Goal: Task Accomplishment & Management: Manage account settings

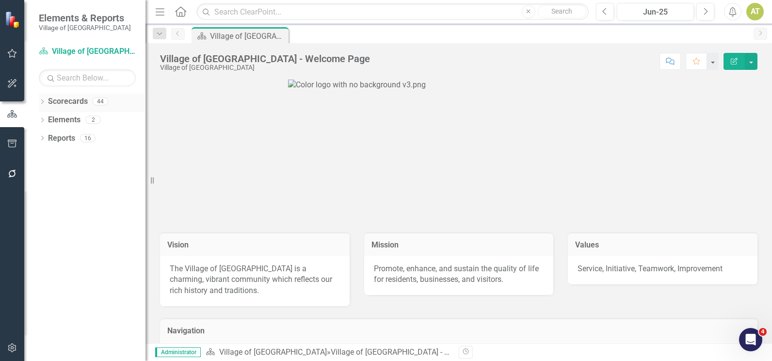
click at [40, 100] on icon "Dropdown" at bounding box center [42, 102] width 7 height 5
click at [46, 119] on icon "Dropdown" at bounding box center [47, 119] width 7 height 6
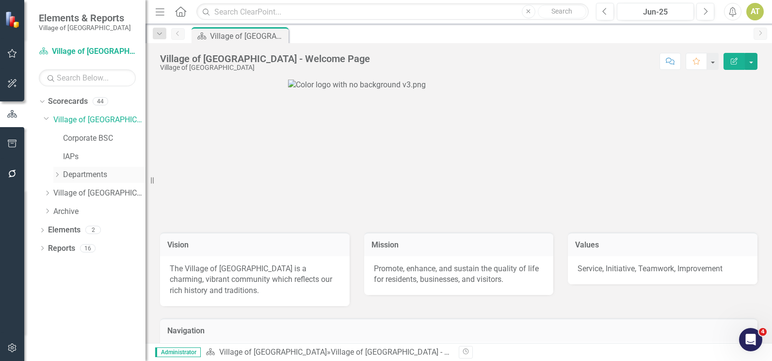
click at [58, 175] on icon "Dropdown" at bounding box center [56, 175] width 7 height 6
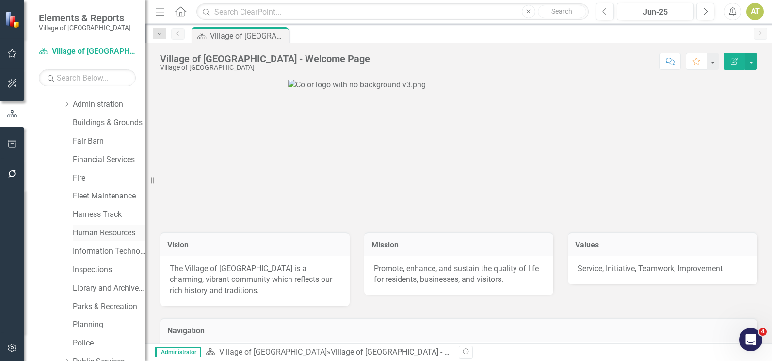
scroll to position [97, 0]
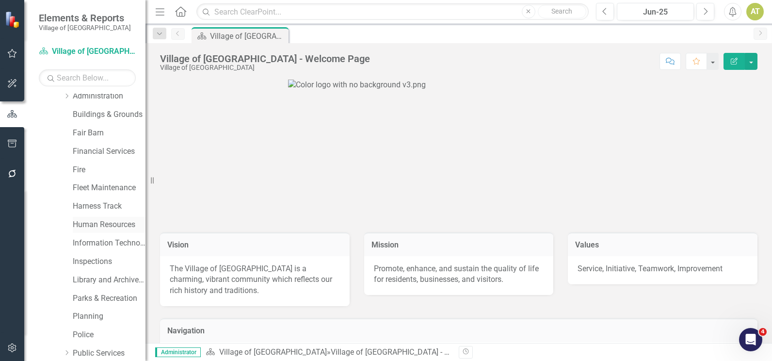
click at [88, 223] on link "Human Resources" at bounding box center [109, 224] width 73 height 11
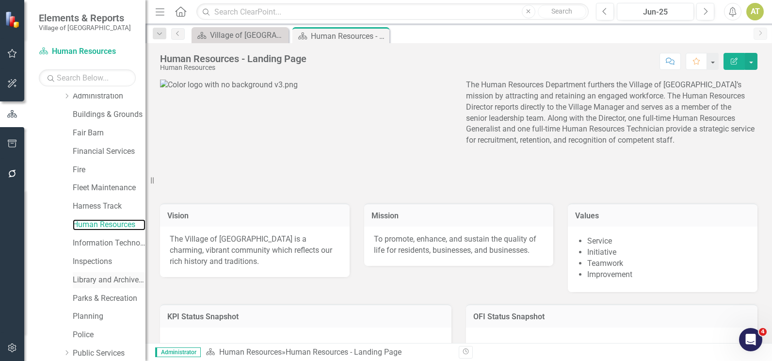
scroll to position [173, 0]
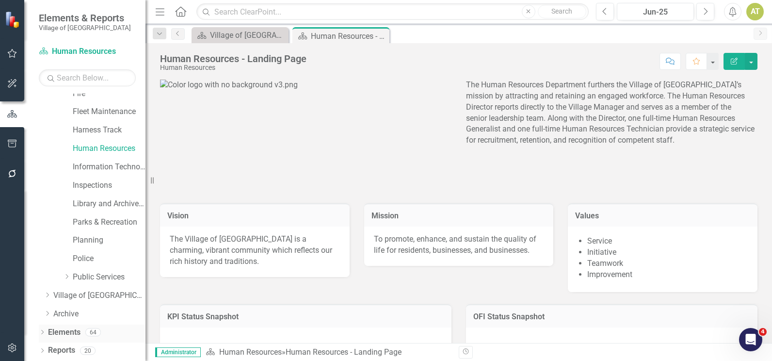
click at [69, 332] on link "Elements" at bounding box center [64, 332] width 33 height 11
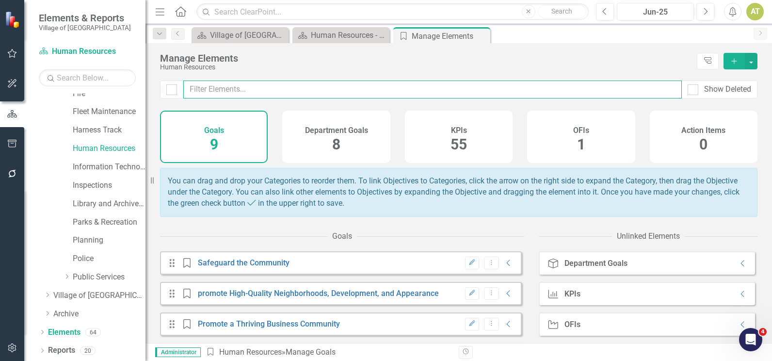
click at [369, 87] on input "text" at bounding box center [432, 90] width 499 height 18
type input "turn"
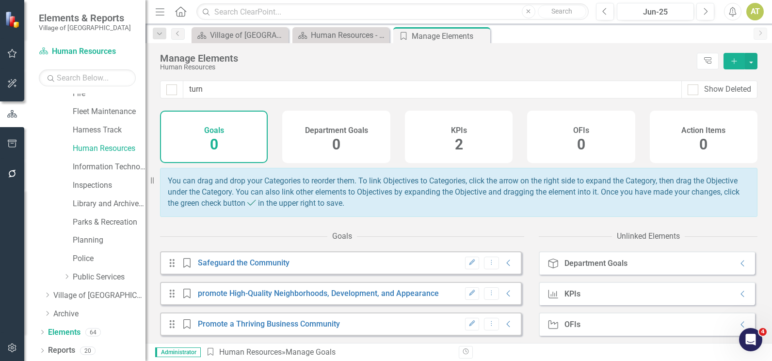
click at [419, 139] on div "KPIs 2" at bounding box center [459, 137] width 108 height 52
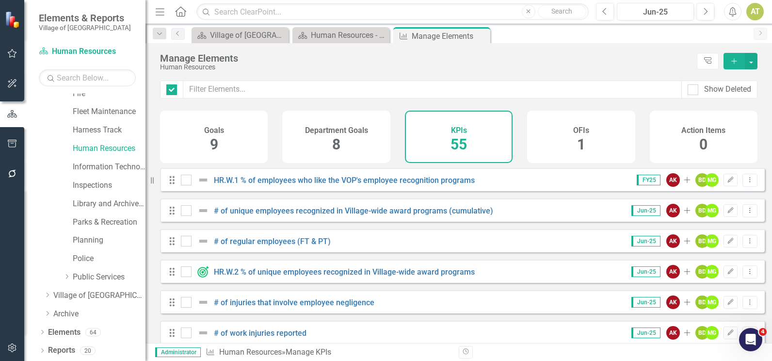
checkbox input "false"
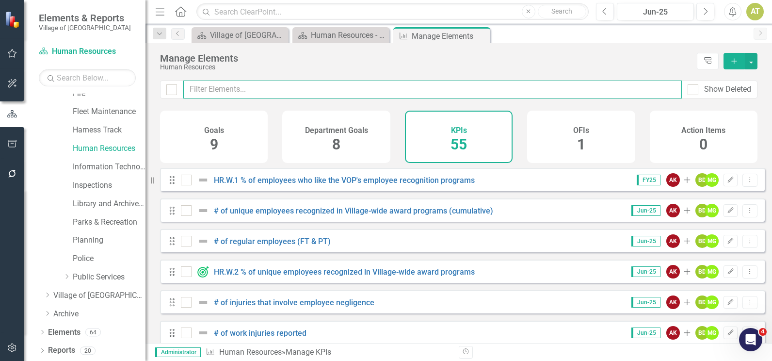
click at [255, 91] on input "text" at bounding box center [432, 90] width 499 height 18
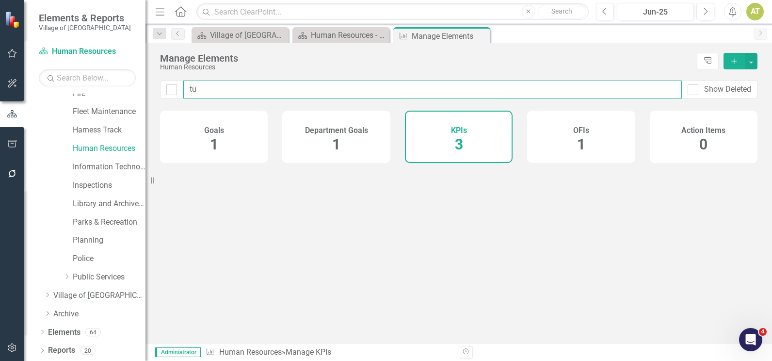
type input "tur"
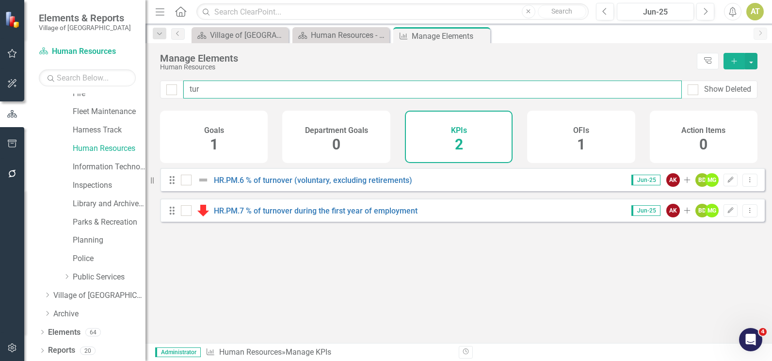
checkbox input "false"
type input "turn"
checkbox input "false"
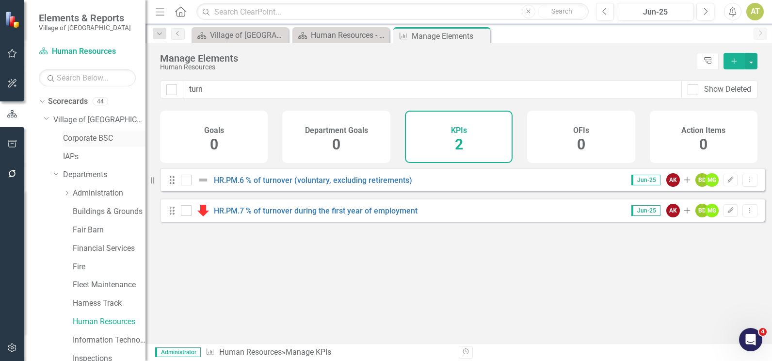
click at [83, 139] on link "Corporate BSC" at bounding box center [104, 138] width 82 height 11
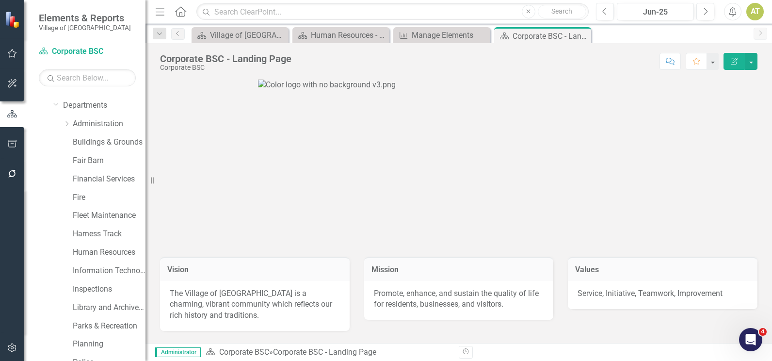
scroll to position [173, 0]
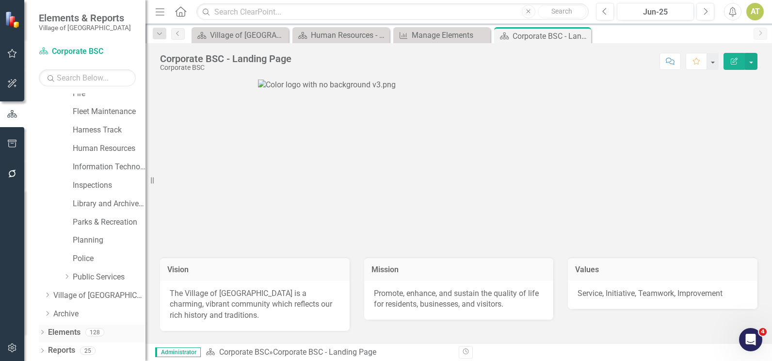
click at [42, 332] on icon "Dropdown" at bounding box center [42, 332] width 7 height 5
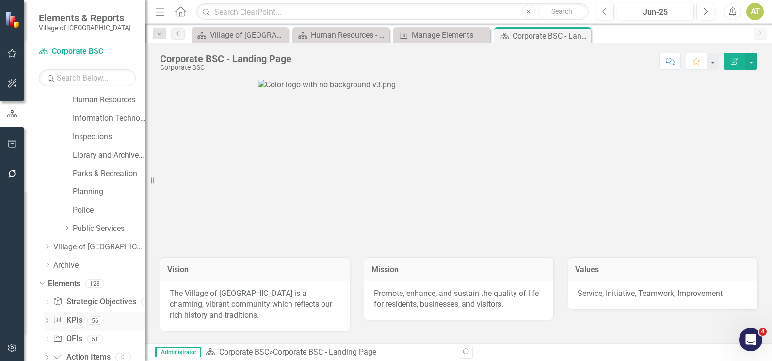
click at [79, 321] on link "KPI KPIs" at bounding box center [67, 320] width 29 height 11
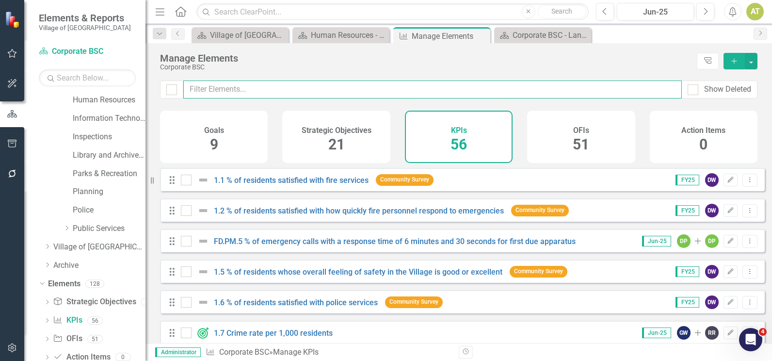
click at [297, 90] on input "text" at bounding box center [432, 90] width 499 height 18
type input "turno"
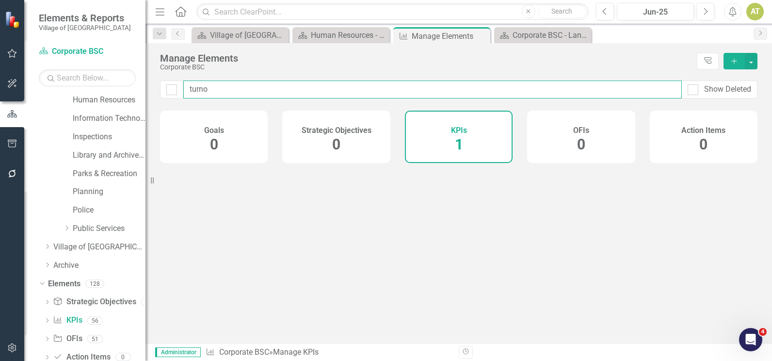
checkbox input "false"
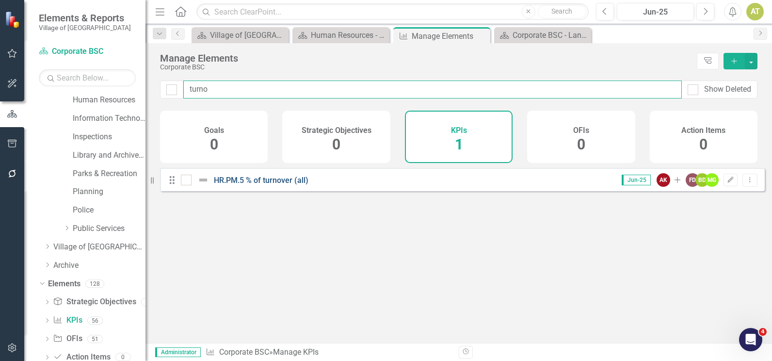
type input "turno"
click at [285, 185] on link "HR.PM.5 % of turnover (all)" at bounding box center [261, 180] width 95 height 9
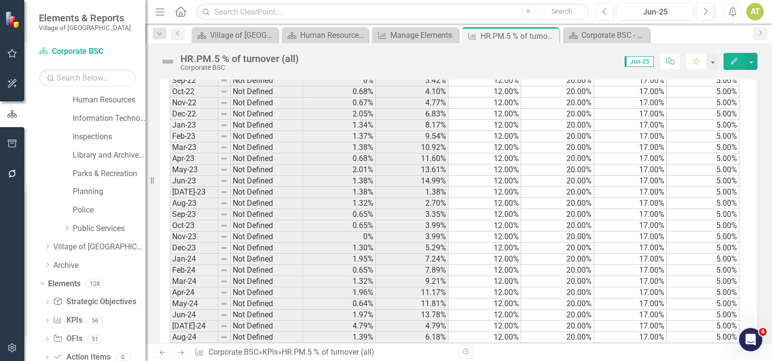
scroll to position [1203, 0]
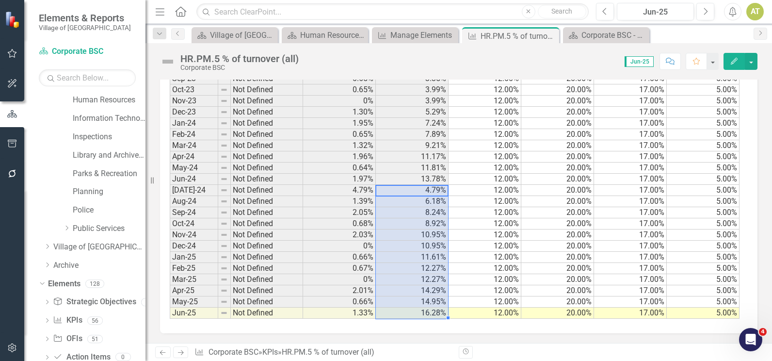
drag, startPoint x: 426, startPoint y: 191, endPoint x: 423, endPoint y: 316, distance: 124.7
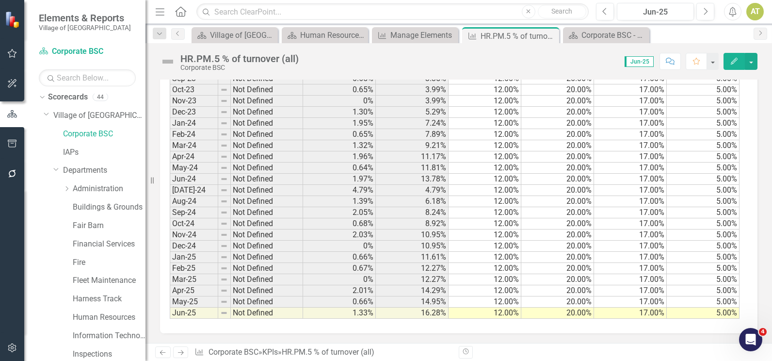
scroll to position [0, 0]
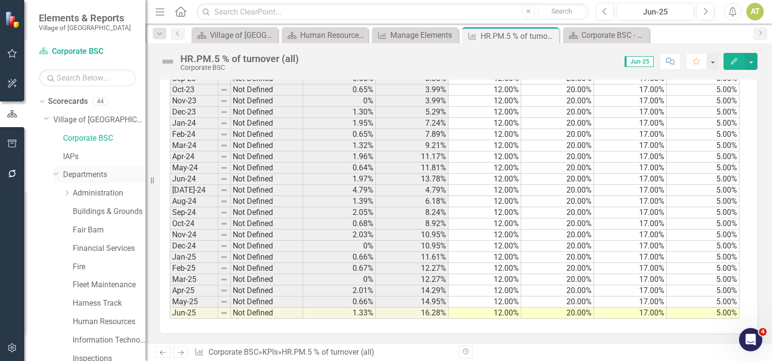
click at [56, 175] on icon "Dropdown" at bounding box center [56, 173] width 6 height 7
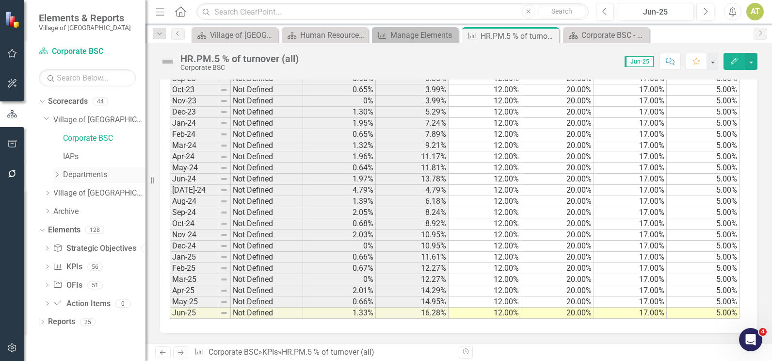
click at [56, 175] on icon "Dropdown" at bounding box center [56, 175] width 7 height 6
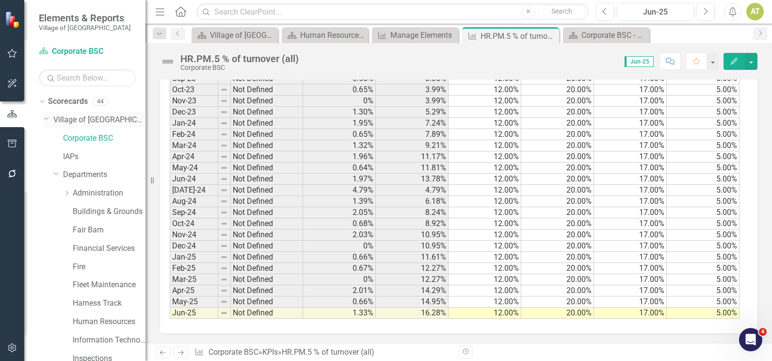
drag, startPoint x: 55, startPoint y: 160, endPoint x: 47, endPoint y: 117, distance: 44.1
click at [47, 117] on icon "Dropdown" at bounding box center [47, 118] width 6 height 7
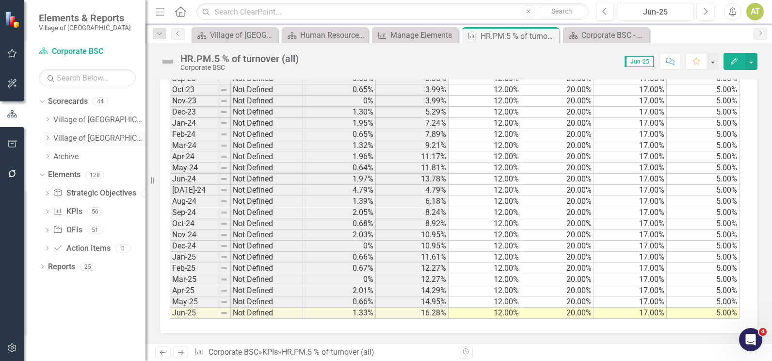
click at [49, 140] on icon "Dropdown" at bounding box center [47, 138] width 7 height 6
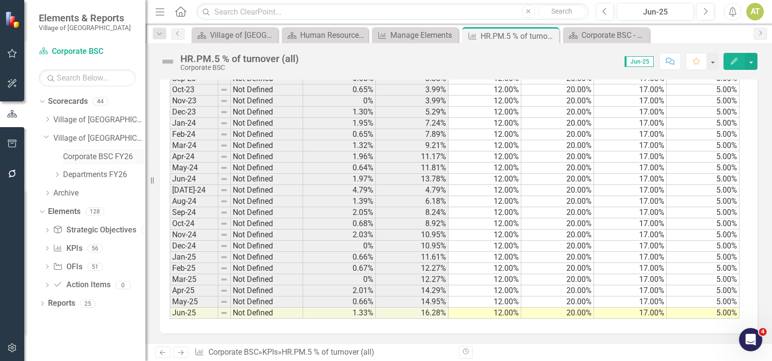
click at [72, 154] on link "Corporate BSC FY26" at bounding box center [104, 156] width 82 height 11
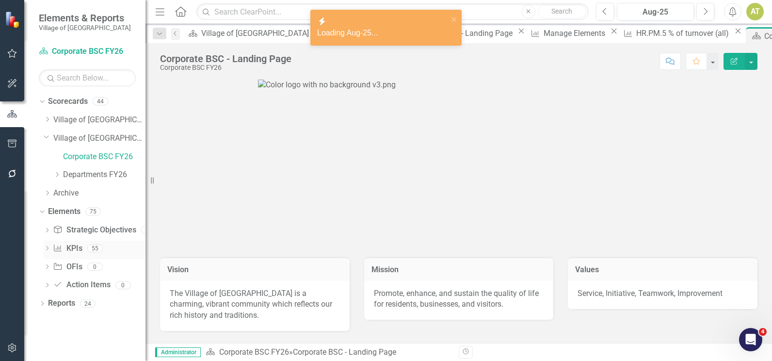
click at [77, 246] on link "KPI KPIs" at bounding box center [67, 248] width 29 height 11
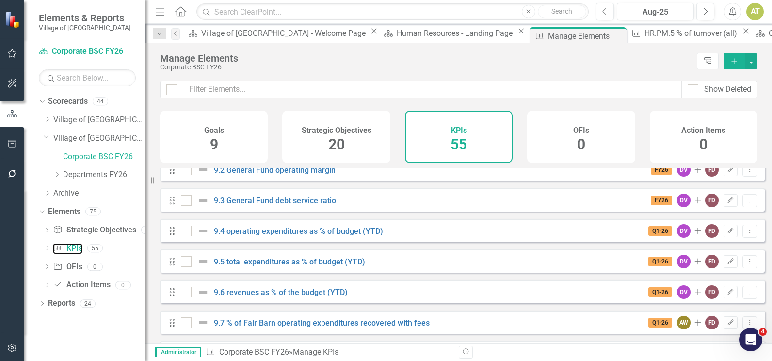
scroll to position [1513, 0]
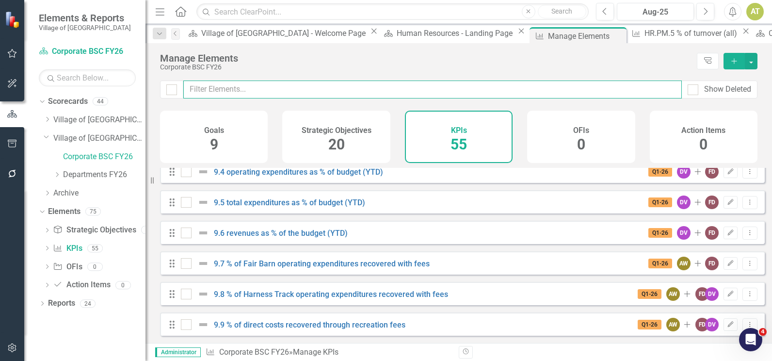
click at [269, 84] on input "text" at bounding box center [432, 90] width 499 height 18
type input "t"
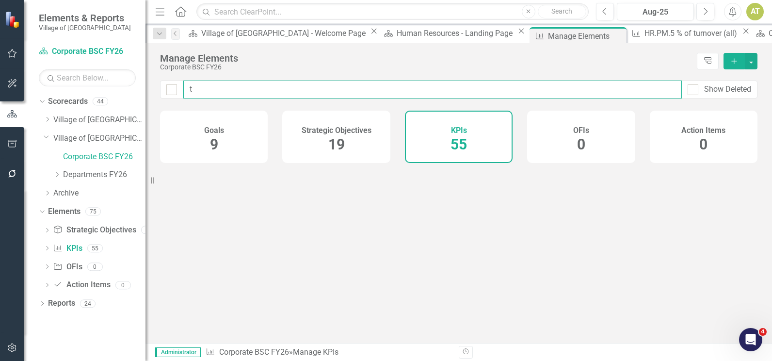
checkbox input "false"
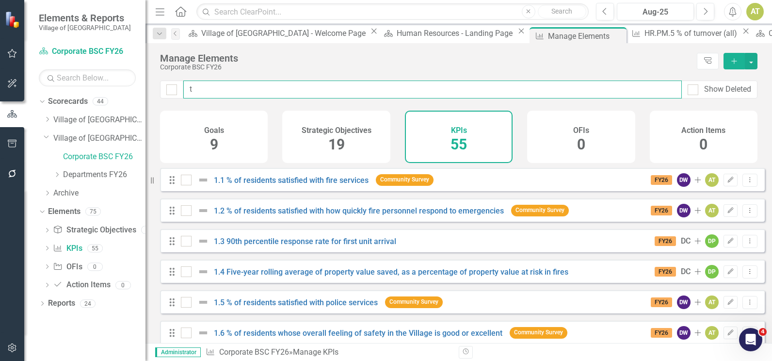
type input "tu"
checkbox input "false"
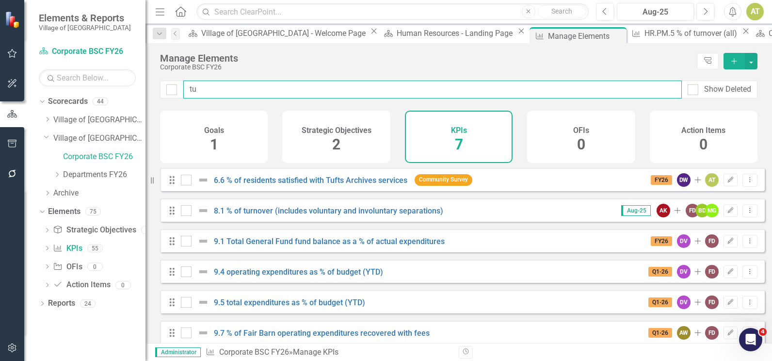
type input "tur"
checkbox input "false"
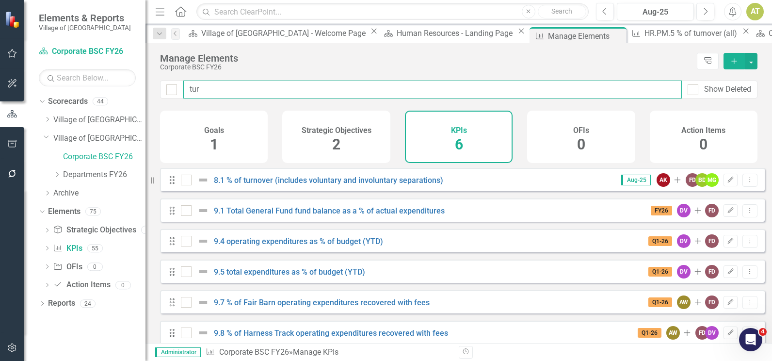
type input "turn"
checkbox input "false"
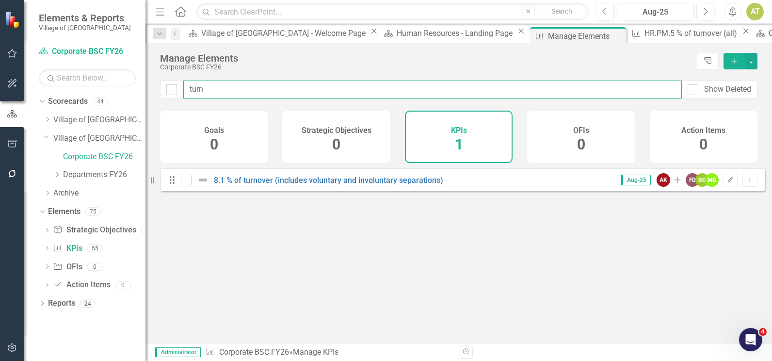
click at [234, 88] on input "turn" at bounding box center [432, 90] width 499 height 18
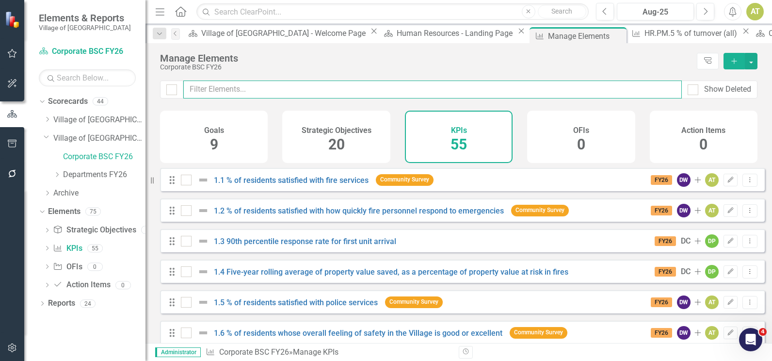
checkbox input "false"
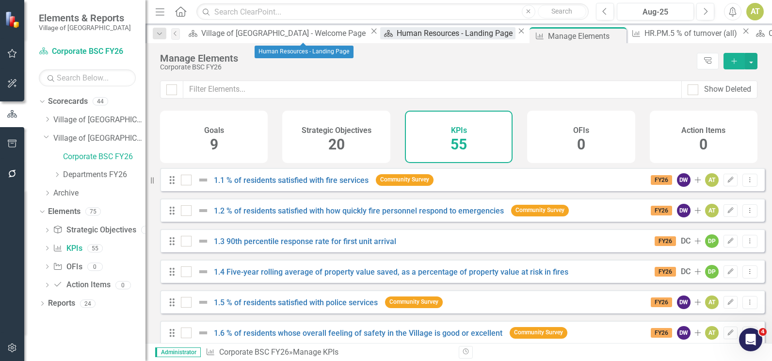
click at [397, 34] on div "Human Resources - Landing Page" at bounding box center [456, 33] width 119 height 12
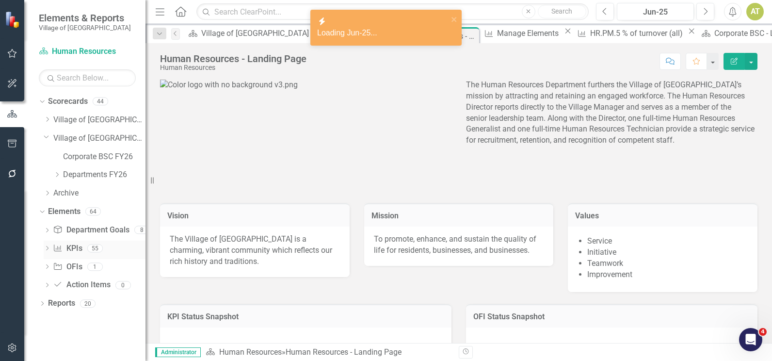
click at [77, 245] on link "KPI KPIs" at bounding box center [67, 248] width 29 height 11
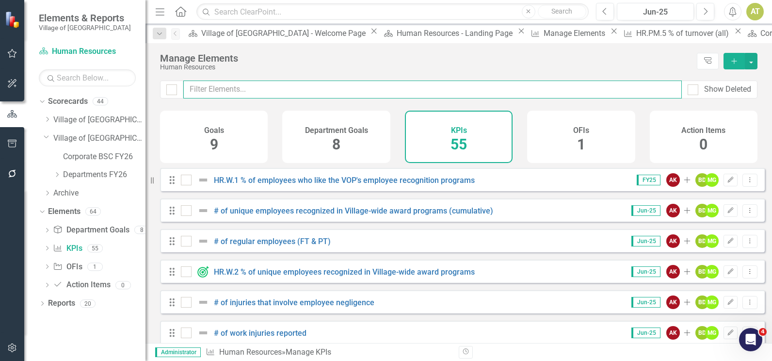
click at [314, 92] on input "text" at bounding box center [432, 90] width 499 height 18
type input "c"
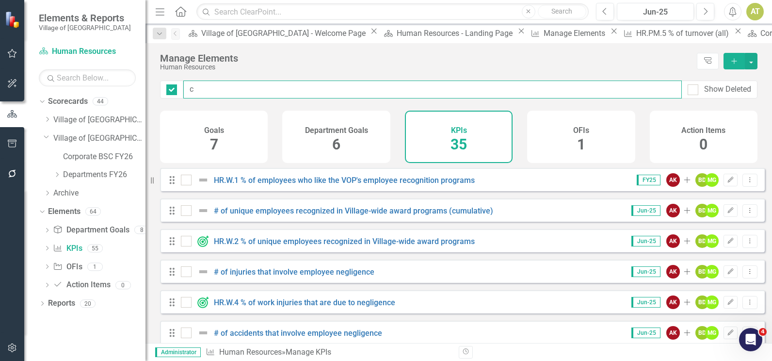
checkbox input "false"
type input "co"
checkbox input "false"
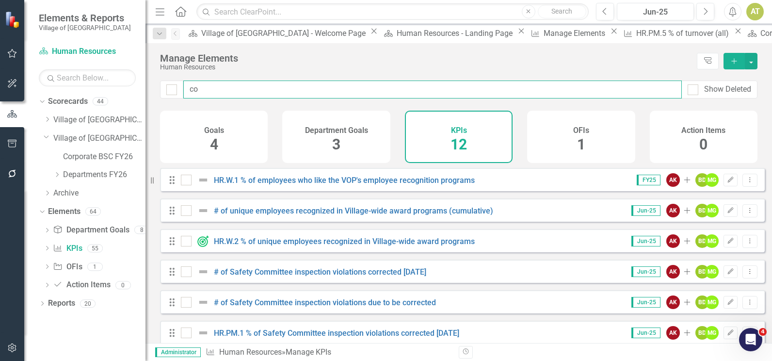
type input "com"
checkbox input "false"
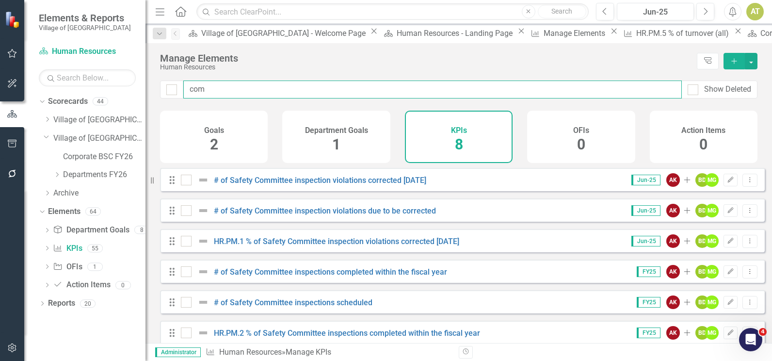
type input "comp"
checkbox input "false"
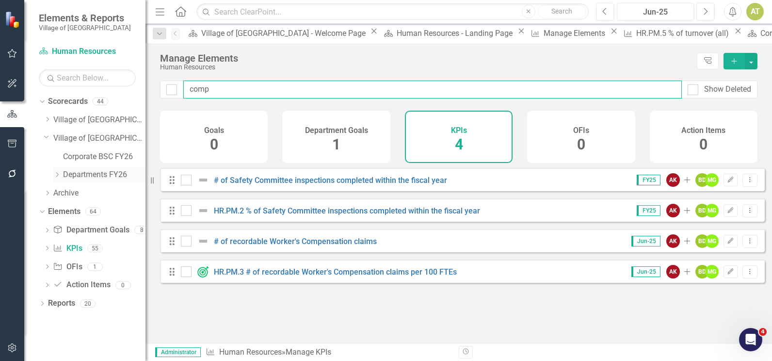
type input "comp"
click at [58, 174] on icon at bounding box center [57, 174] width 2 height 5
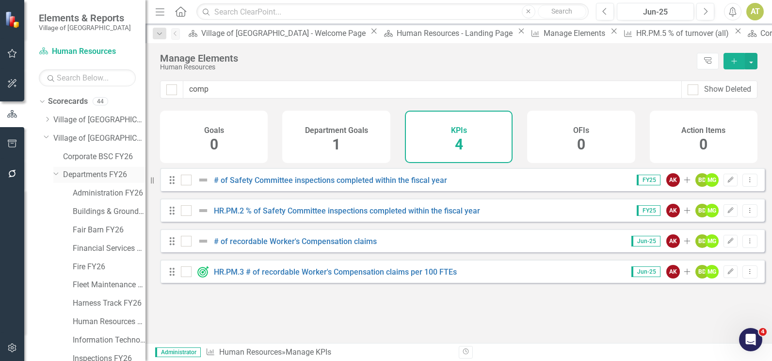
click at [58, 174] on icon "Dropdown" at bounding box center [56, 173] width 6 height 7
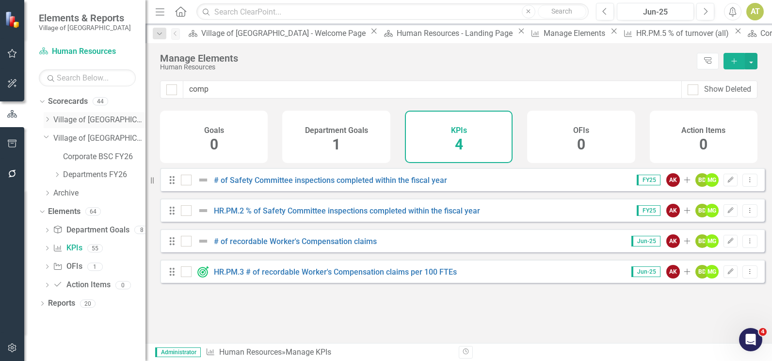
click at [47, 118] on icon "Dropdown" at bounding box center [47, 119] width 7 height 6
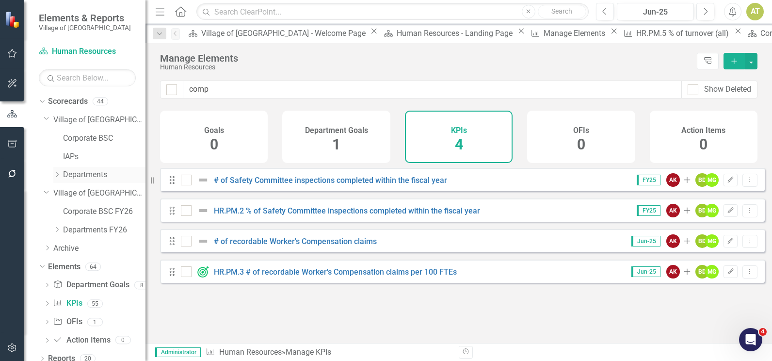
click at [57, 175] on icon "Dropdown" at bounding box center [56, 175] width 7 height 6
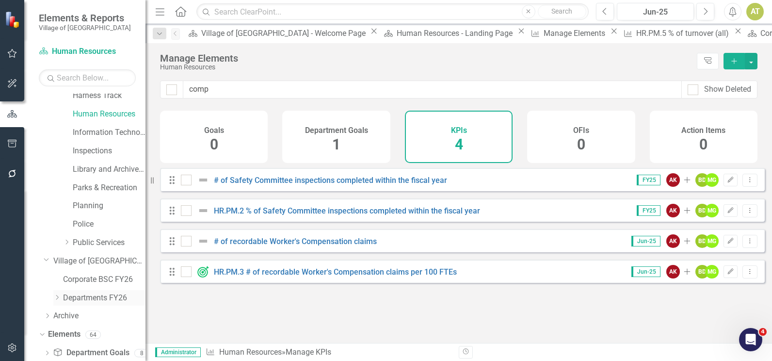
scroll to position [283, 0]
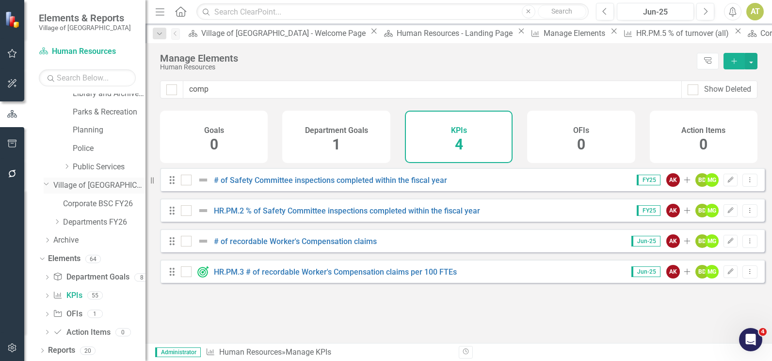
click at [45, 185] on icon "Dropdown" at bounding box center [47, 183] width 6 height 7
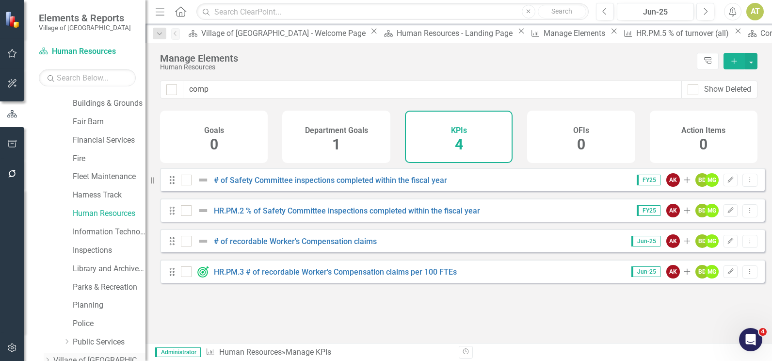
scroll to position [101, 0]
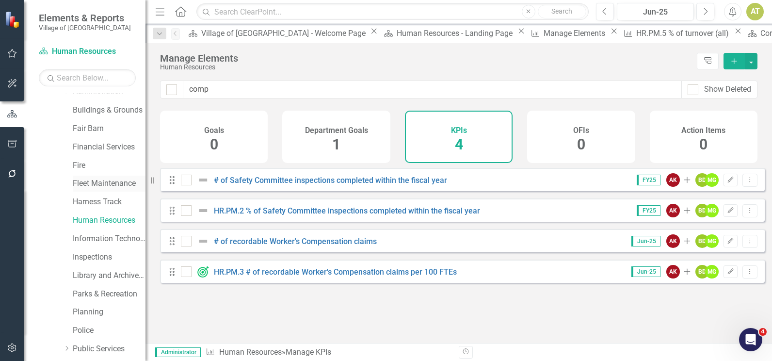
click at [100, 184] on link "Fleet Maintenance" at bounding box center [109, 183] width 73 height 11
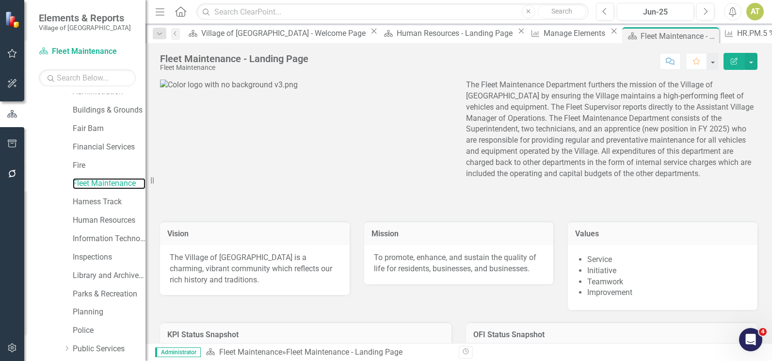
scroll to position [247, 0]
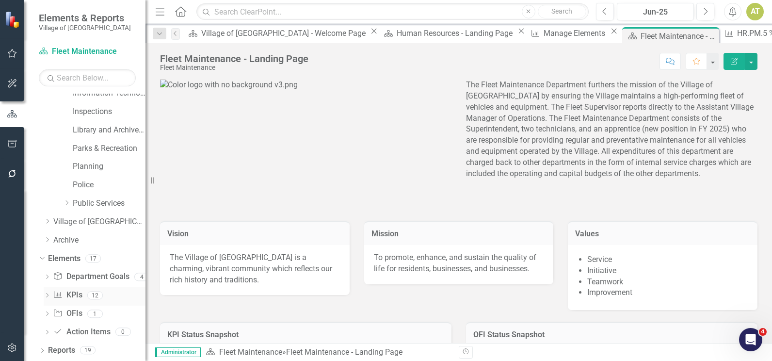
click at [80, 295] on link "KPI KPIs" at bounding box center [67, 295] width 29 height 11
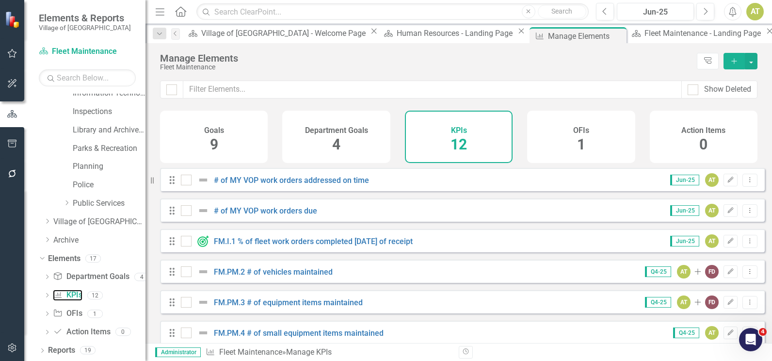
scroll to position [49, 0]
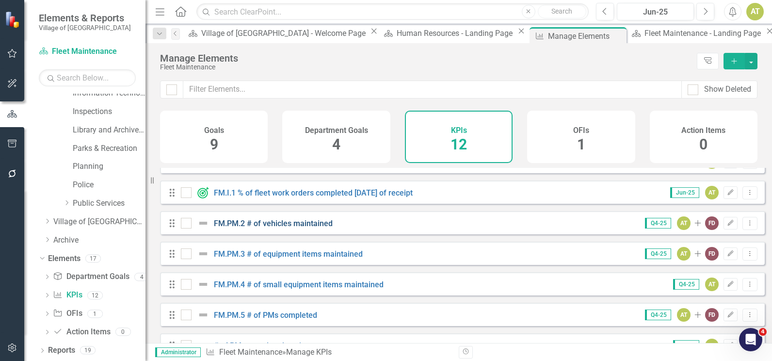
click at [302, 228] on link "FM.PM.2 # of vehicles maintained" at bounding box center [273, 223] width 119 height 9
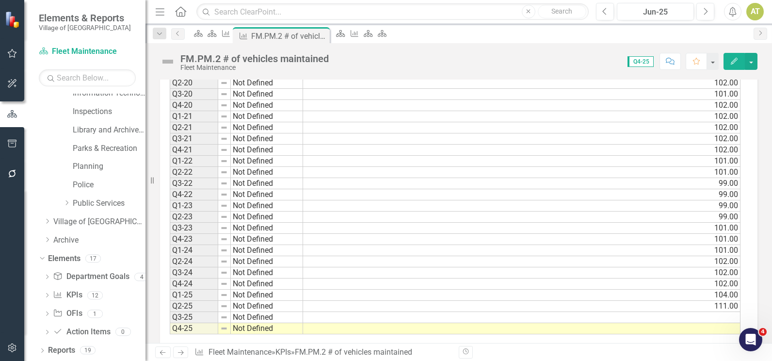
scroll to position [578, 0]
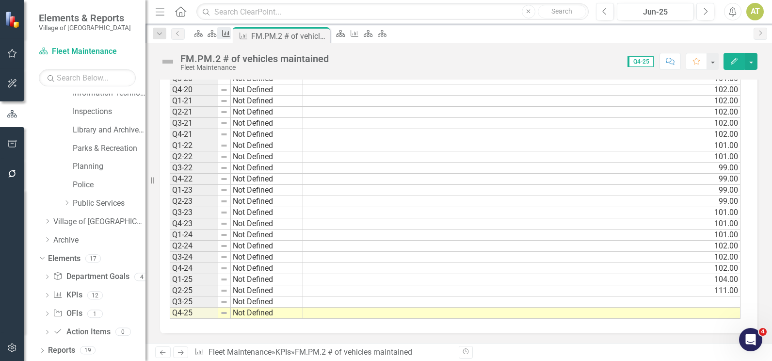
click at [231, 35] on icon "KPI" at bounding box center [226, 34] width 10 height 8
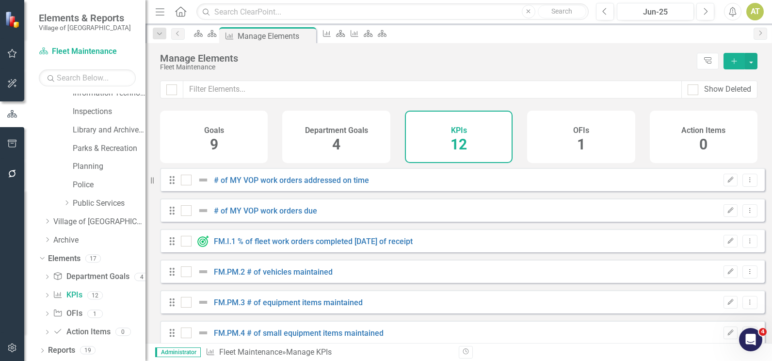
checkbox input "false"
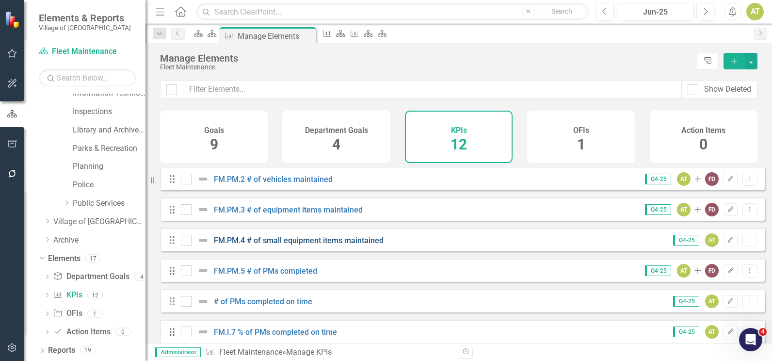
scroll to position [97, 0]
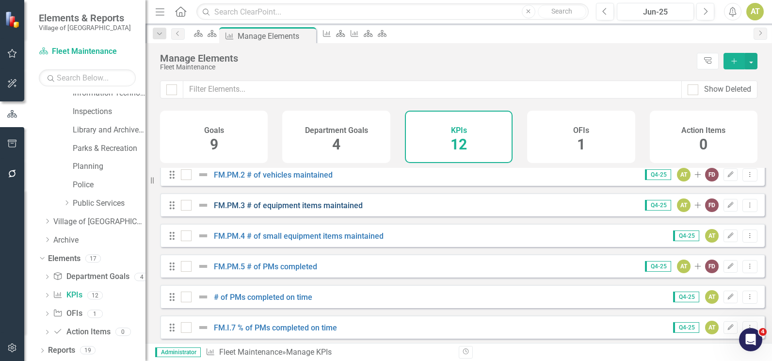
click at [321, 209] on link "FM.PM.3 # of equipment items maintained" at bounding box center [288, 205] width 149 height 9
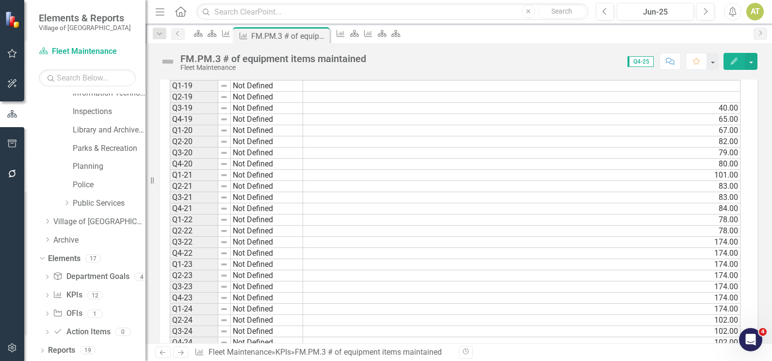
scroll to position [578, 0]
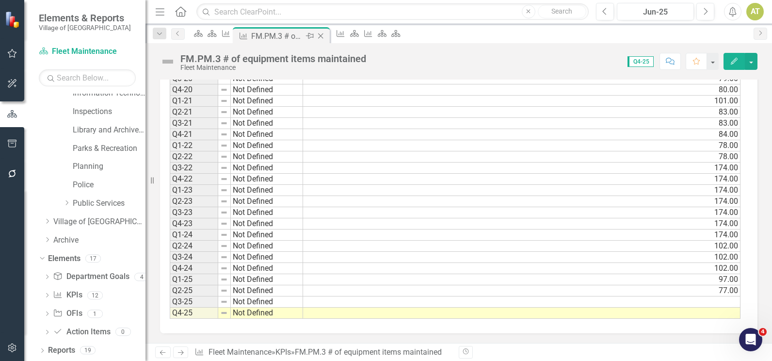
click at [326, 36] on icon "Close" at bounding box center [321, 36] width 10 height 8
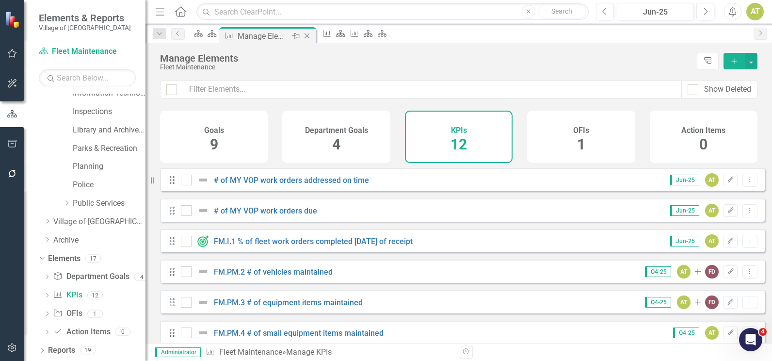
click at [264, 37] on div "Manage Elements" at bounding box center [264, 36] width 52 height 12
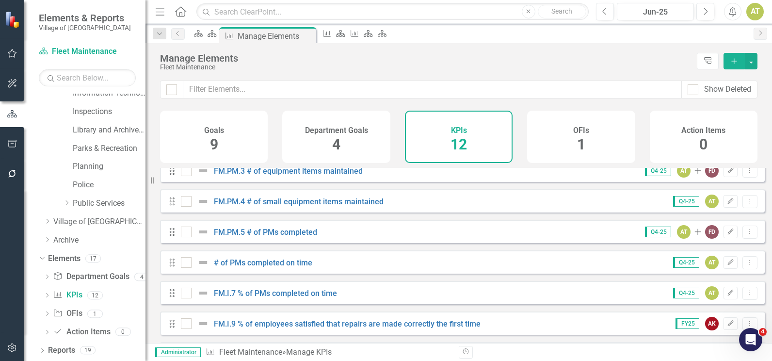
scroll to position [146, 0]
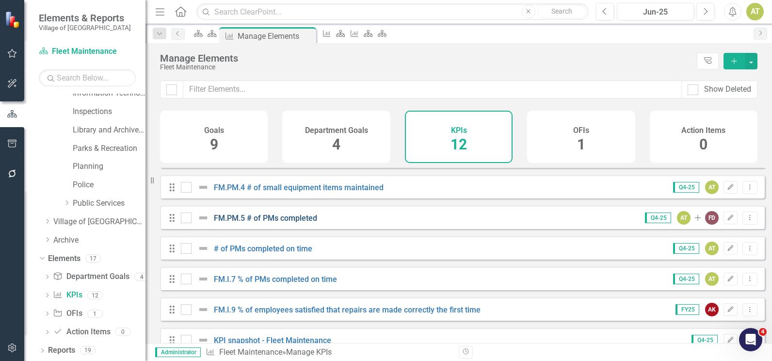
click at [293, 223] on link "FM.PM.5 # of PMs completed" at bounding box center [265, 217] width 103 height 9
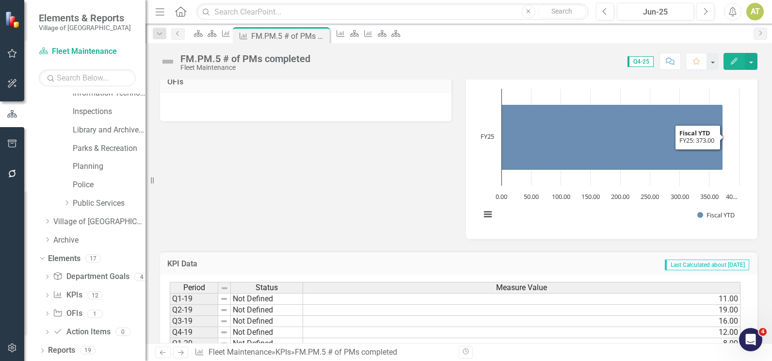
scroll to position [578, 0]
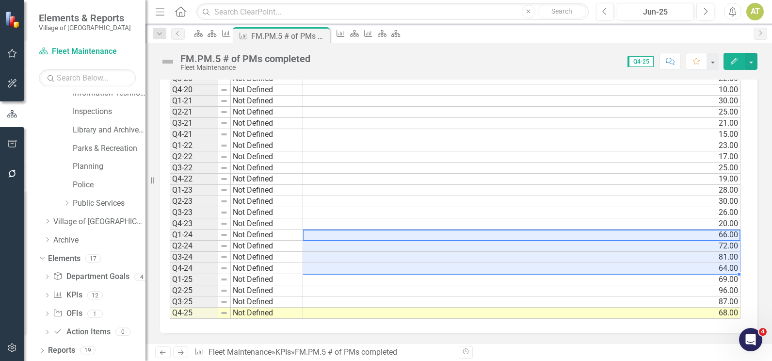
drag, startPoint x: 312, startPoint y: 232, endPoint x: 318, endPoint y: 268, distance: 36.3
click at [318, 268] on tbody "Q1-19 Not Defined 11.00 Q2-19 Not Defined 19.00 Q3-19 Not Defined 16.00 Q4-19 N…" at bounding box center [455, 162] width 571 height 313
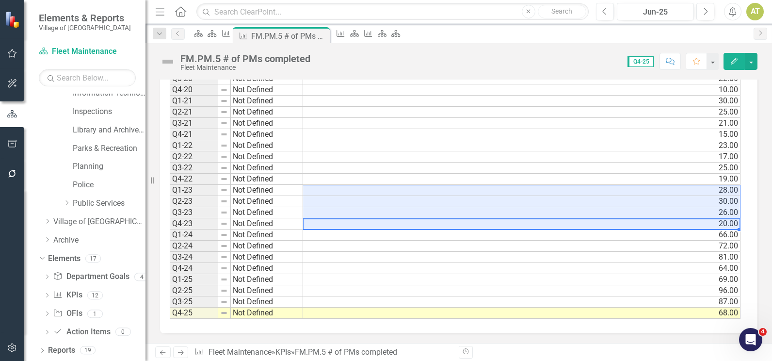
drag, startPoint x: 727, startPoint y: 228, endPoint x: 727, endPoint y: 189, distance: 38.3
click at [727, 189] on tbody "Q1-19 Not Defined 11.00 Q2-19 Not Defined 19.00 Q3-19 Not Defined 16.00 Q4-19 N…" at bounding box center [455, 162] width 571 height 313
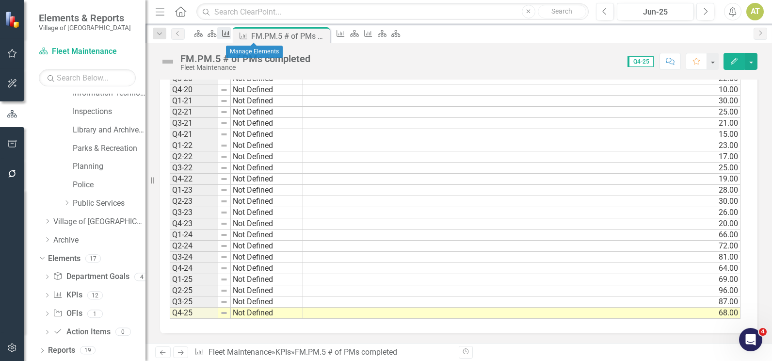
click at [231, 37] on icon "KPI" at bounding box center [226, 34] width 10 height 8
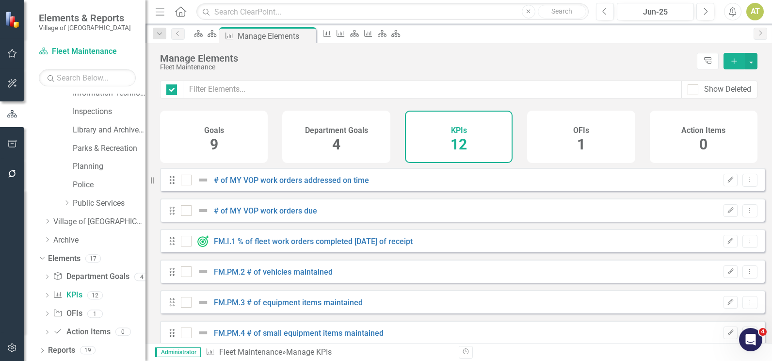
checkbox input "false"
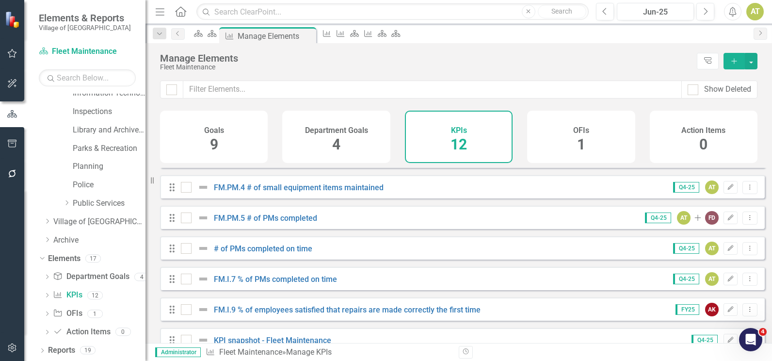
scroll to position [194, 0]
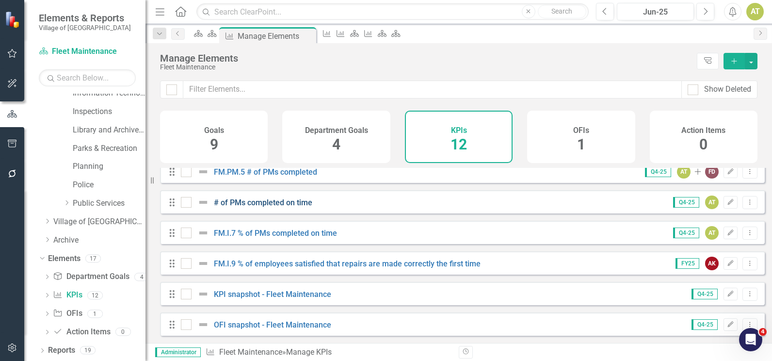
click at [285, 207] on link "# of PMs completed on time" at bounding box center [263, 202] width 98 height 9
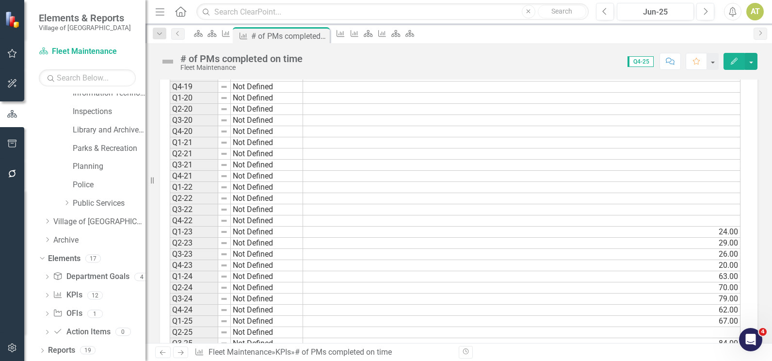
scroll to position [380, 0]
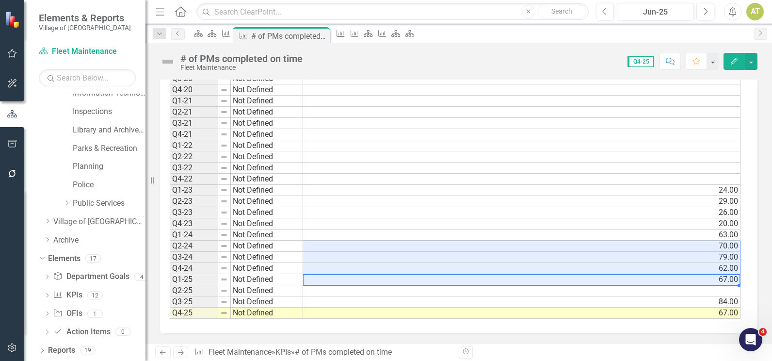
drag, startPoint x: 729, startPoint y: 280, endPoint x: 723, endPoint y: 248, distance: 32.5
click at [723, 248] on tbody "Q1-19 Not Defined Q2-19 Not Defined Q3-19 Not Defined Q4-19 Not Defined Q1-20 N…" at bounding box center [455, 162] width 571 height 313
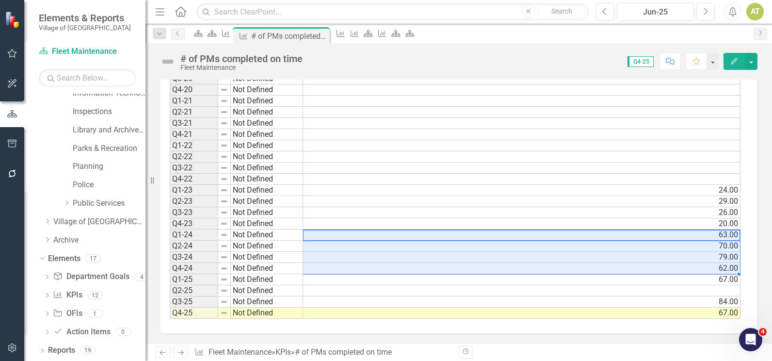
drag, startPoint x: 318, startPoint y: 236, endPoint x: 320, endPoint y: 269, distance: 32.6
click at [320, 269] on tbody "Q1-19 Not Defined Q2-19 Not Defined Q3-19 Not Defined Q4-19 Not Defined Q1-20 N…" at bounding box center [455, 162] width 571 height 313
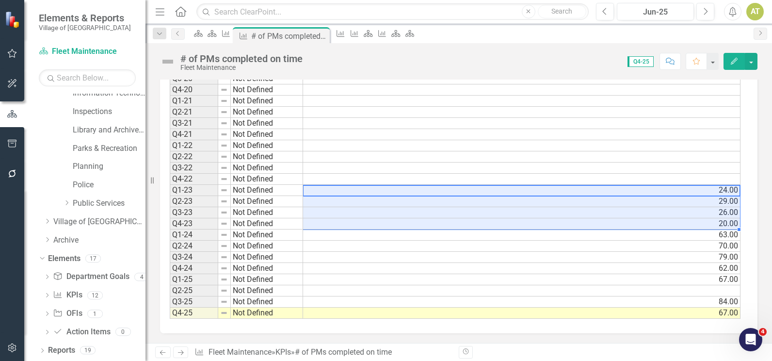
drag, startPoint x: 717, startPoint y: 192, endPoint x: 722, endPoint y: 220, distance: 28.6
click at [722, 220] on tbody "Q1-19 Not Defined Q2-19 Not Defined Q3-19 Not Defined Q4-19 Not Defined Q1-20 N…" at bounding box center [455, 162] width 571 height 313
click at [230, 36] on icon at bounding box center [226, 33] width 8 height 7
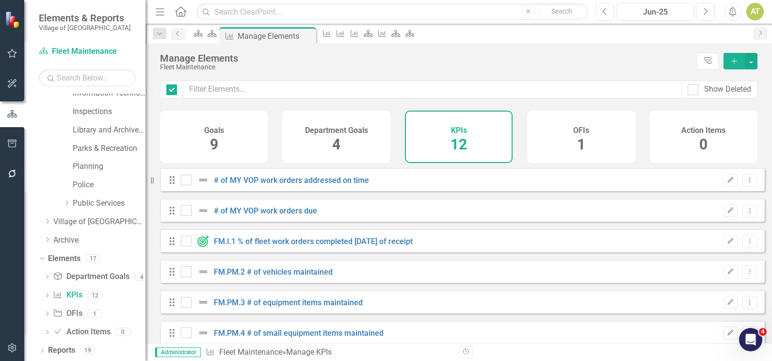
checkbox input "false"
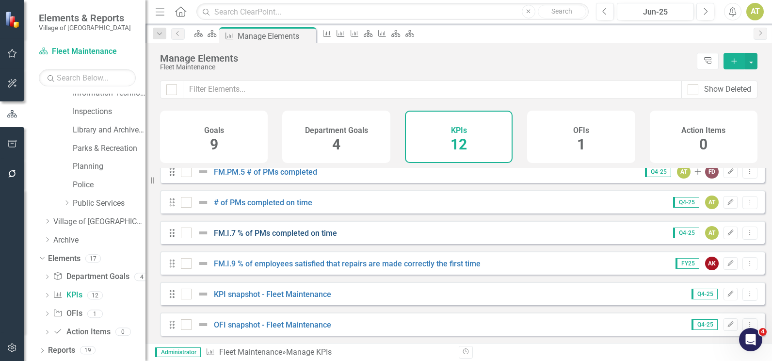
scroll to position [150, 0]
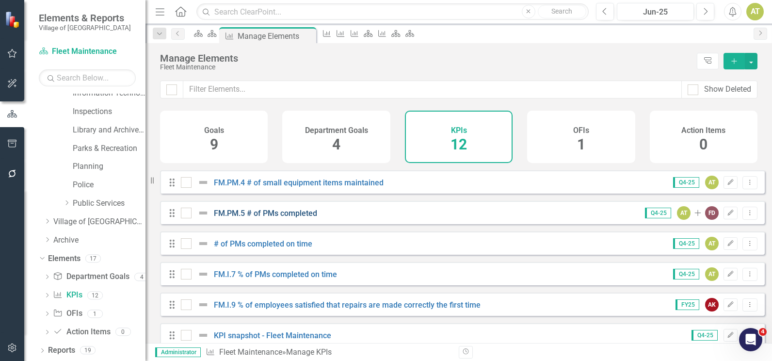
click at [285, 218] on link "FM.PM.5 # of PMs completed" at bounding box center [265, 213] width 103 height 9
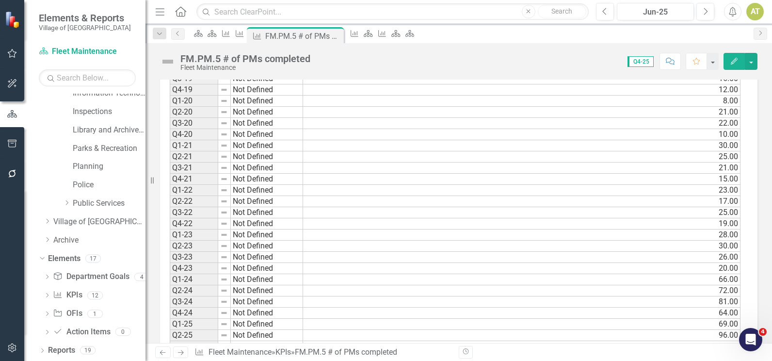
scroll to position [578, 0]
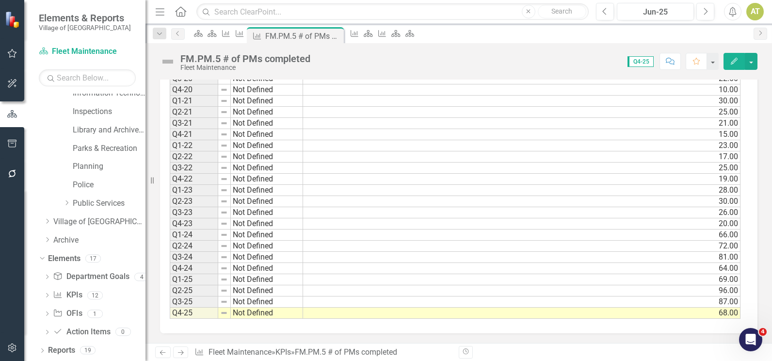
click at [182, 351] on icon at bounding box center [181, 352] width 6 height 5
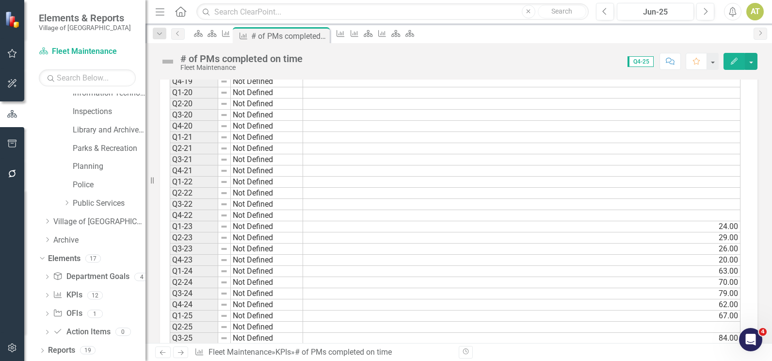
scroll to position [380, 0]
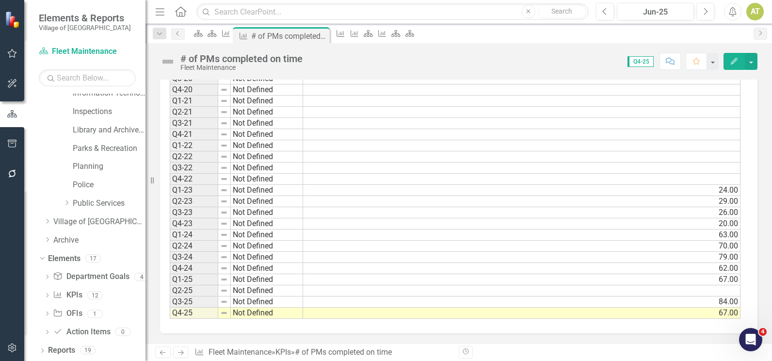
click at [696, 293] on td at bounding box center [522, 290] width 438 height 11
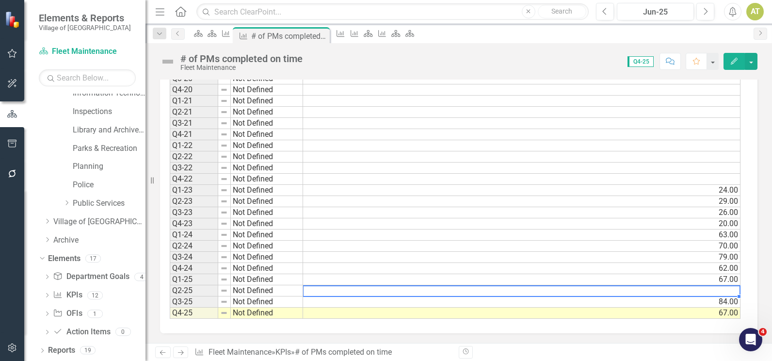
click at [696, 293] on td at bounding box center [522, 290] width 438 height 11
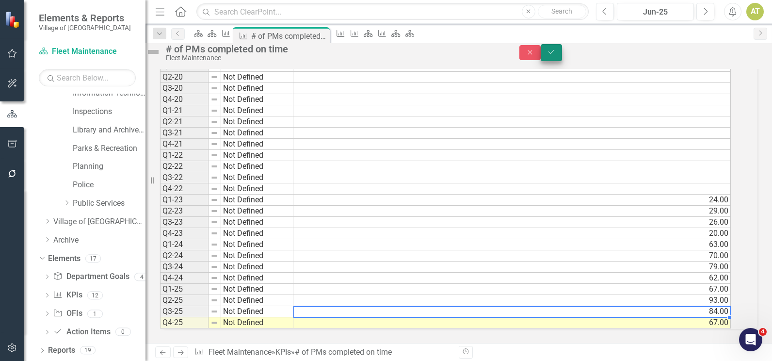
type textarea "84"
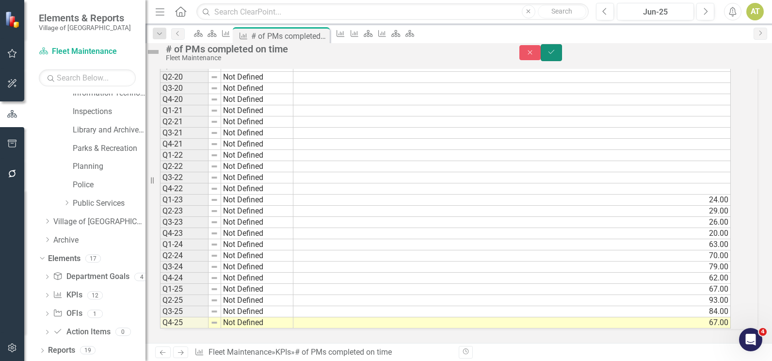
click at [562, 53] on button "Save" at bounding box center [551, 52] width 21 height 17
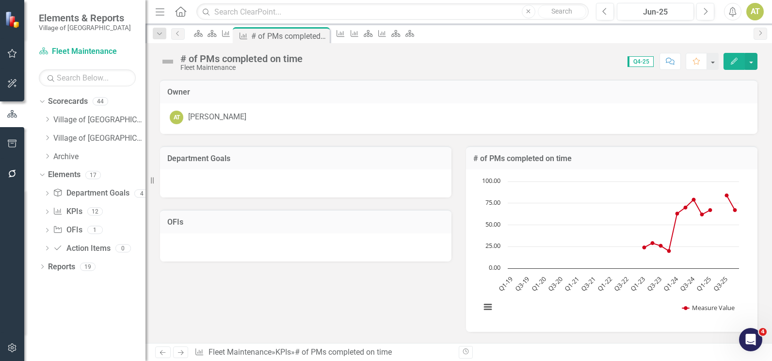
scroll to position [0, 0]
click at [231, 36] on icon "KPI" at bounding box center [226, 34] width 10 height 8
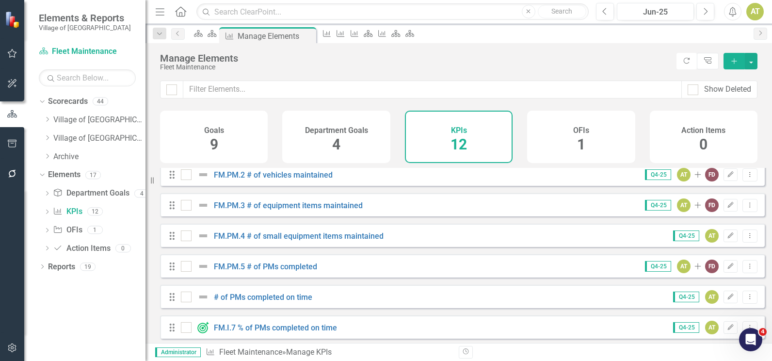
scroll to position [146, 0]
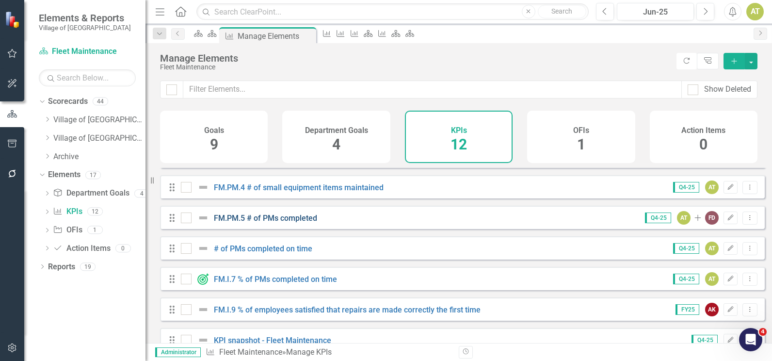
click at [270, 223] on link "FM.PM.5 # of PMs completed" at bounding box center [265, 217] width 103 height 9
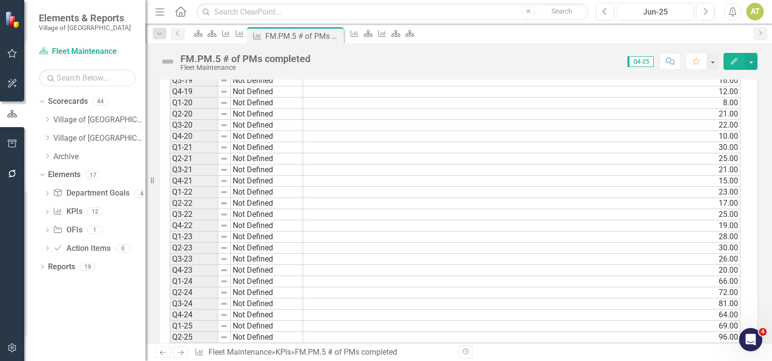
scroll to position [578, 0]
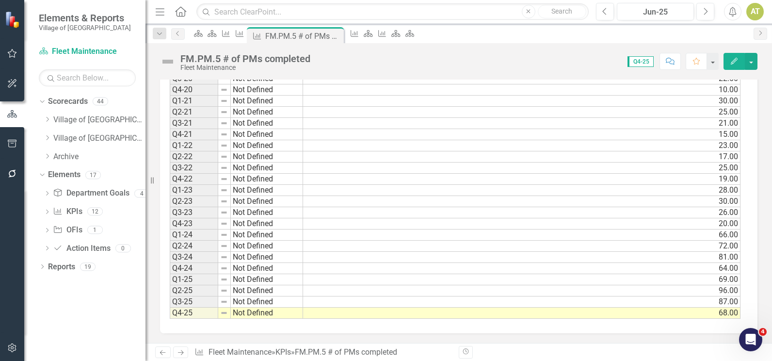
click at [631, 197] on td "30.00" at bounding box center [522, 201] width 438 height 11
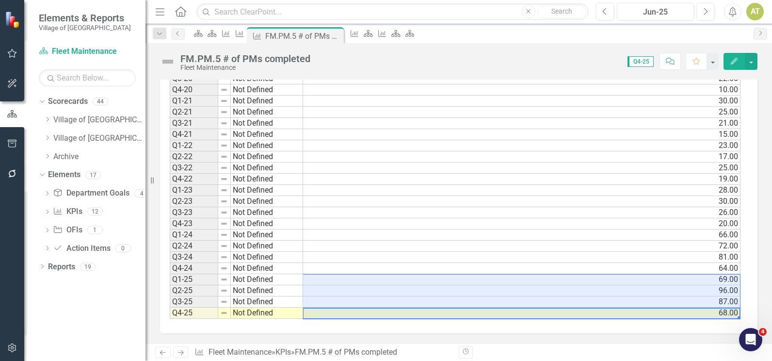
drag, startPoint x: 681, startPoint y: 313, endPoint x: 682, endPoint y: 281, distance: 32.5
click at [682, 281] on tbody "Q1-19 Not Defined 11.00 Q2-19 Not Defined 19.00 Q3-19 Not Defined 16.00 Q4-19 N…" at bounding box center [455, 162] width 571 height 313
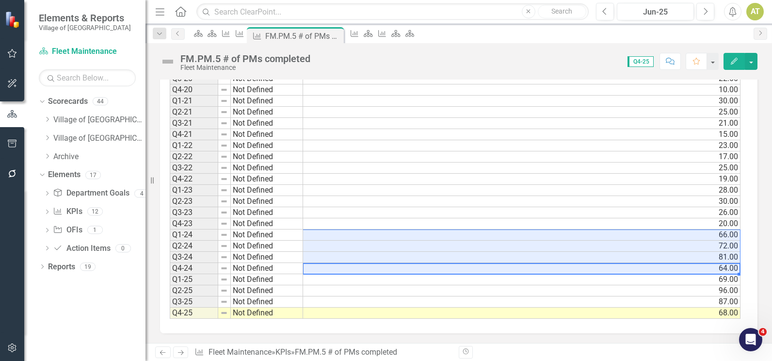
drag, startPoint x: 685, startPoint y: 271, endPoint x: 687, endPoint y: 233, distance: 38.4
click at [687, 233] on tbody "Q1-19 Not Defined 11.00 Q2-19 Not Defined 19.00 Q3-19 Not Defined 16.00 Q4-19 N…" at bounding box center [455, 162] width 571 height 313
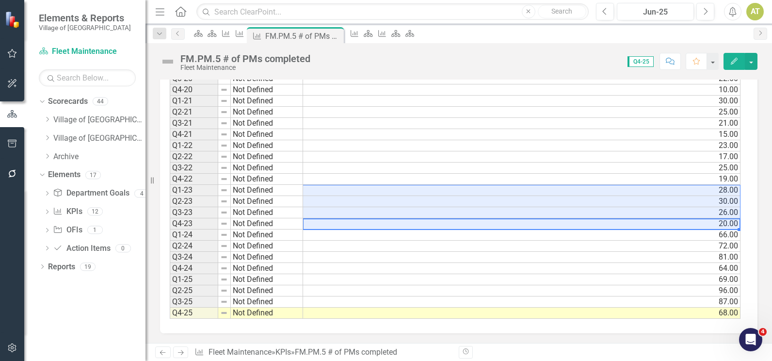
drag, startPoint x: 689, startPoint y: 225, endPoint x: 690, endPoint y: 189, distance: 35.4
click at [690, 189] on tbody "Q1-19 Not Defined 11.00 Q2-19 Not Defined 19.00 Q3-19 Not Defined 16.00 Q4-19 N…" at bounding box center [455, 162] width 571 height 313
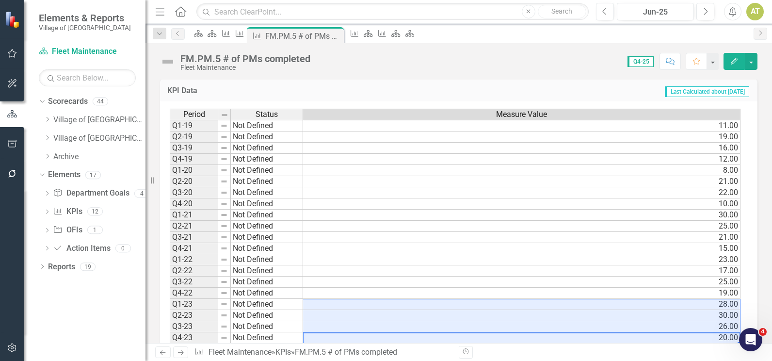
scroll to position [481, 0]
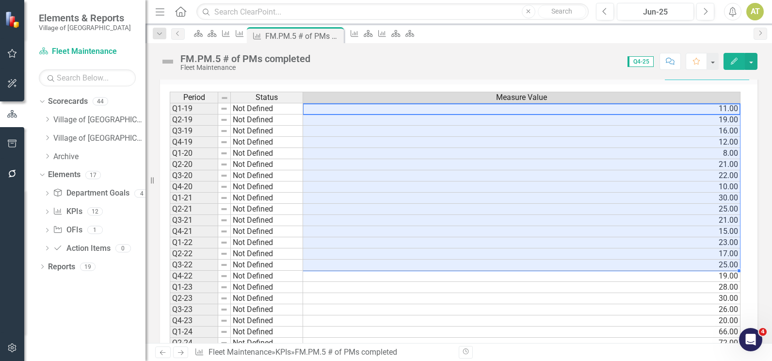
drag, startPoint x: 583, startPoint y: 112, endPoint x: 551, endPoint y: 260, distance: 151.9
click at [551, 260] on tbody "Q1-19 Not Defined 11.00 Q2-19 Not Defined 19.00 Q3-19 Not Defined 16.00 Q4-19 N…" at bounding box center [455, 259] width 571 height 313
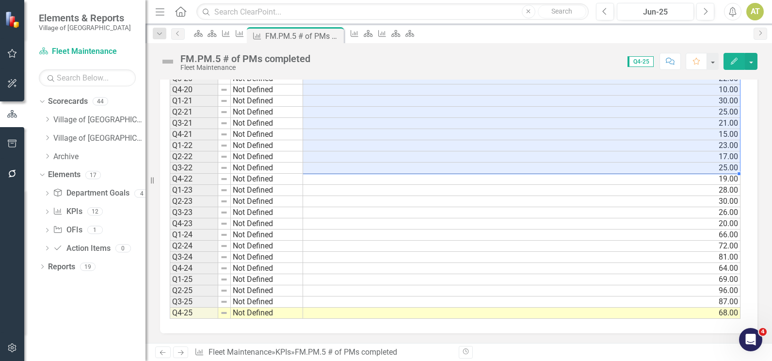
scroll to position [433, 0]
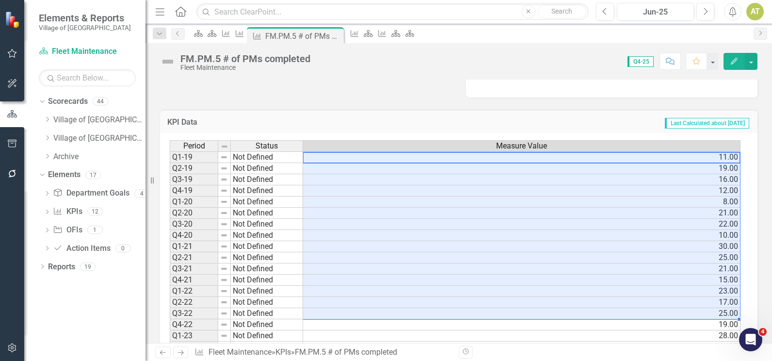
click at [638, 164] on td "19.00" at bounding box center [522, 168] width 438 height 11
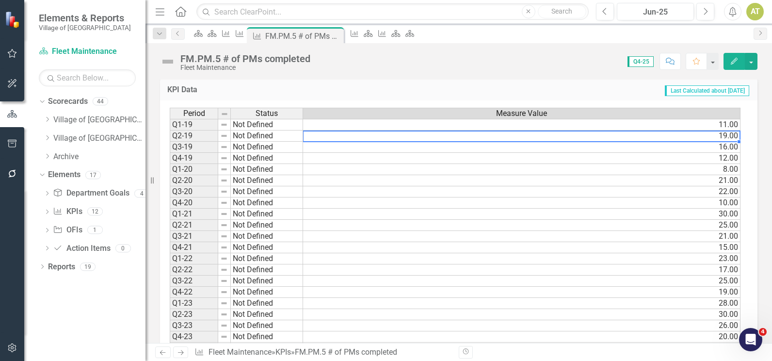
scroll to position [481, 0]
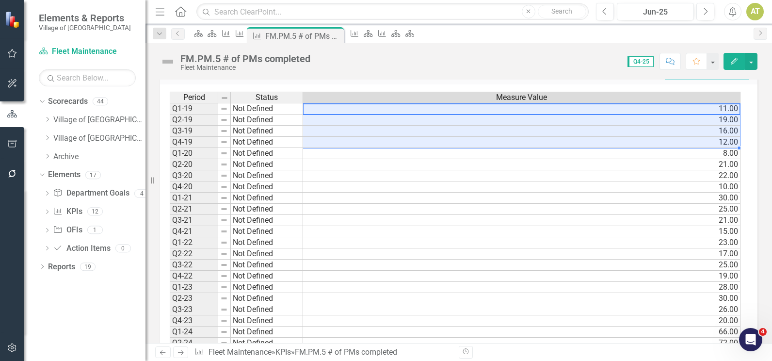
drag, startPoint x: 444, startPoint y: 109, endPoint x: 446, endPoint y: 144, distance: 35.0
click at [446, 144] on tbody "Q1-19 Not Defined 11.00 Q2-19 Not Defined 19.00 Q3-19 Not Defined 16.00 Q4-19 N…" at bounding box center [455, 259] width 571 height 313
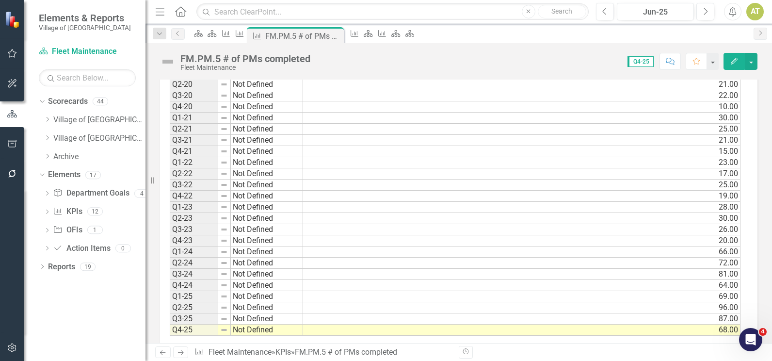
scroll to position [578, 0]
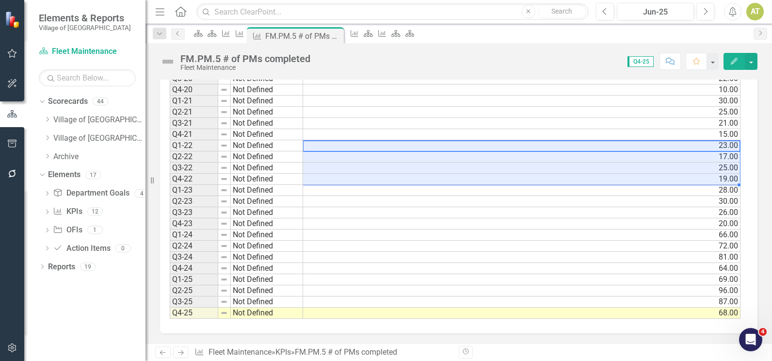
drag, startPoint x: 322, startPoint y: 147, endPoint x: 330, endPoint y: 178, distance: 32.1
click at [330, 178] on tbody "Q1-19 Not Defined 11.00 Q2-19 Not Defined 19.00 Q3-19 Not Defined 16.00 Q4-19 N…" at bounding box center [455, 162] width 571 height 313
click at [352, 58] on div "Score: 0.00 Q4-25 Completed Comment Favorite Edit" at bounding box center [536, 61] width 442 height 16
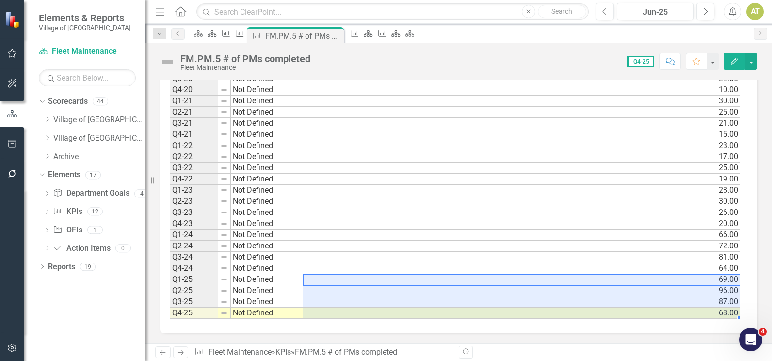
drag, startPoint x: 638, startPoint y: 278, endPoint x: 644, endPoint y: 312, distance: 34.1
click at [644, 312] on tbody "Q1-19 Not Defined 11.00 Q2-19 Not Defined 19.00 Q3-19 Not Defined 16.00 Q4-19 N…" at bounding box center [455, 162] width 571 height 313
click at [48, 119] on icon "Dropdown" at bounding box center [47, 119] width 7 height 6
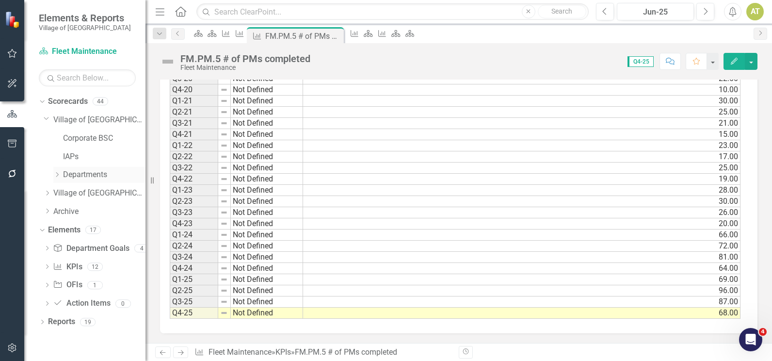
click at [59, 173] on icon "Dropdown" at bounding box center [56, 175] width 7 height 6
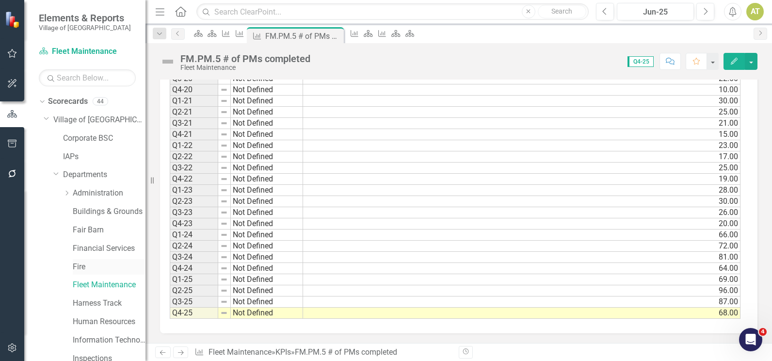
click at [82, 268] on link "Fire" at bounding box center [109, 267] width 73 height 11
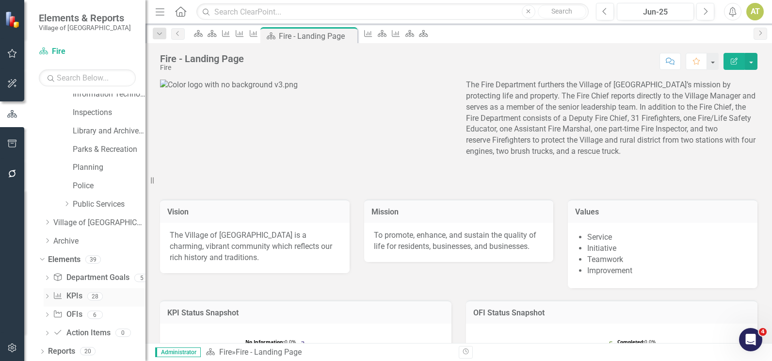
scroll to position [247, 0]
click at [75, 295] on link "KPI KPIs" at bounding box center [67, 295] width 29 height 11
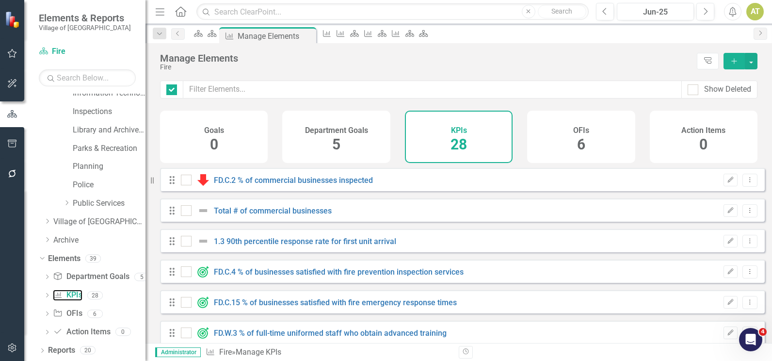
checkbox input "false"
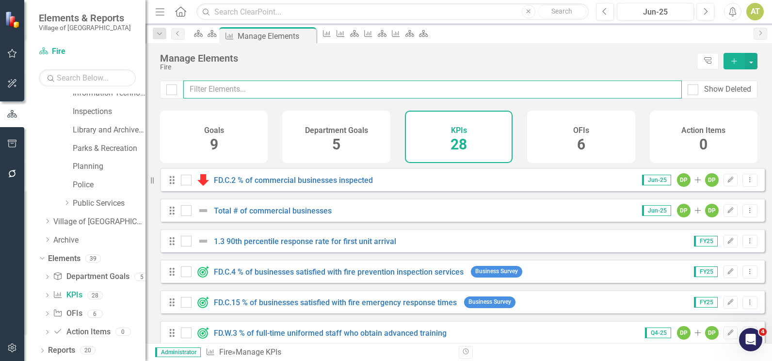
click at [333, 93] on input "text" at bounding box center [432, 90] width 499 height 18
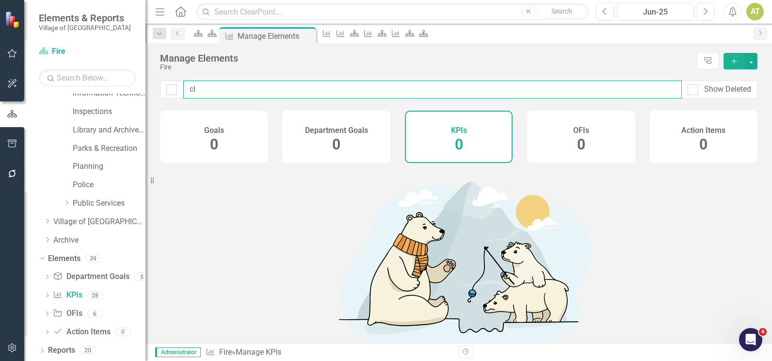
type input "c"
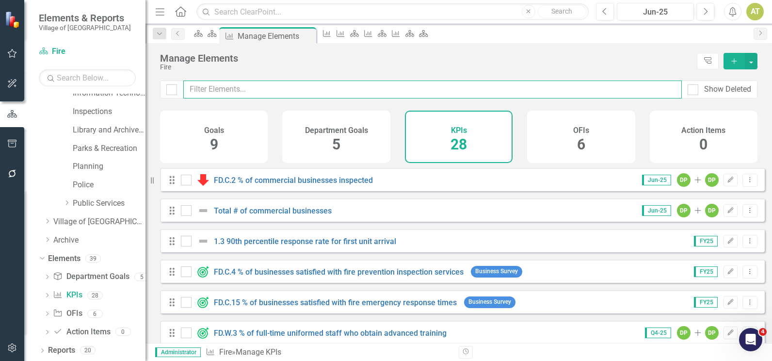
checkbox input "false"
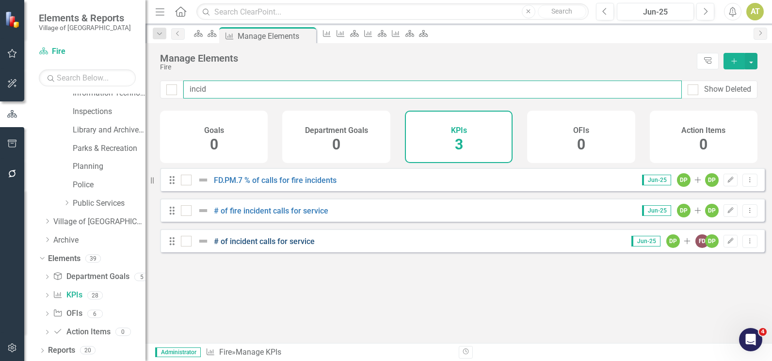
type input "incid"
click at [263, 246] on link "# of incident calls for service" at bounding box center [264, 241] width 101 height 9
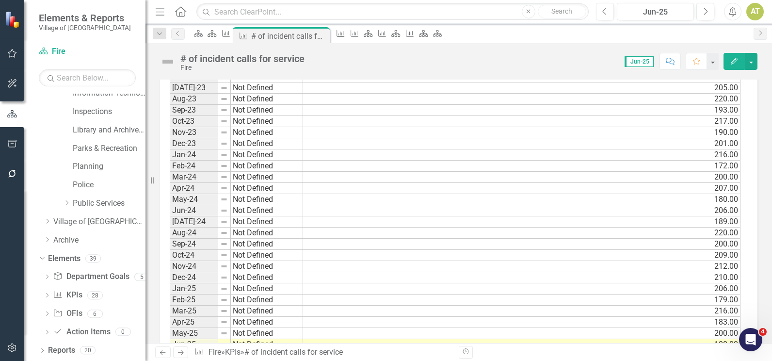
scroll to position [1155, 0]
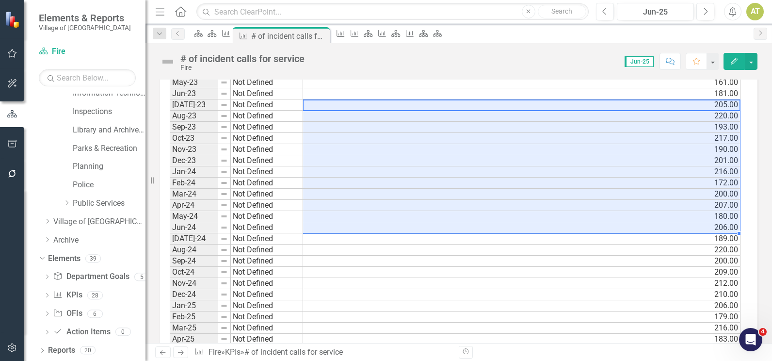
drag, startPoint x: 316, startPoint y: 104, endPoint x: 316, endPoint y: 226, distance: 121.3
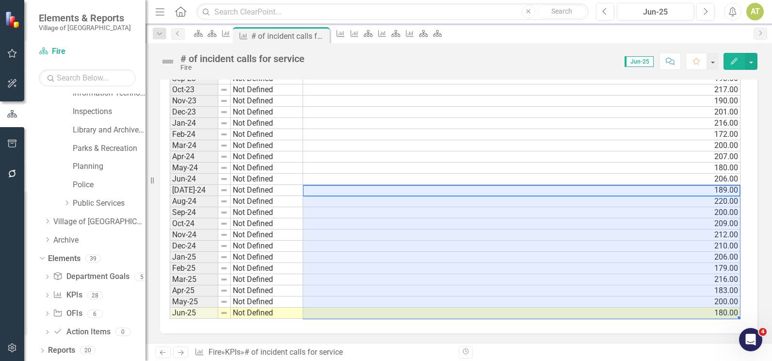
drag, startPoint x: 677, startPoint y: 229, endPoint x: 672, endPoint y: 313, distance: 84.1
click at [231, 30] on div "KPI" at bounding box center [224, 33] width 14 height 12
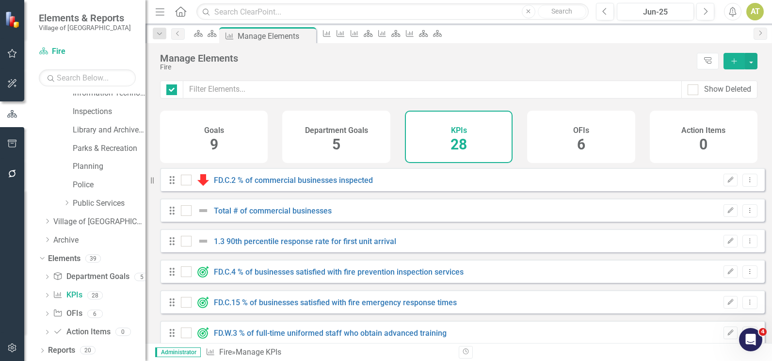
checkbox input "false"
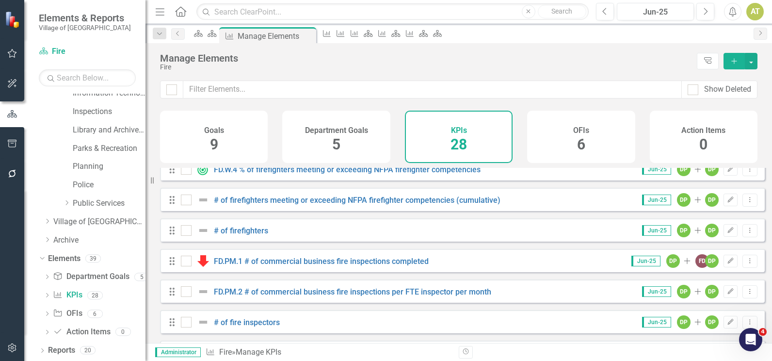
scroll to position [340, 0]
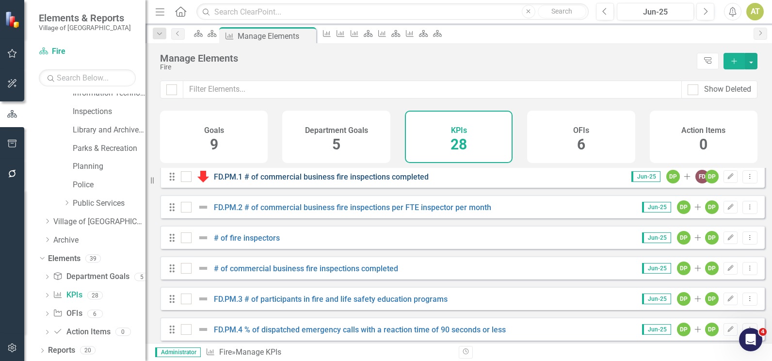
click at [358, 181] on link "FD.PM.1 # of commercial business fire inspections completed" at bounding box center [321, 176] width 215 height 9
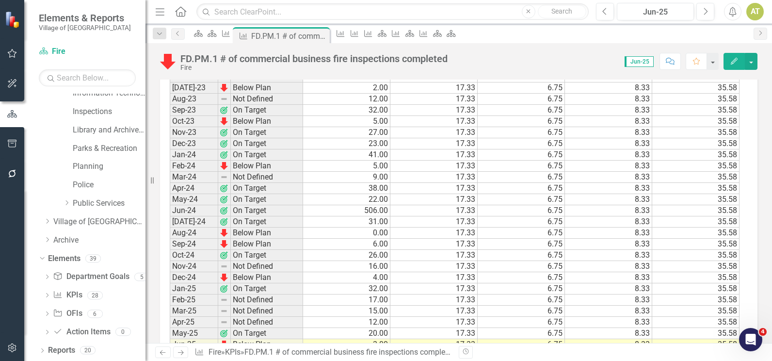
scroll to position [1155, 0]
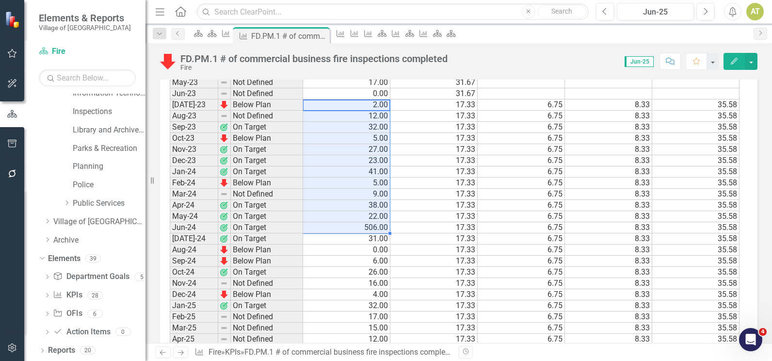
drag, startPoint x: 359, startPoint y: 132, endPoint x: 354, endPoint y: 227, distance: 94.7
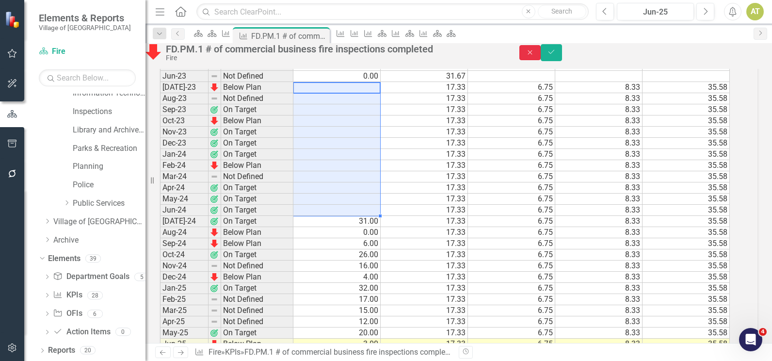
click at [535, 56] on icon "Close" at bounding box center [530, 52] width 9 height 7
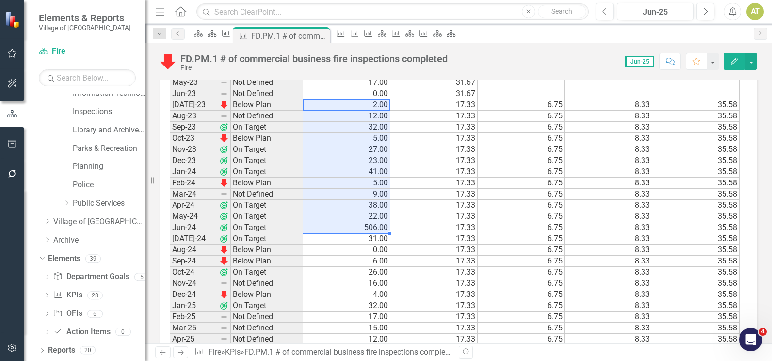
drag, startPoint x: 350, startPoint y: 135, endPoint x: 343, endPoint y: 216, distance: 81.8
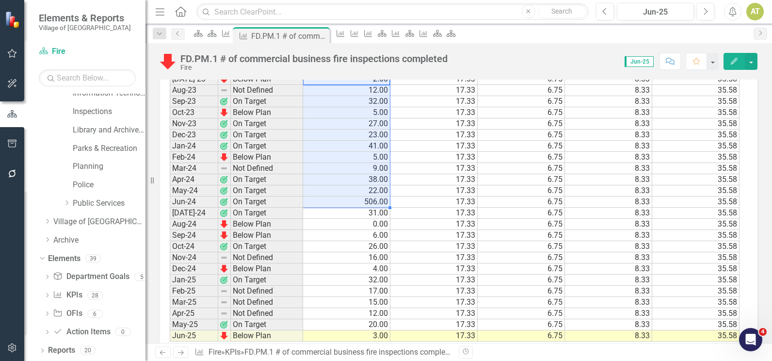
scroll to position [1203, 0]
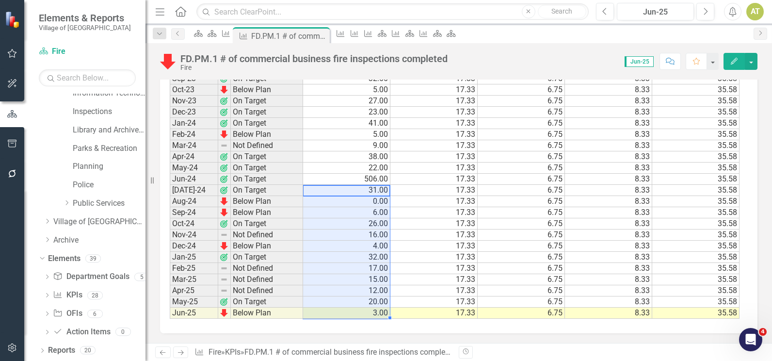
drag, startPoint x: 367, startPoint y: 190, endPoint x: 360, endPoint y: 314, distance: 124.4
click at [231, 33] on icon "KPI" at bounding box center [226, 34] width 10 height 8
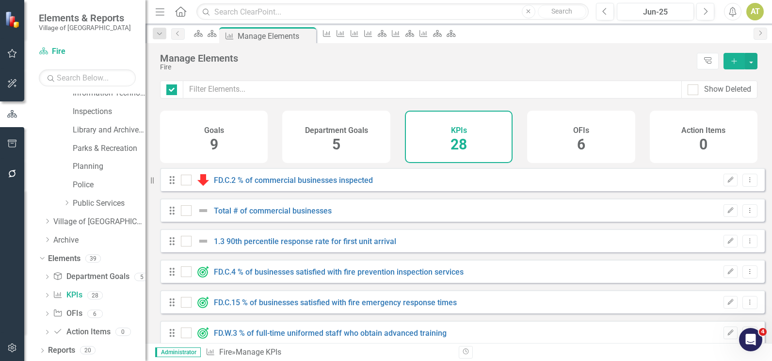
checkbox input "false"
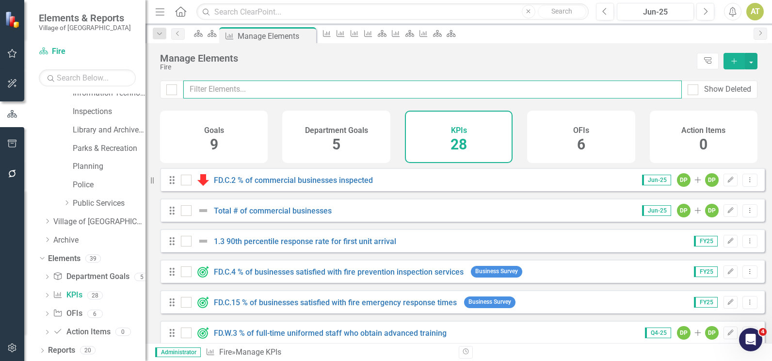
click at [278, 92] on input "text" at bounding box center [432, 90] width 499 height 18
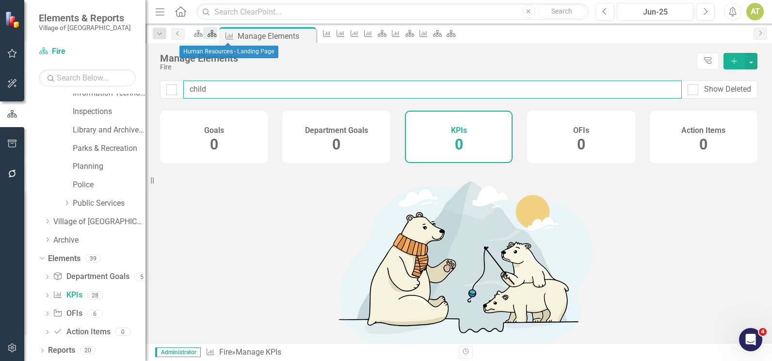
type input "child"
click at [217, 36] on icon "Scorecard" at bounding box center [212, 34] width 10 height 8
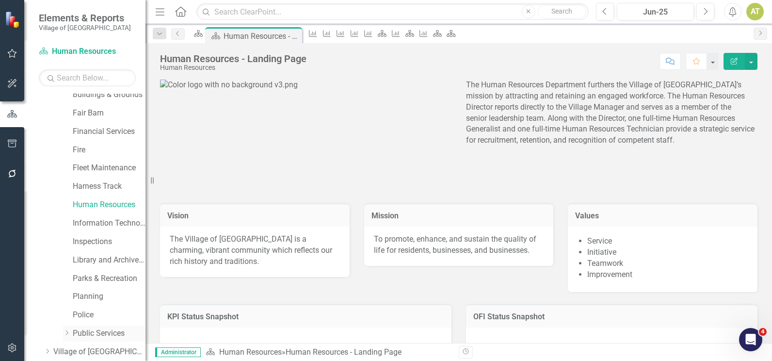
scroll to position [101, 0]
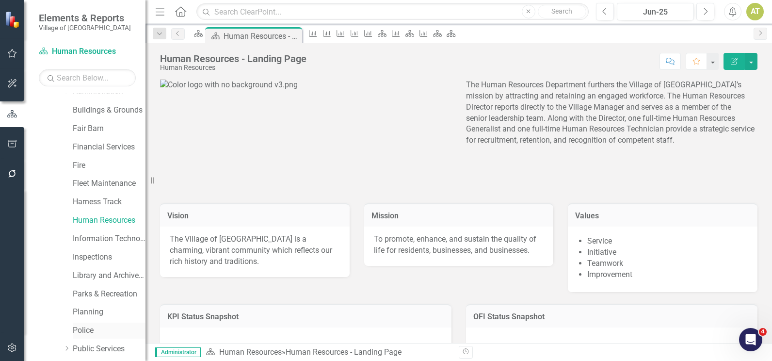
click at [82, 328] on link "Police" at bounding box center [109, 330] width 73 height 11
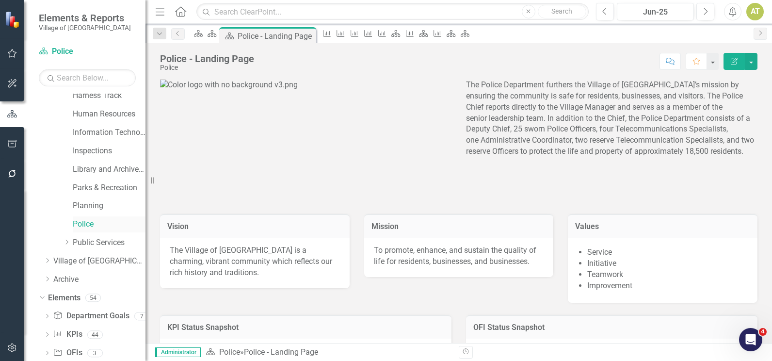
scroll to position [247, 0]
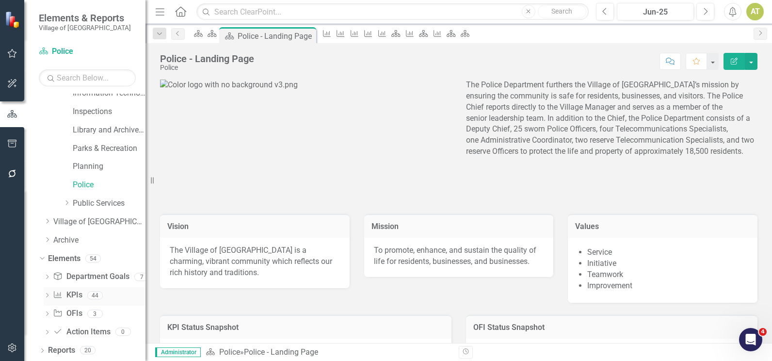
click at [79, 296] on link "KPI KPIs" at bounding box center [67, 295] width 29 height 11
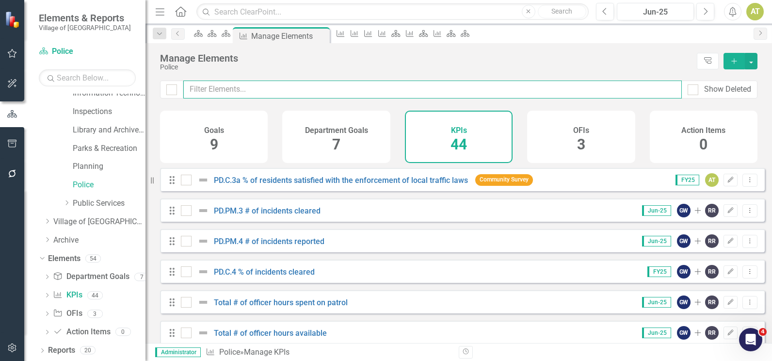
click at [282, 91] on input "text" at bounding box center [432, 90] width 499 height 18
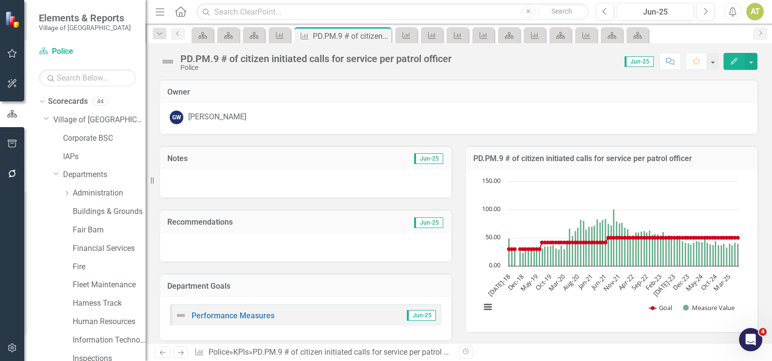
scroll to position [1078, 0]
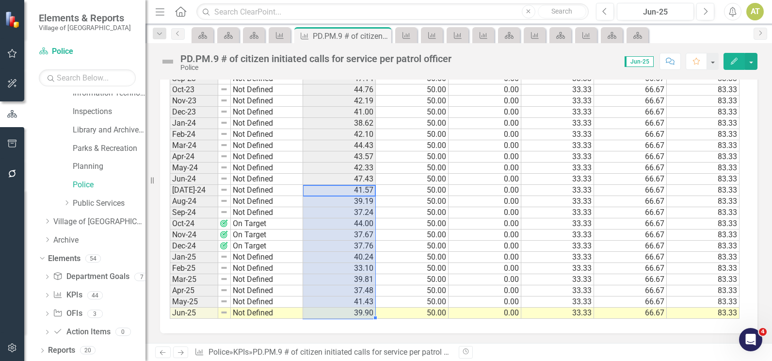
drag, startPoint x: 0, startPoint y: 0, endPoint x: 349, endPoint y: 314, distance: 469.3
click at [180, 355] on icon "Next" at bounding box center [181, 352] width 8 height 6
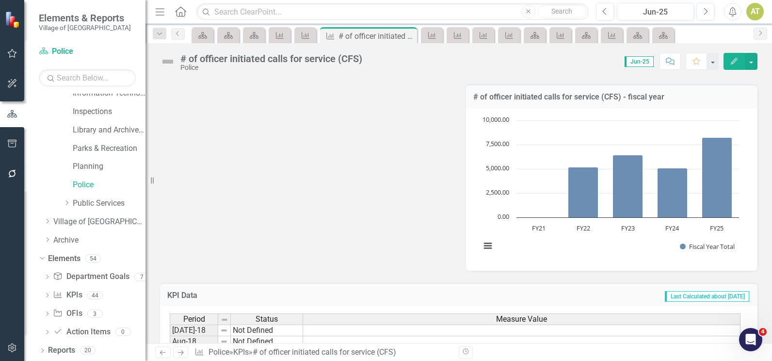
scroll to position [243, 0]
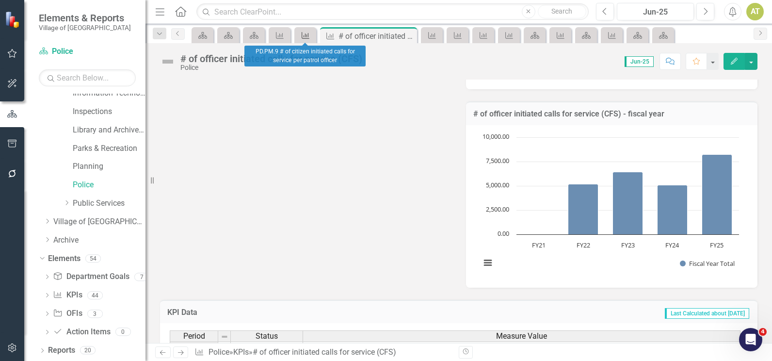
click at [308, 36] on icon "KPI" at bounding box center [306, 36] width 10 height 8
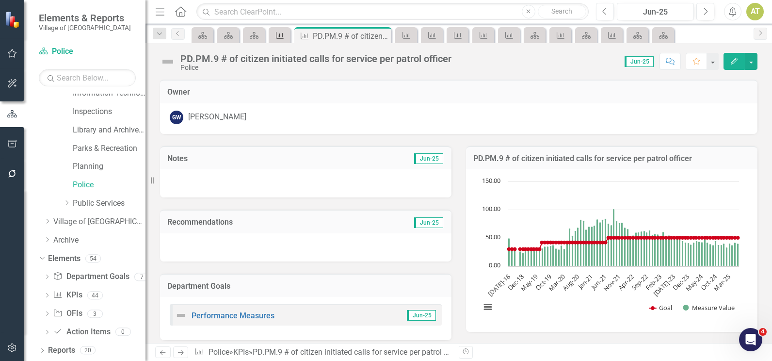
click at [285, 38] on link "KPI" at bounding box center [279, 35] width 17 height 12
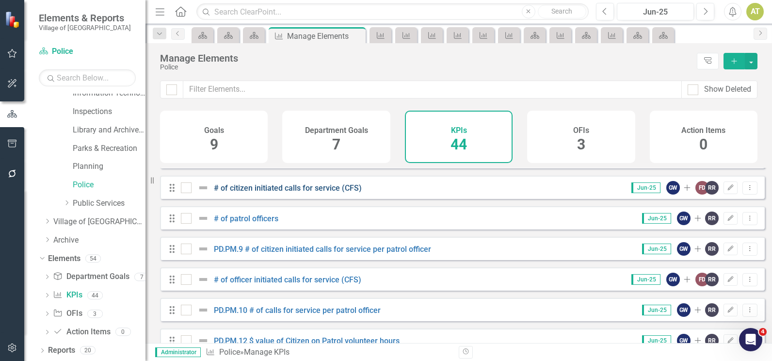
scroll to position [728, 0]
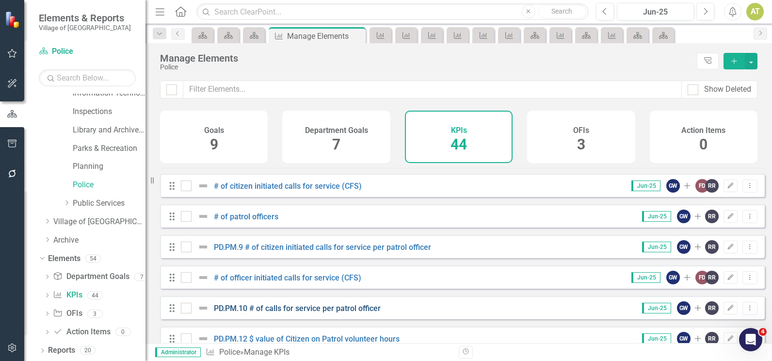
click at [251, 313] on link "PD.PM.10 # of calls for service per patrol officer" at bounding box center [297, 308] width 167 height 9
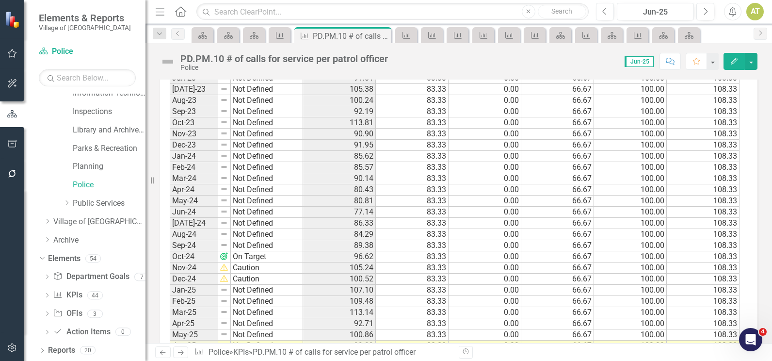
scroll to position [1029, 0]
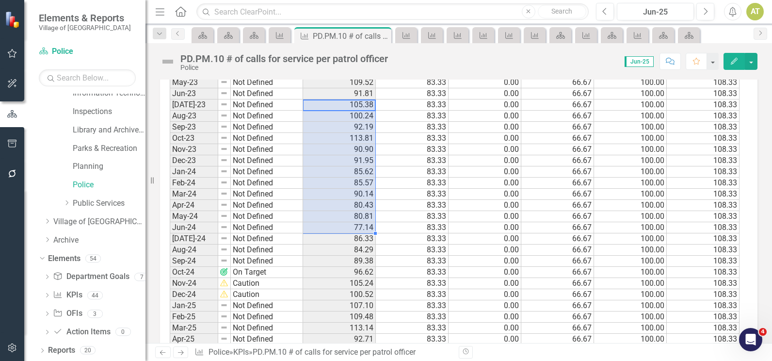
drag, startPoint x: 341, startPoint y: 105, endPoint x: 344, endPoint y: 227, distance: 121.8
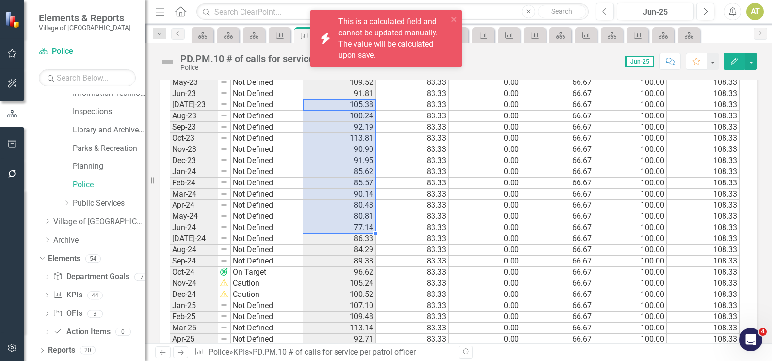
scroll to position [1078, 0]
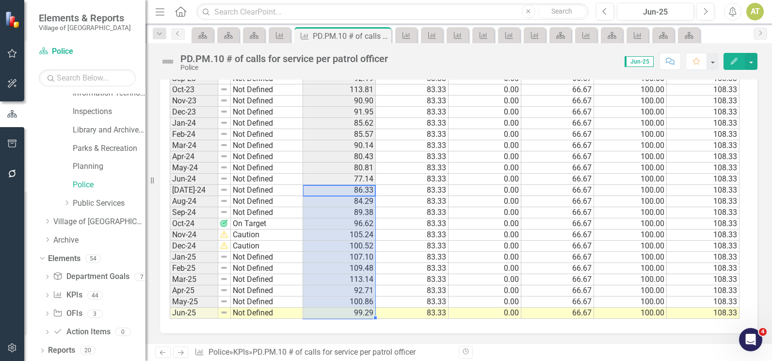
drag, startPoint x: 349, startPoint y: 193, endPoint x: 356, endPoint y: 310, distance: 116.6
click at [272, 35] on div "KPI" at bounding box center [278, 35] width 14 height 12
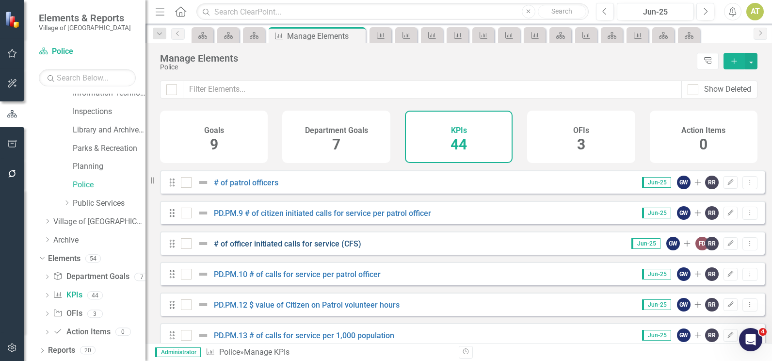
scroll to position [776, 0]
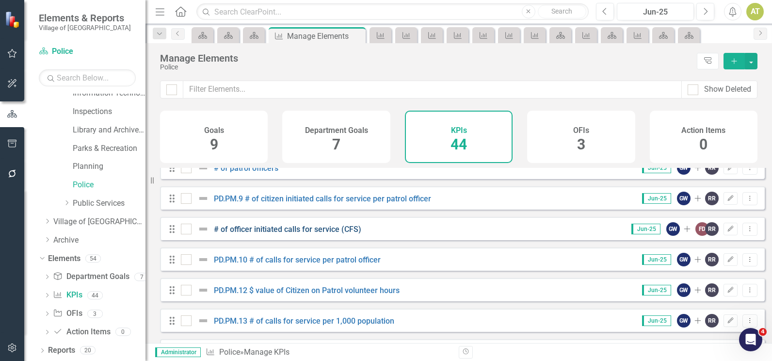
click at [303, 234] on link "# of officer initiated calls for service (CFS)" at bounding box center [287, 229] width 147 height 9
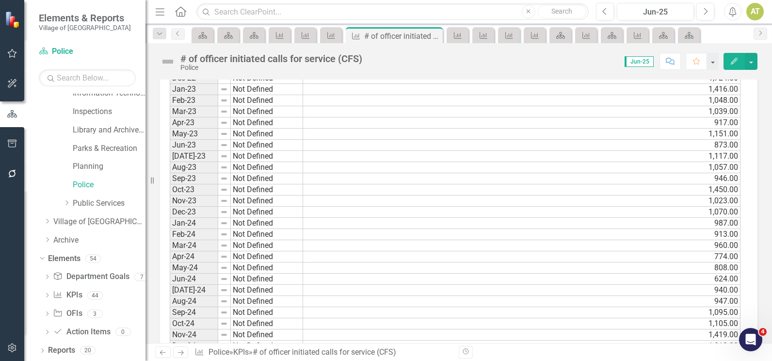
scroll to position [1155, 0]
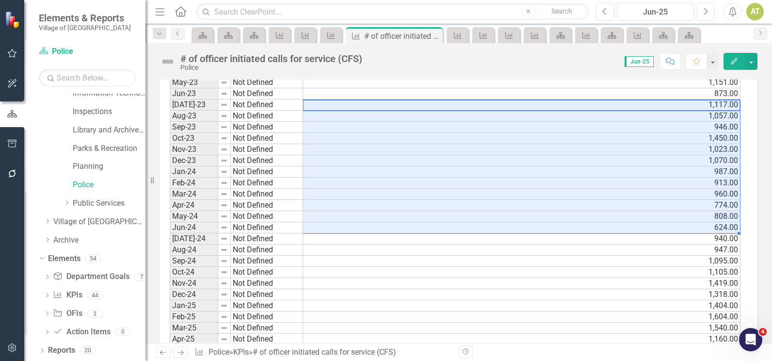
drag, startPoint x: 317, startPoint y: 104, endPoint x: 327, endPoint y: 228, distance: 124.6
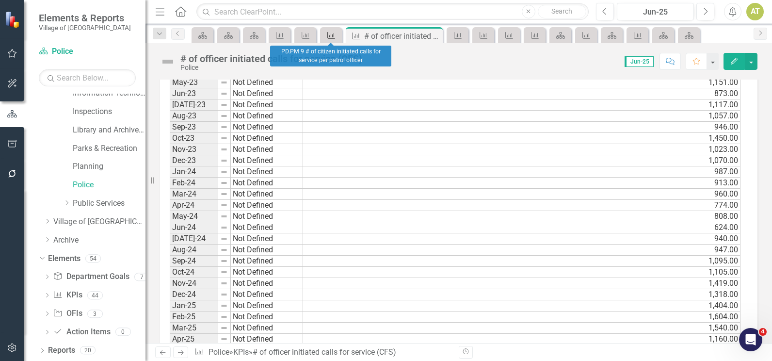
click at [331, 33] on icon "KPI" at bounding box center [332, 36] width 10 height 8
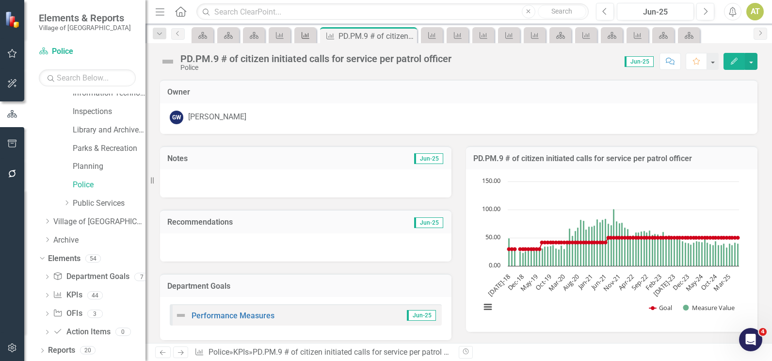
click at [305, 35] on icon "KPI" at bounding box center [306, 36] width 10 height 8
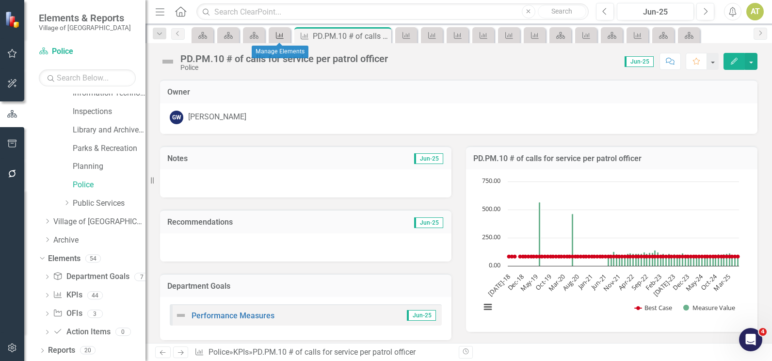
click at [275, 34] on icon "KPI" at bounding box center [280, 36] width 10 height 8
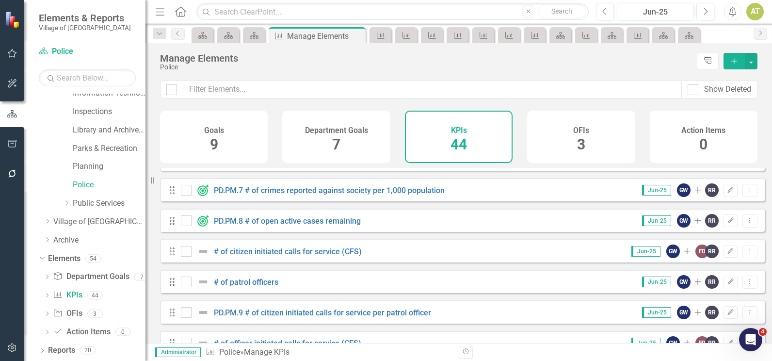
scroll to position [679, 0]
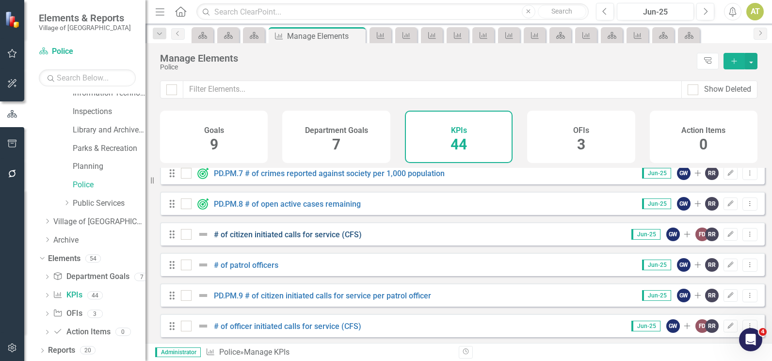
click at [279, 239] on link "# of citizen initiated calls for service (CFS)" at bounding box center [288, 234] width 148 height 9
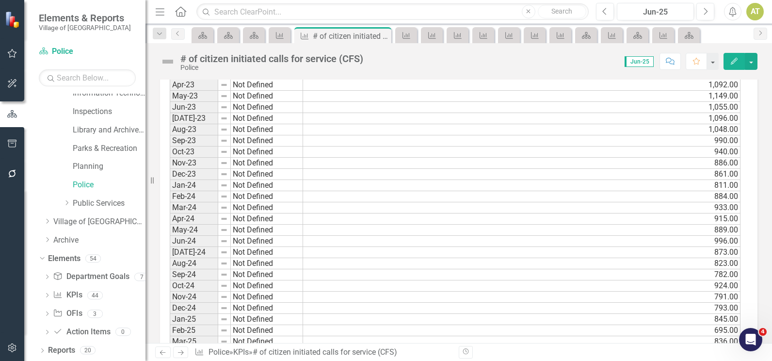
scroll to position [1155, 0]
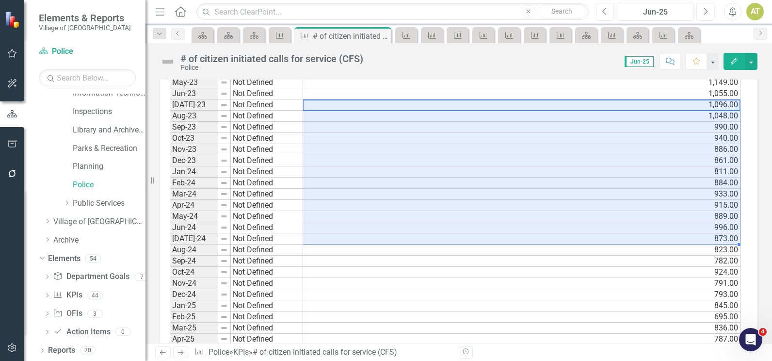
drag, startPoint x: 342, startPoint y: 106, endPoint x: 339, endPoint y: 236, distance: 130.1
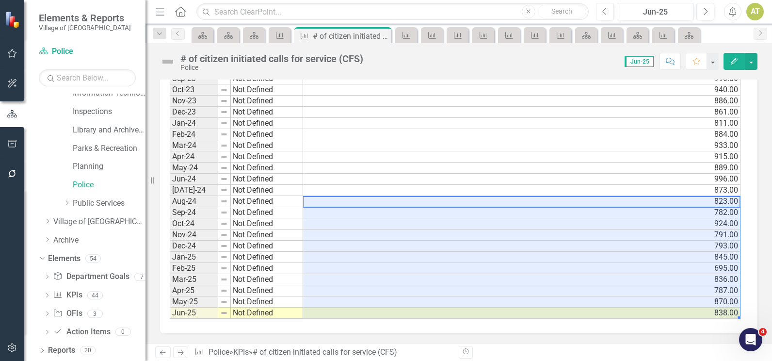
drag, startPoint x: 704, startPoint y: 199, endPoint x: 691, endPoint y: 311, distance: 112.3
click at [460, 32] on icon "KPI" at bounding box center [458, 36] width 10 height 8
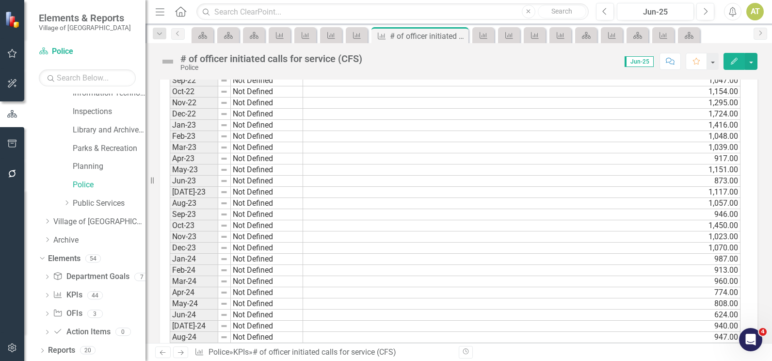
scroll to position [1203, 0]
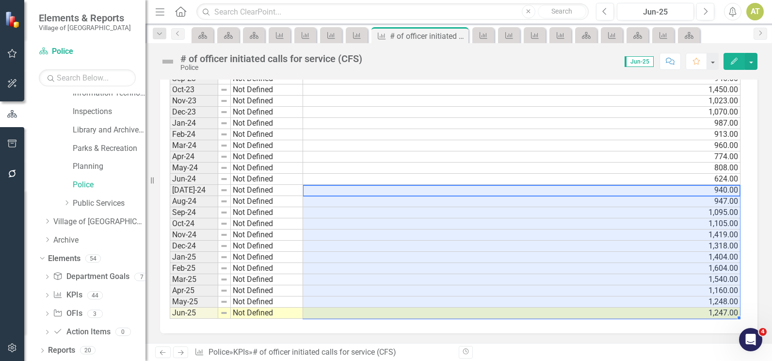
drag, startPoint x: 322, startPoint y: 230, endPoint x: 332, endPoint y: 319, distance: 89.4
click at [309, 32] on icon "KPI" at bounding box center [306, 36] width 10 height 8
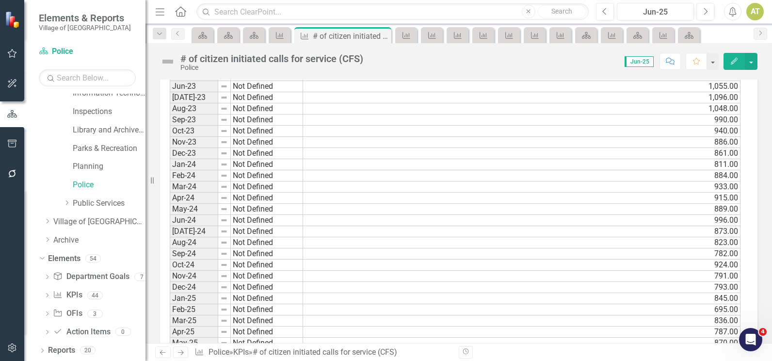
scroll to position [1203, 0]
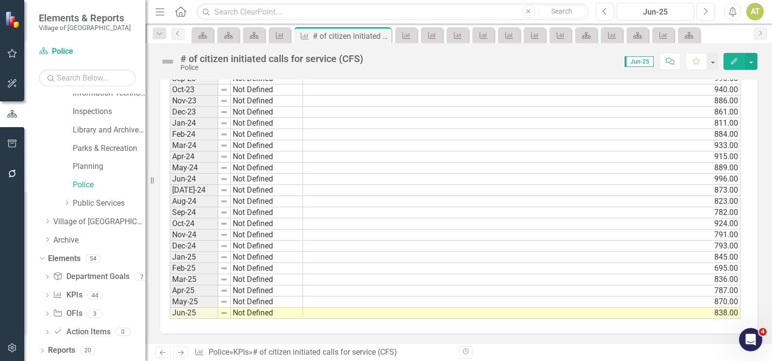
click at [335, 180] on td "996.00" at bounding box center [522, 179] width 438 height 11
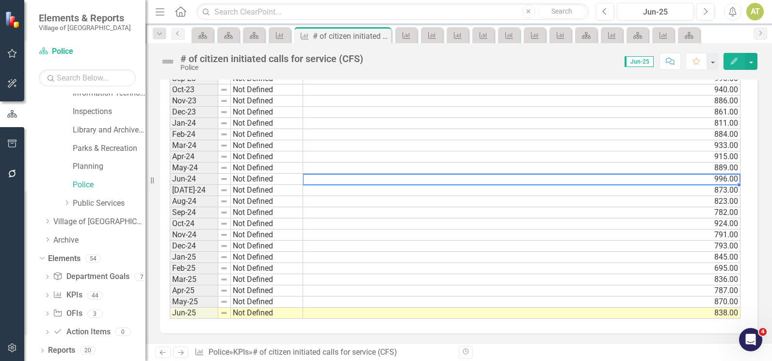
click at [331, 190] on td "873.00" at bounding box center [522, 190] width 438 height 11
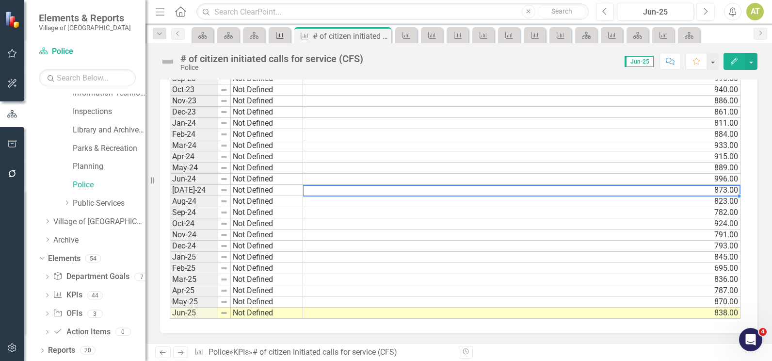
click at [276, 32] on icon "KPI" at bounding box center [280, 36] width 10 height 8
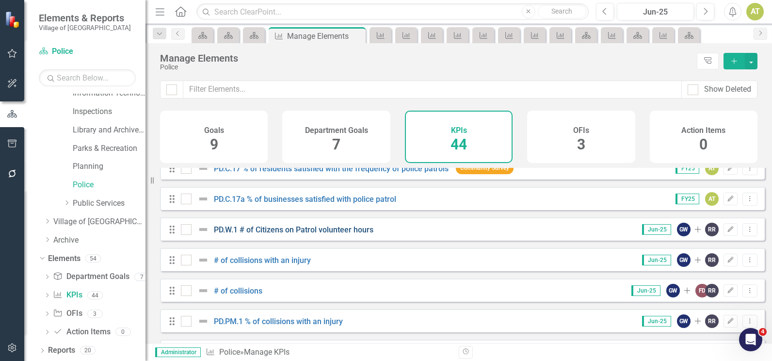
scroll to position [291, 0]
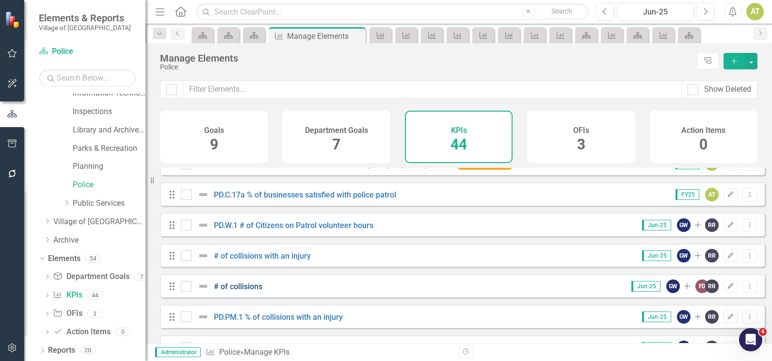
click at [239, 291] on link "# of collisions" at bounding box center [238, 286] width 49 height 9
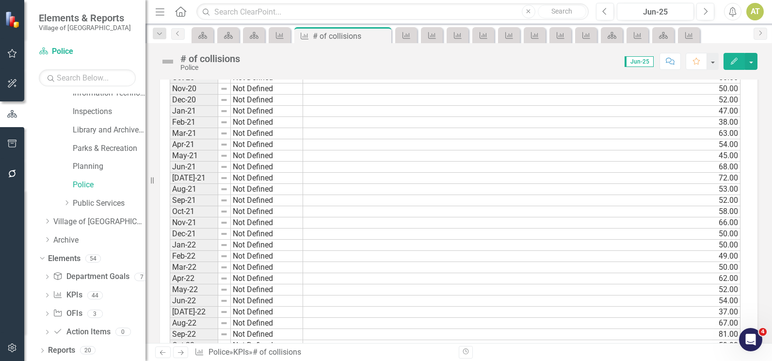
scroll to position [1105, 0]
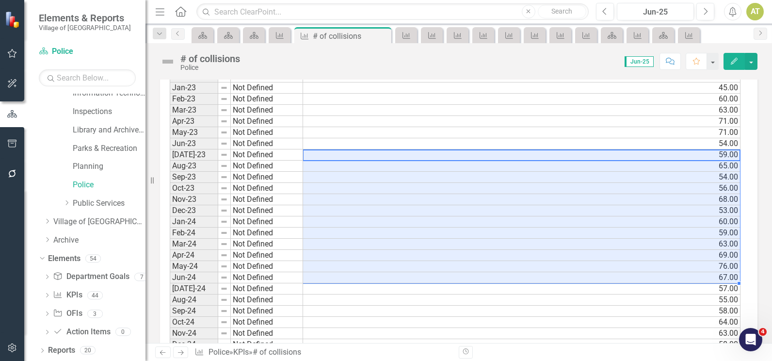
drag, startPoint x: 312, startPoint y: 155, endPoint x: 319, endPoint y: 278, distance: 123.9
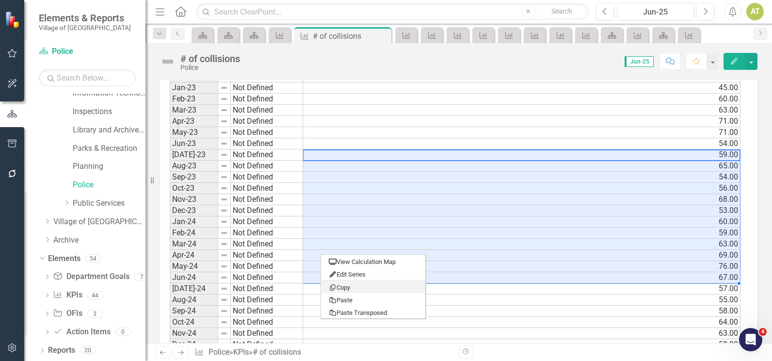
drag, startPoint x: 341, startPoint y: 290, endPoint x: 308, endPoint y: 286, distance: 33.3
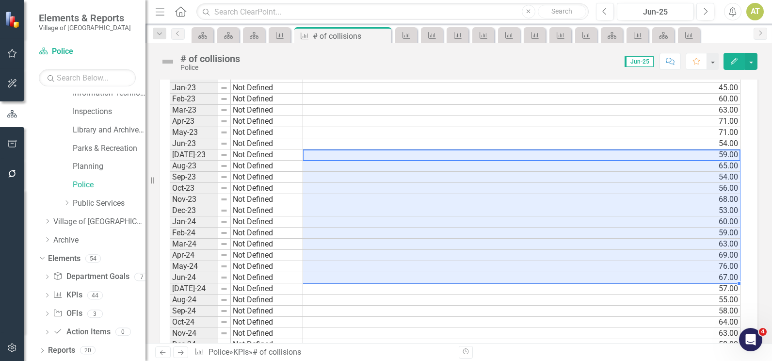
scroll to position [1202, 0]
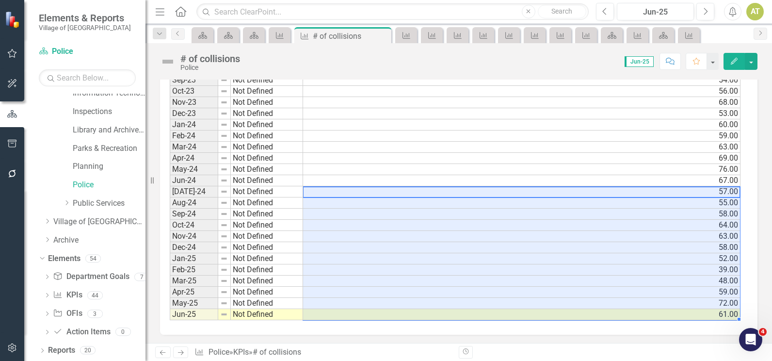
drag, startPoint x: 686, startPoint y: 191, endPoint x: 666, endPoint y: 314, distance: 124.8
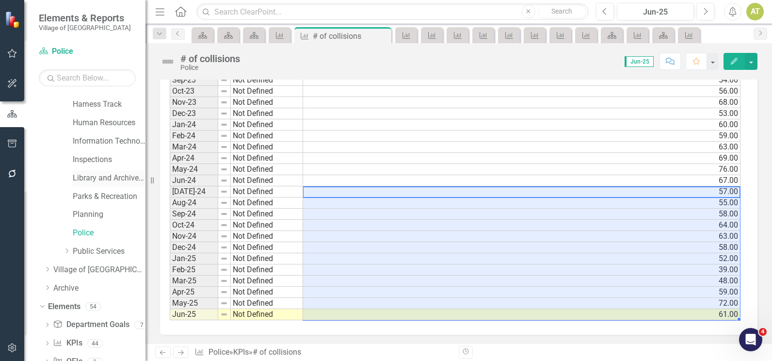
scroll to position [198, 0]
click at [95, 159] on link "Inspections" at bounding box center [109, 160] width 73 height 11
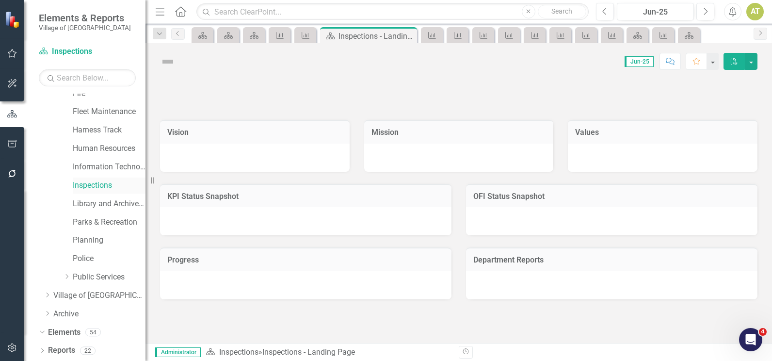
scroll to position [198, 0]
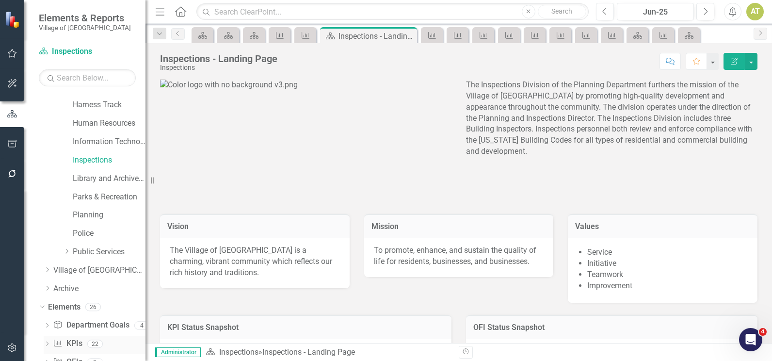
click at [82, 339] on div "KPI KPIs 22" at bounding box center [99, 345] width 93 height 18
click at [72, 342] on link "KPI KPIs" at bounding box center [67, 343] width 29 height 11
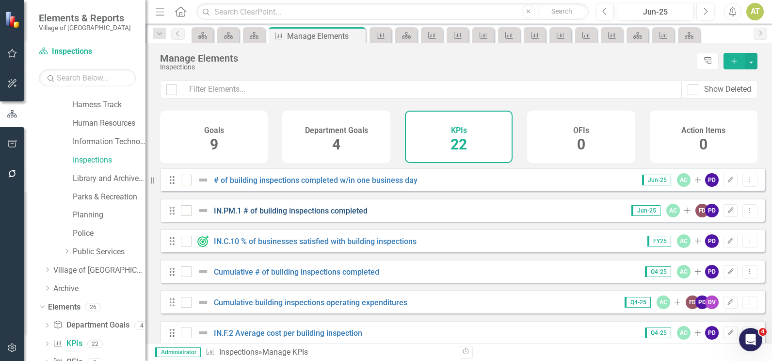
click at [327, 215] on link "IN.PM.1 # of building inspections completed" at bounding box center [291, 210] width 154 height 9
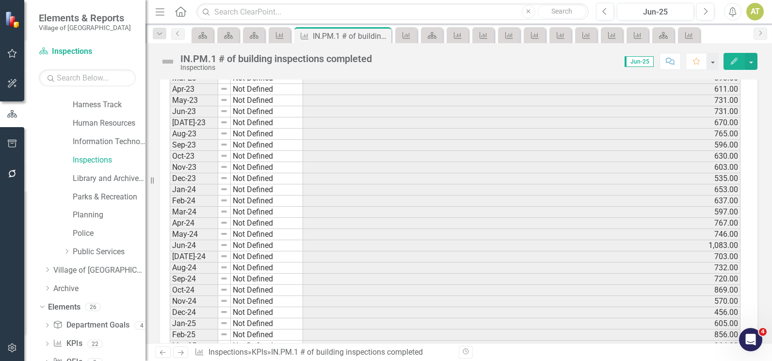
scroll to position [981, 0]
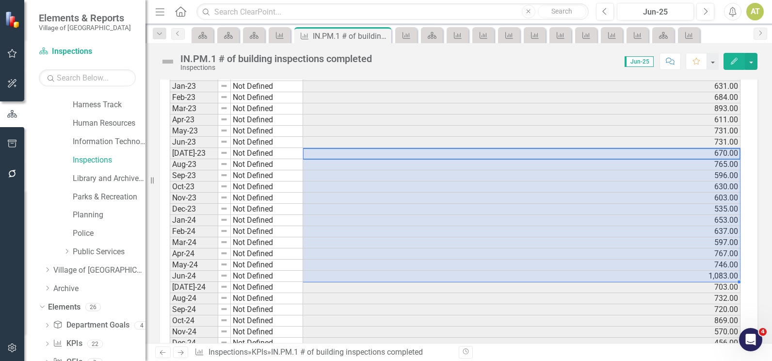
drag, startPoint x: 312, startPoint y: 166, endPoint x: 315, endPoint y: 277, distance: 111.2
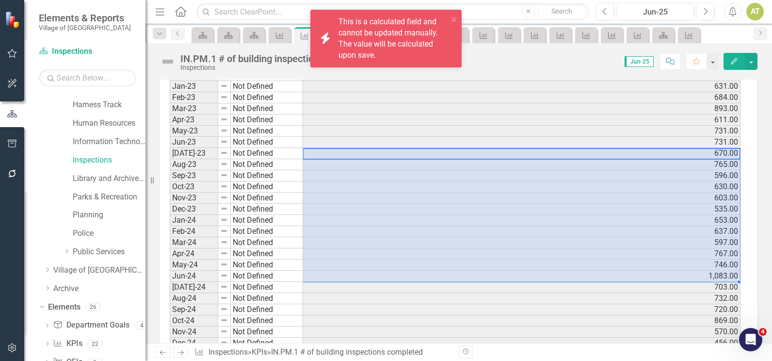
scroll to position [1078, 0]
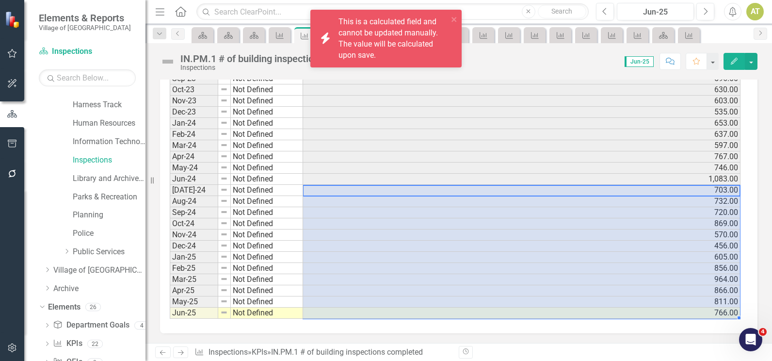
drag, startPoint x: 653, startPoint y: 192, endPoint x: 657, endPoint y: 312, distance: 119.9
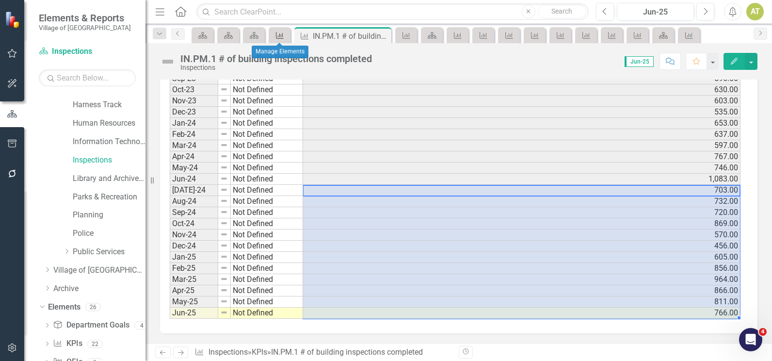
click at [283, 33] on icon "KPI" at bounding box center [280, 36] width 10 height 8
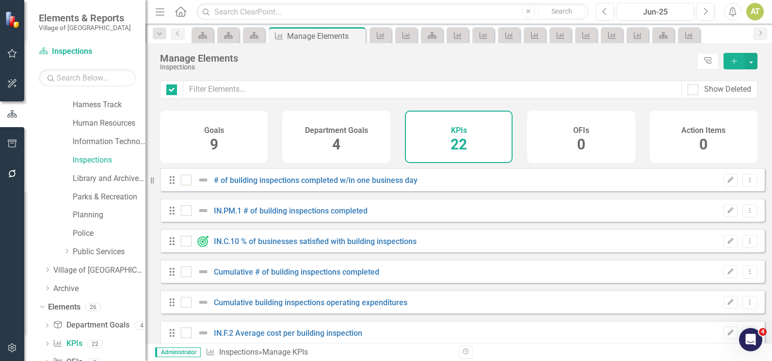
checkbox input "false"
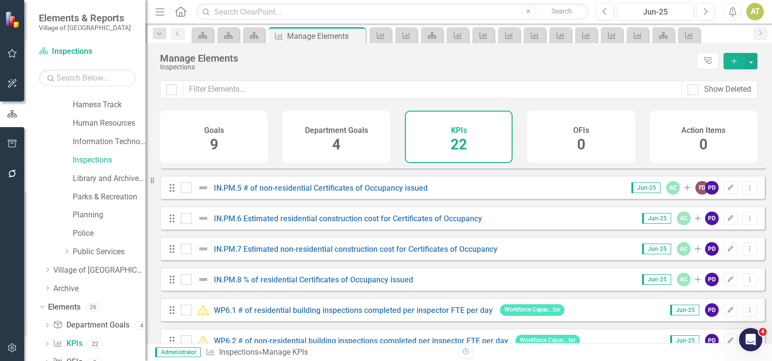
scroll to position [311, 0]
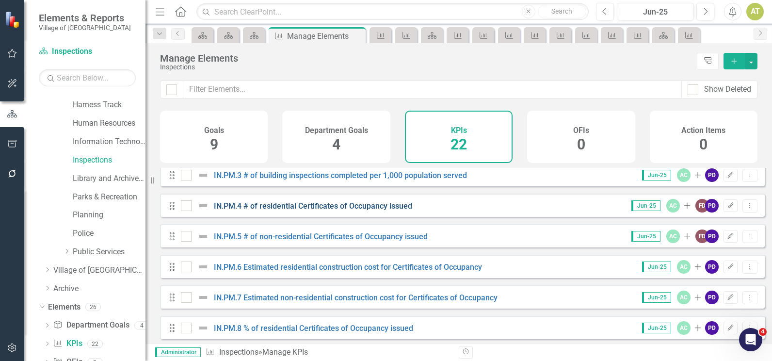
click at [310, 211] on link "IN.PM.4 # of residential Certificates of Occupancy issued" at bounding box center [313, 205] width 198 height 9
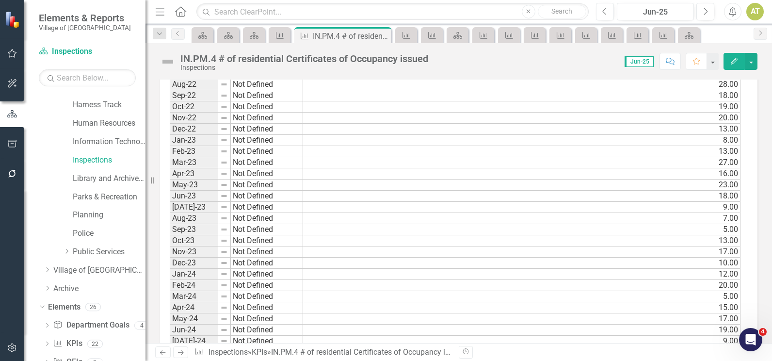
scroll to position [1067, 0]
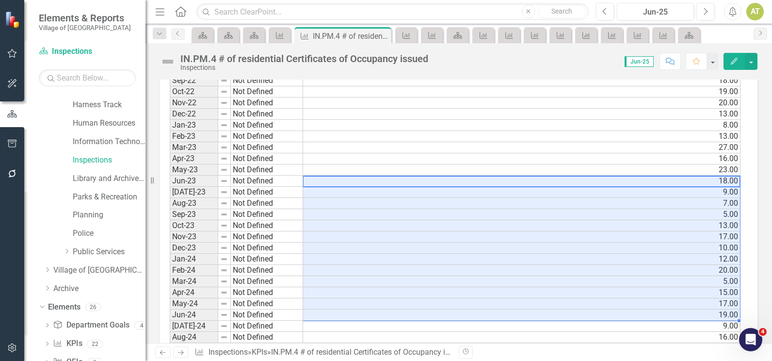
drag, startPoint x: 316, startPoint y: 181, endPoint x: 330, endPoint y: 311, distance: 131.3
click at [182, 352] on icon at bounding box center [181, 352] width 6 height 5
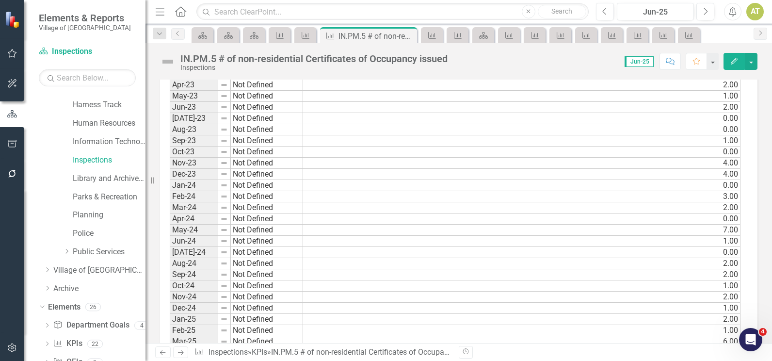
scroll to position [1164, 0]
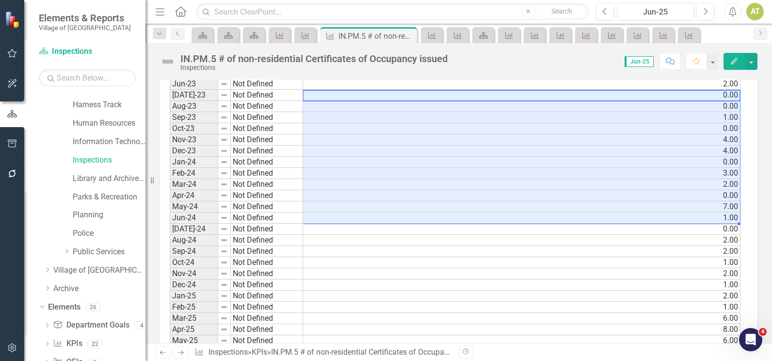
drag, startPoint x: 306, startPoint y: 98, endPoint x: 325, endPoint y: 220, distance: 123.2
click at [311, 35] on icon "KPI" at bounding box center [306, 36] width 10 height 8
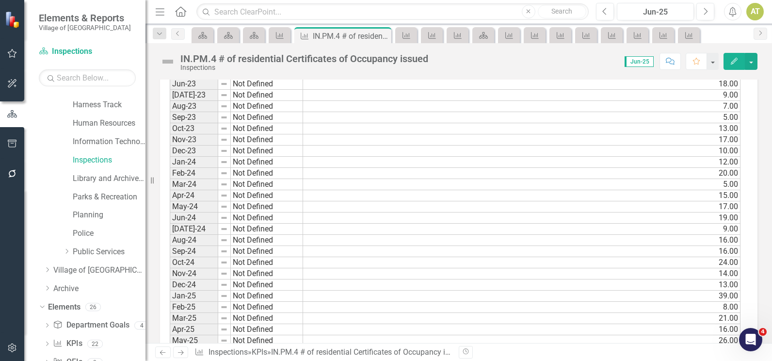
scroll to position [1203, 0]
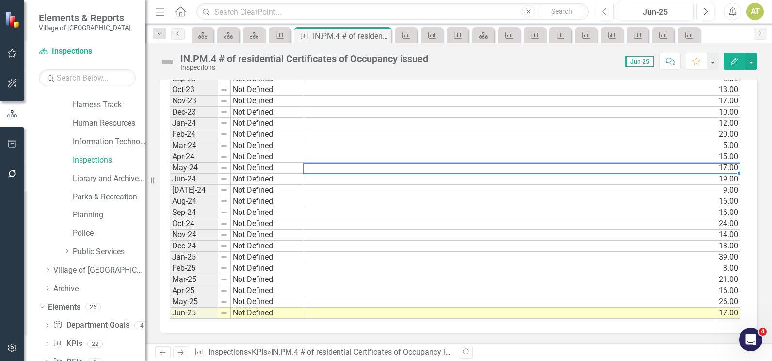
click at [349, 171] on td "17.00" at bounding box center [522, 168] width 438 height 11
click at [349, 176] on td "19.00" at bounding box center [522, 179] width 438 height 11
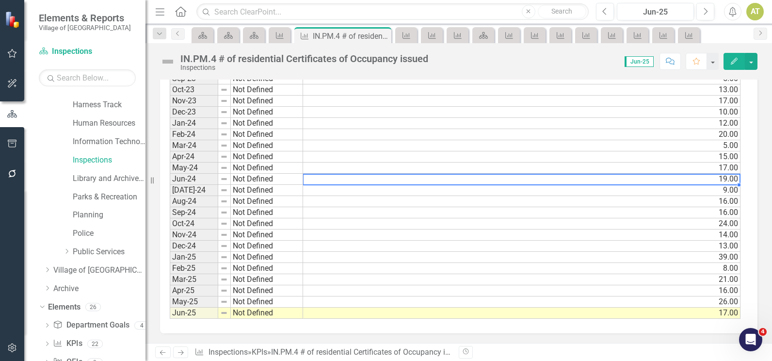
scroll to position [1155, 0]
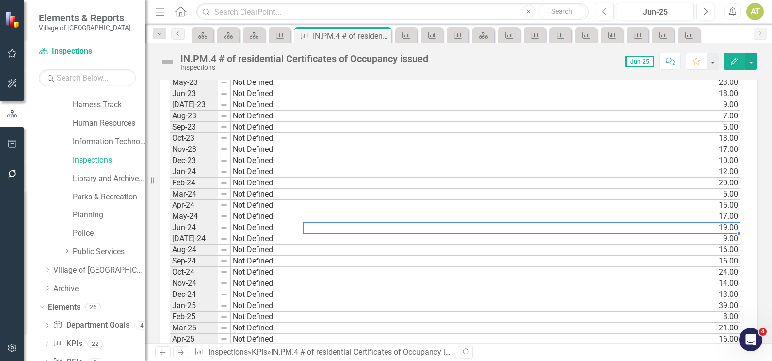
click at [596, 95] on td "18.00" at bounding box center [522, 93] width 438 height 11
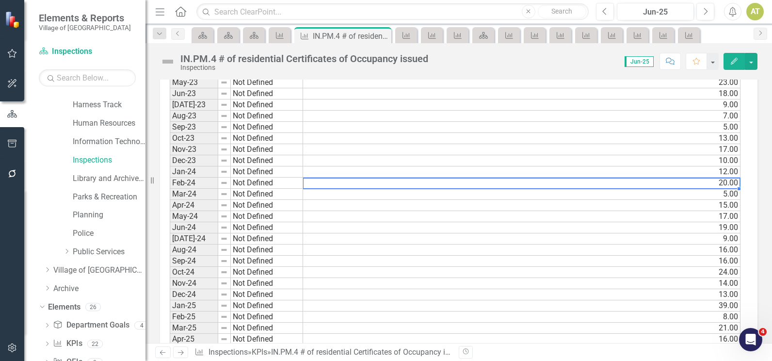
click at [567, 230] on td "19.00" at bounding box center [522, 227] width 438 height 11
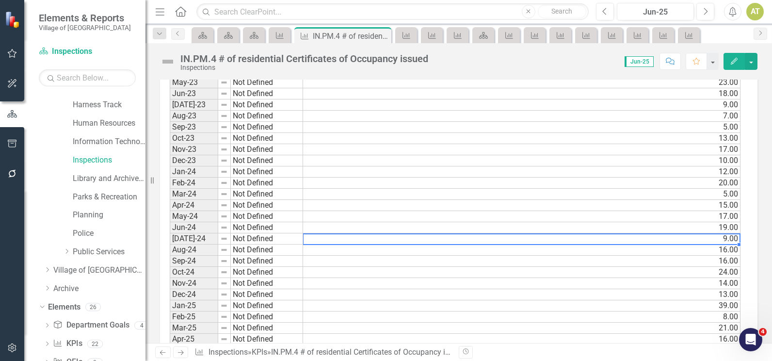
click at [567, 239] on td "9.00" at bounding box center [522, 238] width 438 height 11
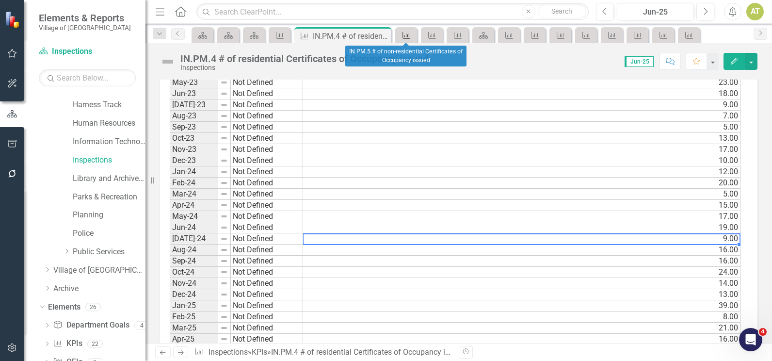
click at [409, 38] on icon at bounding box center [407, 35] width 8 height 7
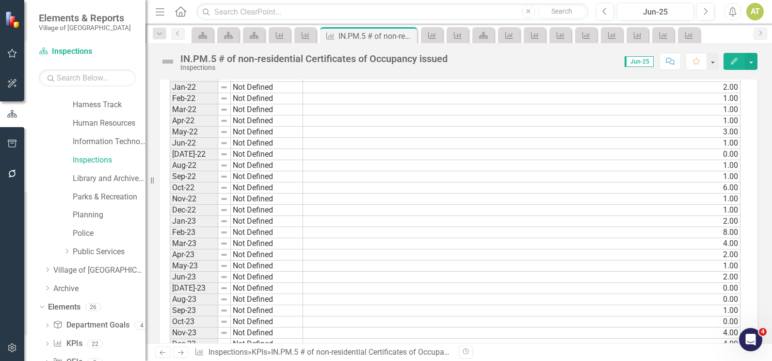
scroll to position [1116, 0]
click at [311, 148] on td "0.00" at bounding box center [522, 143] width 438 height 11
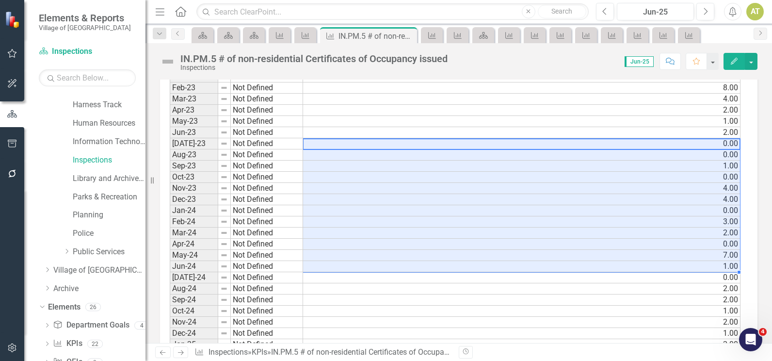
drag, startPoint x: 525, startPoint y: 140, endPoint x: 515, endPoint y: 264, distance: 124.1
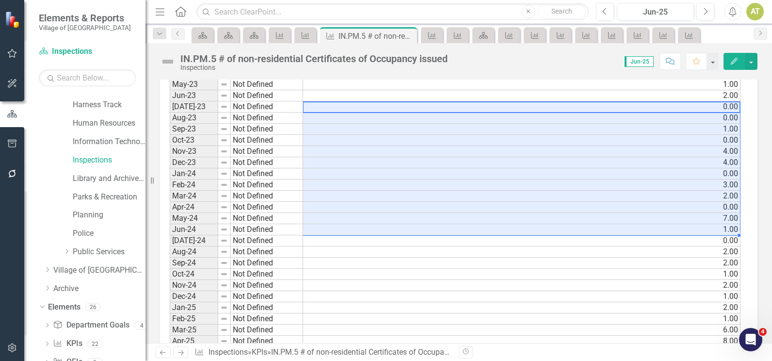
scroll to position [1203, 0]
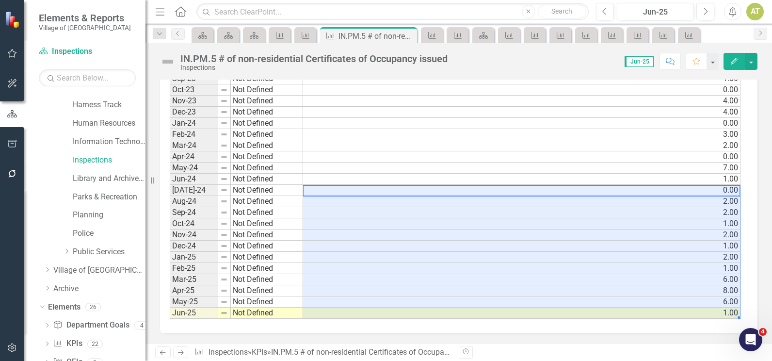
drag, startPoint x: 660, startPoint y: 189, endPoint x: 662, endPoint y: 311, distance: 122.3
click at [304, 36] on icon "KPI" at bounding box center [306, 36] width 10 height 8
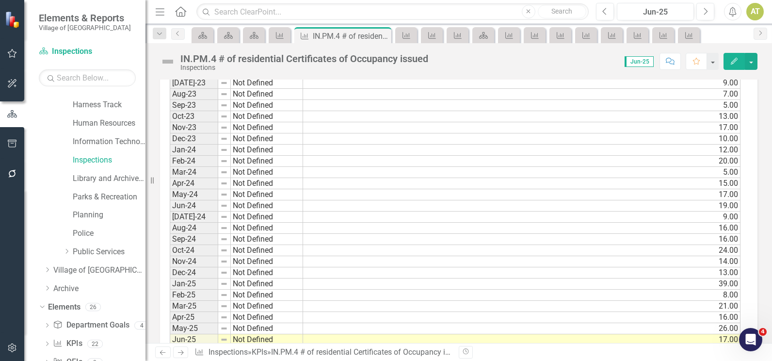
scroll to position [1155, 0]
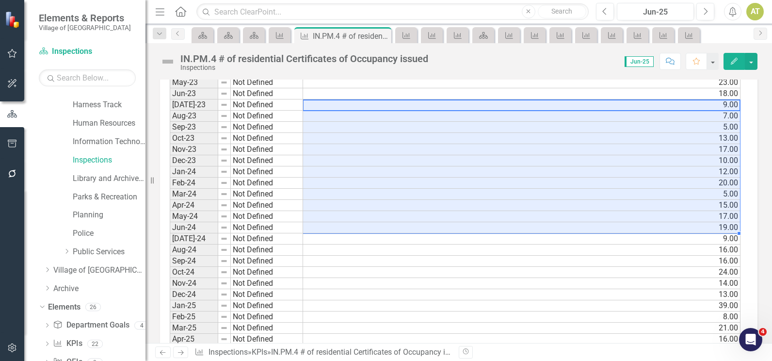
drag, startPoint x: 317, startPoint y: 103, endPoint x: 316, endPoint y: 227, distance: 123.7
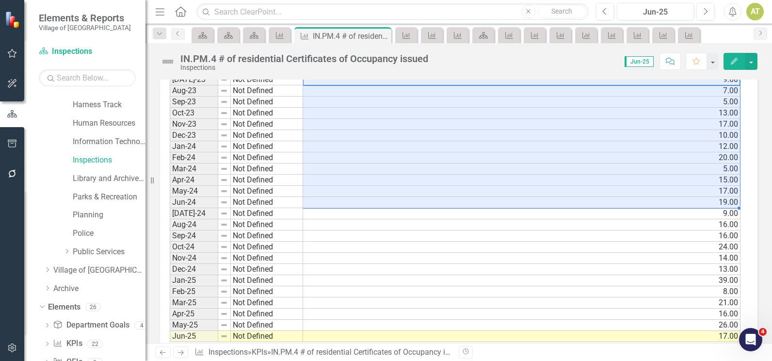
scroll to position [1203, 0]
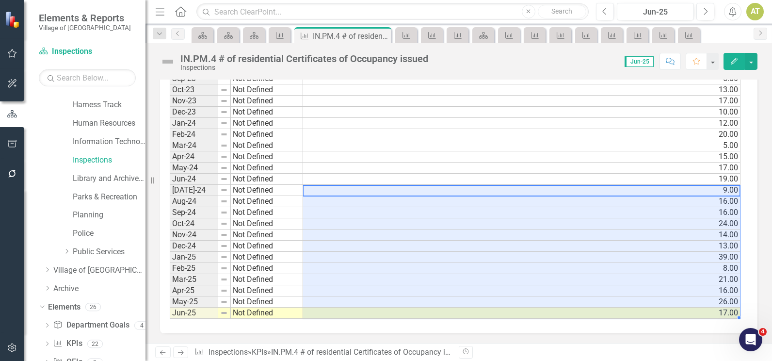
drag, startPoint x: 693, startPoint y: 192, endPoint x: 693, endPoint y: 315, distance: 122.8
click at [281, 38] on icon "KPI" at bounding box center [280, 36] width 10 height 8
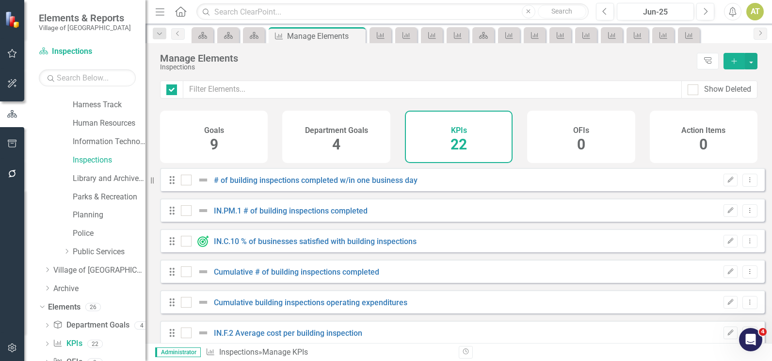
checkbox input "false"
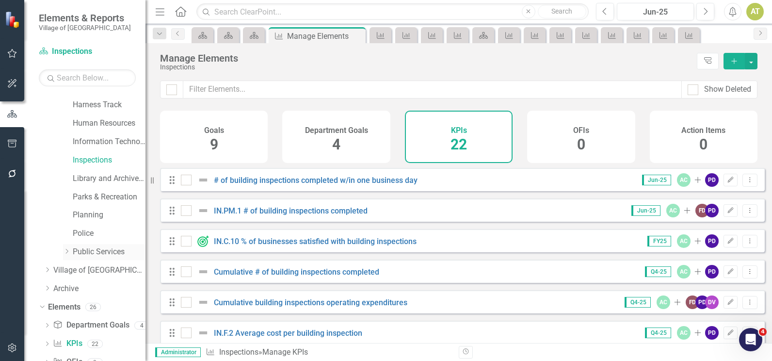
click at [68, 252] on icon at bounding box center [67, 251] width 2 height 5
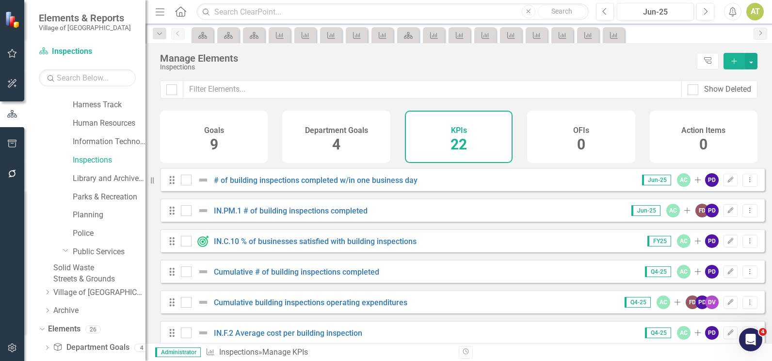
click at [97, 285] on link "Streets & Grounds" at bounding box center [99, 279] width 92 height 11
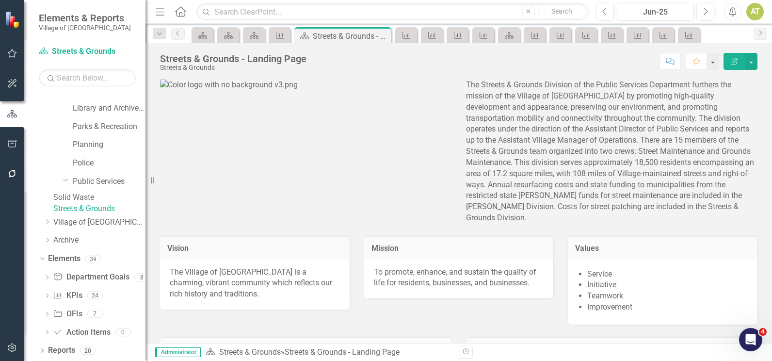
scroll to position [283, 0]
click at [76, 295] on link "KPI KPIs" at bounding box center [67, 295] width 29 height 11
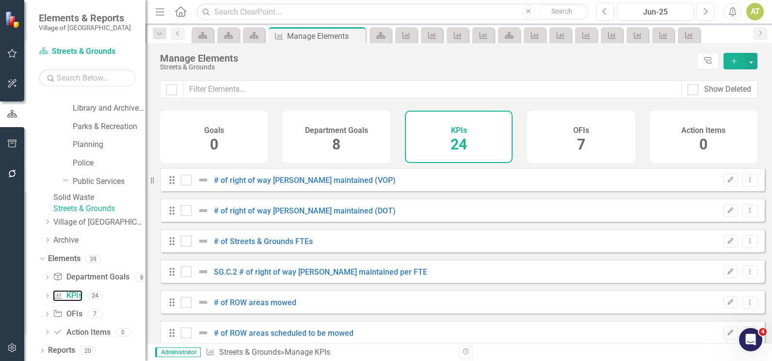
checkbox input "false"
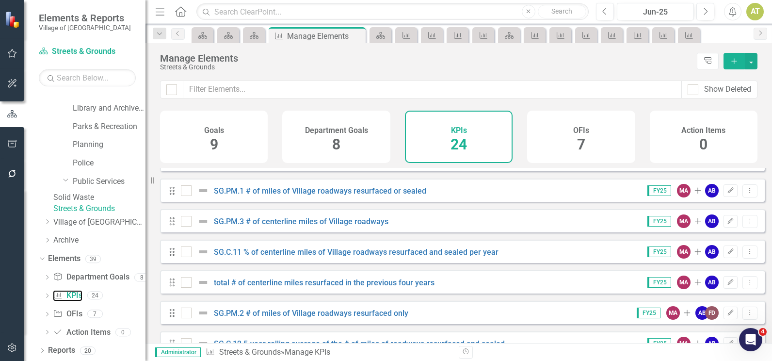
scroll to position [340, 0]
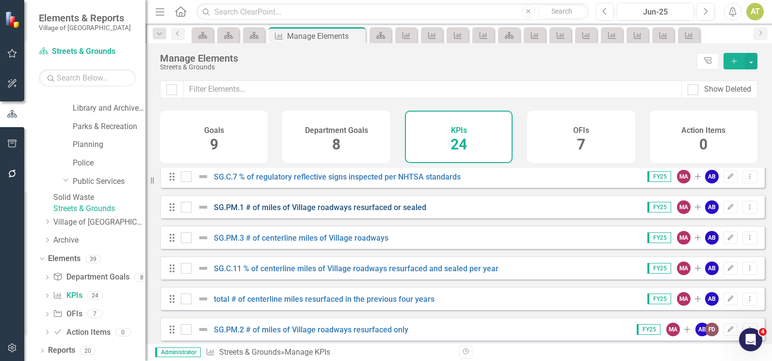
click at [246, 211] on link "SG.PM.1 # of miles of Village roadways resurfaced or sealed" at bounding box center [320, 207] width 213 height 9
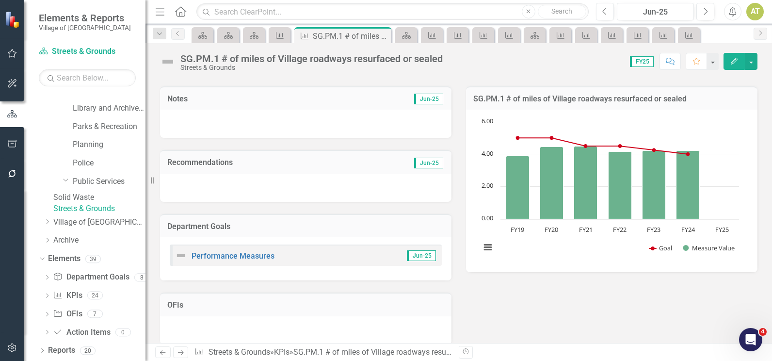
scroll to position [225, 0]
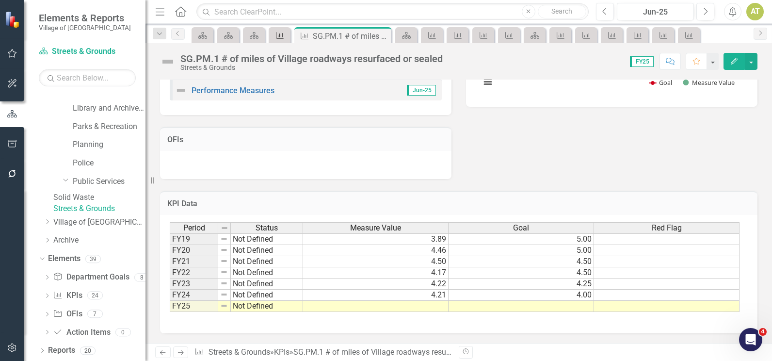
click at [277, 36] on icon "KPI" at bounding box center [280, 36] width 10 height 8
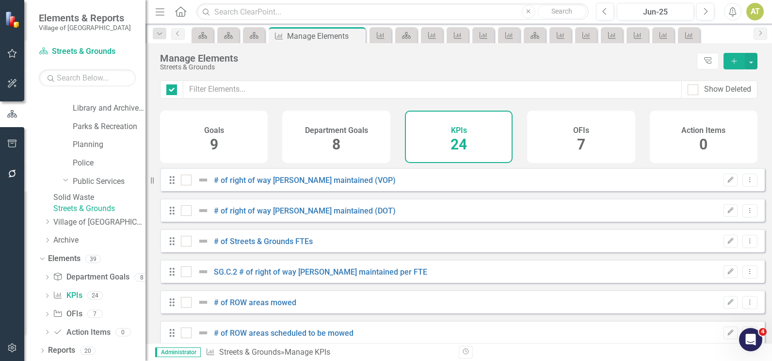
checkbox input "false"
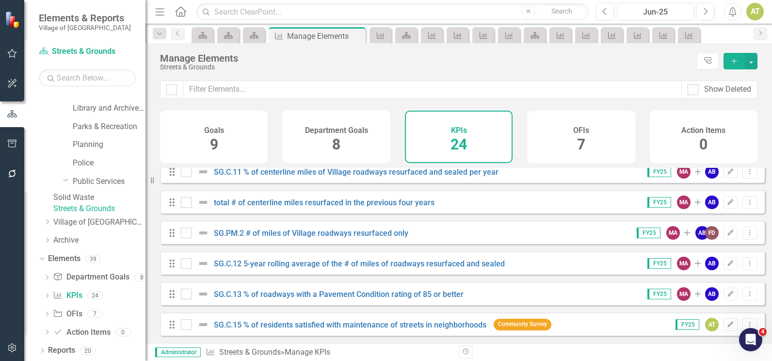
scroll to position [437, 0]
click at [328, 237] on link "SG.PM.2 # of miles of Village roadways resurfaced only" at bounding box center [311, 232] width 195 height 9
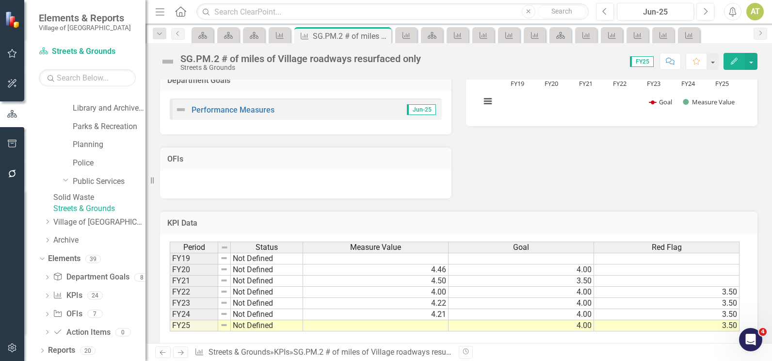
scroll to position [225, 0]
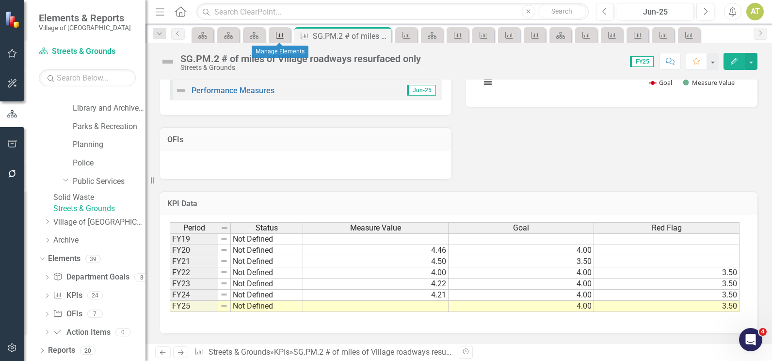
click at [283, 32] on icon "KPI" at bounding box center [280, 36] width 10 height 8
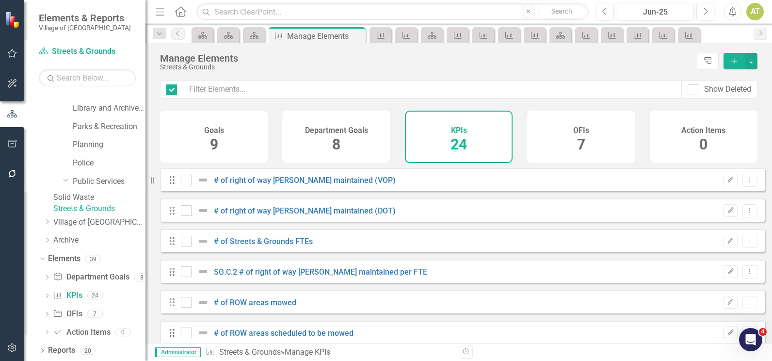
checkbox input "false"
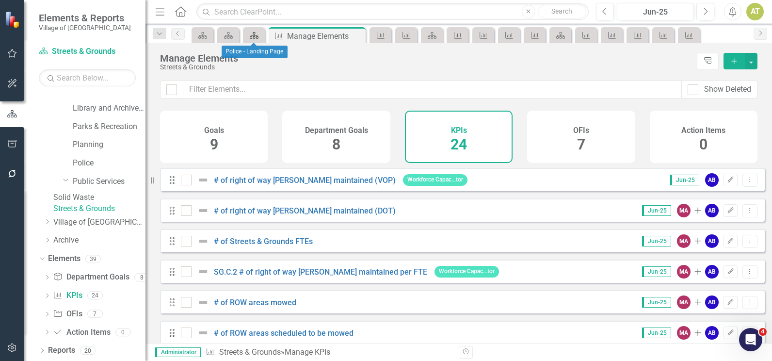
click at [258, 32] on icon "Scorecard" at bounding box center [254, 36] width 10 height 8
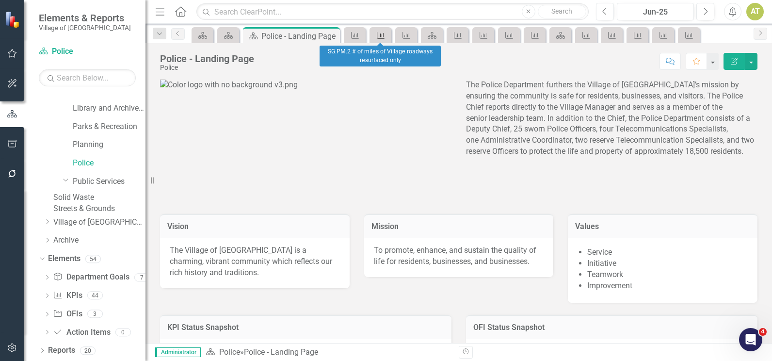
click at [379, 36] on icon "KPI" at bounding box center [381, 36] width 10 height 8
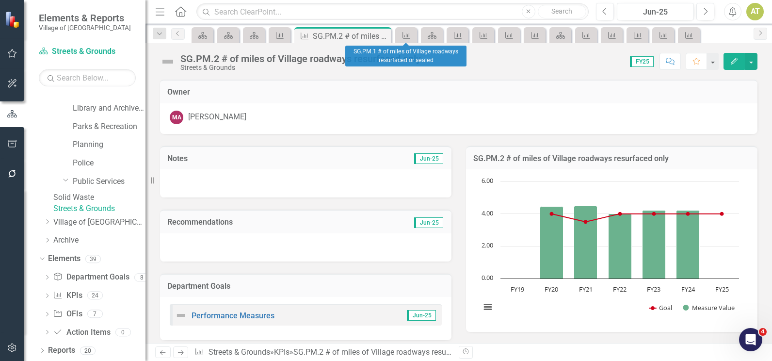
scroll to position [225, 0]
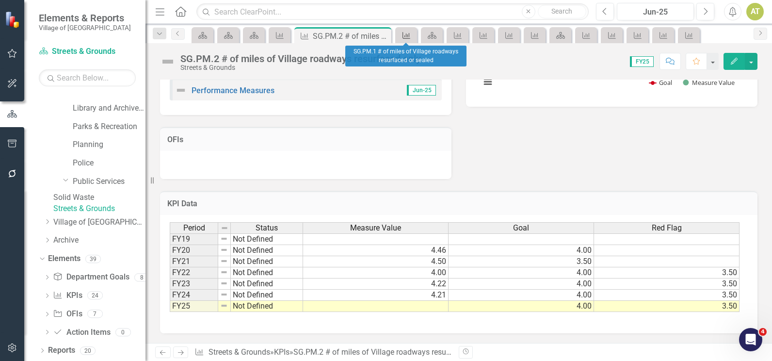
click at [401, 33] on div "KPI" at bounding box center [405, 35] width 14 height 12
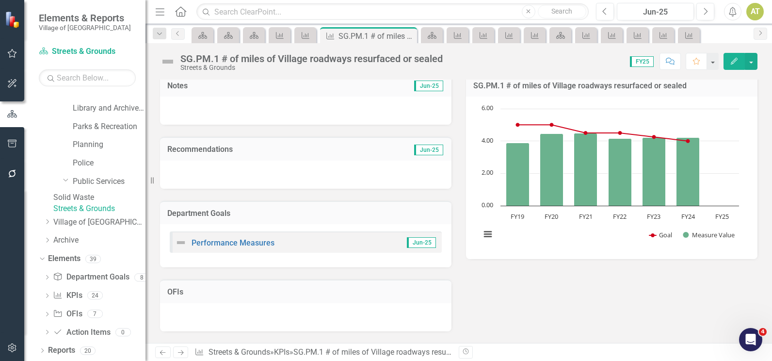
scroll to position [225, 0]
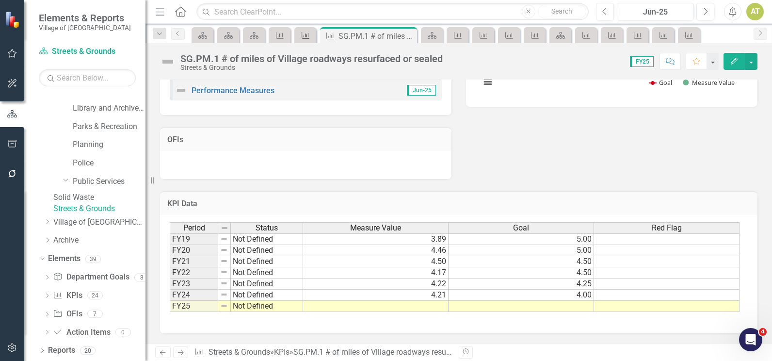
click at [309, 37] on icon "KPI" at bounding box center [306, 36] width 10 height 8
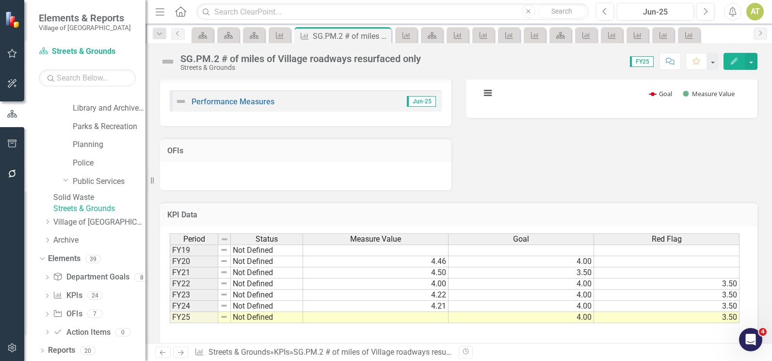
scroll to position [225, 0]
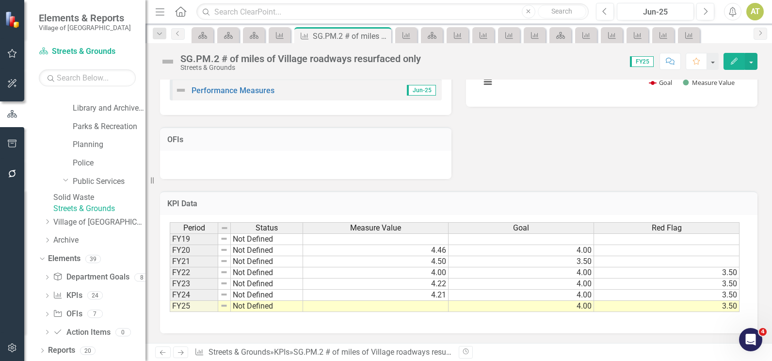
click at [308, 59] on div "SG.PM.2 # of miles of Village roadways resurfaced only" at bounding box center [300, 58] width 241 height 11
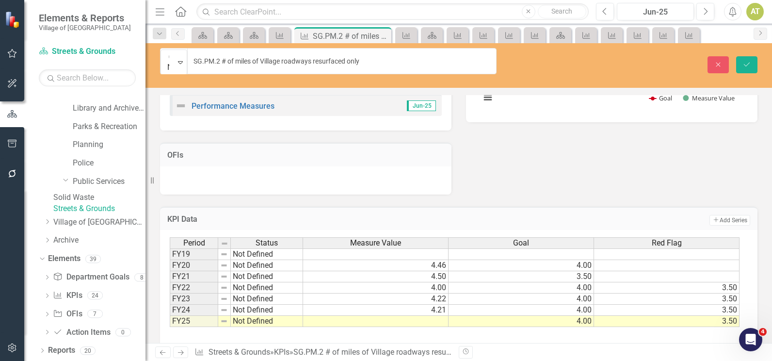
click at [308, 59] on input "SG.PM.2 # of miles of Village roadways resurfaced only" at bounding box center [342, 61] width 310 height 26
drag, startPoint x: 386, startPoint y: 306, endPoint x: 356, endPoint y: 306, distance: 30.6
click at [356, 316] on td at bounding box center [376, 321] width 146 height 11
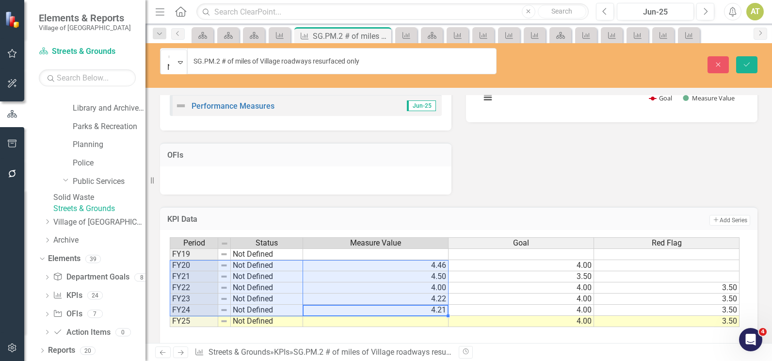
drag, startPoint x: 351, startPoint y: 297, endPoint x: 189, endPoint y: 252, distance: 168.2
click at [189, 252] on div "Period Status Measure Value Goal Red Flag FY19 Not Defined FY20 Not Defined 4.4…" at bounding box center [455, 282] width 571 height 90
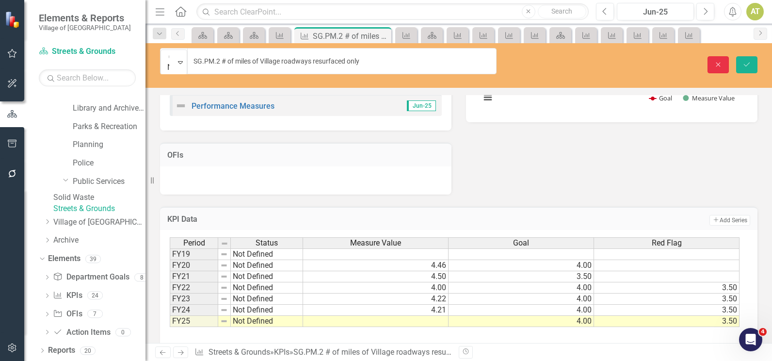
click at [714, 61] on icon "Close" at bounding box center [718, 64] width 9 height 7
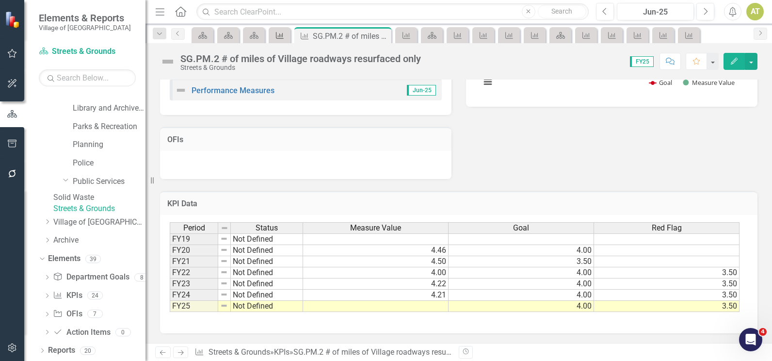
click at [277, 37] on icon at bounding box center [280, 35] width 8 height 7
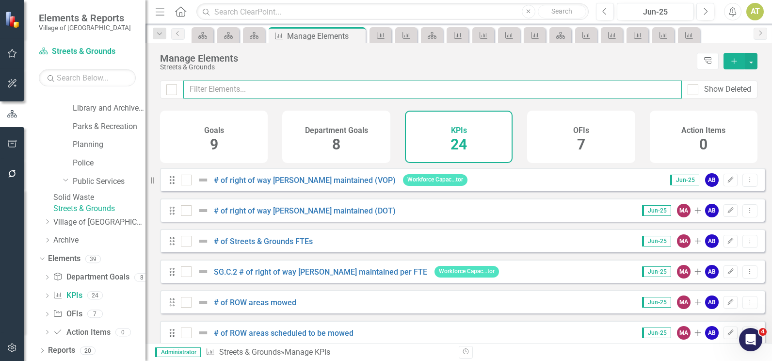
click at [315, 96] on input "text" at bounding box center [432, 90] width 499 height 18
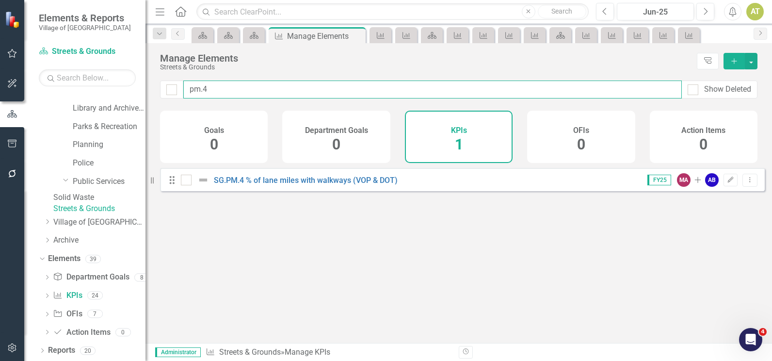
type input "pm.4"
click at [104, 192] on link "Solid Waste" at bounding box center [99, 197] width 92 height 11
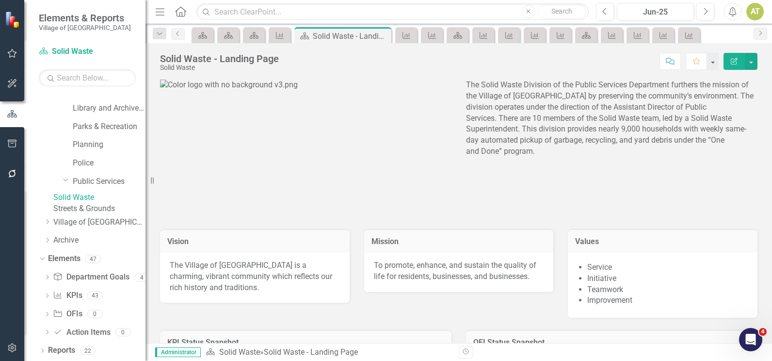
scroll to position [283, 0]
click at [78, 297] on link "KPI KPIs" at bounding box center [67, 295] width 29 height 11
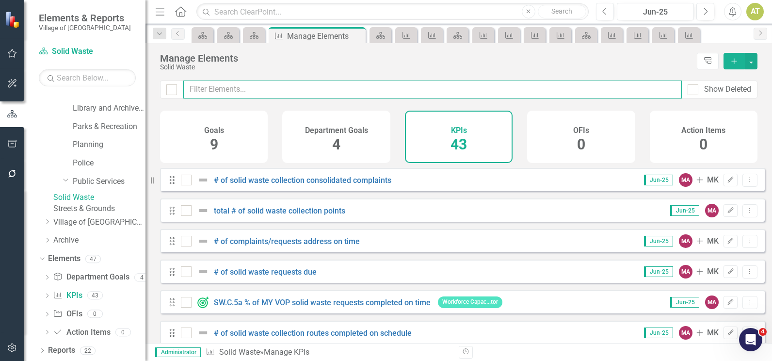
click at [318, 89] on input "text" at bounding box center [432, 90] width 499 height 18
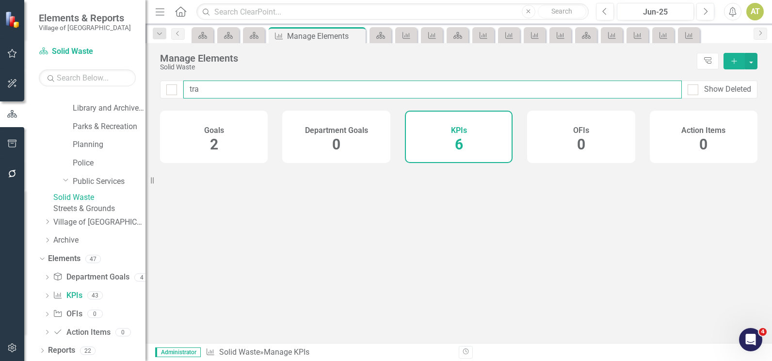
type input "tras"
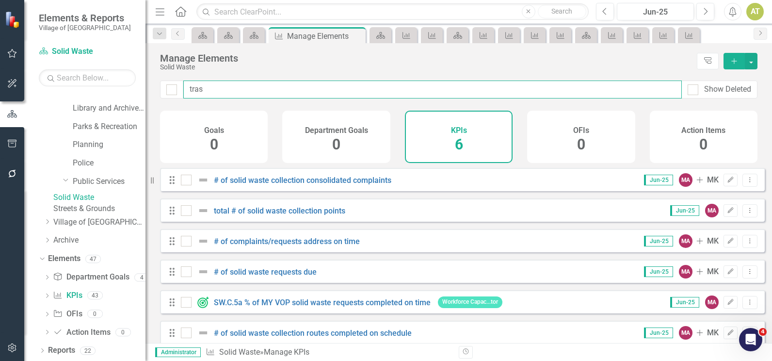
checkbox input "false"
type input "trash"
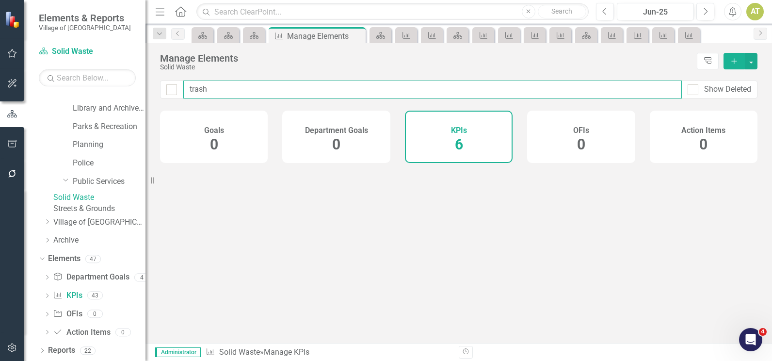
checkbox input "false"
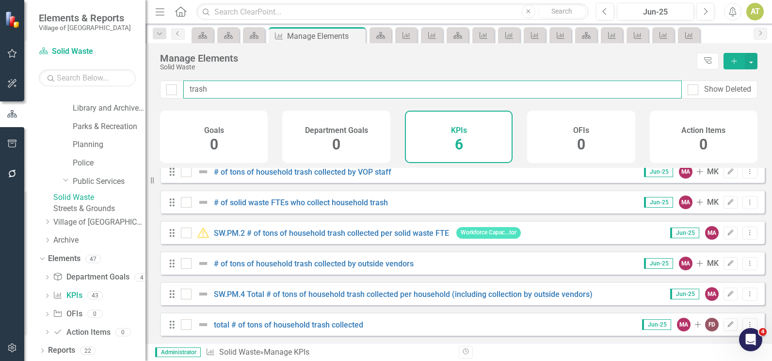
scroll to position [16, 0]
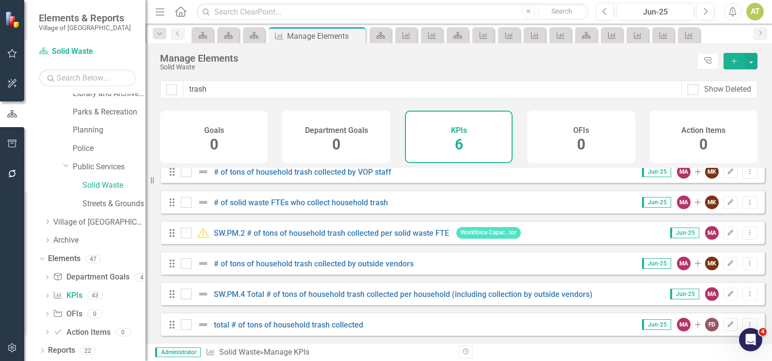
scroll to position [16, 0]
type input "trash"
click at [278, 325] on link "total # of tons of household trash collected" at bounding box center [288, 324] width 149 height 9
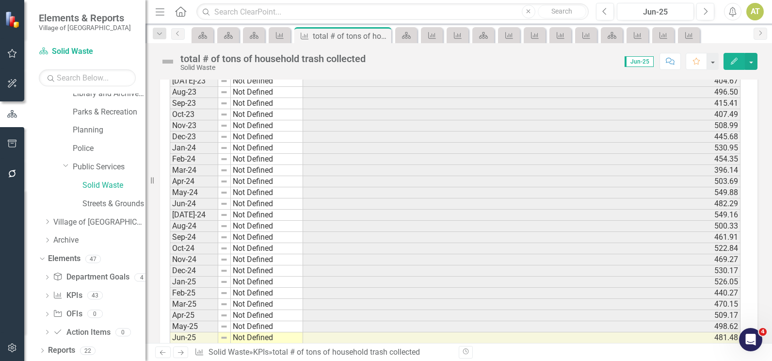
scroll to position [1144, 0]
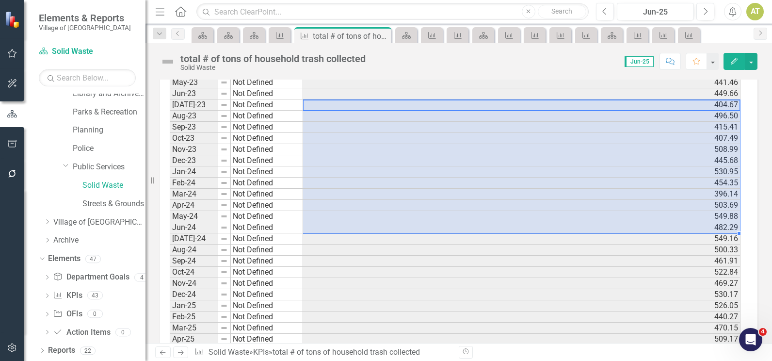
drag, startPoint x: 335, startPoint y: 106, endPoint x: 336, endPoint y: 227, distance: 121.3
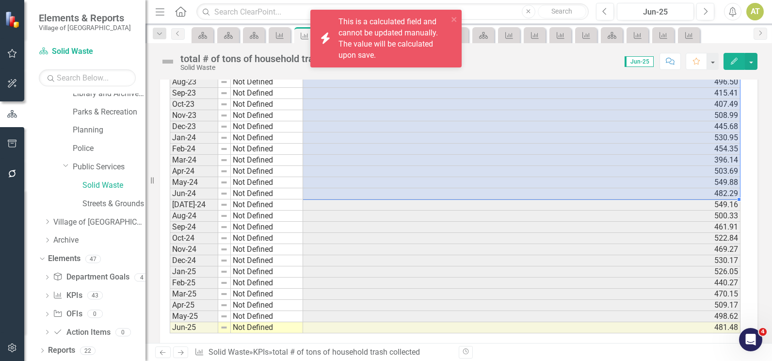
scroll to position [1192, 0]
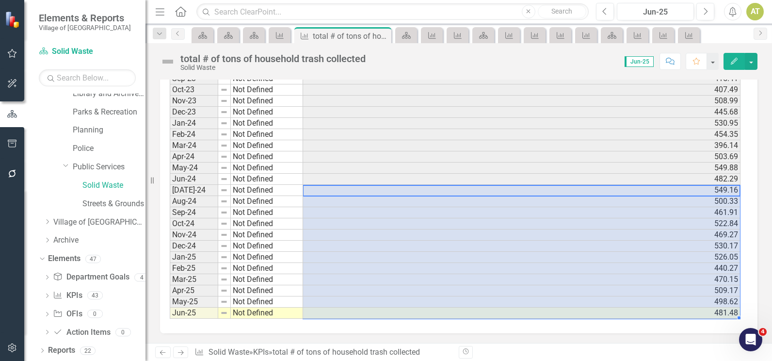
drag, startPoint x: 600, startPoint y: 190, endPoint x: 552, endPoint y: 312, distance: 131.4
click at [282, 35] on icon "KPI" at bounding box center [280, 36] width 10 height 8
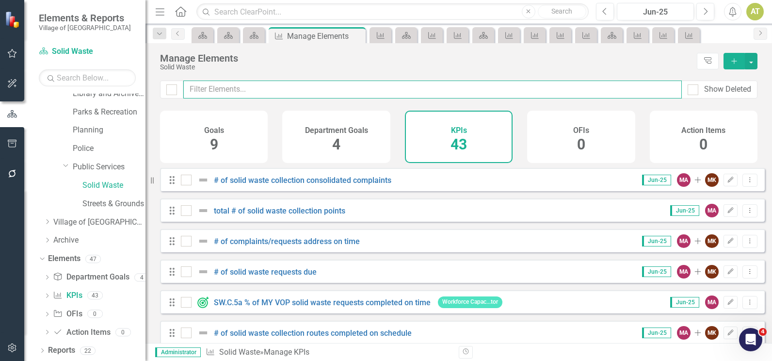
click at [282, 83] on input "text" at bounding box center [432, 90] width 499 height 18
type input "h"
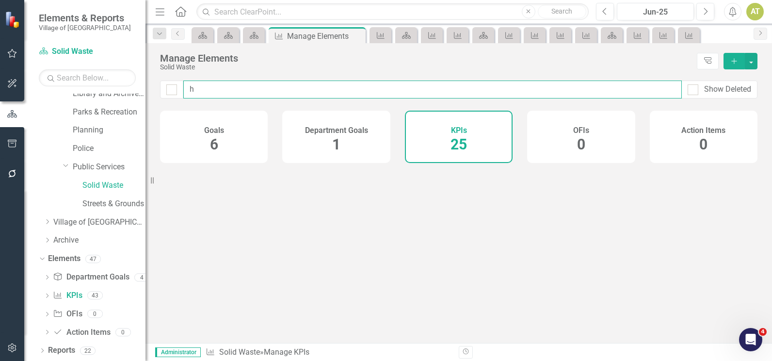
checkbox input "false"
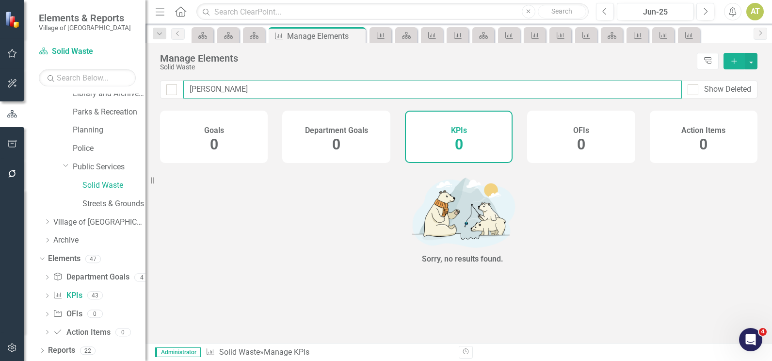
type input "hou"
checkbox input "false"
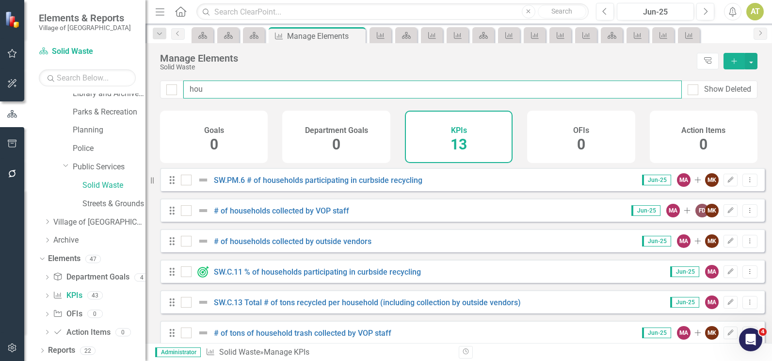
type input "hous"
checkbox input "false"
type input "house"
checkbox input "false"
type input "househ"
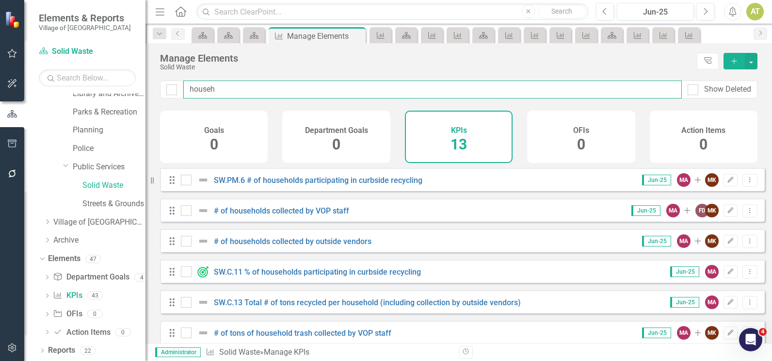
checkbox input "false"
type input "househo"
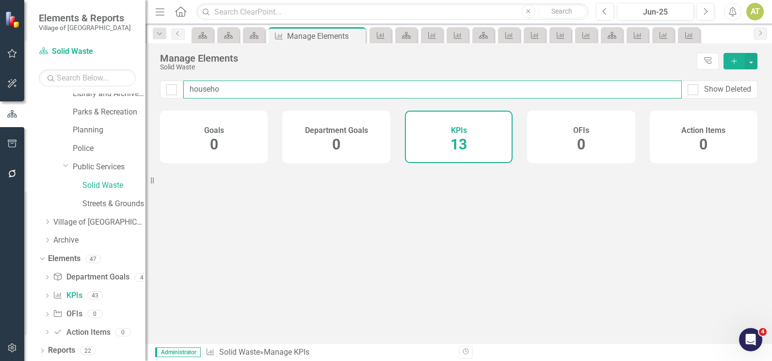
checkbox input "false"
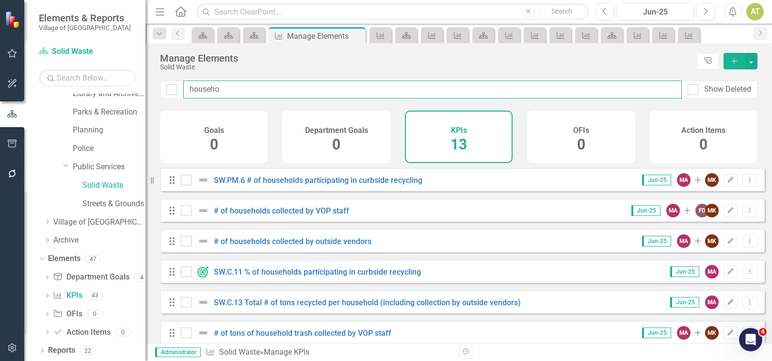
type input "househol"
checkbox input "false"
type input "household"
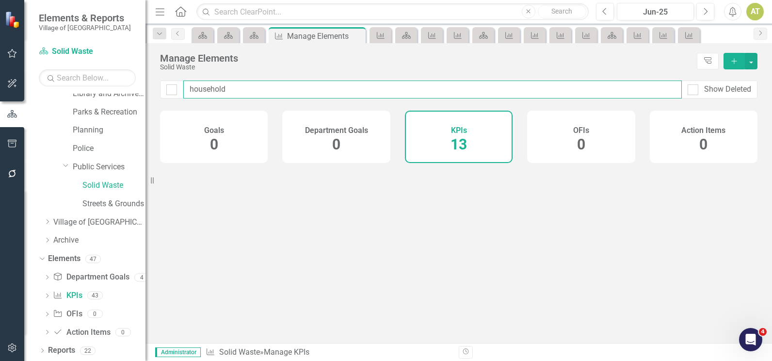
checkbox input "false"
type input "households"
checkbox input "false"
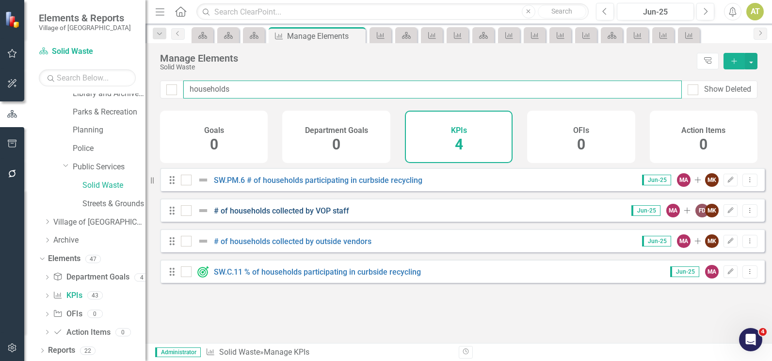
type input "households"
click at [301, 215] on link "# of households collected by VOP staff" at bounding box center [281, 210] width 135 height 9
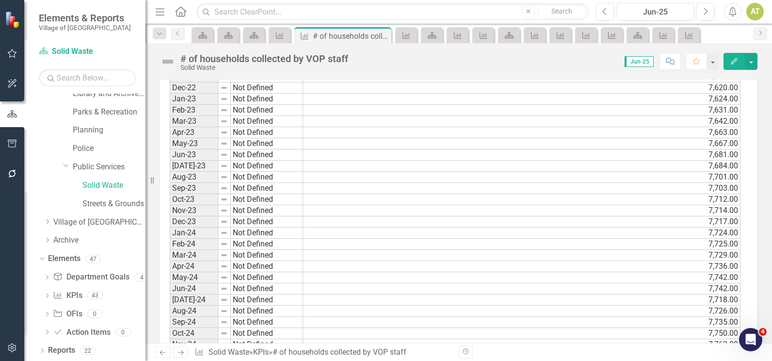
scroll to position [1067, 0]
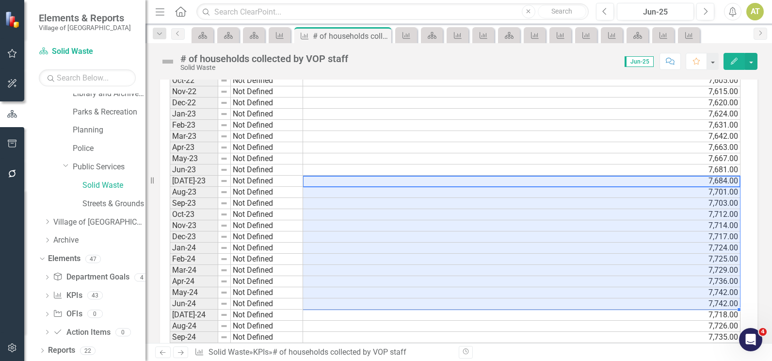
drag, startPoint x: 317, startPoint y: 182, endPoint x: 318, endPoint y: 302, distance: 119.8
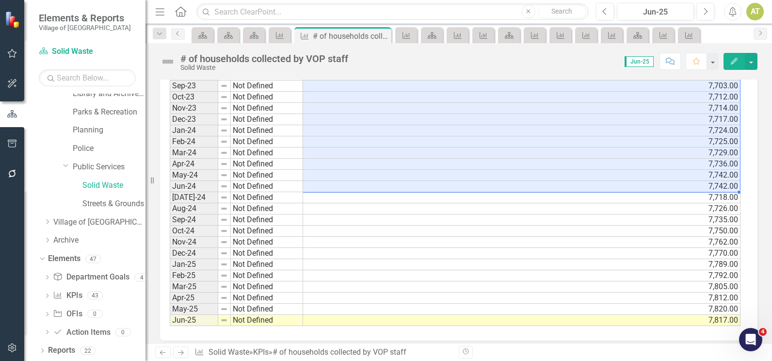
scroll to position [1192, 0]
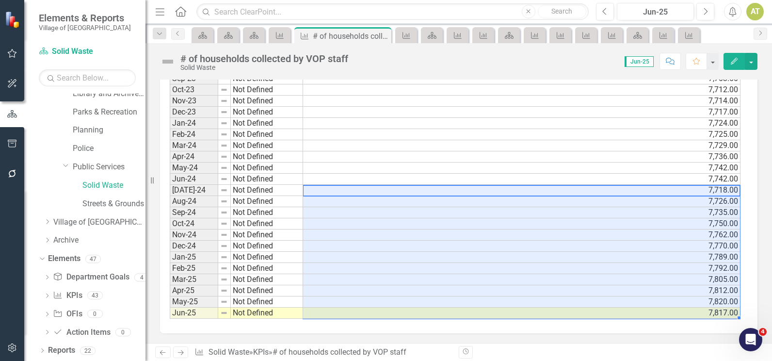
drag, startPoint x: 582, startPoint y: 190, endPoint x: 573, endPoint y: 310, distance: 119.7
click at [275, 37] on icon "KPI" at bounding box center [280, 36] width 10 height 8
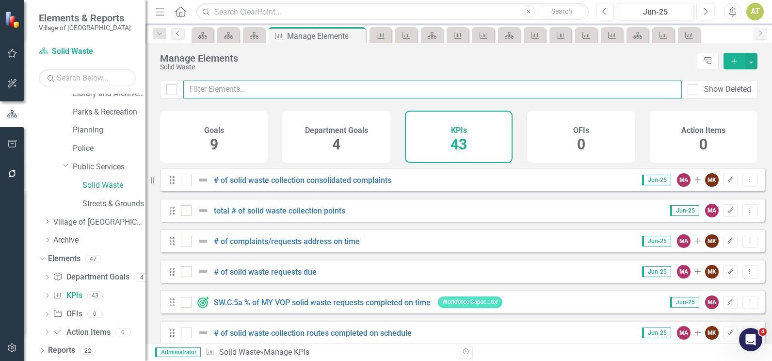
click at [284, 93] on input "text" at bounding box center [432, 90] width 499 height 18
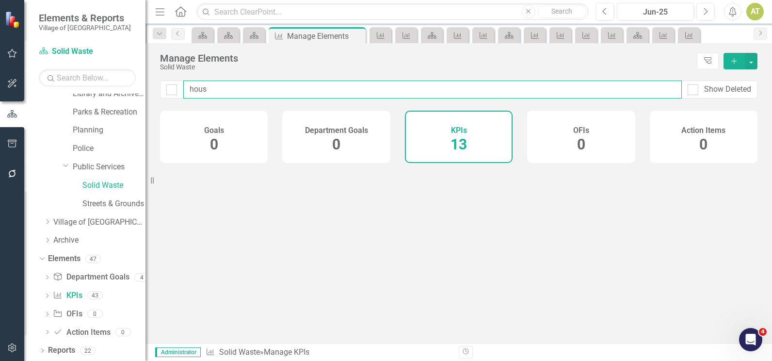
type input "house"
checkbox input "false"
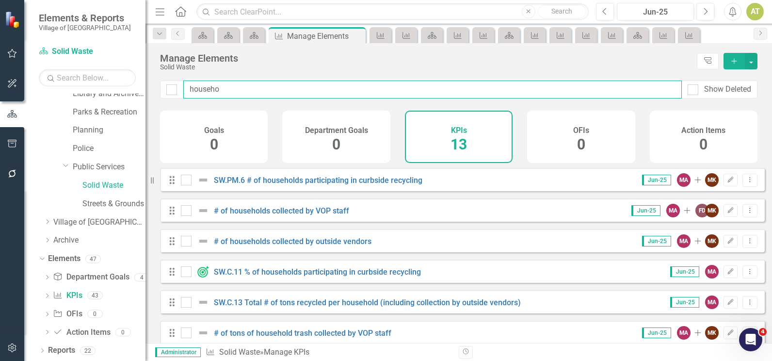
type input "househol"
checkbox input "false"
type input "households"
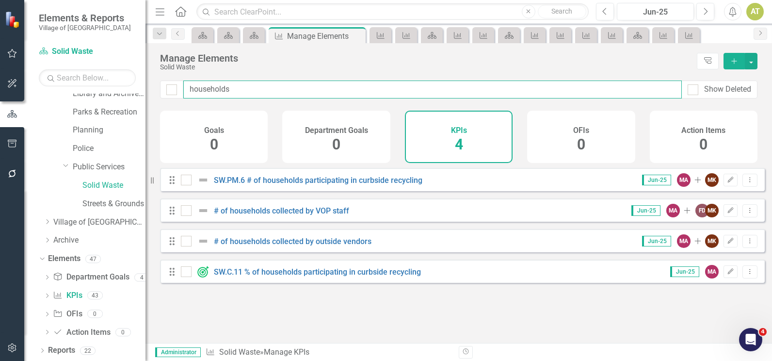
checkbox input "false"
type input "households"
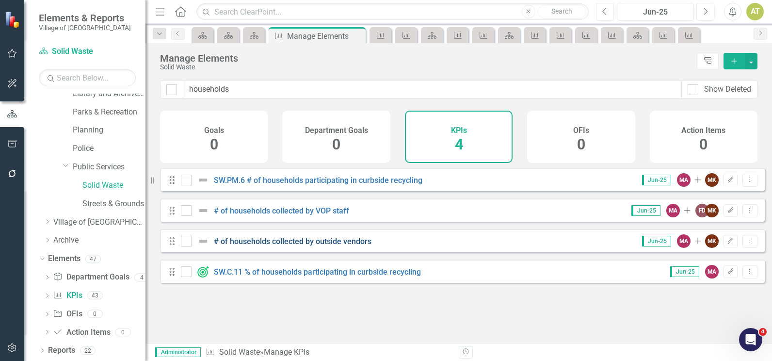
click at [295, 246] on link "# of households collected by outside vendors" at bounding box center [293, 241] width 158 height 9
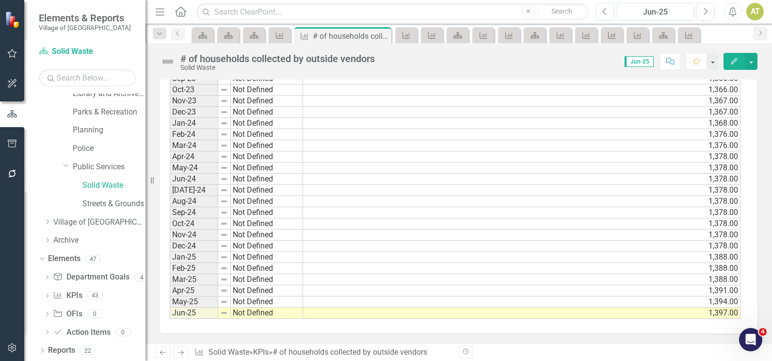
scroll to position [946, 0]
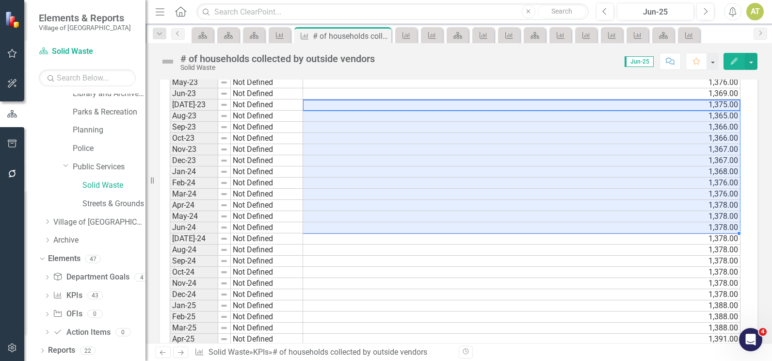
drag, startPoint x: 327, startPoint y: 135, endPoint x: 327, endPoint y: 227, distance: 91.7
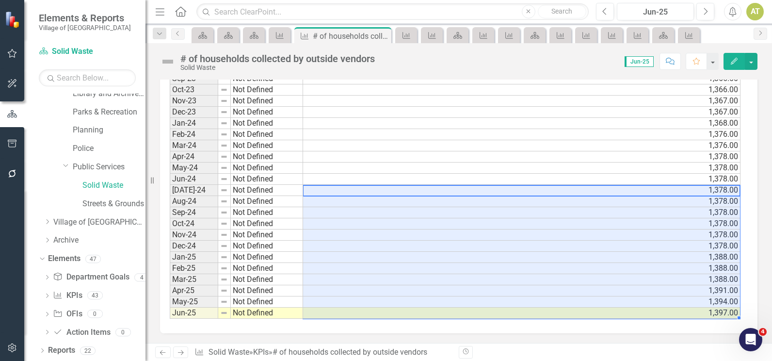
drag, startPoint x: 473, startPoint y: 193, endPoint x: 472, endPoint y: 317, distance: 124.2
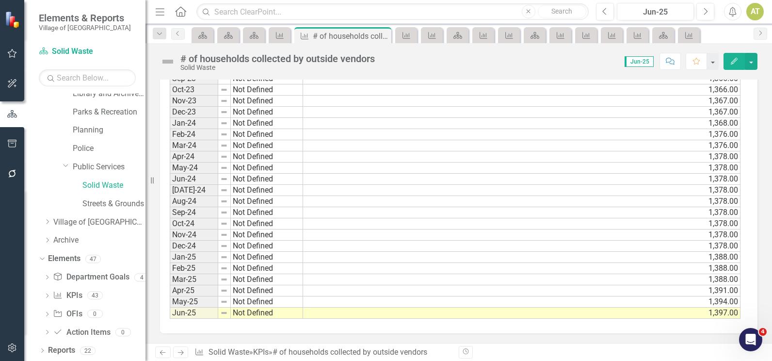
click at [288, 43] on div "KPI" at bounding box center [280, 35] width 22 height 16
click at [286, 39] on link "KPI" at bounding box center [279, 35] width 17 height 12
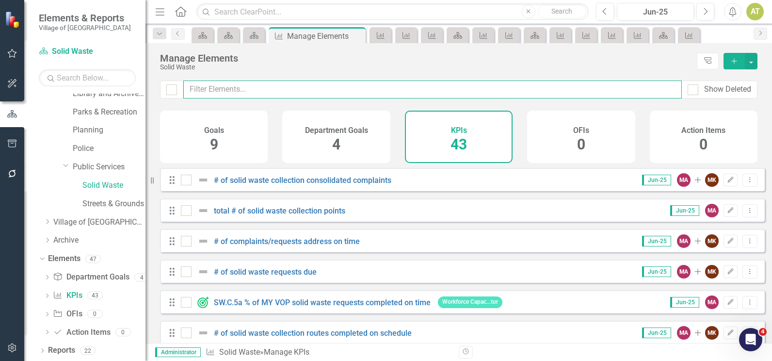
click at [261, 90] on input "text" at bounding box center [432, 90] width 499 height 18
type input "re"
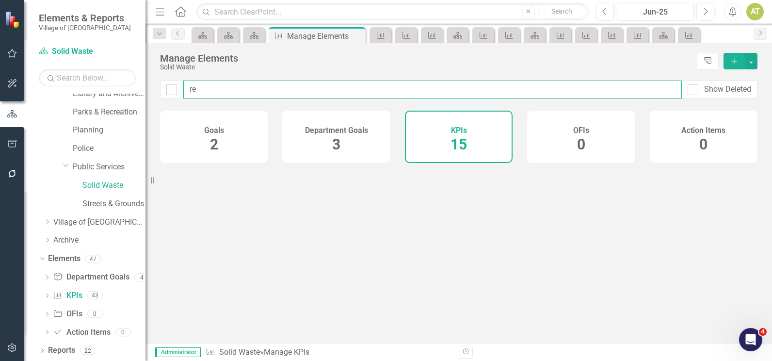
checkbox input "false"
type input "rec"
checkbox input "false"
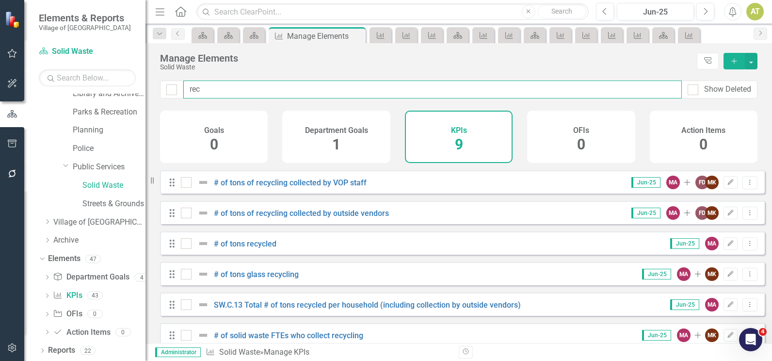
scroll to position [10, 0]
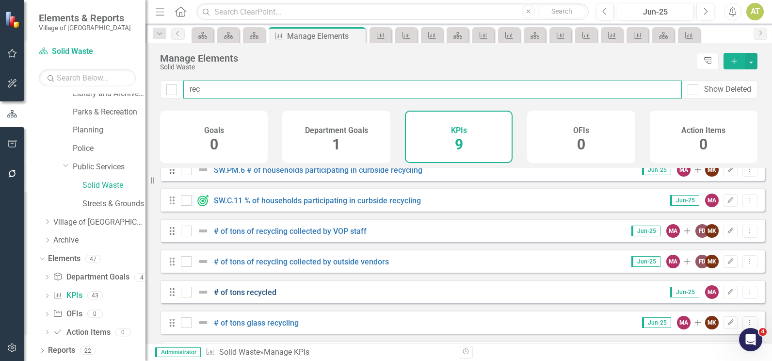
type input "rec"
click at [262, 297] on link "# of tons recycled" at bounding box center [245, 292] width 63 height 9
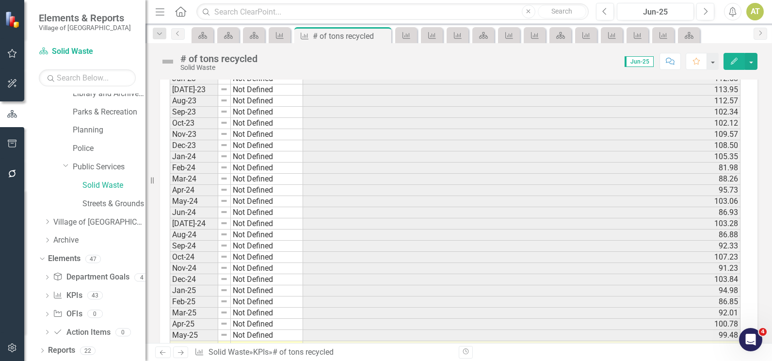
scroll to position [1003, 0]
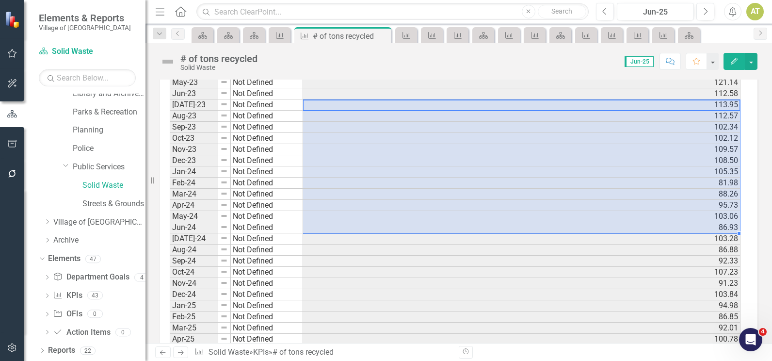
drag, startPoint x: 315, startPoint y: 109, endPoint x: 315, endPoint y: 226, distance: 116.4
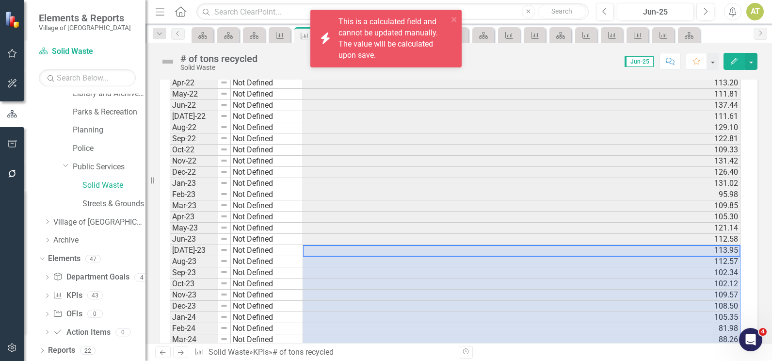
scroll to position [809, 0]
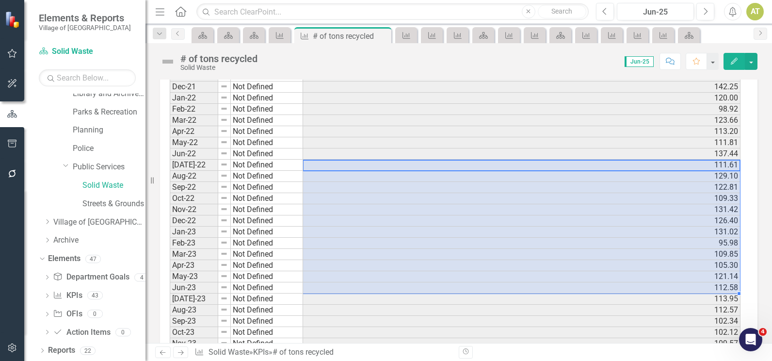
drag, startPoint x: 317, startPoint y: 166, endPoint x: 325, endPoint y: 288, distance: 121.5
click at [325, 288] on tbody "Jul-18 Not Defined 163.04 Aug-18 Not Defined 168.18 Sept-18 Not Defined 157.33 …" at bounding box center [455, 98] width 571 height 927
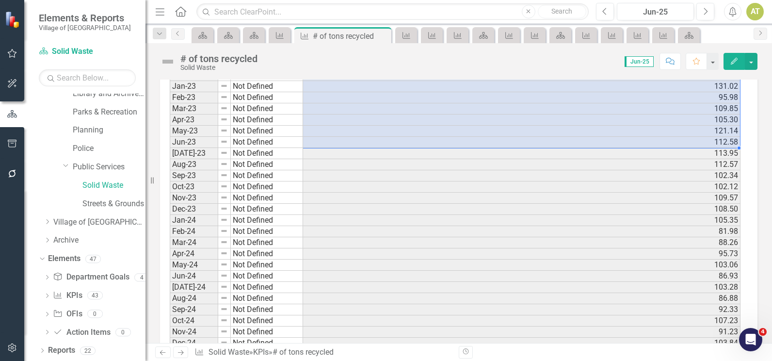
scroll to position [1003, 0]
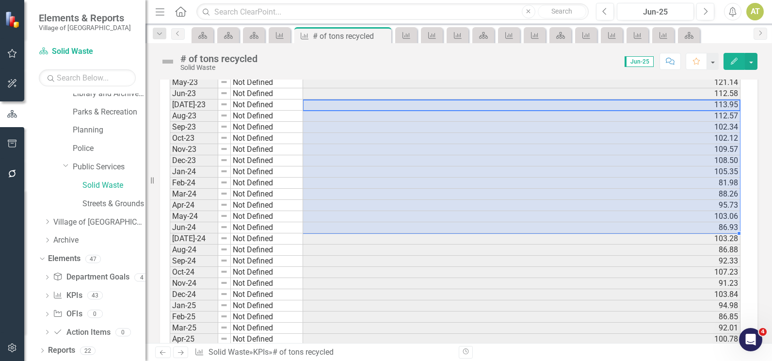
drag, startPoint x: 591, startPoint y: 107, endPoint x: 558, endPoint y: 226, distance: 123.4
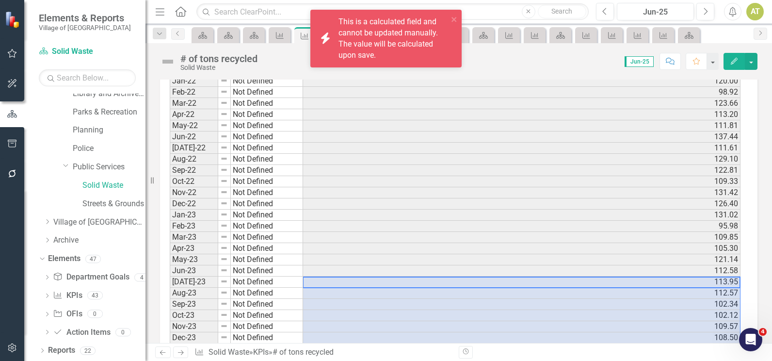
scroll to position [809, 0]
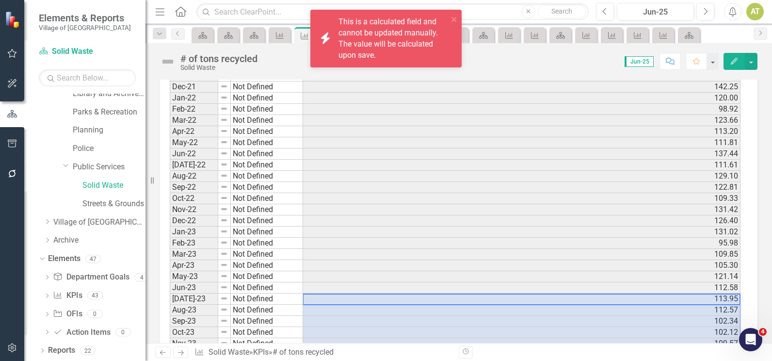
click at [714, 168] on td "111.61" at bounding box center [522, 165] width 438 height 11
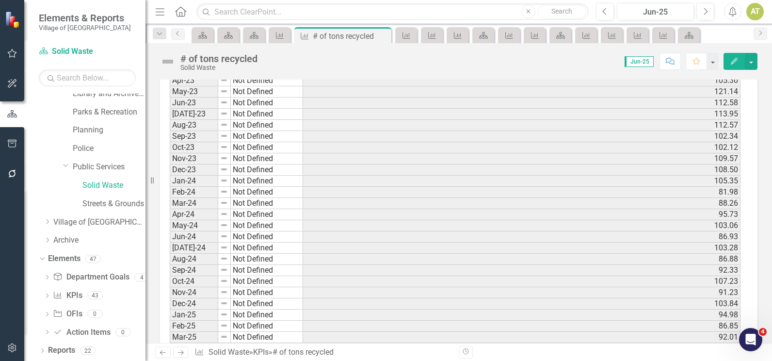
scroll to position [1051, 0]
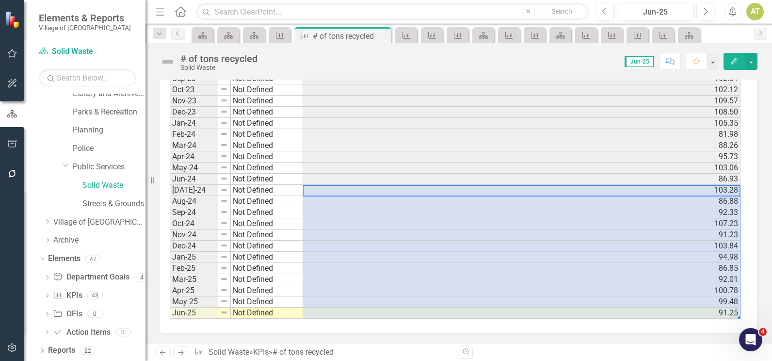
drag, startPoint x: 321, startPoint y: 189, endPoint x: 325, endPoint y: 319, distance: 130.6
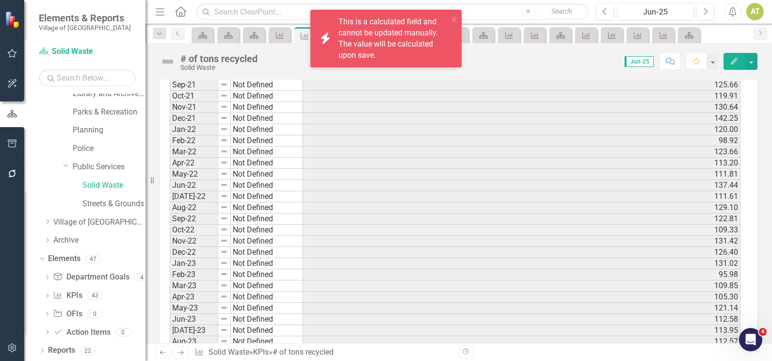
scroll to position [663, 0]
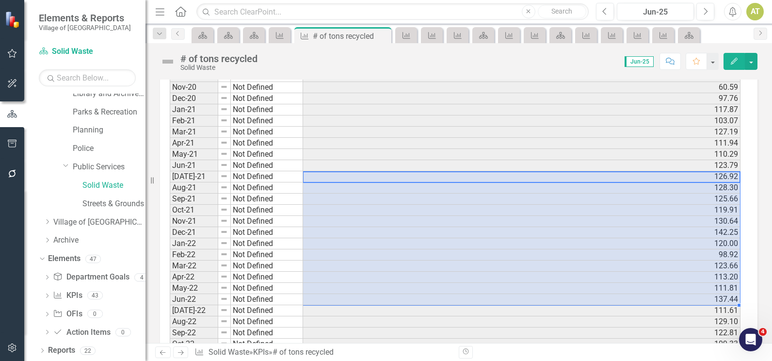
drag, startPoint x: 327, startPoint y: 175, endPoint x: 328, endPoint y: 298, distance: 123.2
click at [328, 298] on tbody "Jul-18 Not Defined 163.04 Aug-18 Not Defined 168.18 Sept-18 Not Defined 157.33 …" at bounding box center [455, 243] width 571 height 927
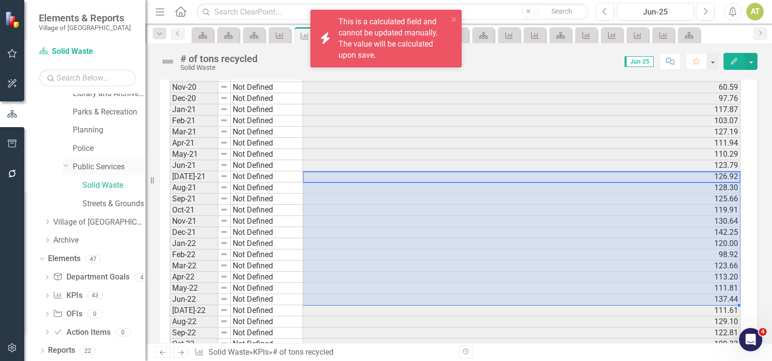
scroll to position [235, 0]
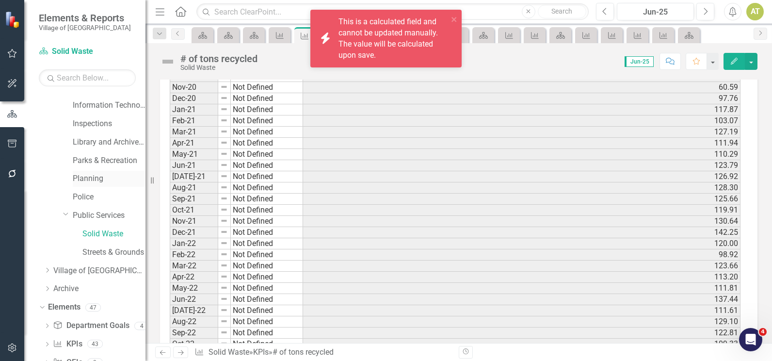
click at [96, 178] on link "Planning" at bounding box center [109, 178] width 73 height 11
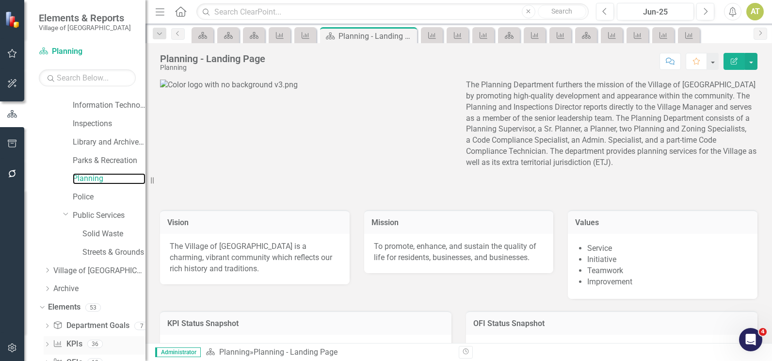
scroll to position [235, 0]
click at [71, 343] on link "KPI KPIs" at bounding box center [67, 344] width 29 height 11
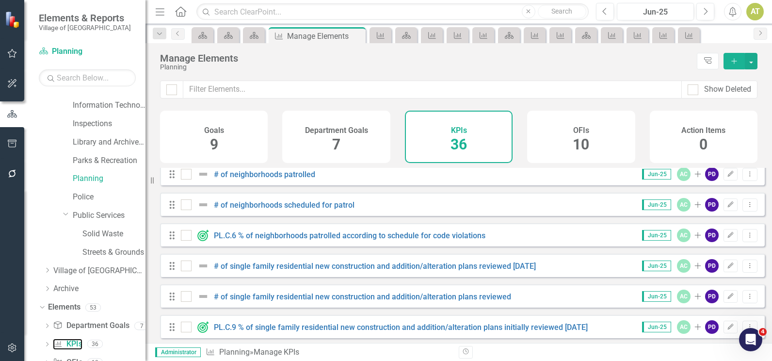
scroll to position [146, 0]
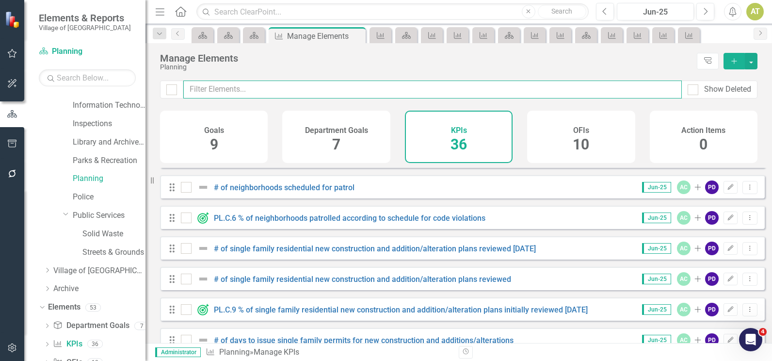
click at [347, 92] on input "text" at bounding box center [432, 90] width 499 height 18
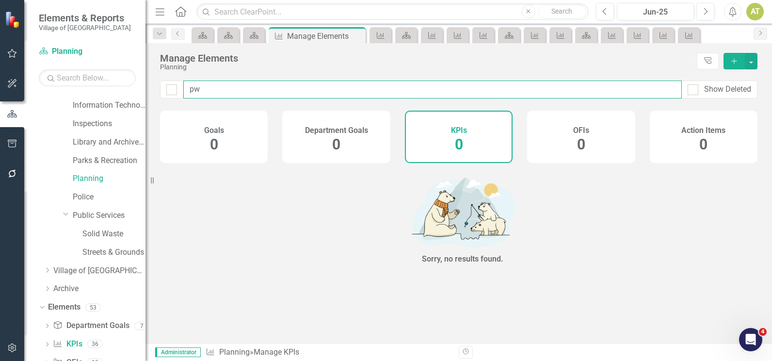
type input "p"
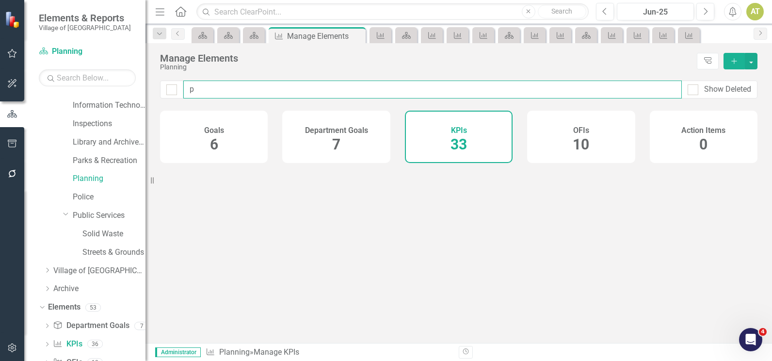
checkbox input "false"
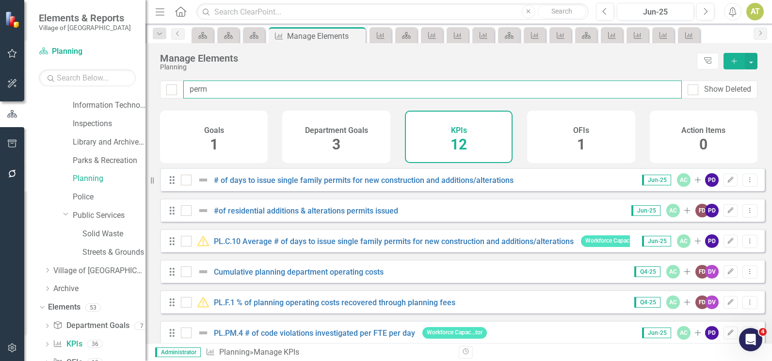
type input "permi"
checkbox input "false"
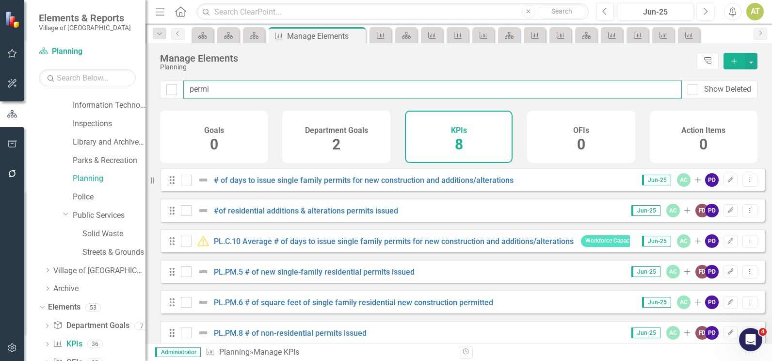
type input "permit"
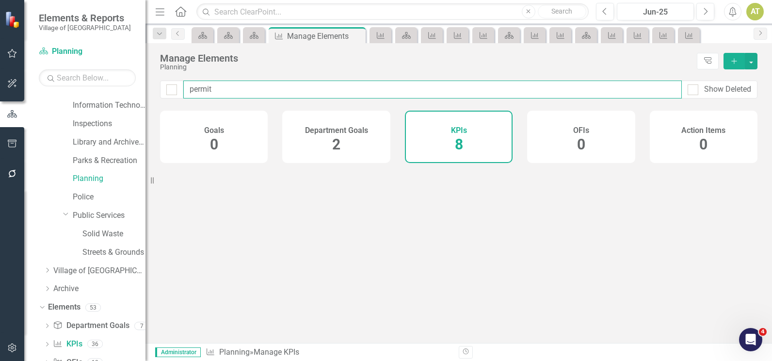
checkbox input "false"
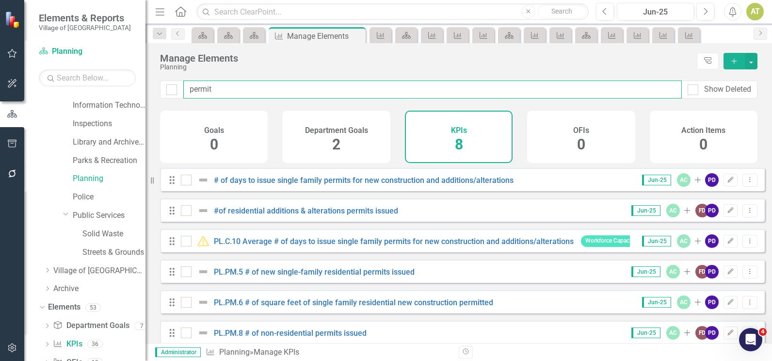
type input "permits"
checkbox input "false"
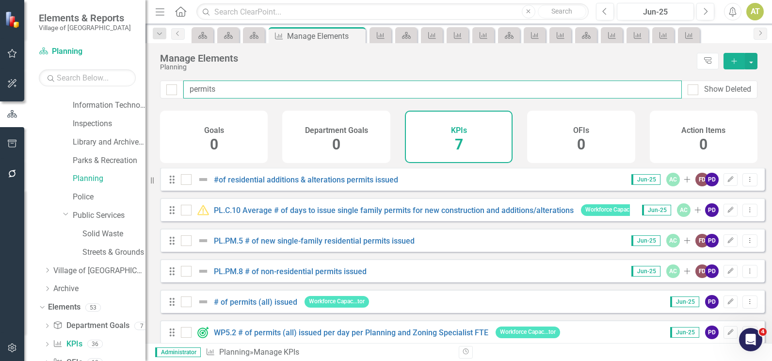
scroll to position [46, 0]
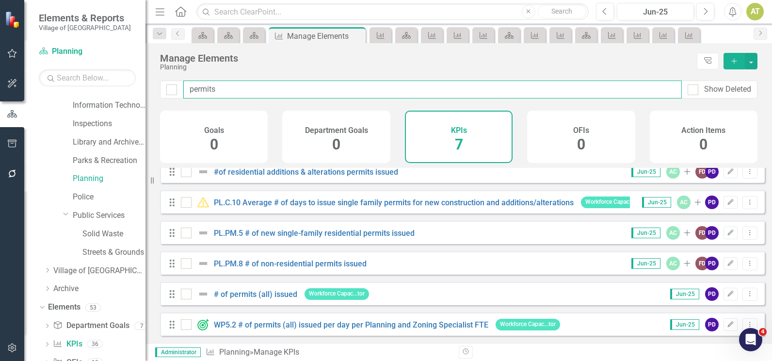
type input "permits"
click at [261, 287] on div "Drag # of permits (all) issued Workforce Capac...tor" at bounding box center [271, 293] width 206 height 17
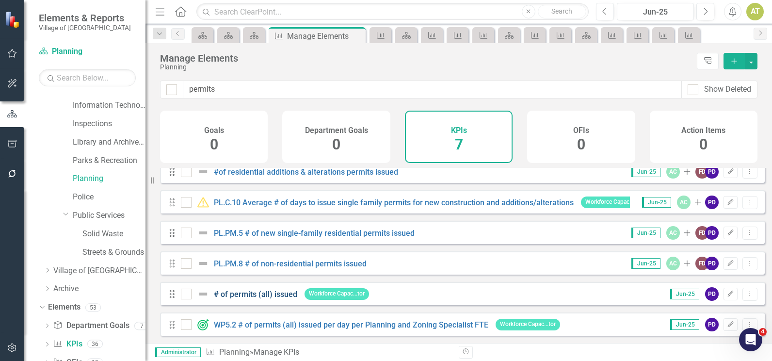
click at [258, 298] on link "# of permits (all) issued" at bounding box center [255, 294] width 83 height 9
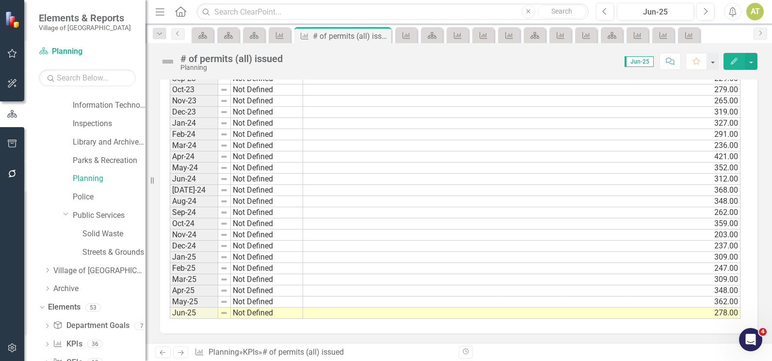
scroll to position [957, 0]
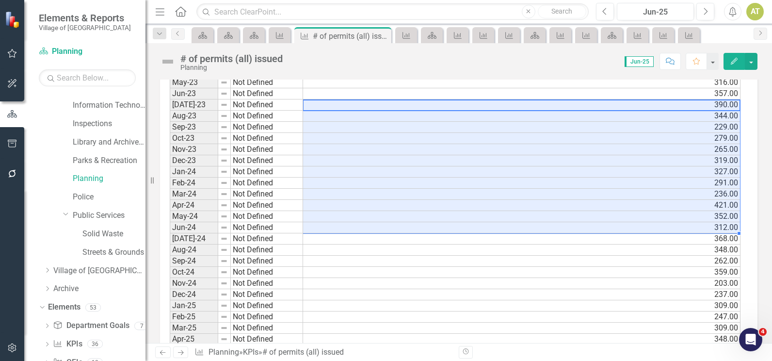
drag, startPoint x: 316, startPoint y: 104, endPoint x: 320, endPoint y: 225, distance: 120.4
click at [281, 35] on icon at bounding box center [280, 35] width 8 height 7
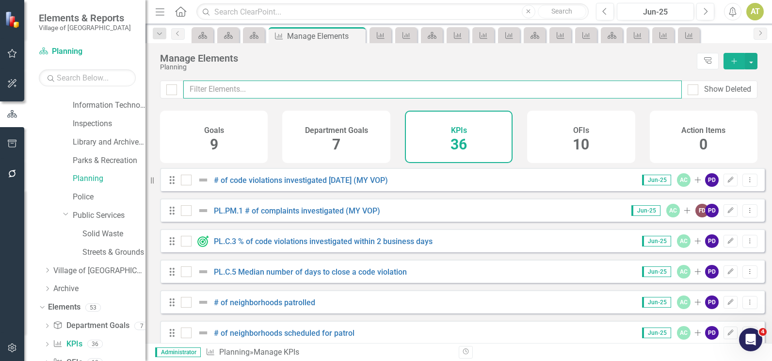
click at [275, 92] on input "text" at bounding box center [432, 90] width 499 height 18
type input "p"
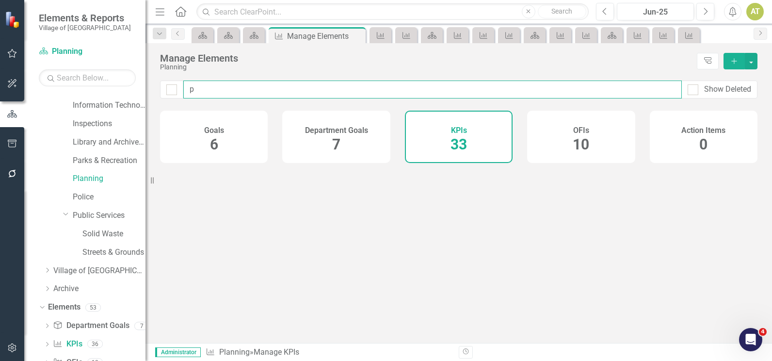
checkbox input "false"
type input "pe"
checkbox input "false"
type input "per"
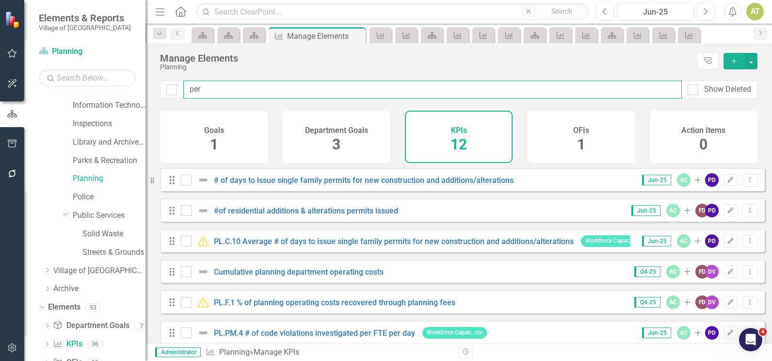
checkbox input "false"
type input "perm"
checkbox input "false"
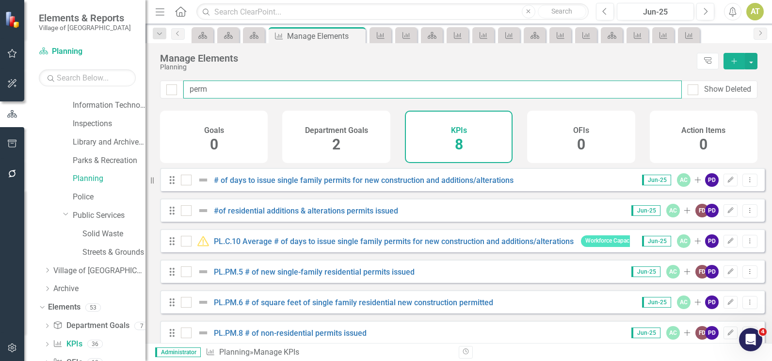
type input "permi"
checkbox input "false"
type input "permit"
checkbox input "false"
type input "permit"
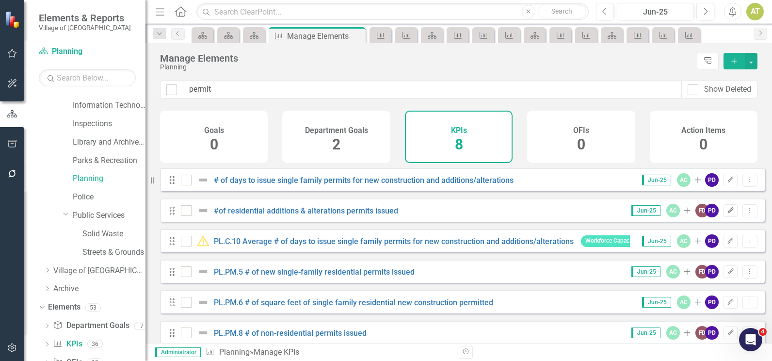
click at [728, 217] on button "Edit" at bounding box center [731, 210] width 14 height 13
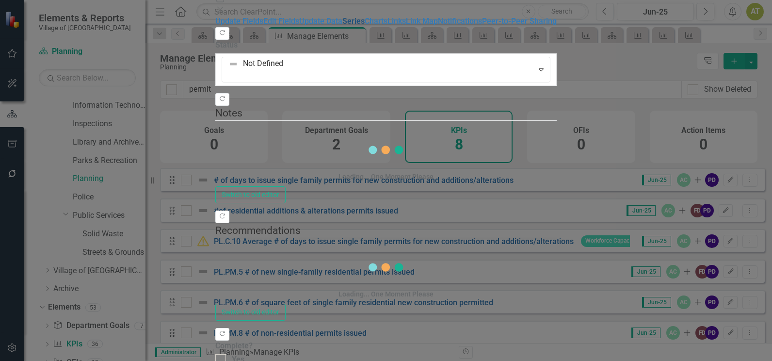
click at [343, 26] on link "Series" at bounding box center [354, 20] width 22 height 9
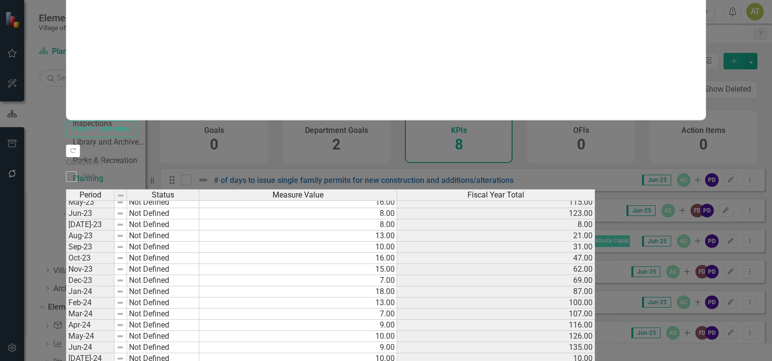
scroll to position [603, 0]
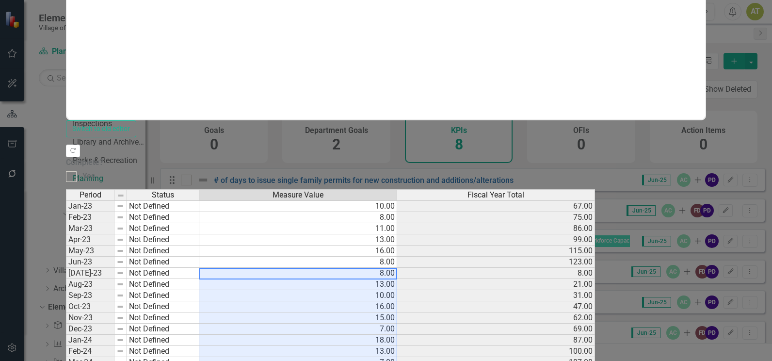
drag, startPoint x: 391, startPoint y: 118, endPoint x: 391, endPoint y: 239, distance: 120.8
click at [391, 239] on tbody "Jan-22 Not Defined 16.00 81.00 Feb-22 Not Defined 14.00 95.00 Mar-22 Not Define…" at bounding box center [330, 300] width 529 height 469
drag, startPoint x: 406, startPoint y: 214, endPoint x: 216, endPoint y: 244, distance: 192.0
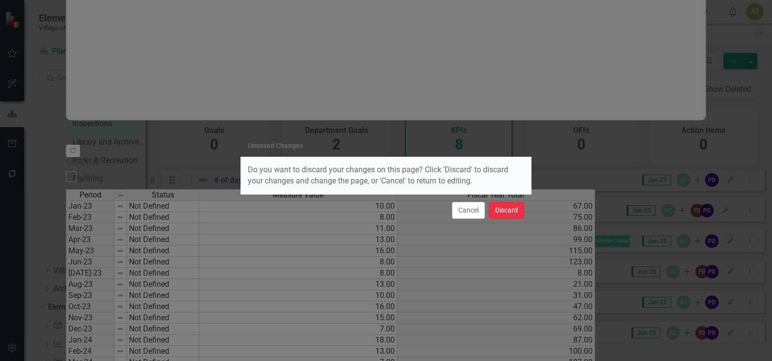
click at [501, 205] on button "Discard" at bounding box center [506, 210] width 35 height 17
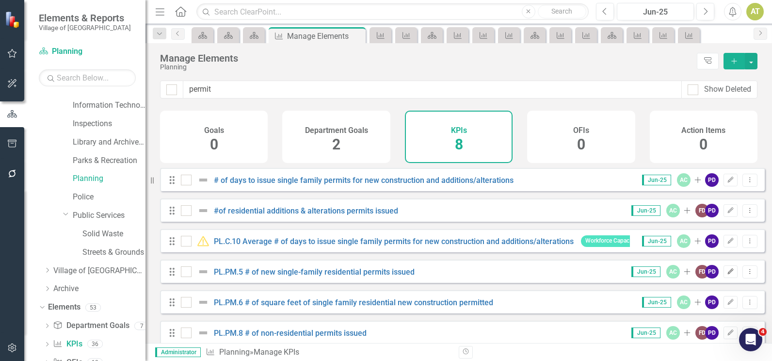
click at [727, 275] on icon "Edit" at bounding box center [730, 272] width 7 height 6
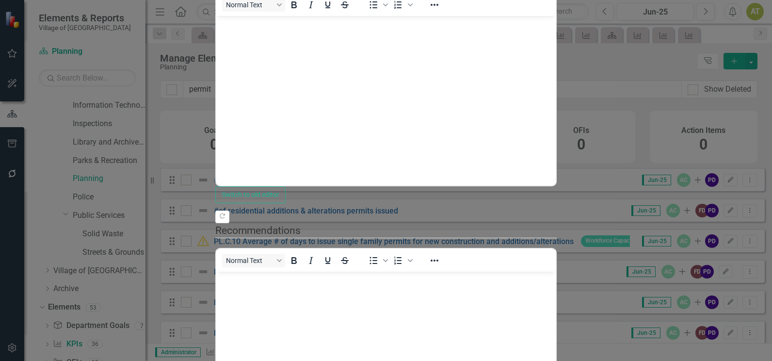
scroll to position [0, 0]
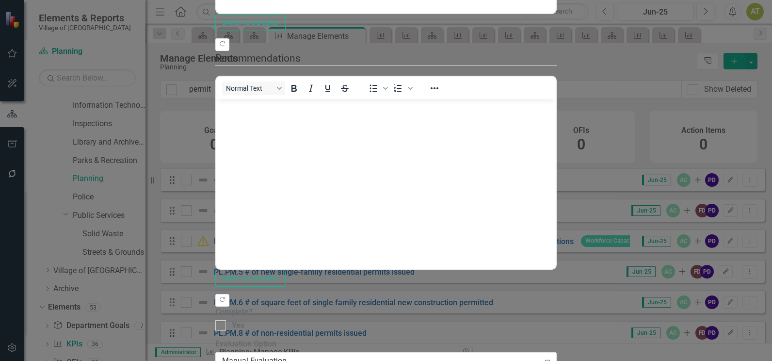
checkbox input "false"
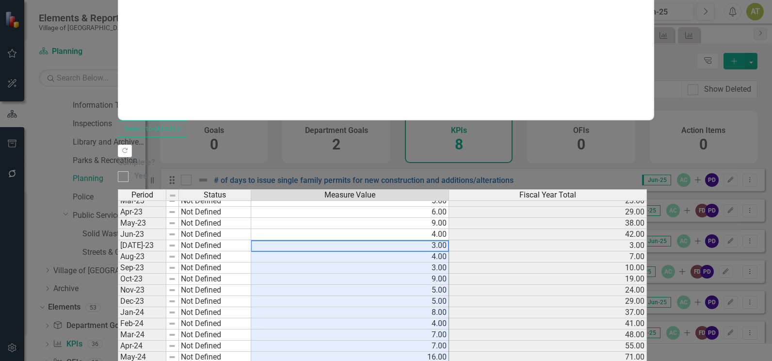
drag, startPoint x: 379, startPoint y: 93, endPoint x: 381, endPoint y: 214, distance: 120.8
click at [381, 214] on tbody "Mar-22 Not Defined 17.00 75.00 Apr-22 Not Defined 11.00 86.00 May-22 Not Define…" at bounding box center [382, 284] width 529 height 447
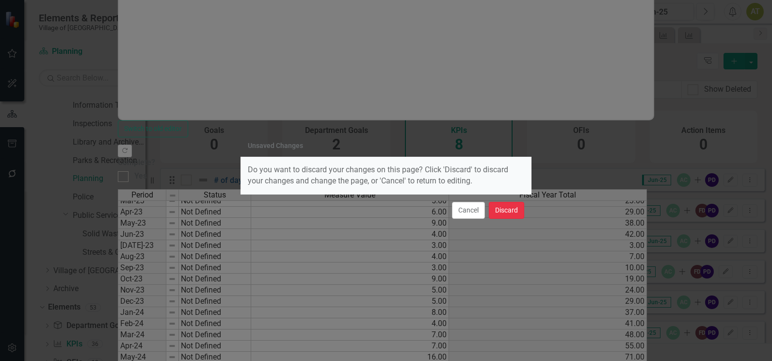
click at [511, 202] on button "Discard" at bounding box center [506, 210] width 35 height 17
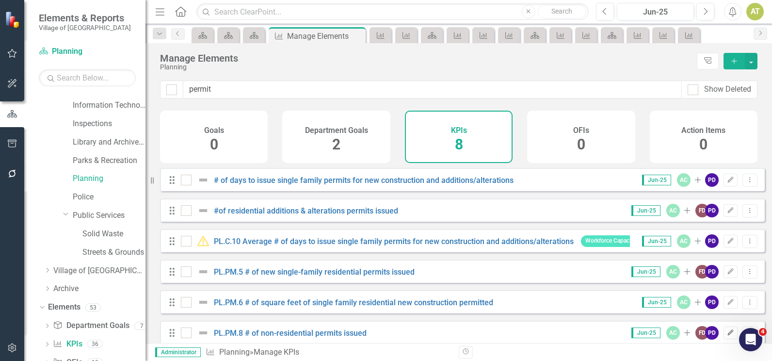
click at [727, 336] on icon "Edit" at bounding box center [730, 333] width 7 height 6
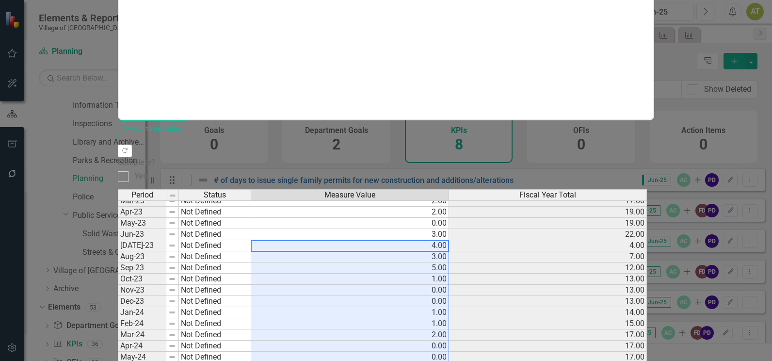
drag, startPoint x: 397, startPoint y: 93, endPoint x: 399, endPoint y: 213, distance: 120.3
click at [399, 213] on tbody "Mar-22 Not Defined 2.00 18.00 Apr-22 Not Defined 1.00 19.00 May-22 Not Defined …" at bounding box center [382, 284] width 529 height 447
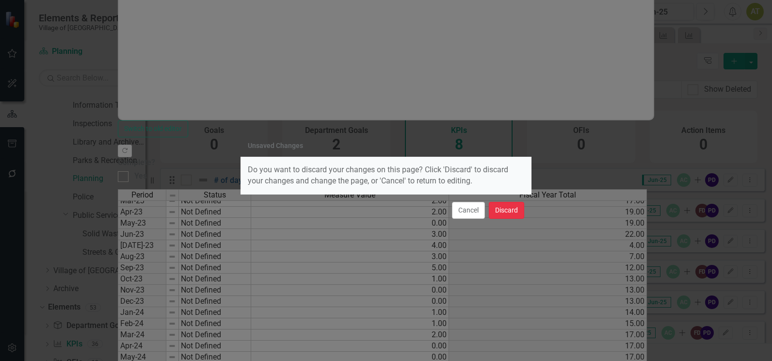
click at [496, 204] on button "Discard" at bounding box center [506, 210] width 35 height 17
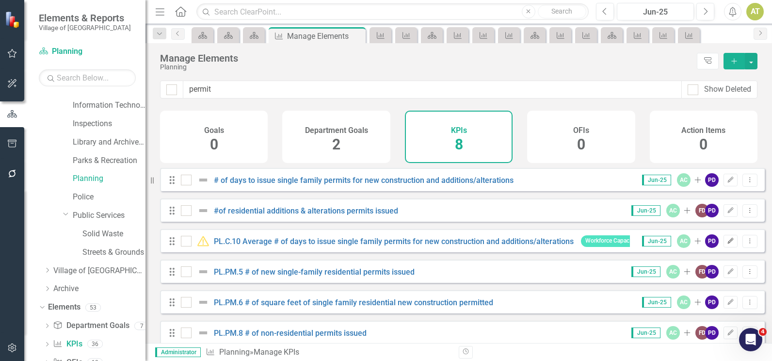
click at [727, 244] on icon "Edit" at bounding box center [730, 241] width 7 height 6
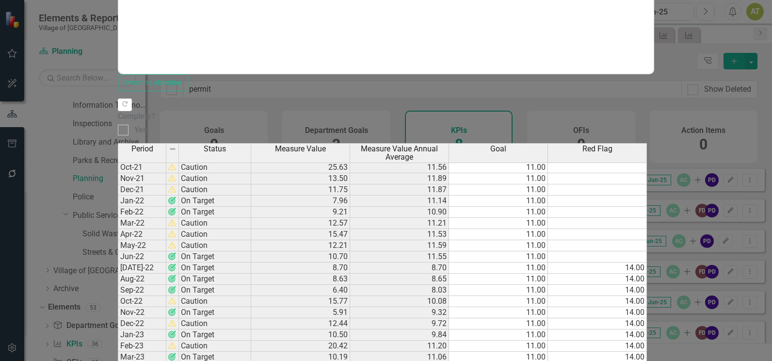
scroll to position [659, 0]
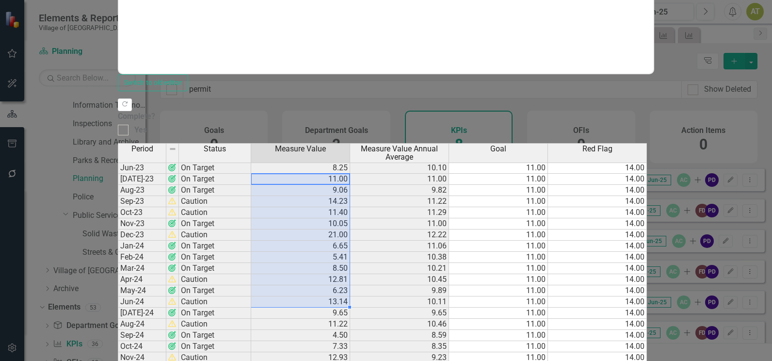
drag, startPoint x: 371, startPoint y: 70, endPoint x: 381, endPoint y: 179, distance: 108.7
click at [377, 191] on tbody "Jun-22 On Target 10.70 11.55 11.00 Jul-22 On Target 8.70 8.70 11.00 14.00 Aug-2…" at bounding box center [382, 234] width 529 height 413
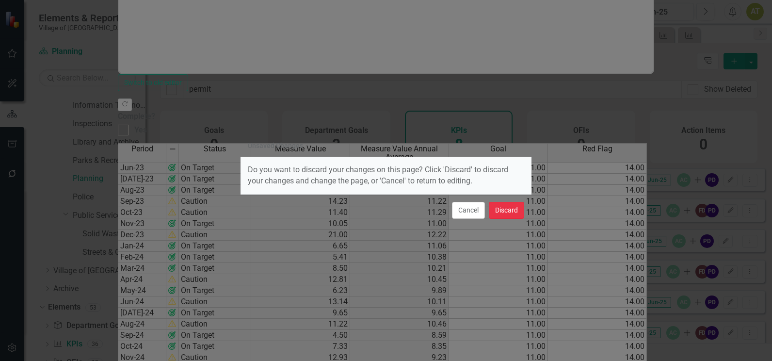
click at [505, 210] on button "Discard" at bounding box center [506, 210] width 35 height 17
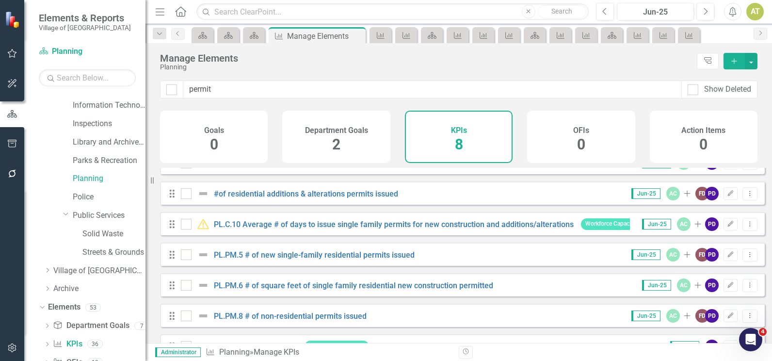
scroll to position [0, 0]
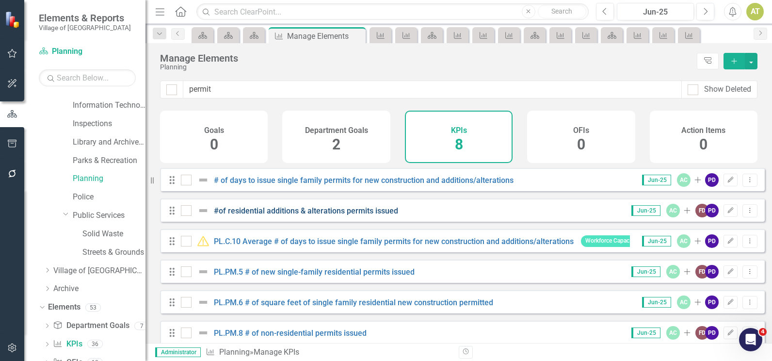
click at [344, 215] on link "#of residential additions & alterations permits issued" at bounding box center [306, 210] width 184 height 9
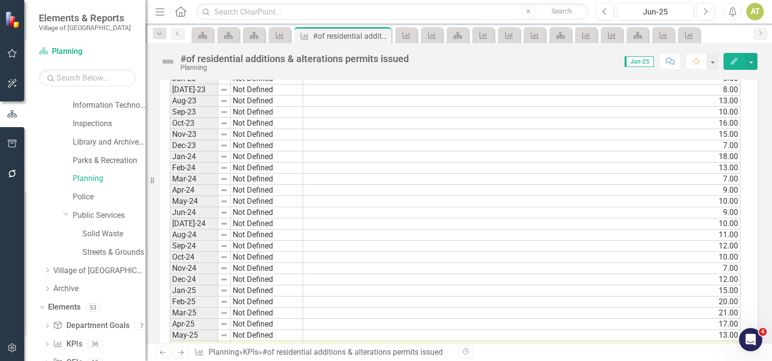
scroll to position [1155, 0]
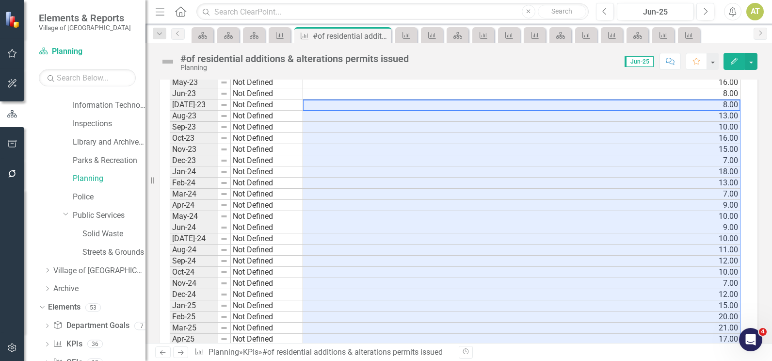
drag, startPoint x: 320, startPoint y: 200, endPoint x: 679, endPoint y: 362, distance: 393.7
click at [679, 360] on html "Elements & Reports Village of Pinehurst Scorecard Planning Search Dropdown Scor…" at bounding box center [386, 180] width 772 height 361
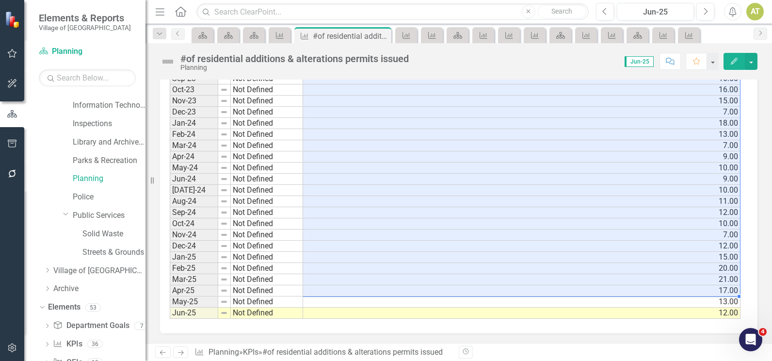
click at [501, 229] on td "10.00" at bounding box center [522, 223] width 438 height 11
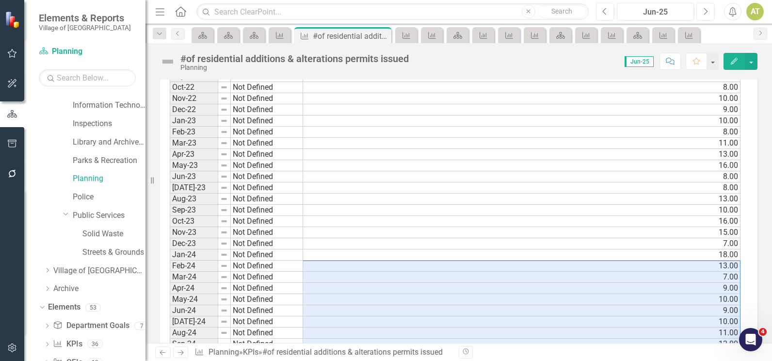
scroll to position [1058, 0]
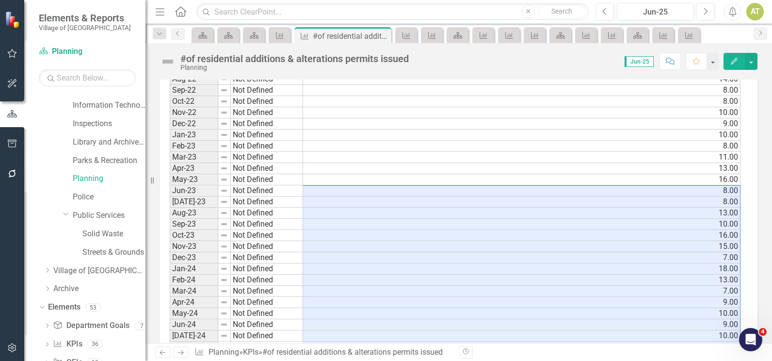
drag, startPoint x: 433, startPoint y: 312, endPoint x: 391, endPoint y: 204, distance: 116.6
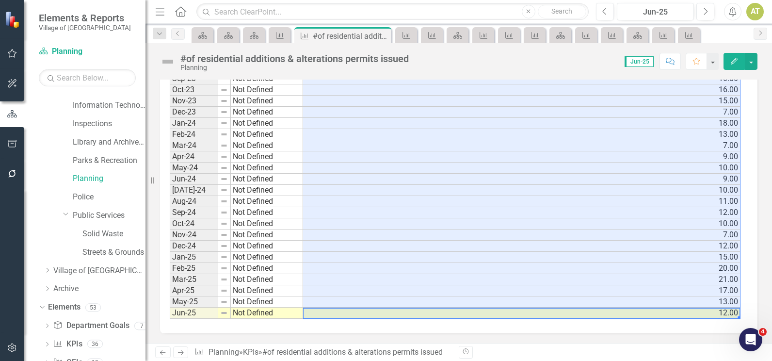
scroll to position [1106, 0]
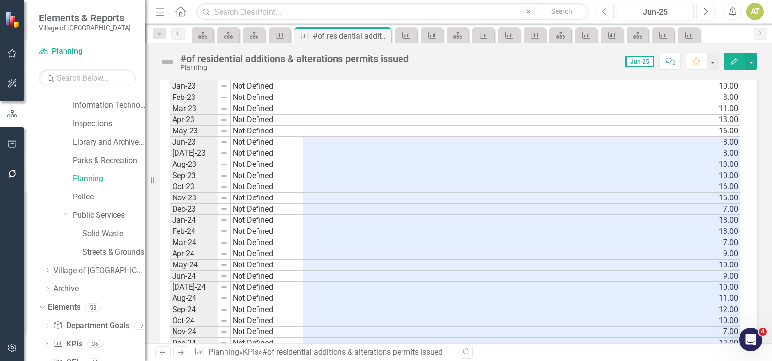
click at [352, 150] on td "8.00" at bounding box center [522, 153] width 438 height 11
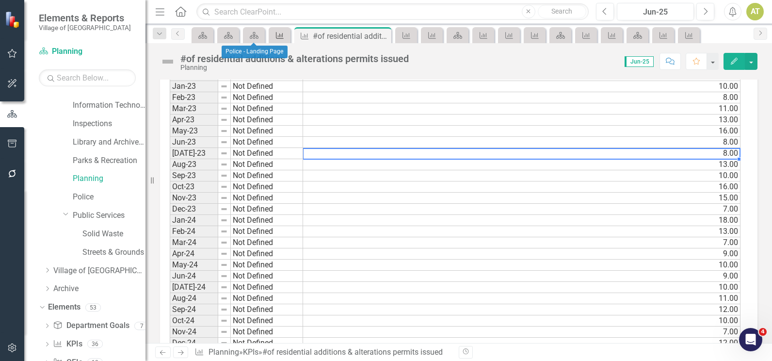
click at [283, 35] on icon at bounding box center [280, 35] width 8 height 7
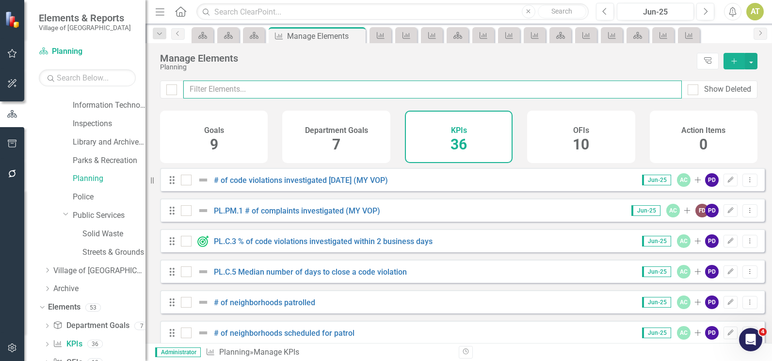
click at [328, 94] on input "text" at bounding box center [432, 90] width 499 height 18
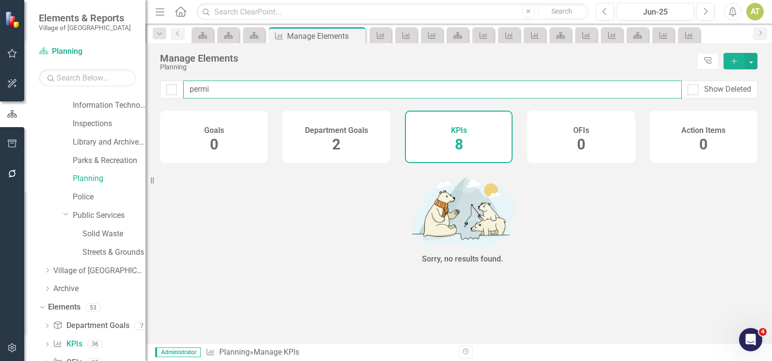
type input "permit"
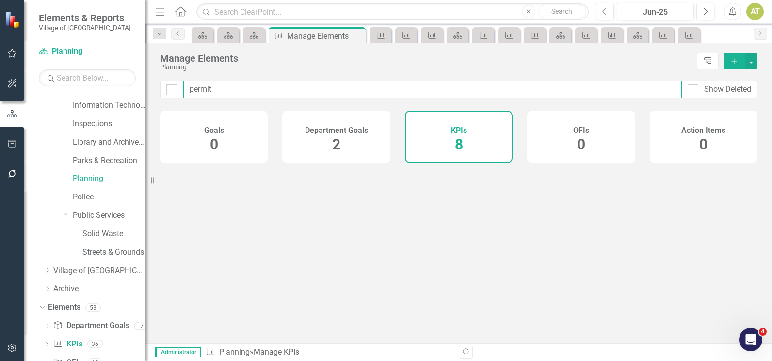
checkbox input "false"
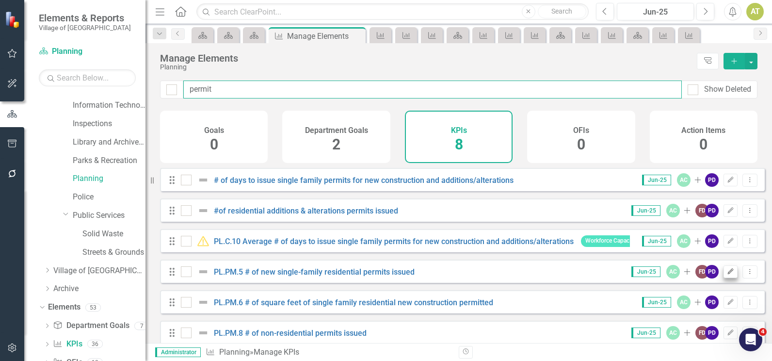
type input "permit"
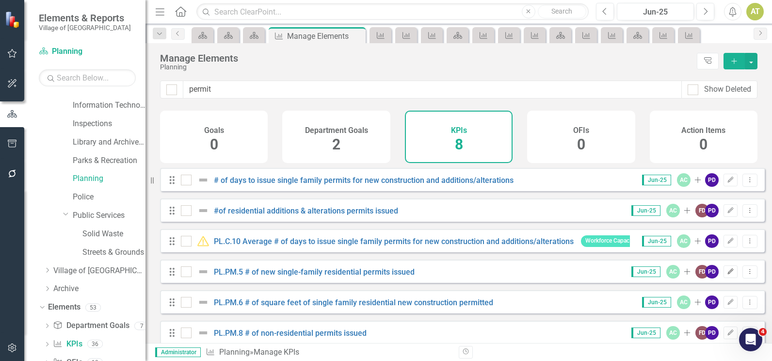
click at [728, 278] on button "Edit" at bounding box center [731, 271] width 14 height 13
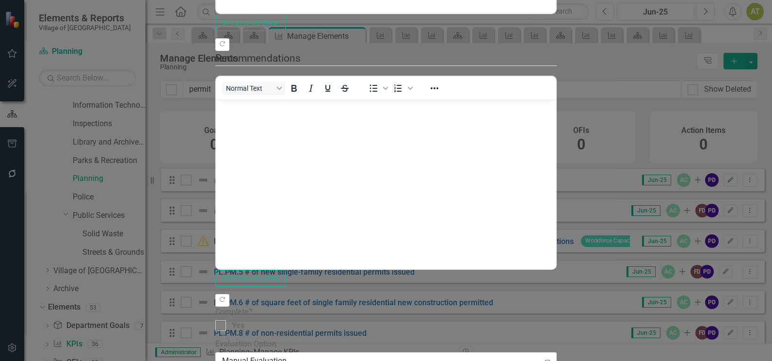
checkbox input "false"
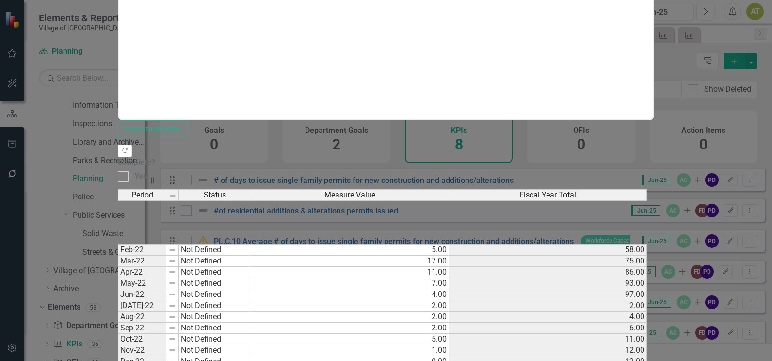
scroll to position [652, 0]
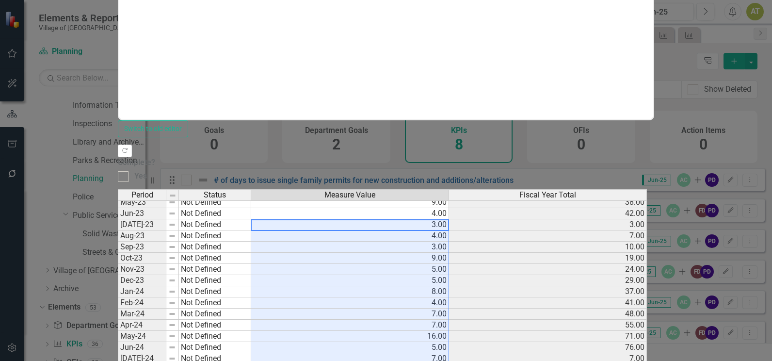
drag, startPoint x: 381, startPoint y: 71, endPoint x: 406, endPoint y: 324, distance: 253.9
click at [406, 324] on tbody "May-22 Not Defined 7.00 93.00 Jun-22 Not Defined 4.00 97.00 Jul-22 Not Defined …" at bounding box center [382, 275] width 529 height 425
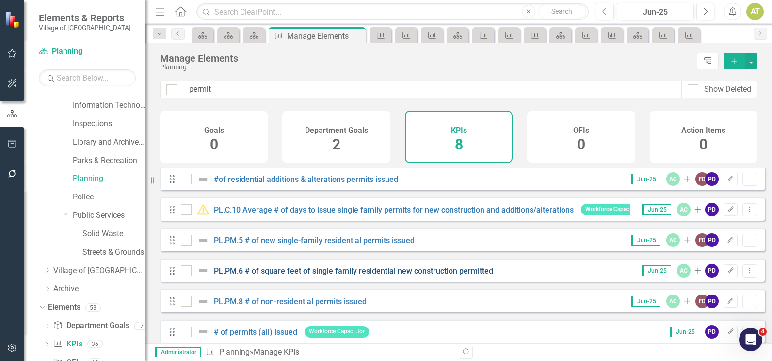
scroll to position [49, 0]
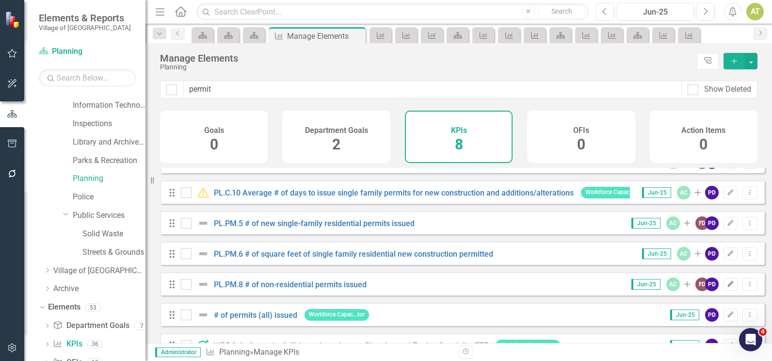
click at [724, 289] on button "Edit" at bounding box center [731, 284] width 14 height 13
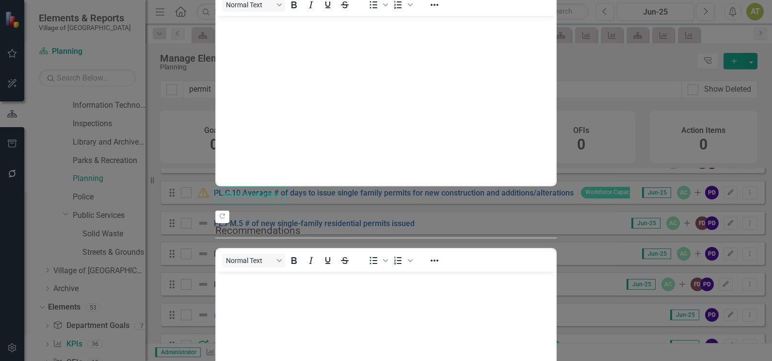
scroll to position [0, 0]
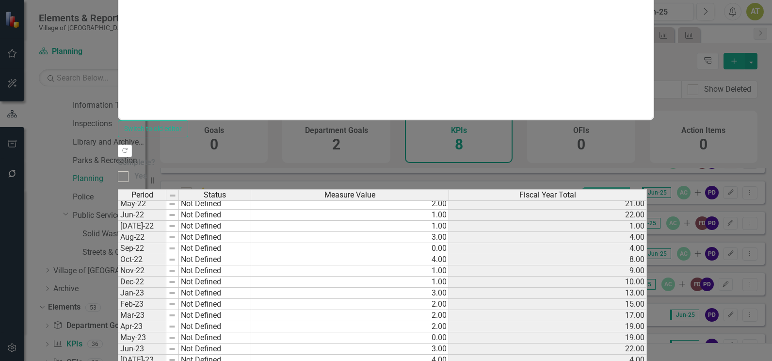
scroll to position [652, 0]
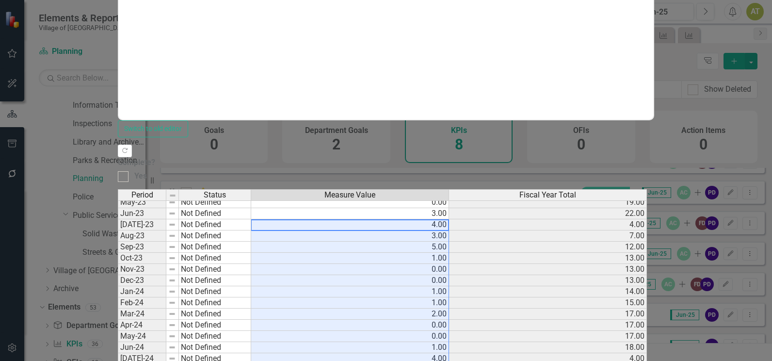
drag, startPoint x: 389, startPoint y: 79, endPoint x: 423, endPoint y: 327, distance: 250.3
click at [423, 327] on tbody "May-22 Not Defined 2.00 21.00 Jun-22 Not Defined 1.00 22.00 Jul-22 Not Defined …" at bounding box center [382, 275] width 529 height 425
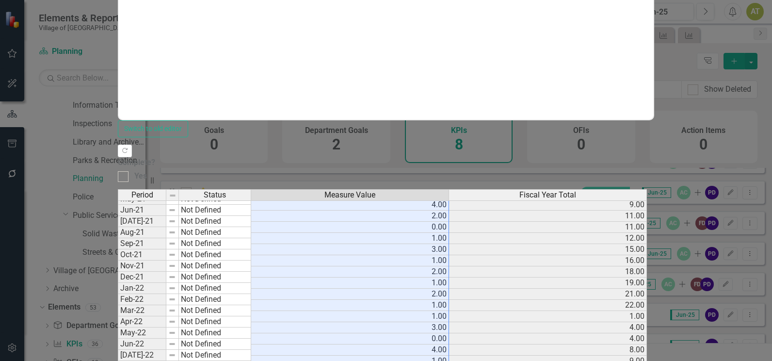
scroll to position [426, 0]
drag, startPoint x: 384, startPoint y: 175, endPoint x: 421, endPoint y: 237, distance: 72.5
click at [423, 246] on tbody "Oct-20 Not Defined 1.00 7.00 Nov-20 Not Defined 2.00 9.00 Dec-20 Not Defined 0.…" at bounding box center [382, 288] width 529 height 503
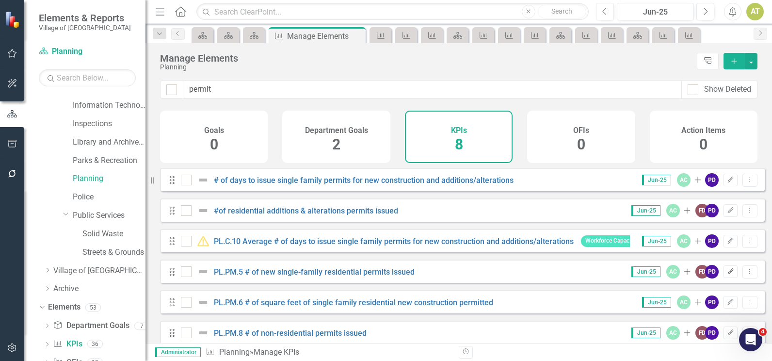
click at [730, 278] on button "Edit" at bounding box center [731, 271] width 14 height 13
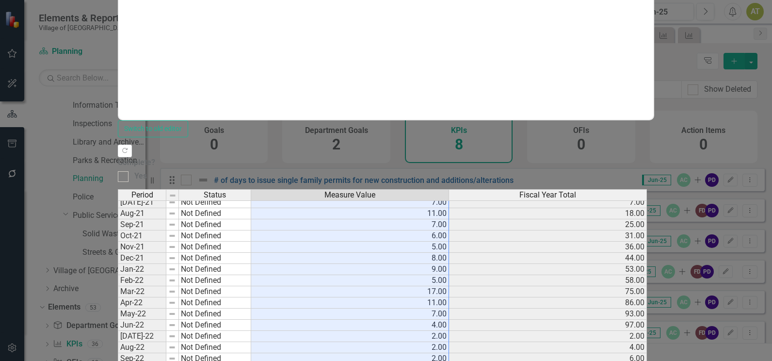
drag, startPoint x: 393, startPoint y: 124, endPoint x: 401, endPoint y: 303, distance: 179.2
click at [401, 303] on tbody "Aug-20 Not Defined 15.00 38.00 Sep-20 Not Defined 7.00 45.00 Oct-20 Not Defined…" at bounding box center [382, 325] width 529 height 503
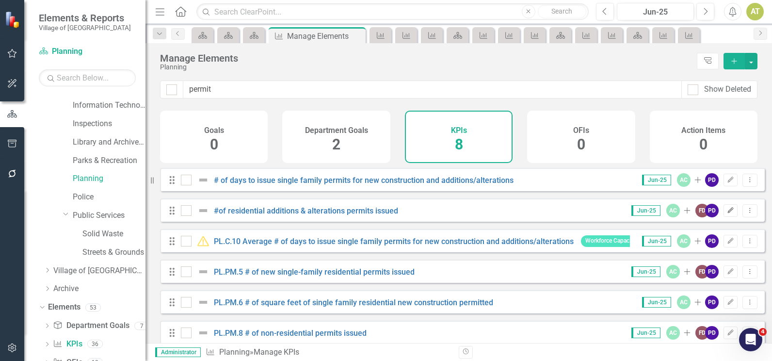
click at [727, 213] on icon "Edit" at bounding box center [730, 211] width 7 height 6
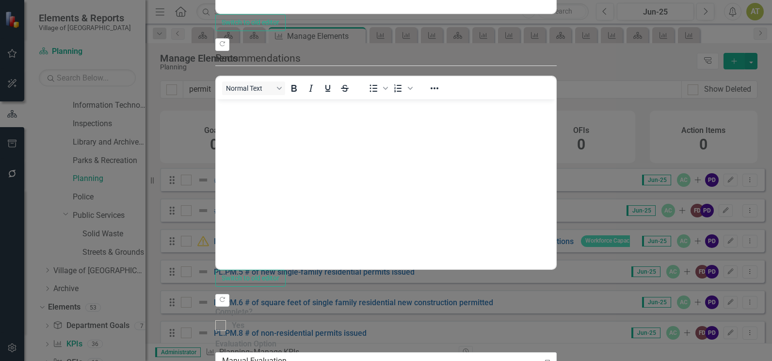
checkbox input "false"
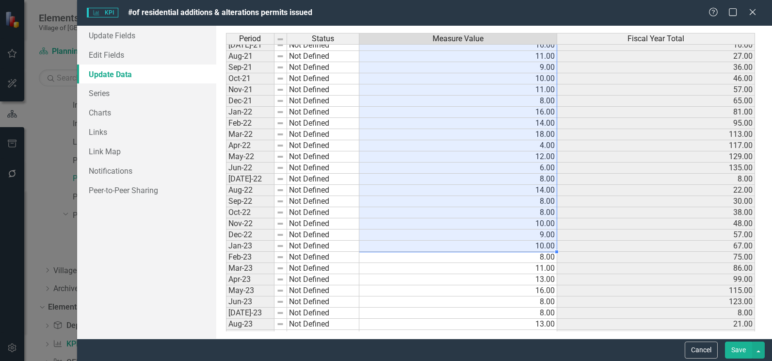
scroll to position [440, 0]
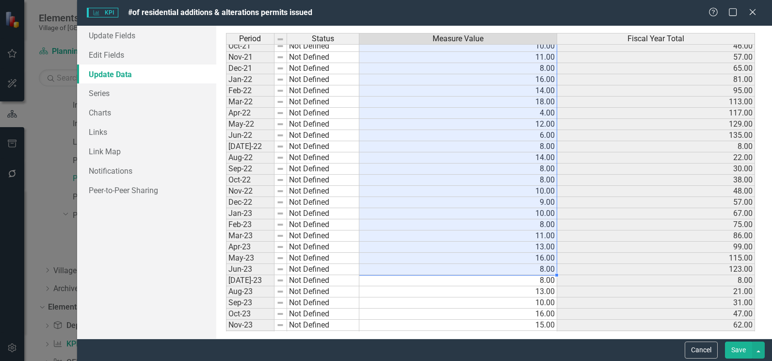
drag, startPoint x: 375, startPoint y: 273, endPoint x: 413, endPoint y: 269, distance: 38.5
click at [413, 269] on tbody "Dec-20 Not Defined 8.00 54.00 Jan-21 Not Defined 10.00 64.00 Feb-21 Not Defined…" at bounding box center [490, 191] width 529 height 525
click at [697, 346] on button "Cancel" at bounding box center [701, 350] width 33 height 17
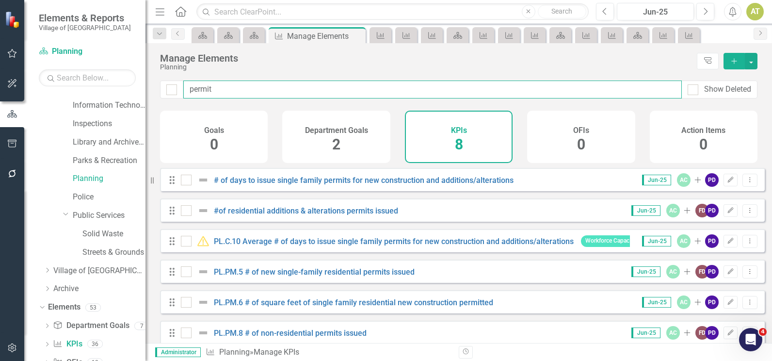
drag, startPoint x: 232, startPoint y: 86, endPoint x: 13, endPoint y: 91, distance: 218.9
click at [10, 88] on div "Elements & Reports Village of Pinehurst Scorecard Planning Search Dropdown Scor…" at bounding box center [386, 180] width 772 height 361
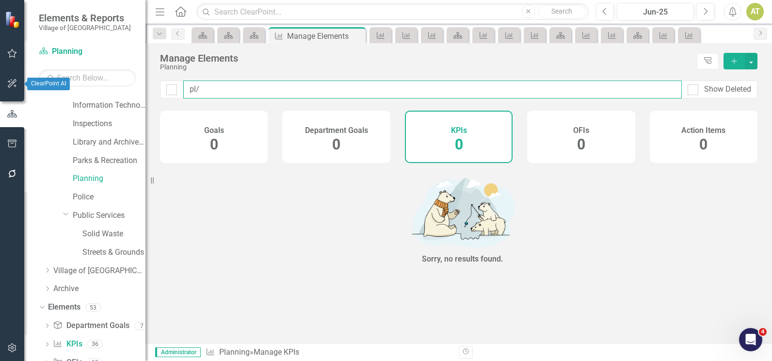
type input "pl"
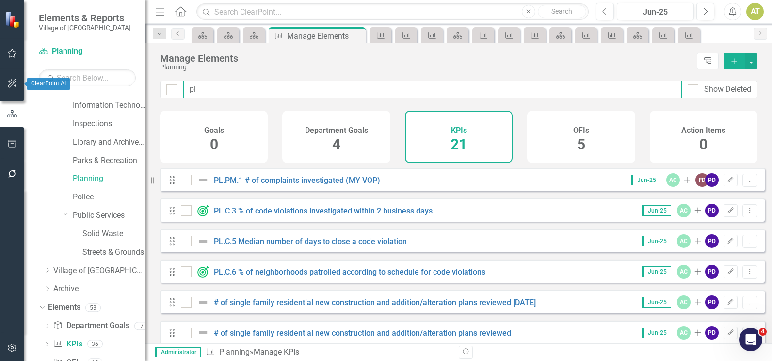
checkbox input "false"
type input "pl."
checkbox input "false"
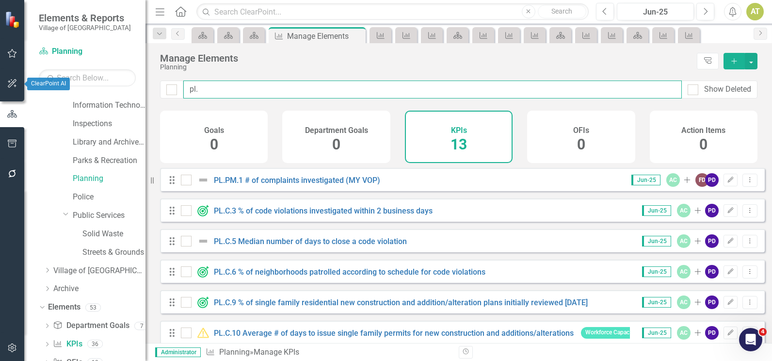
type input "pl.p"
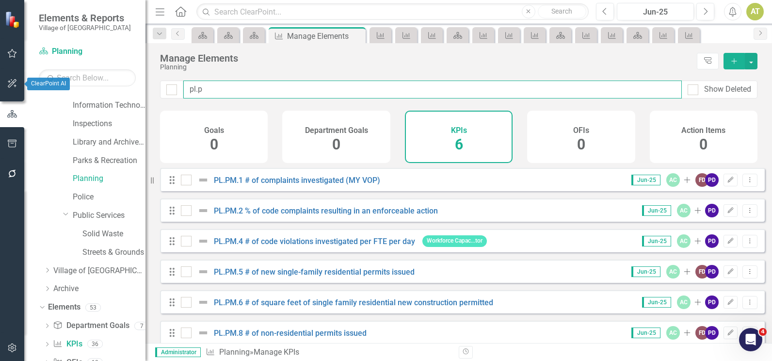
checkbox input "false"
type input "pl.pm"
checkbox input "false"
type input "pl.pm"
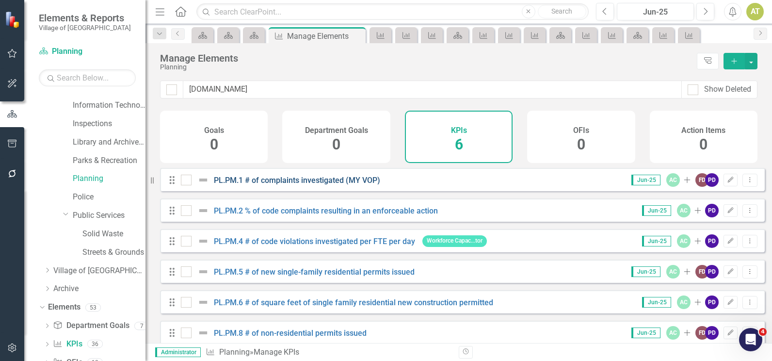
click at [346, 185] on link "PL.PM.1 # of complaints investigated (MY VOP)" at bounding box center [297, 180] width 166 height 9
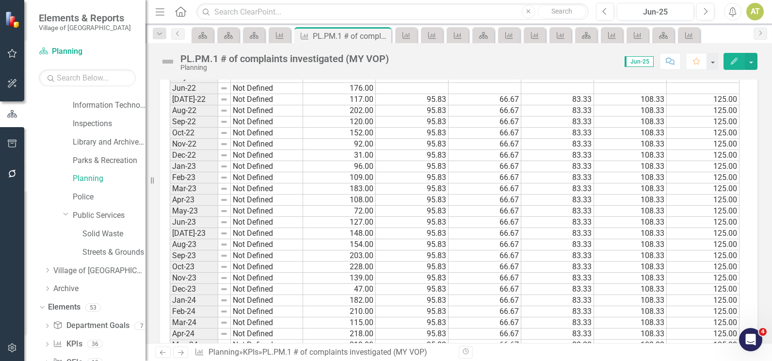
scroll to position [1009, 0]
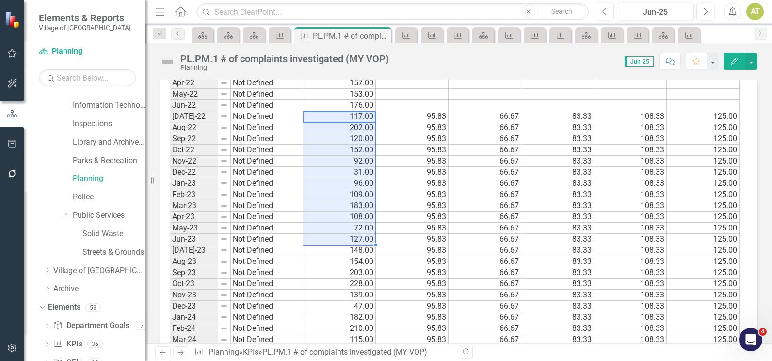
drag, startPoint x: 342, startPoint y: 117, endPoint x: 334, endPoint y: 239, distance: 122.0
click at [334, 239] on tbody "Jul-18 Not Defined 82.00 Aug-18 Not Defined 140.00 Sept-18 Not Defined 50.00 Oc…" at bounding box center [455, 44] width 570 height 938
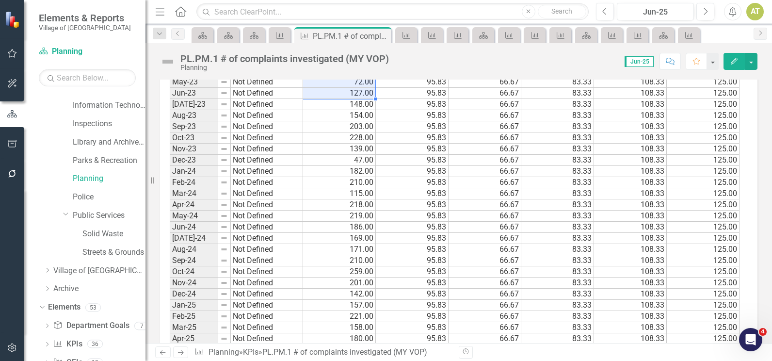
scroll to position [1155, 0]
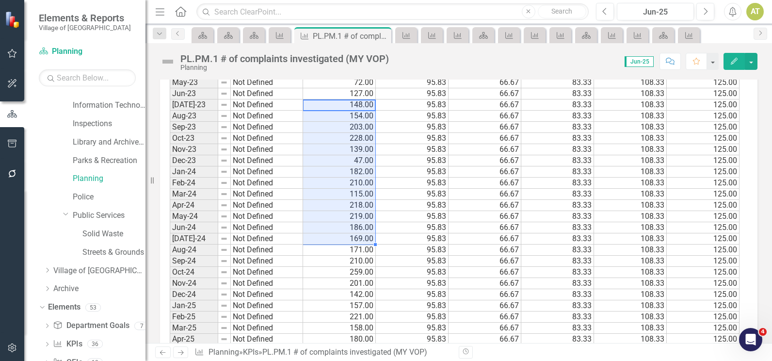
drag, startPoint x: 355, startPoint y: 101, endPoint x: 338, endPoint y: 244, distance: 144.1
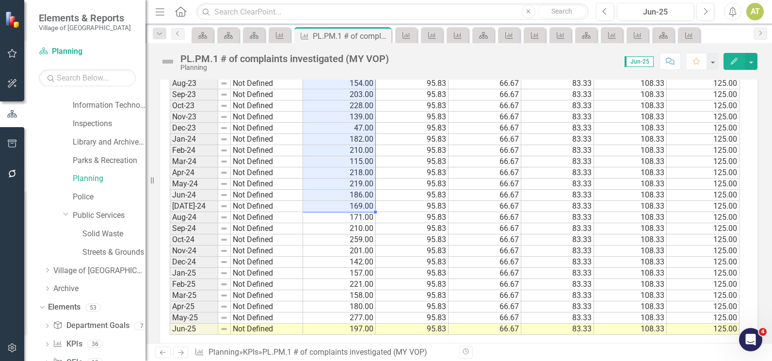
scroll to position [1203, 0]
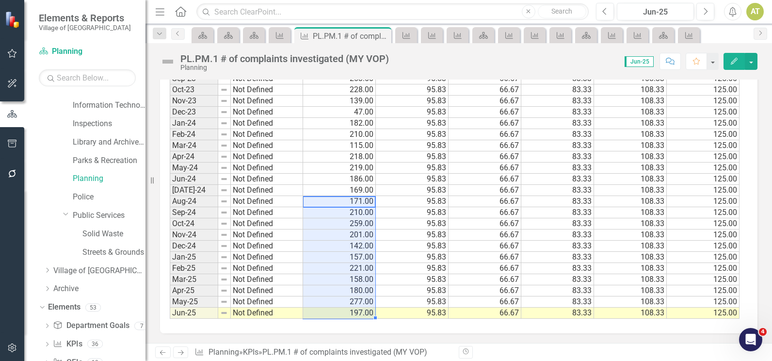
drag, startPoint x: 359, startPoint y: 201, endPoint x: 353, endPoint y: 310, distance: 109.3
click at [88, 156] on link "Parks & Recreation" at bounding box center [109, 160] width 73 height 11
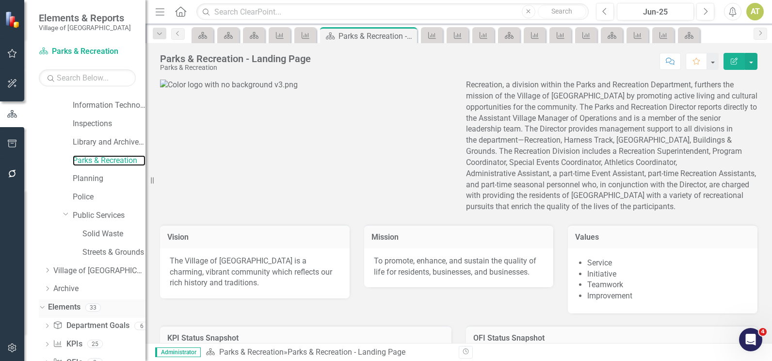
scroll to position [283, 0]
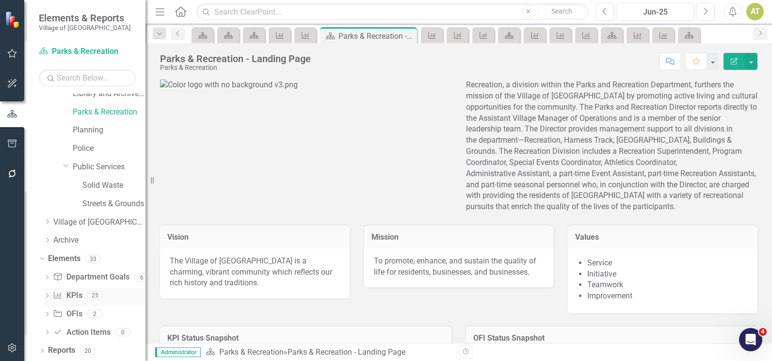
click at [74, 296] on link "KPI KPIs" at bounding box center [67, 295] width 29 height 11
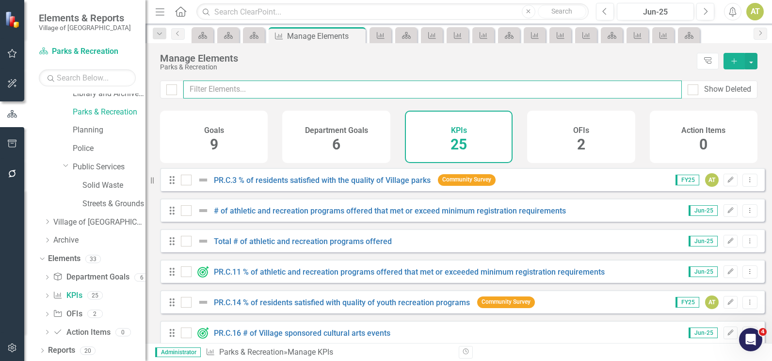
click at [281, 89] on input "text" at bounding box center [432, 90] width 499 height 18
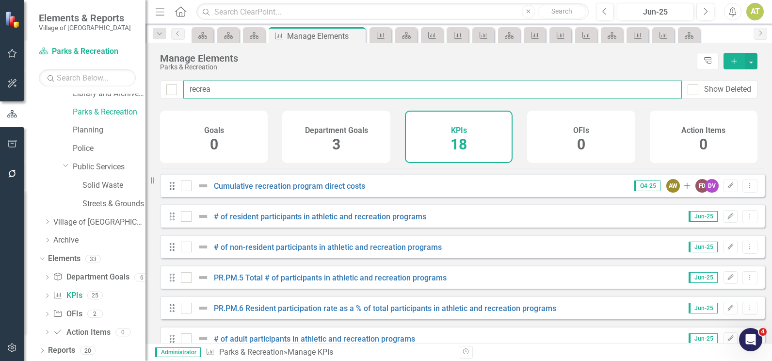
scroll to position [194, 0]
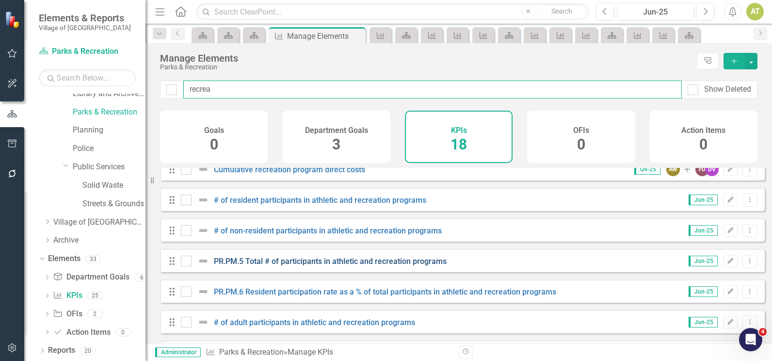
type input "recrea"
click at [316, 266] on link "PR.PM.5 Total # of participants in athletic and recreation programs" at bounding box center [330, 261] width 233 height 9
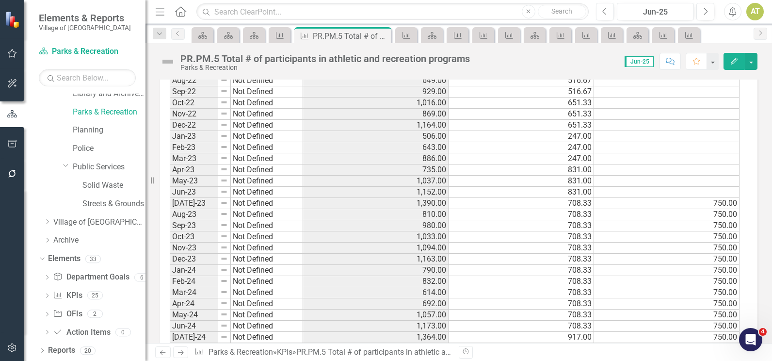
scroll to position [1076, 0]
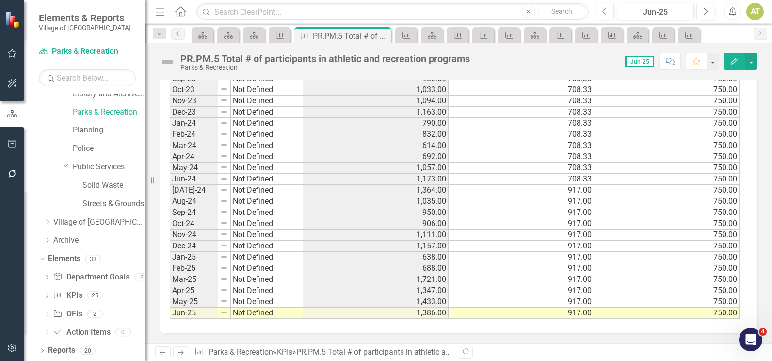
click at [289, 33] on div "KPI" at bounding box center [280, 35] width 22 height 16
click at [278, 35] on icon "KPI" at bounding box center [280, 36] width 10 height 8
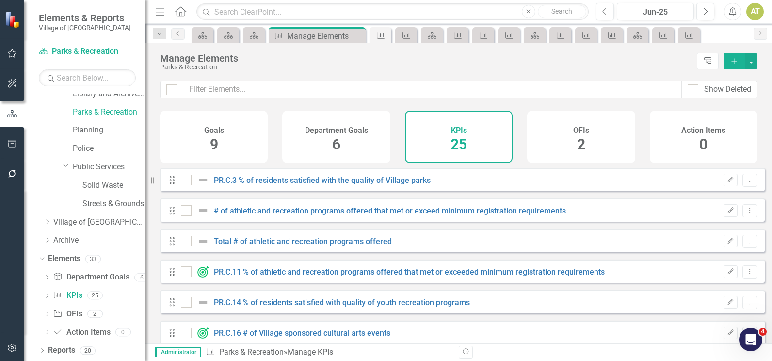
checkbox input "false"
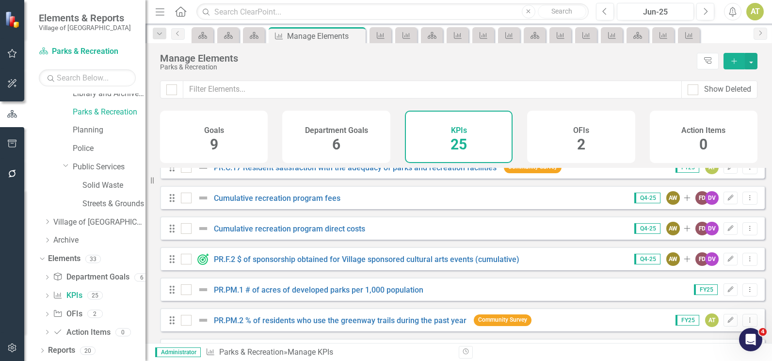
scroll to position [291, 0]
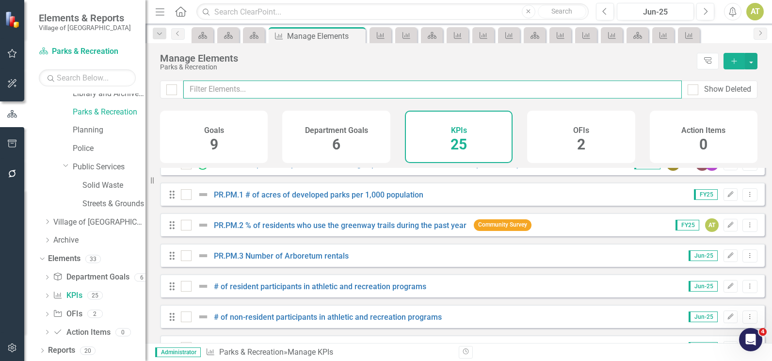
click at [239, 91] on input "text" at bounding box center [432, 90] width 499 height 18
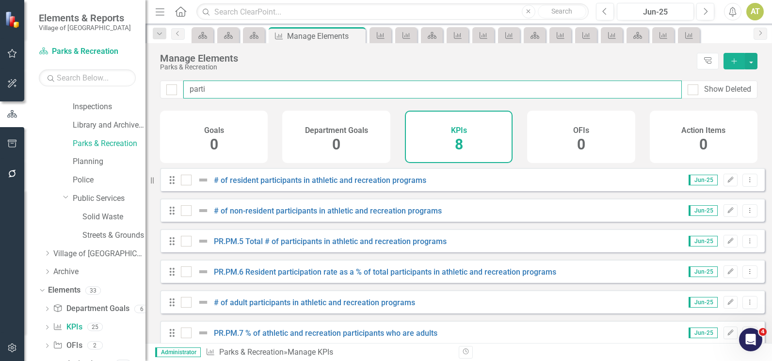
scroll to position [235, 0]
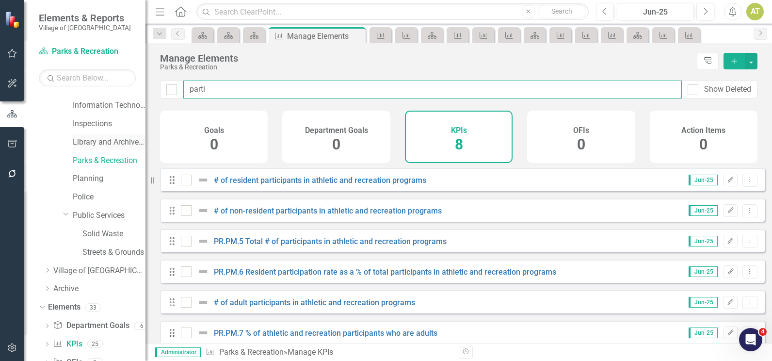
type input "parti"
click at [107, 143] on link "Library and Archives Services" at bounding box center [109, 142] width 73 height 11
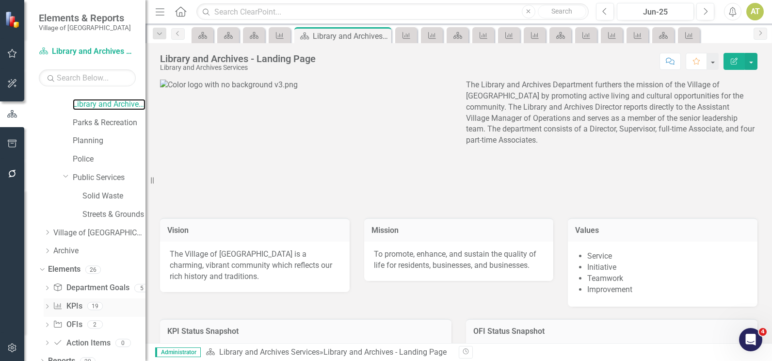
scroll to position [283, 0]
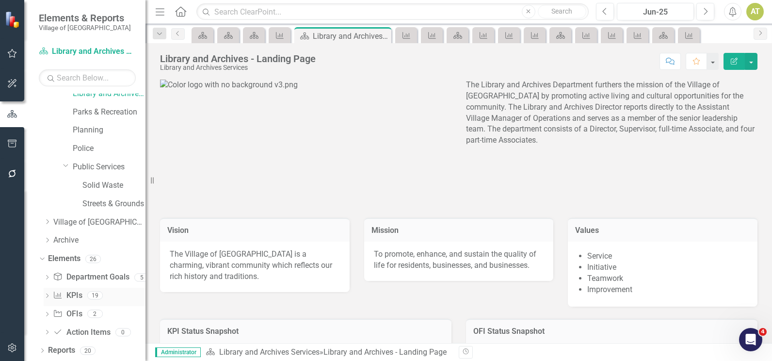
click at [74, 299] on link "KPI KPIs" at bounding box center [67, 295] width 29 height 11
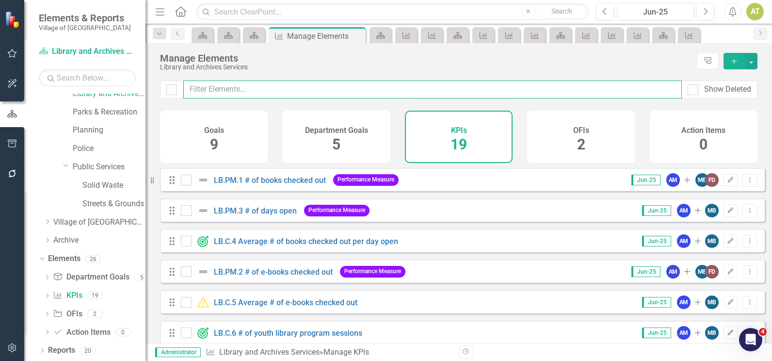
click at [300, 93] on input "text" at bounding box center [432, 90] width 499 height 18
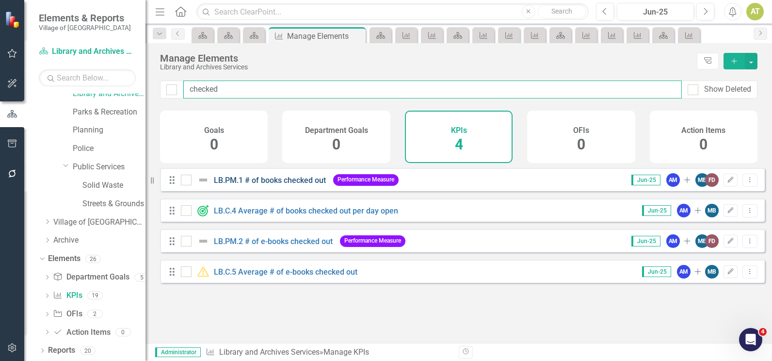
type input "checked"
click at [279, 185] on link "LB.PM.1 # of books checked out" at bounding box center [270, 180] width 112 height 9
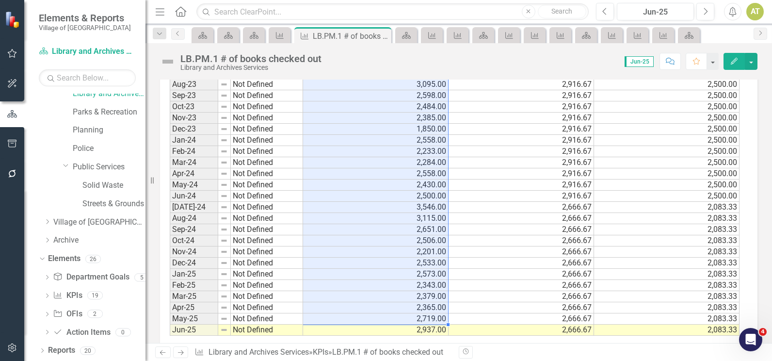
scroll to position [1203, 0]
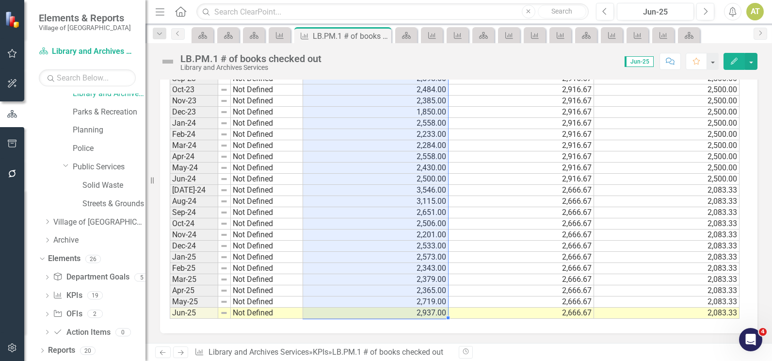
drag, startPoint x: 319, startPoint y: 109, endPoint x: 336, endPoint y: 330, distance: 222.4
click at [276, 37] on icon "KPI" at bounding box center [280, 36] width 10 height 8
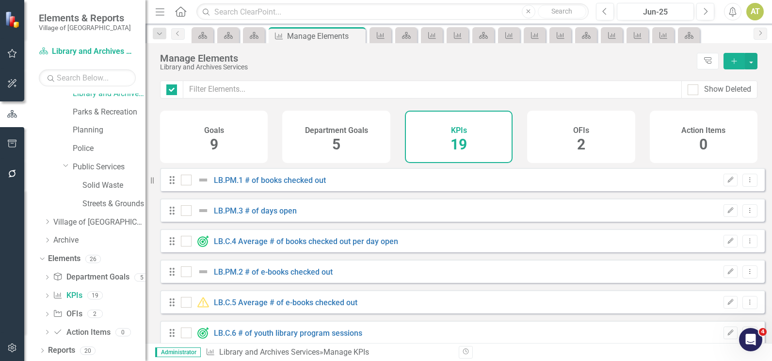
checkbox input "false"
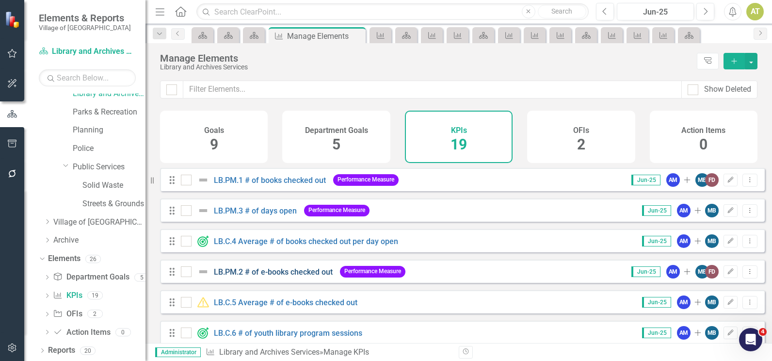
click at [289, 275] on link "LB.PM.2 # of e-books checked out" at bounding box center [273, 271] width 119 height 9
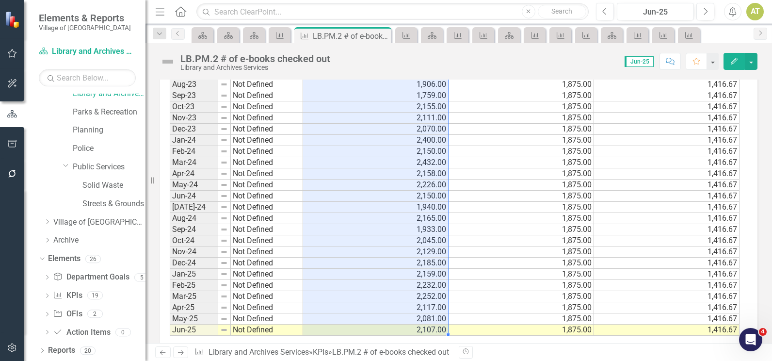
scroll to position [1203, 0]
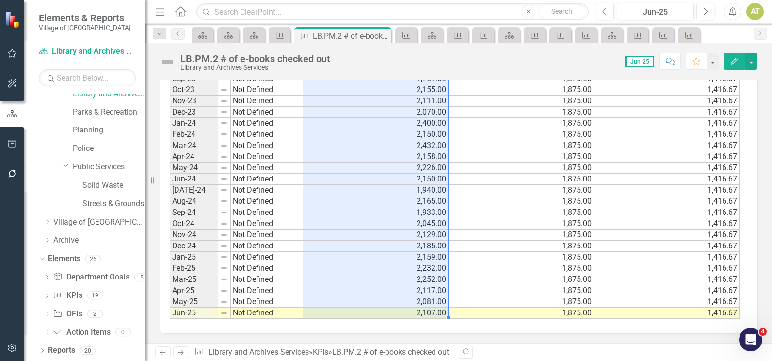
drag, startPoint x: 355, startPoint y: 107, endPoint x: 360, endPoint y: 336, distance: 229.6
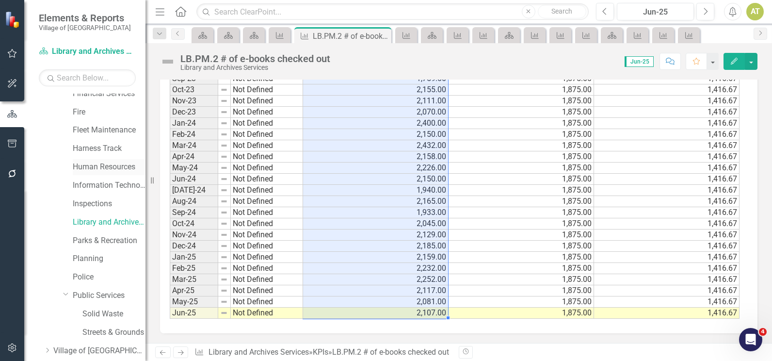
scroll to position [138, 0]
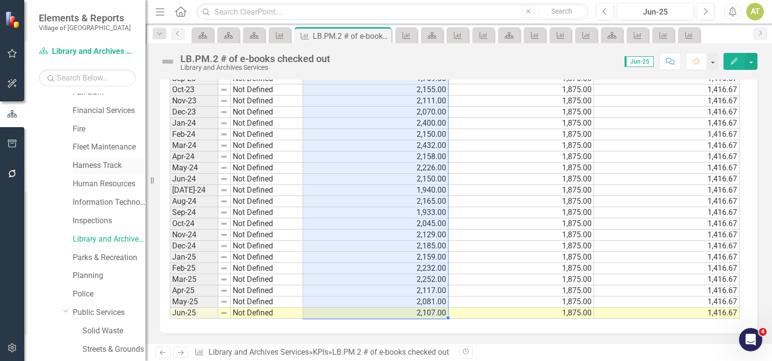
click at [103, 169] on link "Harness Track" at bounding box center [109, 165] width 73 height 11
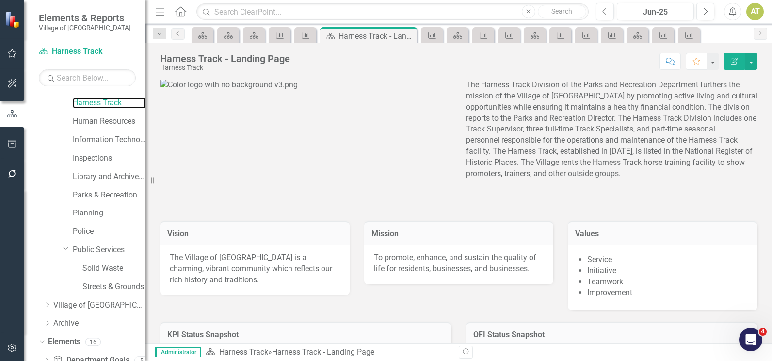
scroll to position [283, 0]
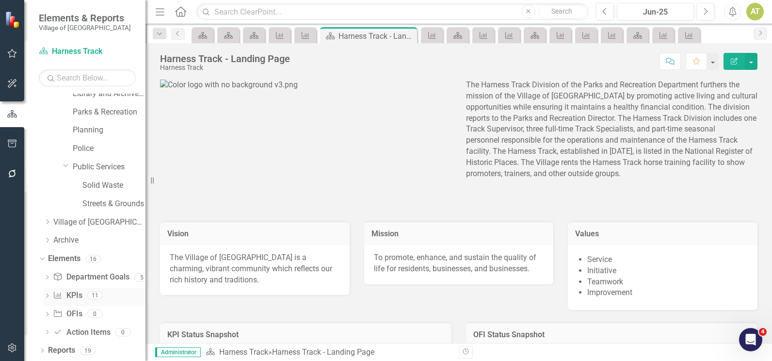
click at [82, 295] on link "KPI KPIs" at bounding box center [67, 295] width 29 height 11
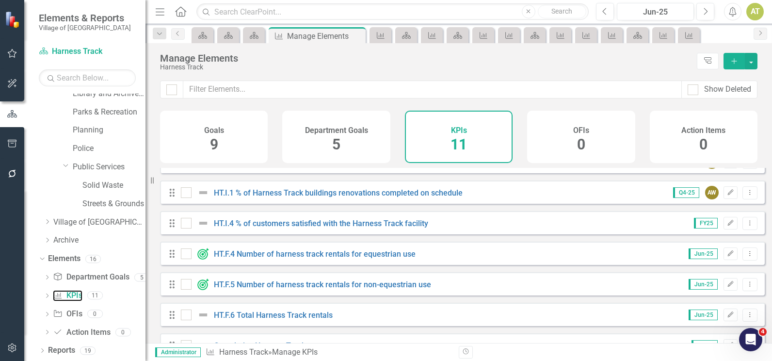
scroll to position [97, 0]
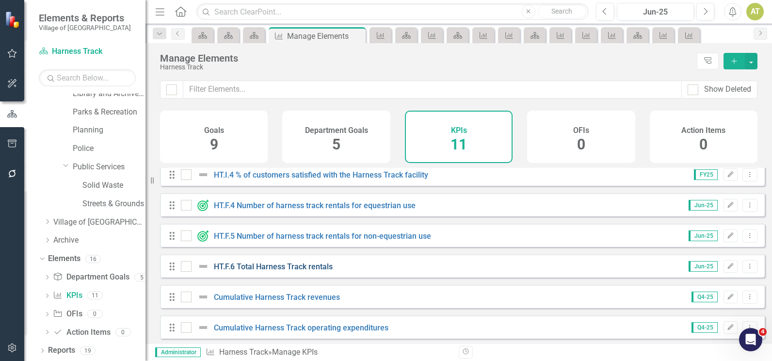
click at [290, 271] on link "HT.F.6 Total Harness Track rentals" at bounding box center [273, 266] width 119 height 9
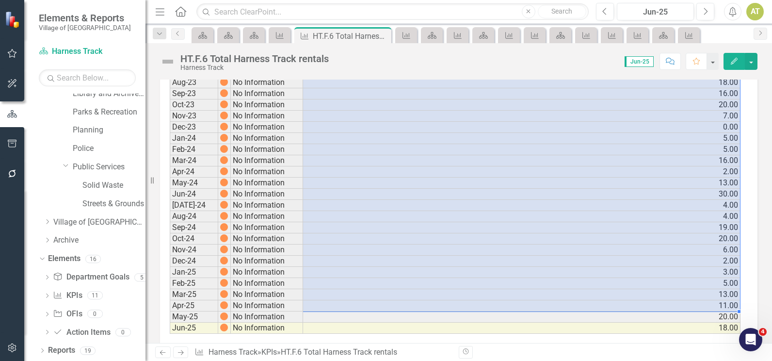
scroll to position [1076, 0]
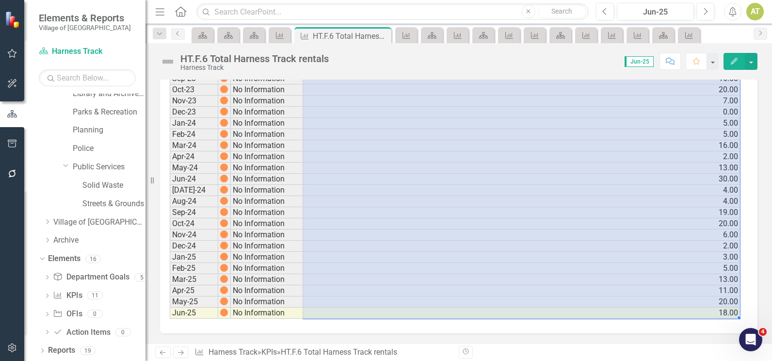
drag, startPoint x: 316, startPoint y: 107, endPoint x: 321, endPoint y: 306, distance: 198.5
click at [278, 33] on icon "KPI" at bounding box center [280, 36] width 10 height 8
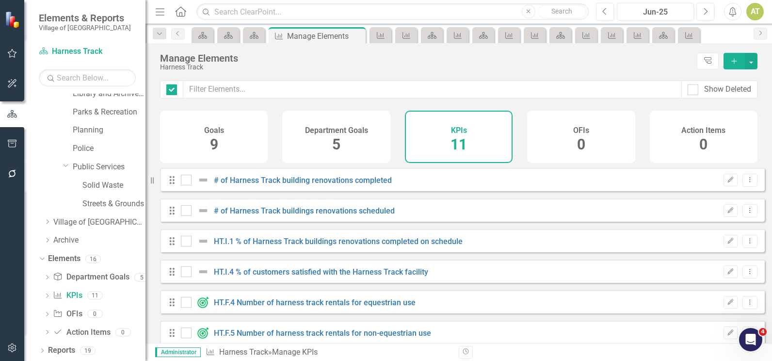
checkbox input "false"
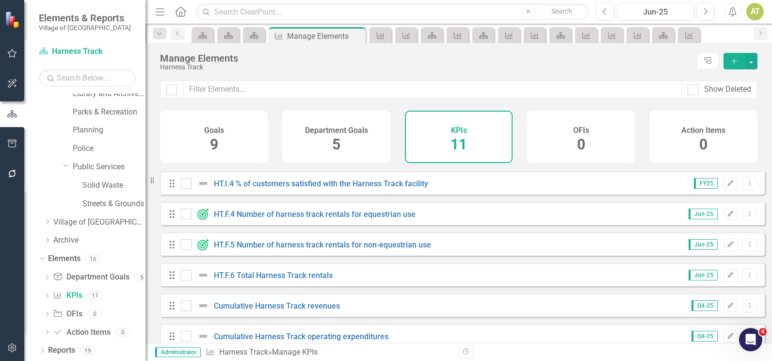
scroll to position [71, 0]
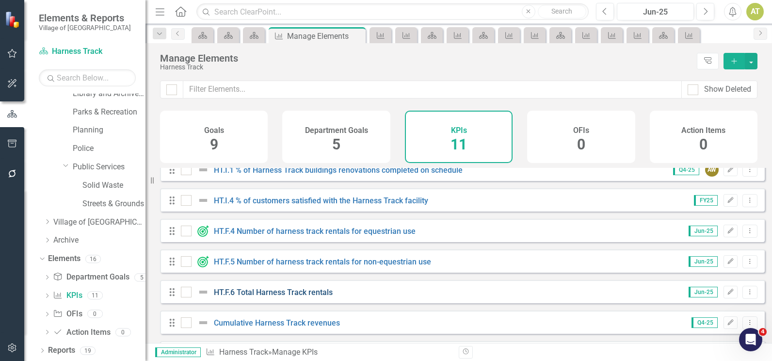
click at [267, 297] on link "HT.F.6 Total Harness Track rentals" at bounding box center [273, 292] width 119 height 9
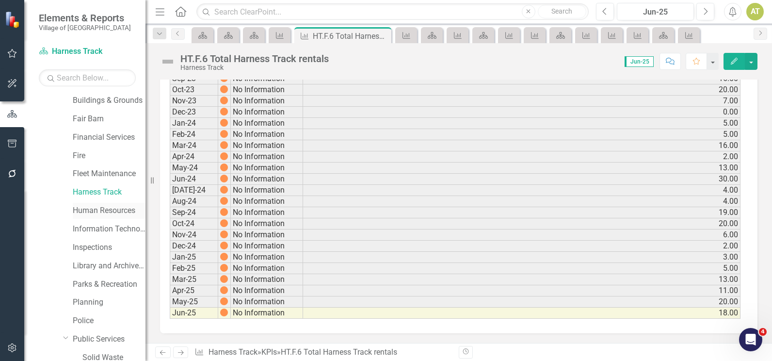
scroll to position [89, 0]
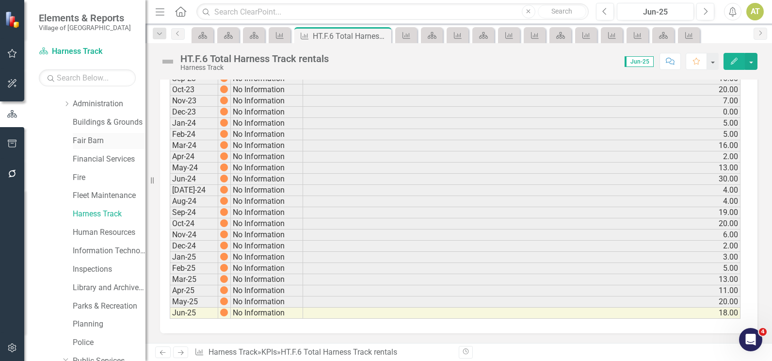
click at [84, 140] on link "Fair Barn" at bounding box center [109, 140] width 73 height 11
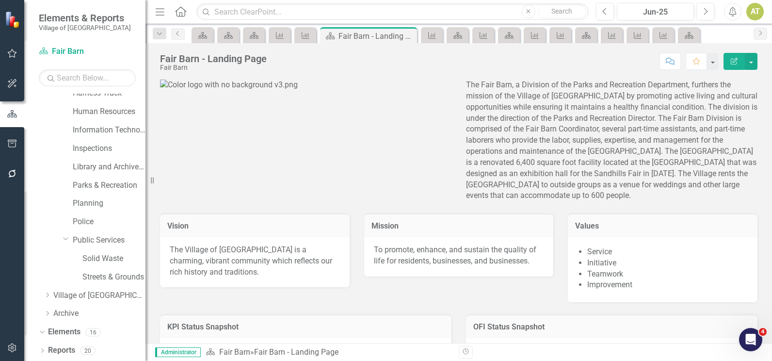
scroll to position [283, 0]
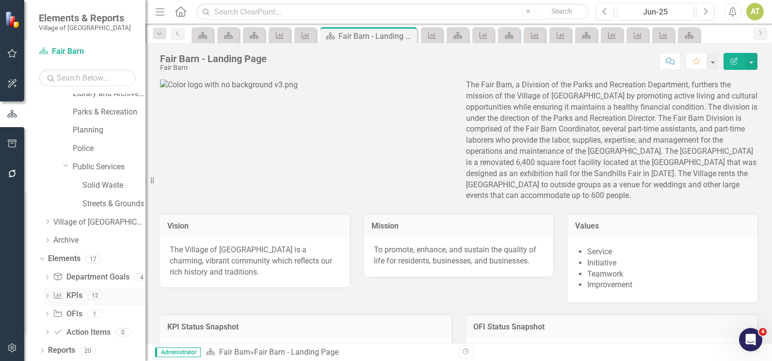
click at [74, 292] on link "KPI KPIs" at bounding box center [67, 295] width 29 height 11
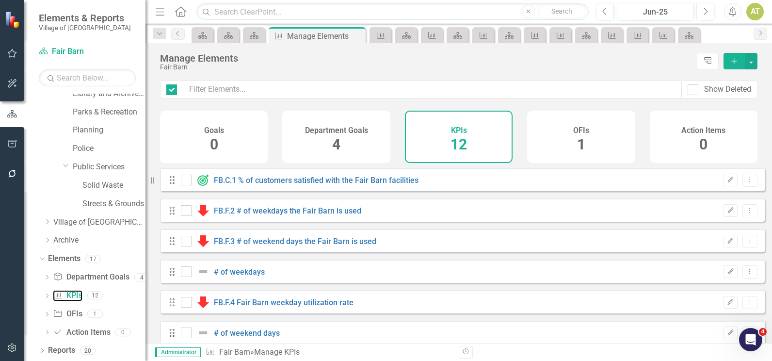
checkbox input "false"
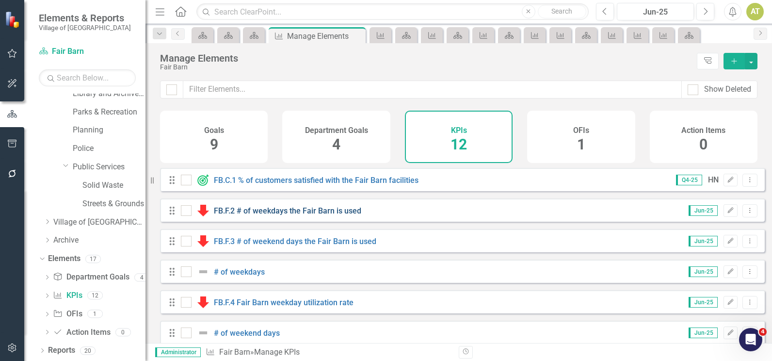
click at [275, 215] on link "FB.F.2 # of weekdays the Fair Barn is used" at bounding box center [287, 210] width 147 height 9
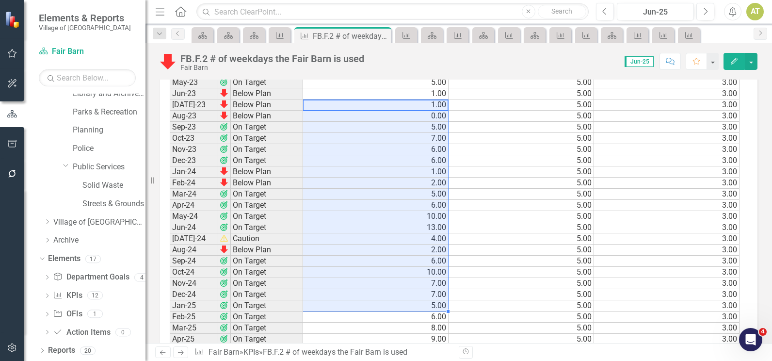
scroll to position [1076, 0]
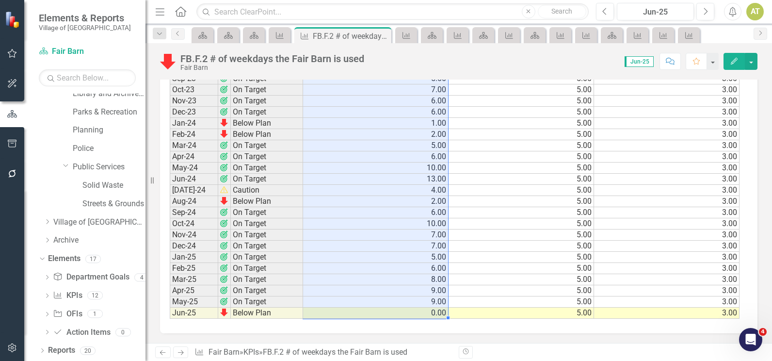
drag, startPoint x: 358, startPoint y: 107, endPoint x: 353, endPoint y: 310, distance: 202.4
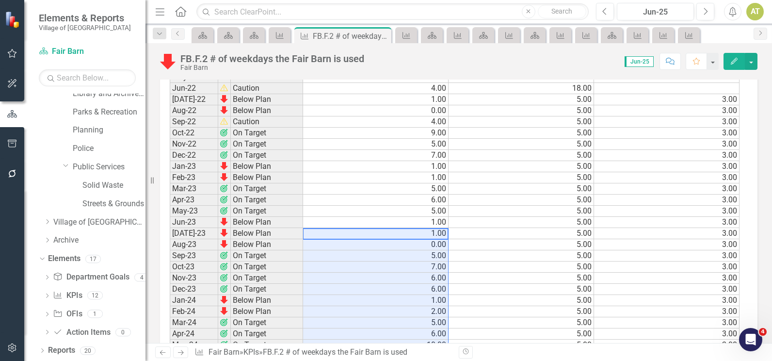
scroll to position [882, 0]
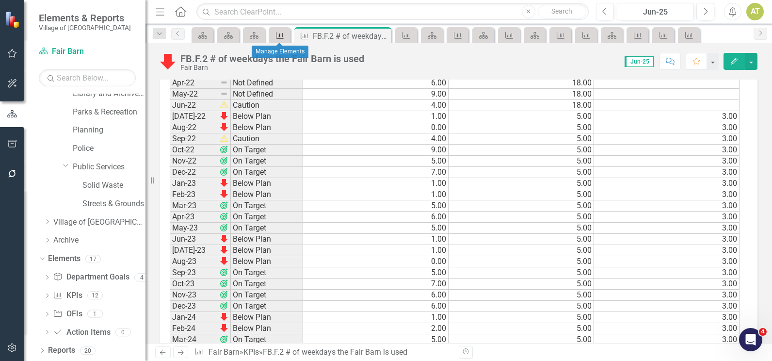
click at [280, 34] on icon at bounding box center [280, 35] width 8 height 7
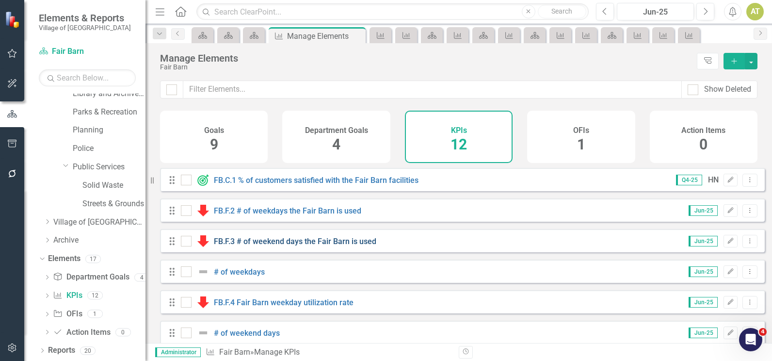
click at [273, 246] on link "FB.F.3 # of weekend days the Fair Barn is used" at bounding box center [295, 241] width 163 height 9
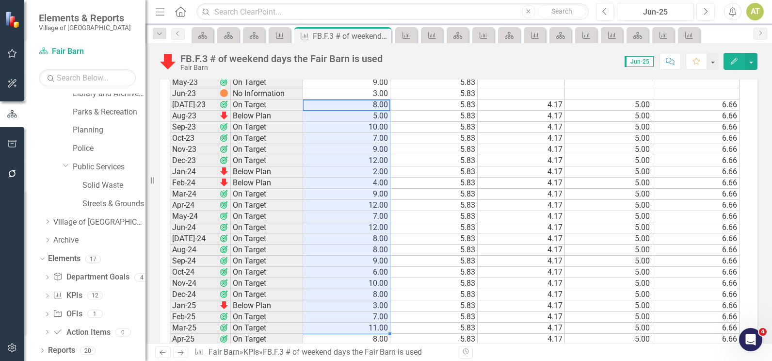
scroll to position [1076, 0]
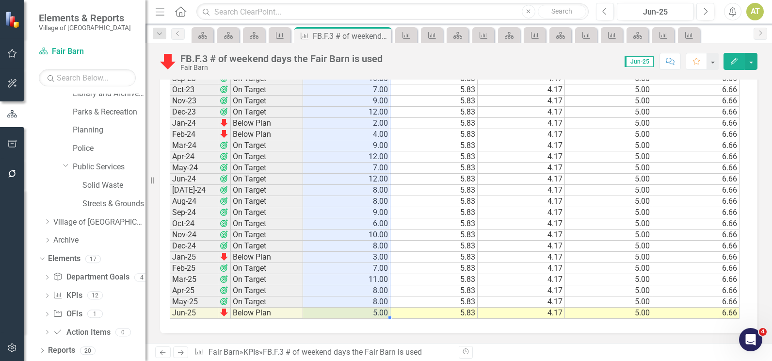
drag, startPoint x: 355, startPoint y: 104, endPoint x: 359, endPoint y: 312, distance: 207.7
click at [253, 93] on td "On Target" at bounding box center [267, 89] width 72 height 11
drag, startPoint x: 332, startPoint y: 107, endPoint x: 340, endPoint y: 311, distance: 204.9
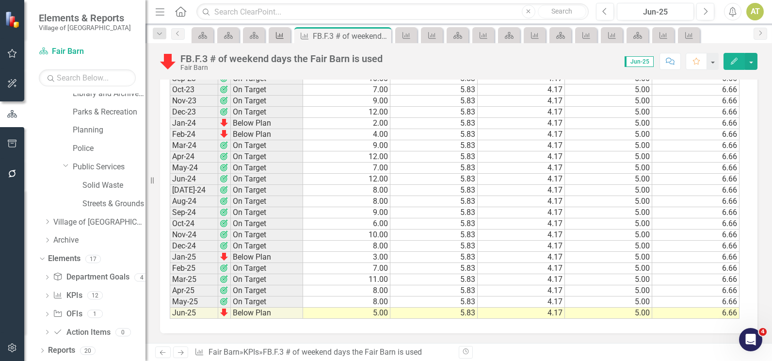
click at [275, 39] on icon "KPI" at bounding box center [280, 36] width 10 height 8
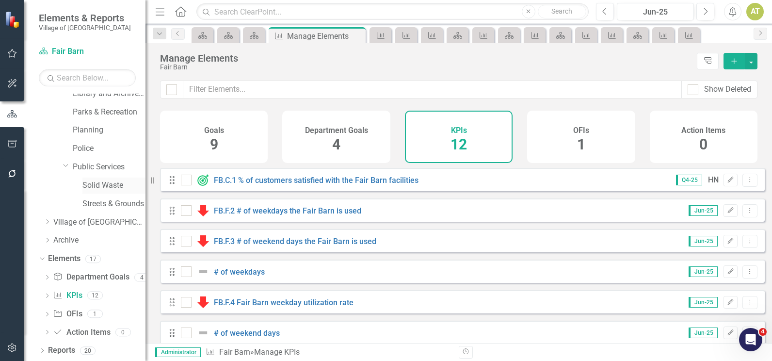
click at [93, 184] on link "Solid Waste" at bounding box center [113, 185] width 63 height 11
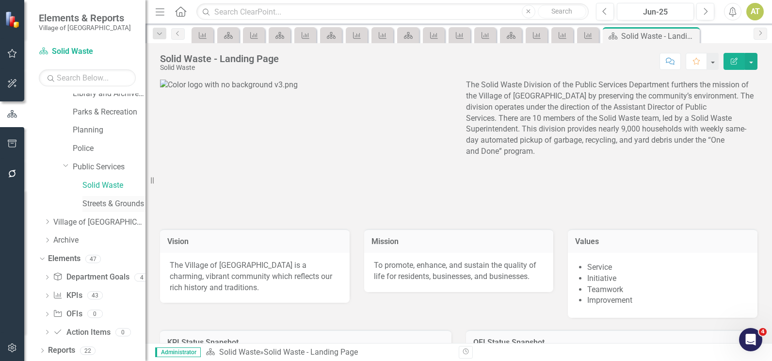
click at [101, 203] on link "Streets & Grounds" at bounding box center [113, 203] width 63 height 11
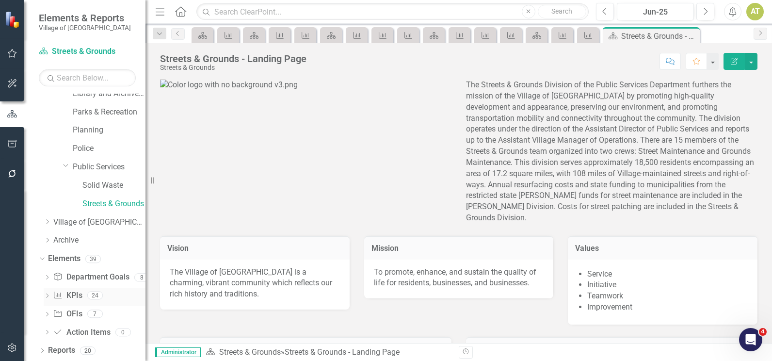
click at [80, 294] on link "KPI KPIs" at bounding box center [67, 295] width 29 height 11
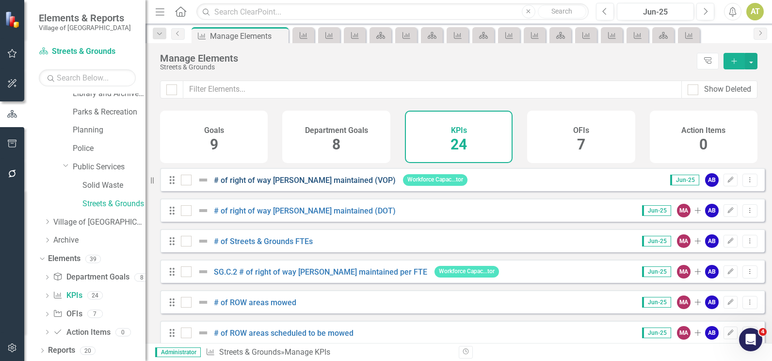
click at [316, 185] on link "# of right of way lane miles maintained (VOP)" at bounding box center [305, 180] width 182 height 9
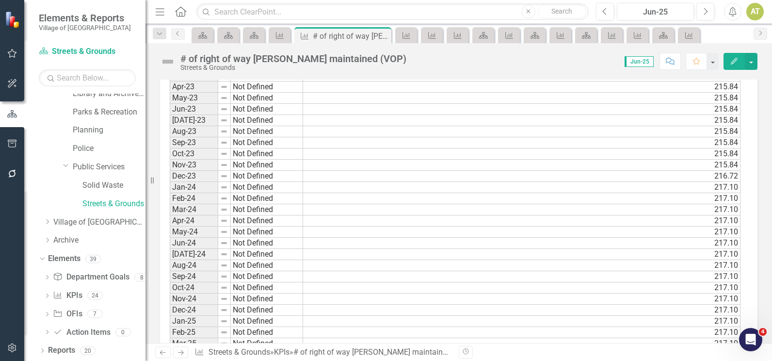
scroll to position [1005, 0]
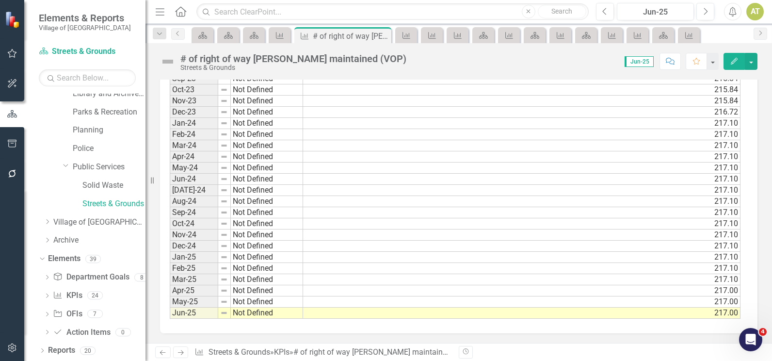
click at [180, 350] on icon "Next" at bounding box center [181, 352] width 8 height 6
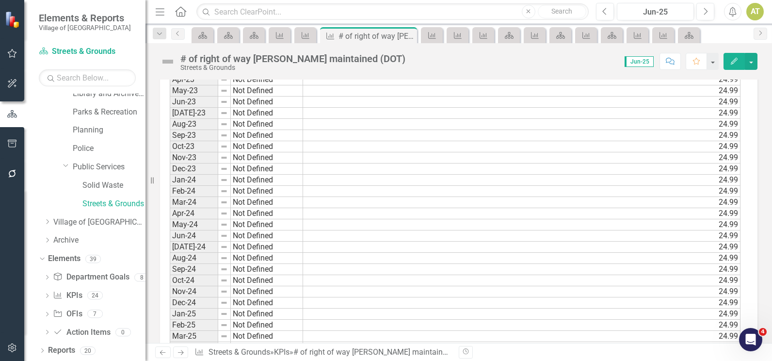
scroll to position [1005, 0]
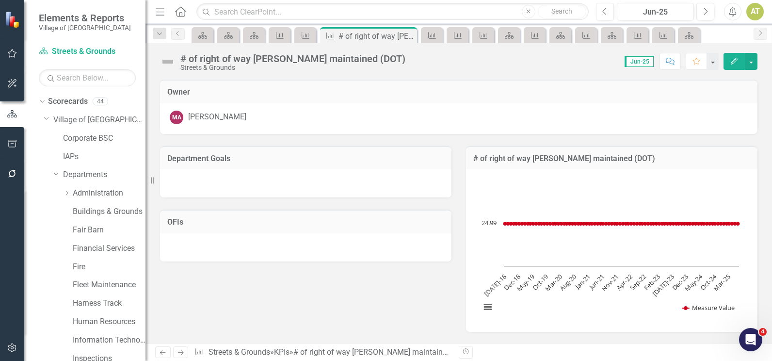
scroll to position [1005, 0]
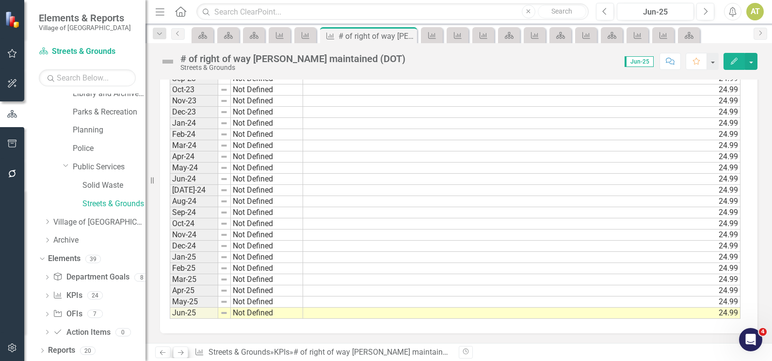
click at [180, 353] on icon at bounding box center [181, 352] width 6 height 5
click at [178, 347] on link "Next" at bounding box center [181, 352] width 16 height 12
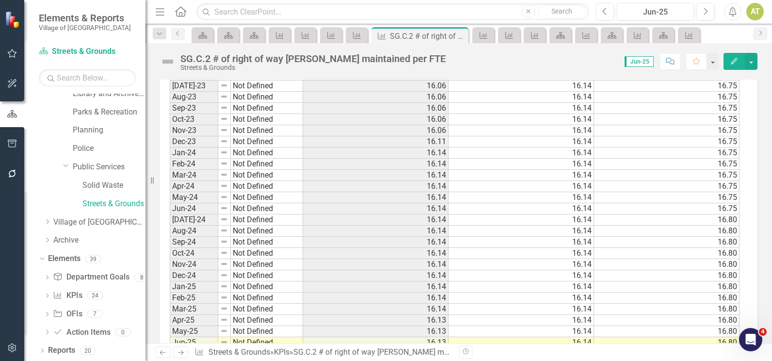
scroll to position [1063, 0]
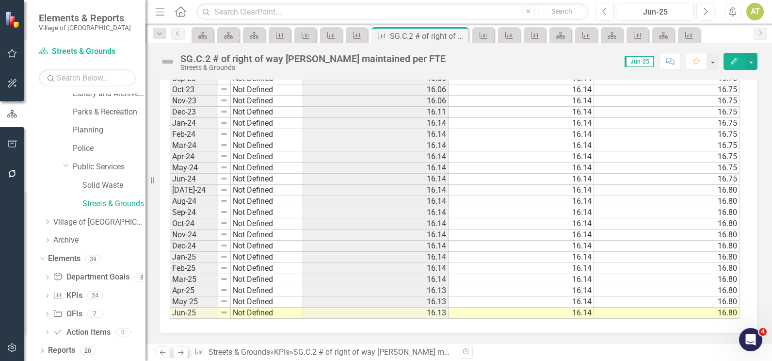
click at [185, 353] on link "Next" at bounding box center [181, 352] width 16 height 12
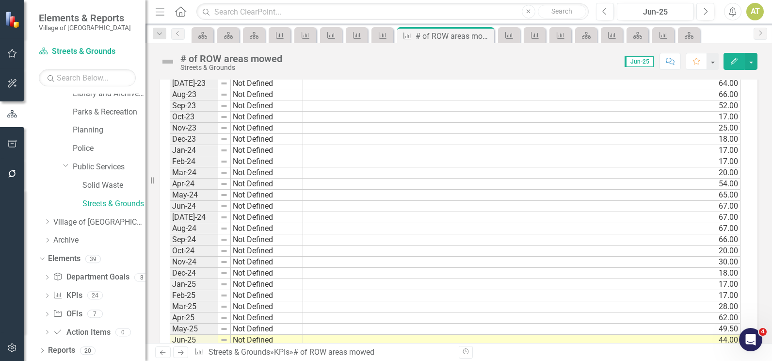
scroll to position [1005, 0]
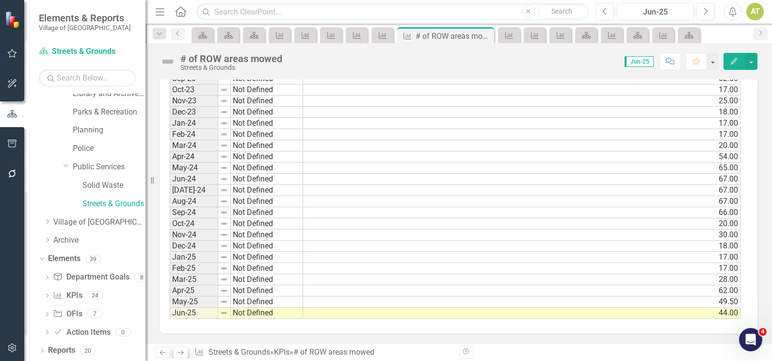
click at [182, 351] on icon at bounding box center [181, 352] width 6 height 5
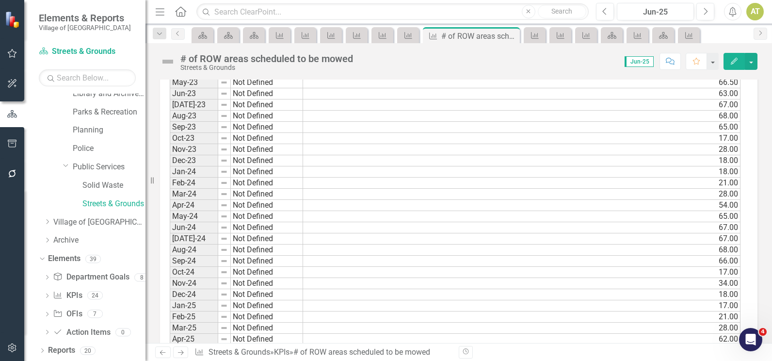
scroll to position [1005, 0]
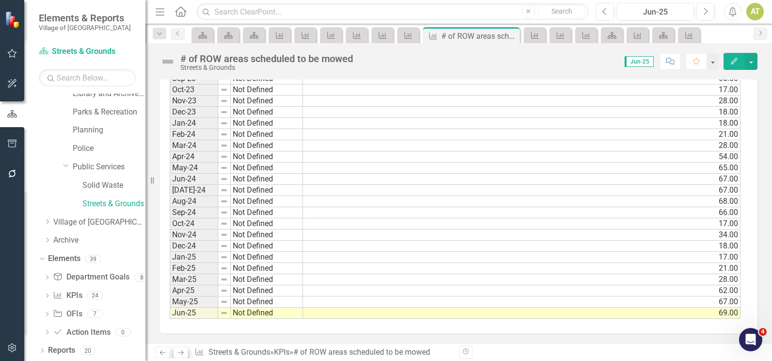
click at [186, 350] on link "Next" at bounding box center [181, 352] width 16 height 12
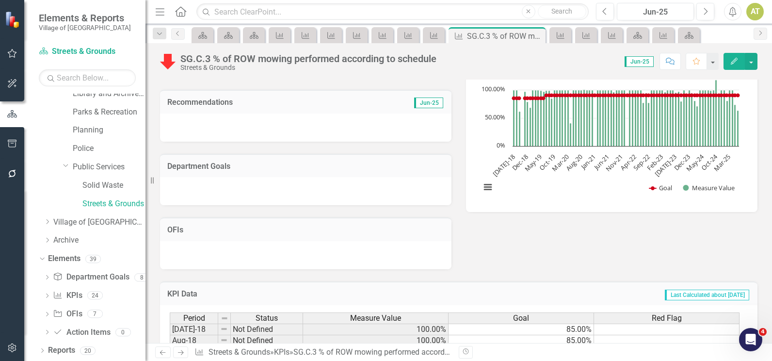
scroll to position [1063, 0]
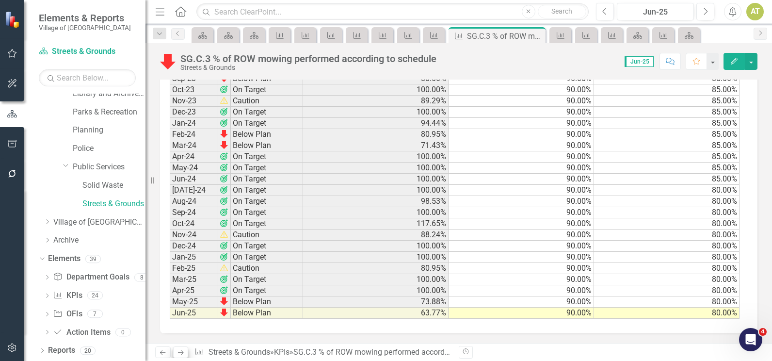
click at [183, 348] on link "Next" at bounding box center [181, 352] width 16 height 12
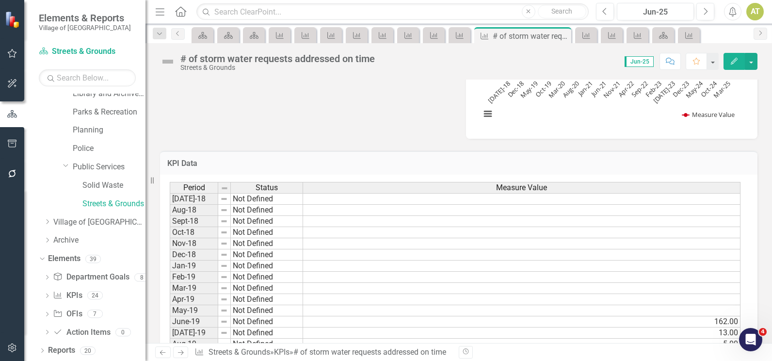
scroll to position [1005, 0]
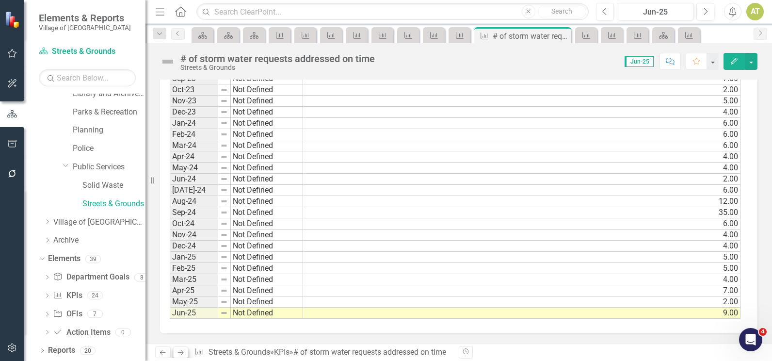
click at [180, 350] on icon "Next" at bounding box center [181, 352] width 8 height 6
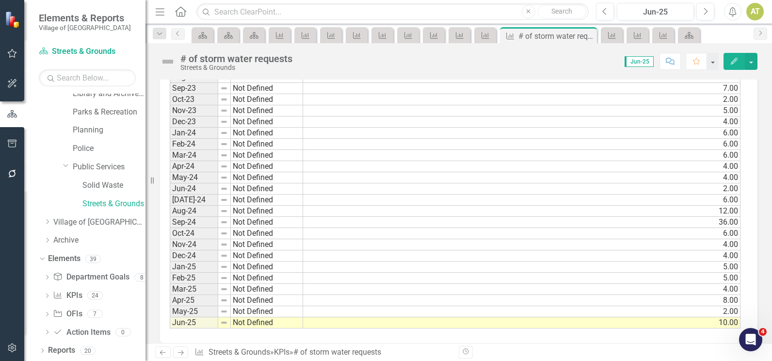
scroll to position [1005, 0]
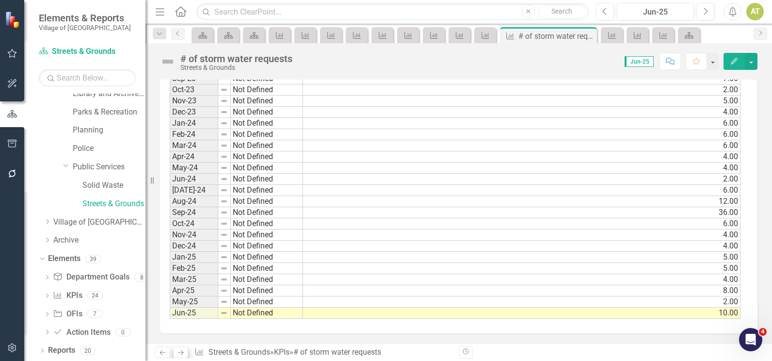
click at [183, 350] on icon "Next" at bounding box center [181, 352] width 8 height 6
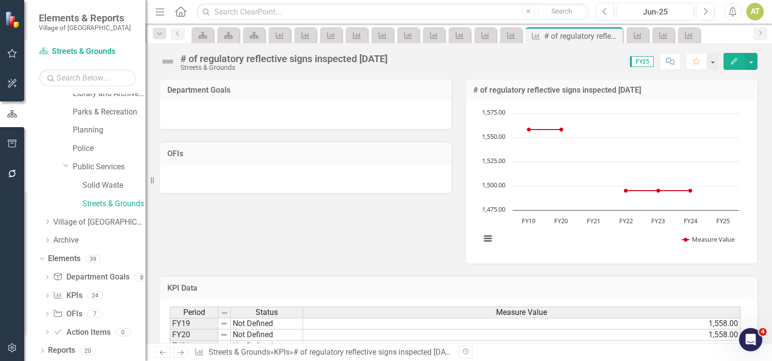
scroll to position [153, 0]
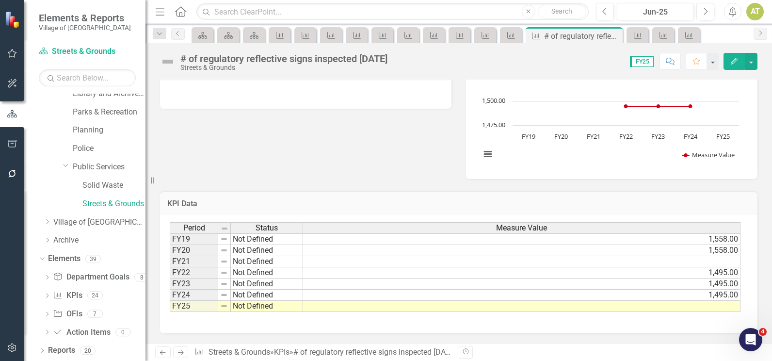
click at [290, 58] on div "# of regulatory reflective signs inspected [DATE]" at bounding box center [283, 58] width 207 height 11
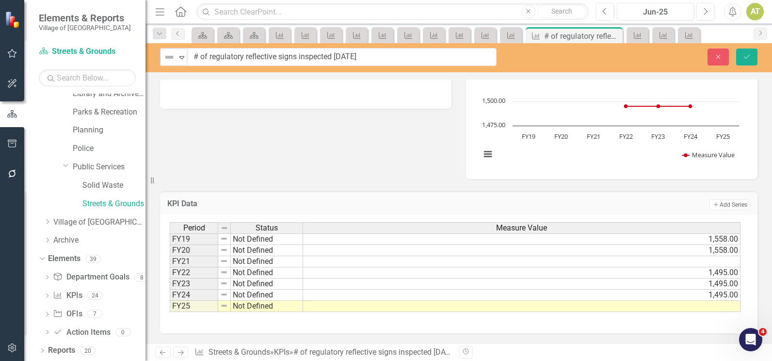
click at [290, 58] on input "# of regulatory reflective signs inspected [DATE]" at bounding box center [342, 57] width 310 height 18
click at [720, 55] on icon "button" at bounding box center [719, 56] width 4 height 4
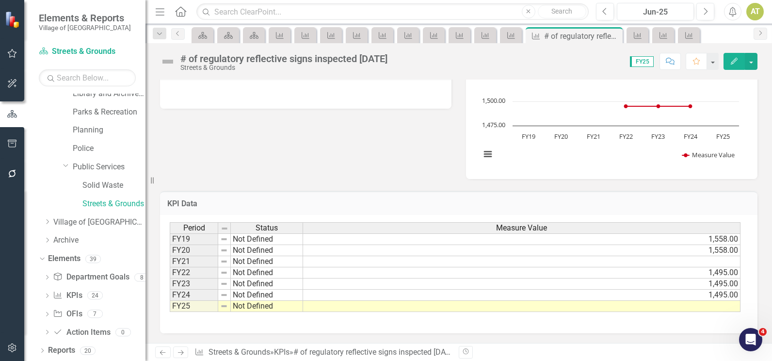
click at [301, 54] on div "# of regulatory reflective signs inspected [DATE]" at bounding box center [283, 58] width 207 height 11
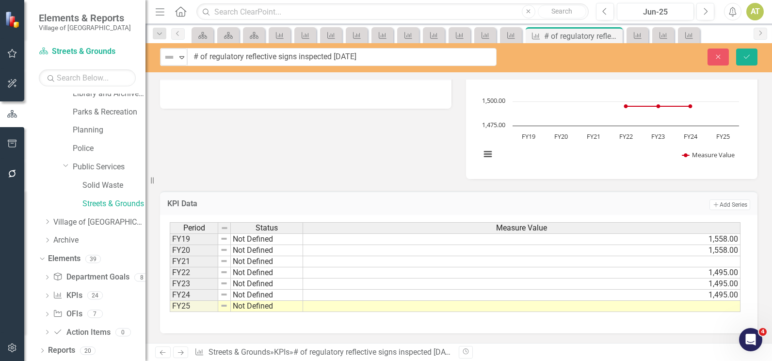
click at [271, 181] on div "KPI Data Add Add Series Period Status Measure Value FY19 Not Defined 1,558.00 F…" at bounding box center [459, 256] width 612 height 154
click at [176, 355] on link "Next" at bounding box center [181, 352] width 16 height 12
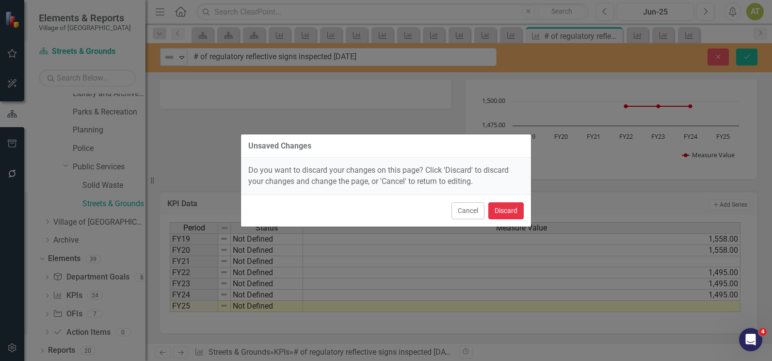
click at [515, 214] on button "Discard" at bounding box center [506, 210] width 35 height 17
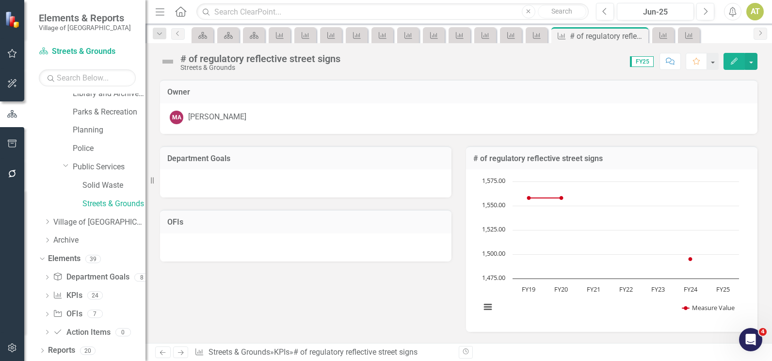
scroll to position [153, 0]
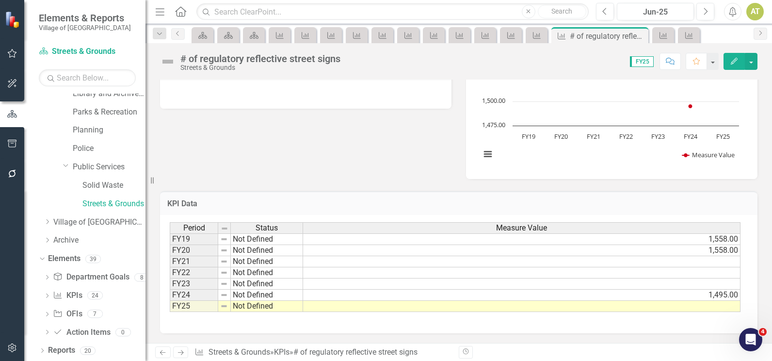
click at [183, 349] on icon "Next" at bounding box center [181, 352] width 8 height 6
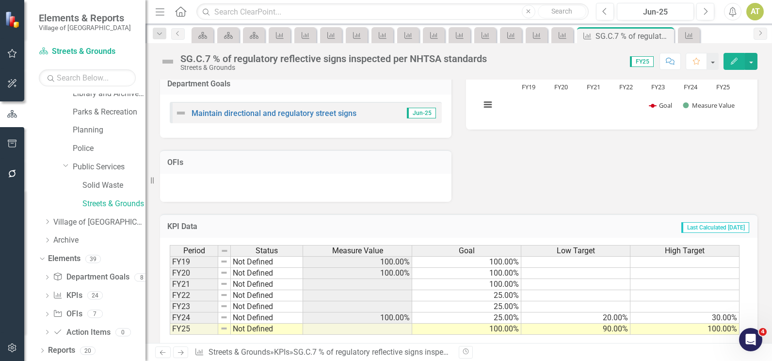
scroll to position [225, 0]
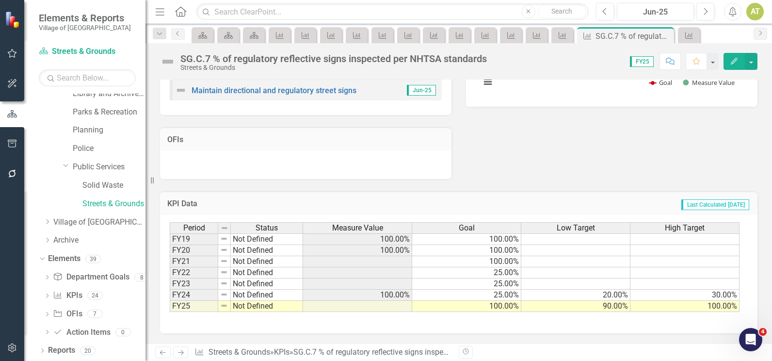
click at [175, 354] on link "Next" at bounding box center [181, 352] width 16 height 12
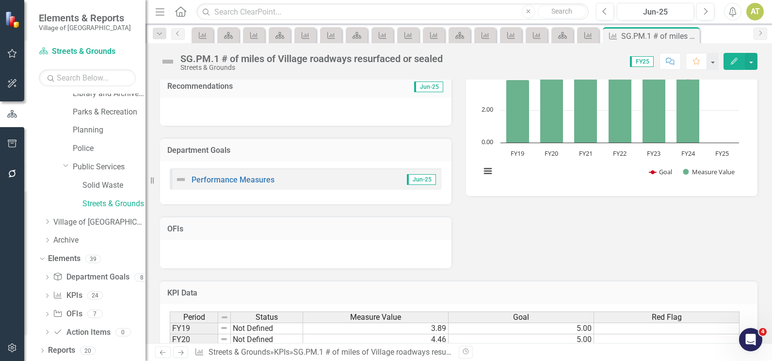
scroll to position [225, 0]
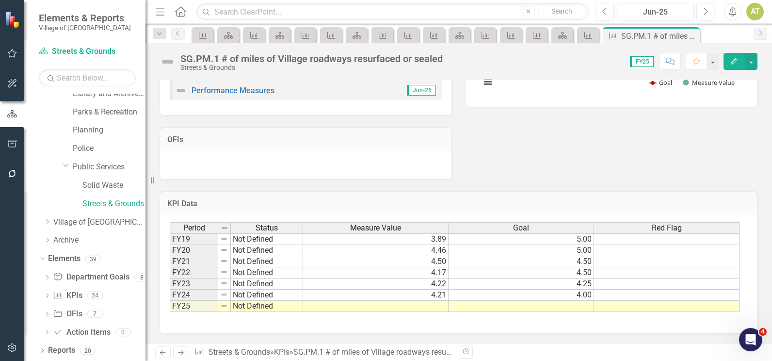
click at [238, 59] on div "SG.PM.1 # of miles of Village roadways resurfaced or sealed" at bounding box center [311, 58] width 262 height 11
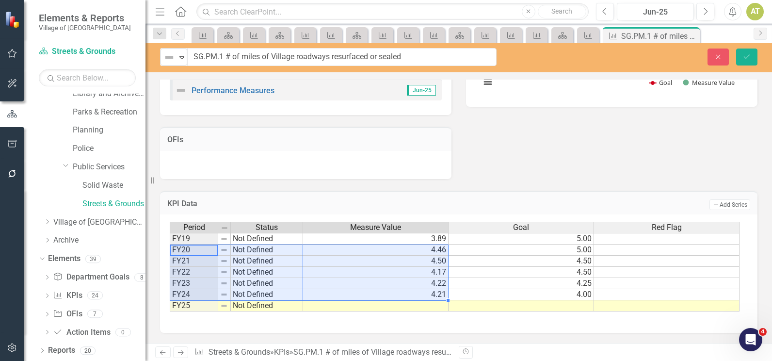
drag, startPoint x: 208, startPoint y: 251, endPoint x: 364, endPoint y: 298, distance: 163.8
click at [364, 298] on div "Period Status Measure Value Goal Red Flag FY19 Not Defined 3.89 5.00 FY20 Not D…" at bounding box center [455, 267] width 571 height 90
click at [710, 61] on button "Close" at bounding box center [718, 57] width 21 height 17
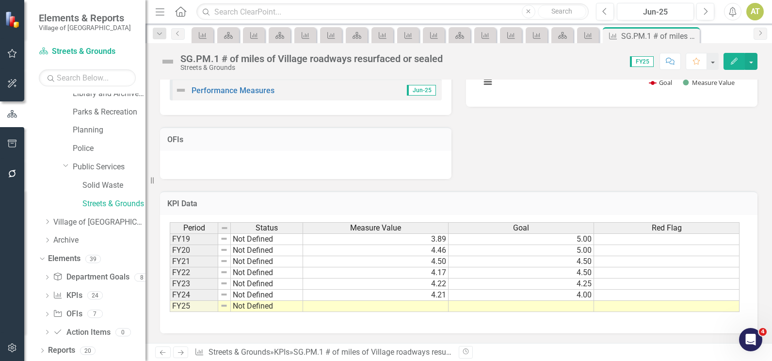
click at [179, 352] on icon "Next" at bounding box center [181, 352] width 8 height 6
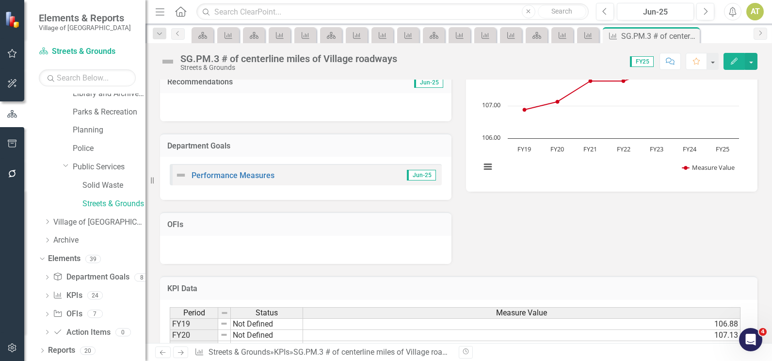
scroll to position [225, 0]
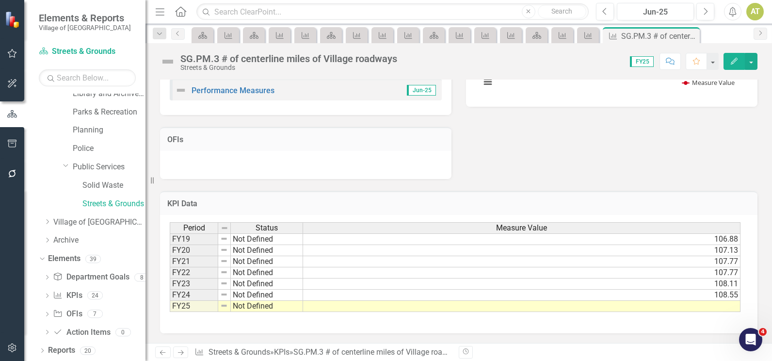
click at [253, 57] on div "SG.PM.3 # of centerline miles of Village roadways" at bounding box center [288, 58] width 217 height 11
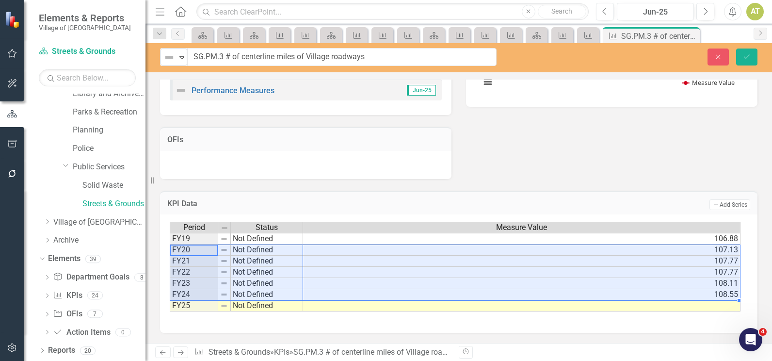
drag, startPoint x: 197, startPoint y: 251, endPoint x: 318, endPoint y: 295, distance: 129.2
click at [318, 295] on div "Period Status Measure Value FY19 Not Defined 106.88 FY20 Not Defined 107.13 FY2…" at bounding box center [455, 267] width 571 height 90
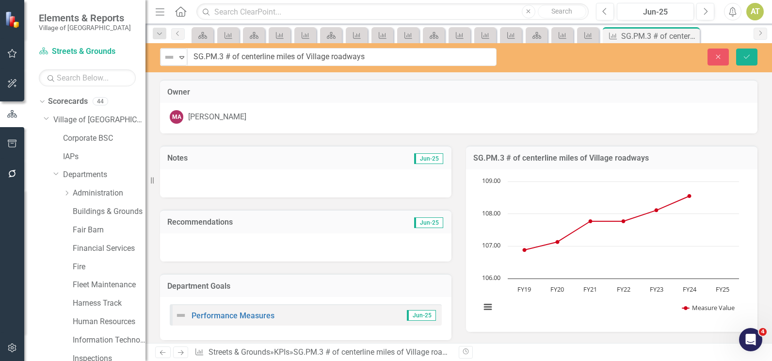
scroll to position [225, 0]
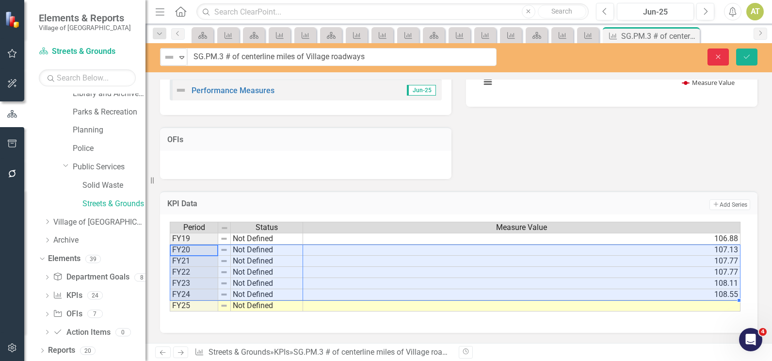
click at [724, 51] on button "Close" at bounding box center [718, 57] width 21 height 17
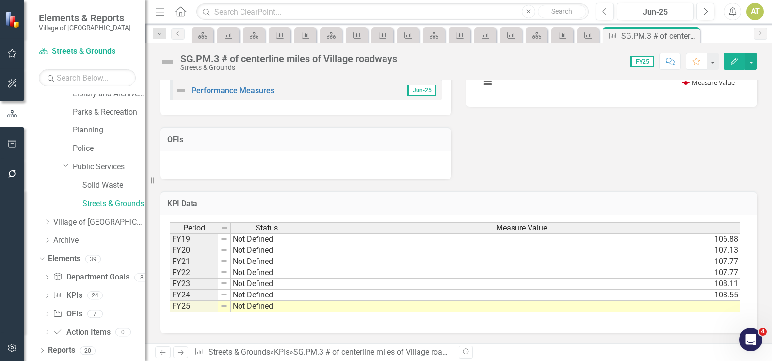
click at [180, 354] on icon "Next" at bounding box center [181, 352] width 8 height 6
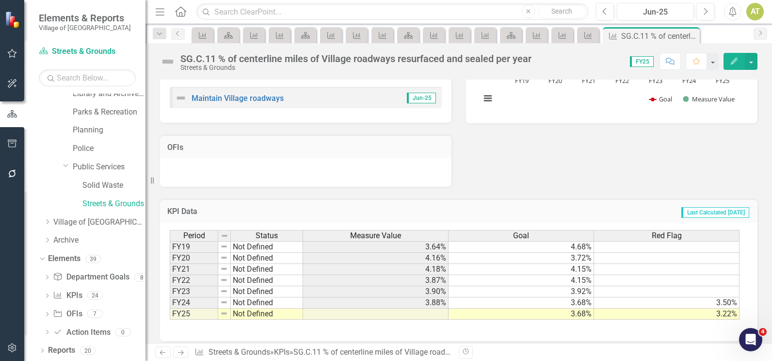
scroll to position [225, 0]
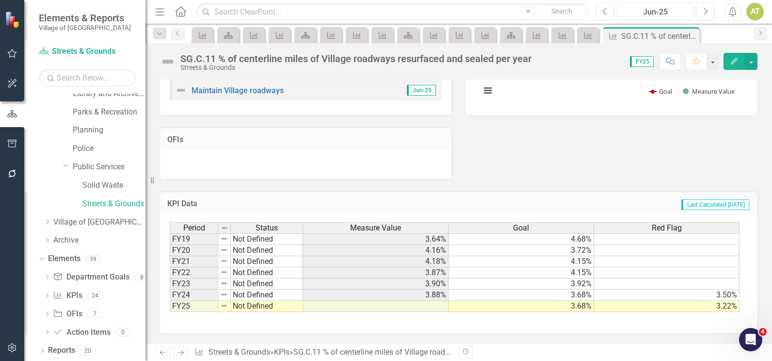
click at [186, 354] on link "Next" at bounding box center [181, 352] width 16 height 12
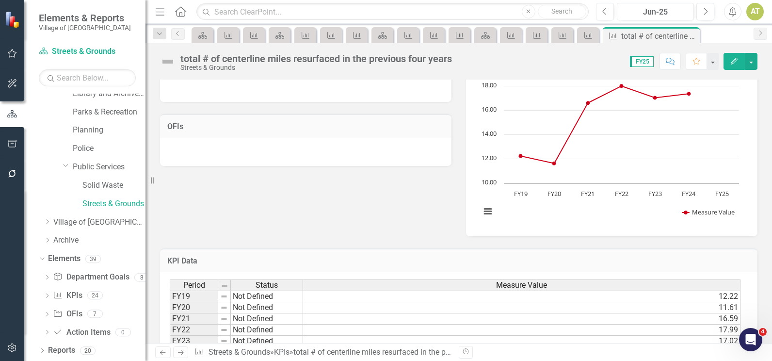
scroll to position [153, 0]
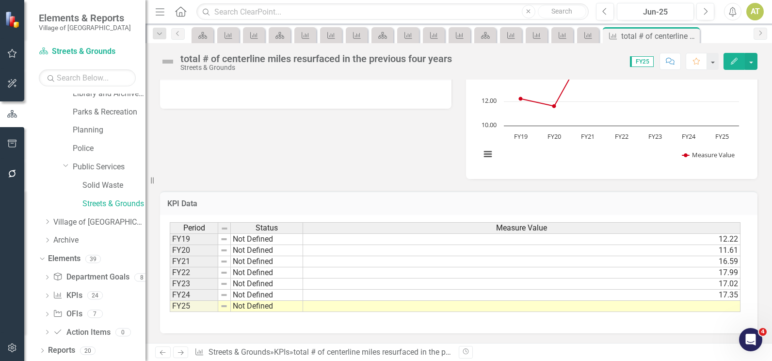
click at [263, 59] on div "total # of centerline miles resurfaced in the previous four years" at bounding box center [316, 58] width 272 height 11
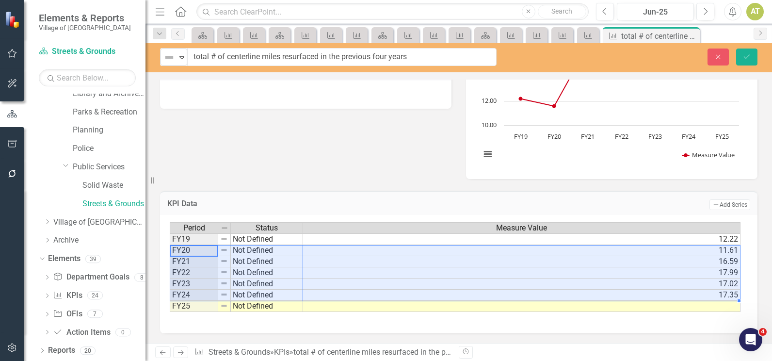
drag, startPoint x: 196, startPoint y: 250, endPoint x: 341, endPoint y: 295, distance: 151.5
click at [341, 295] on div "Period Status Measure Value FY19 Not Defined 12.22 FY20 Not Defined 11.61 FY21 …" at bounding box center [455, 267] width 571 height 90
click at [309, 146] on div "Department Goals OFIs Total # of centerline miles resurfaced in the previous fo…" at bounding box center [459, 80] width 612 height 198
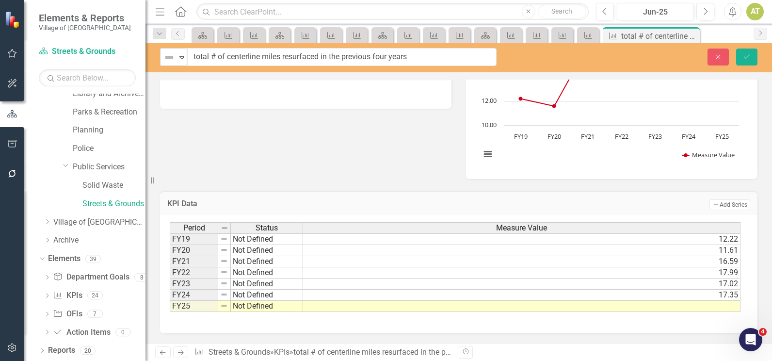
click at [180, 354] on icon "Next" at bounding box center [181, 352] width 8 height 6
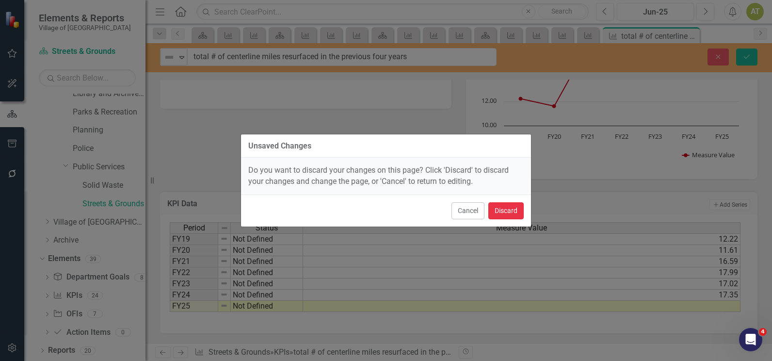
click at [508, 210] on button "Discard" at bounding box center [506, 210] width 35 height 17
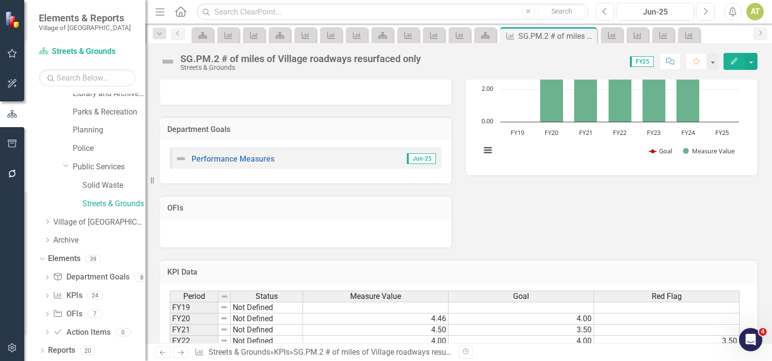
scroll to position [225, 0]
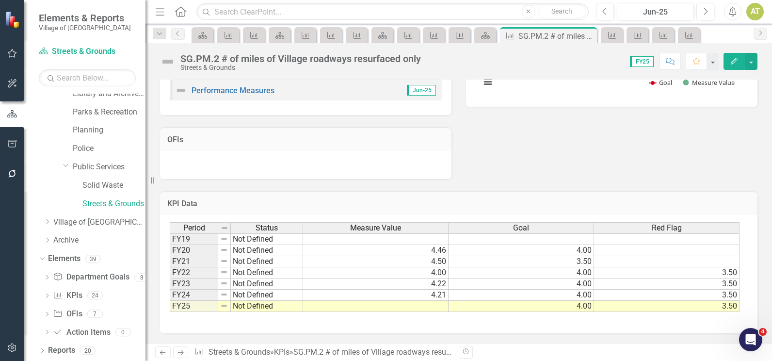
click at [181, 348] on link "Next" at bounding box center [181, 352] width 16 height 12
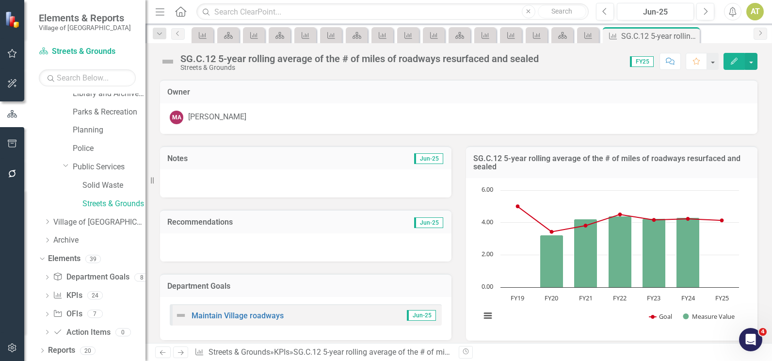
scroll to position [225, 0]
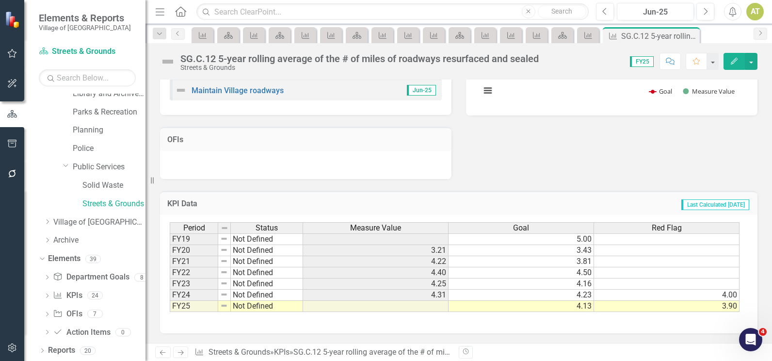
click at [179, 353] on icon at bounding box center [181, 352] width 6 height 5
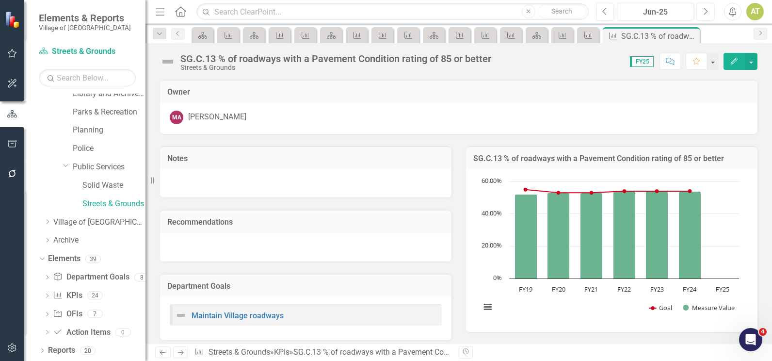
scroll to position [225, 0]
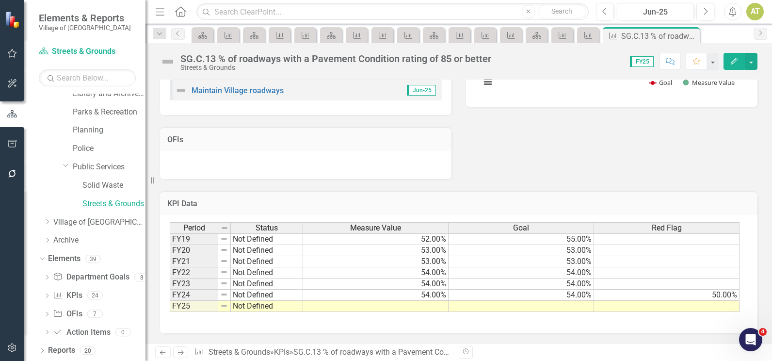
click at [286, 59] on div "SG.C.13 % of roadways with a Pavement Condition rating of 85 or better" at bounding box center [335, 58] width 311 height 11
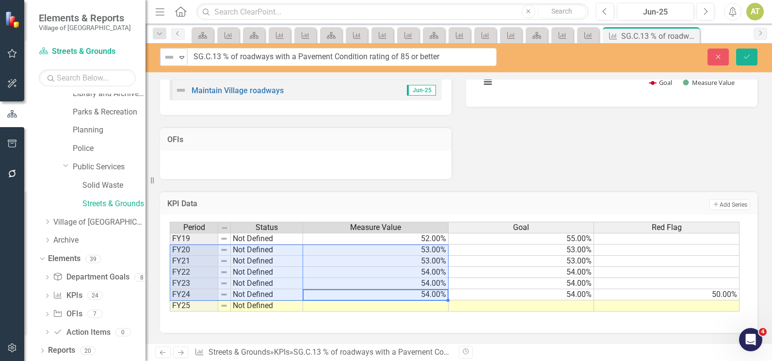
drag, startPoint x: 409, startPoint y: 295, endPoint x: 188, endPoint y: 248, distance: 226.1
click at [188, 248] on div "Period Status Measure Value Goal Red Flag FY19 Not Defined 52.00% 55.00% FY20 N…" at bounding box center [455, 267] width 571 height 90
click at [710, 55] on button "Close" at bounding box center [718, 57] width 21 height 17
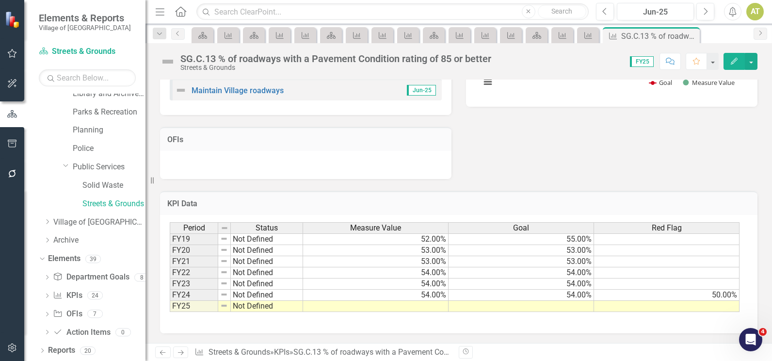
click at [181, 348] on link "Next" at bounding box center [181, 352] width 16 height 12
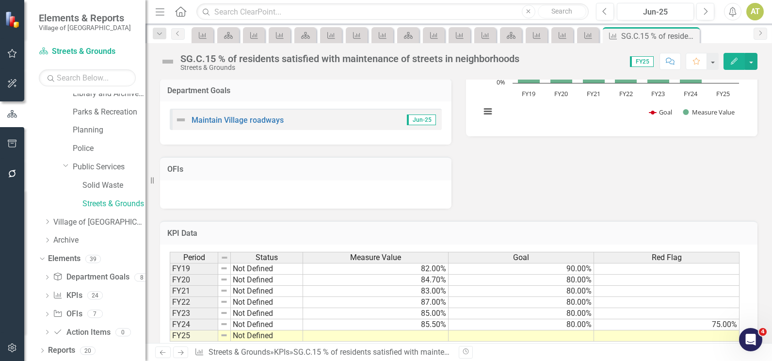
scroll to position [225, 0]
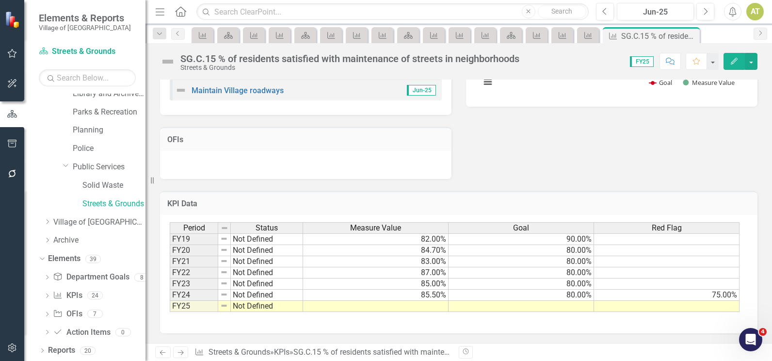
click at [184, 353] on icon "Next" at bounding box center [181, 352] width 8 height 6
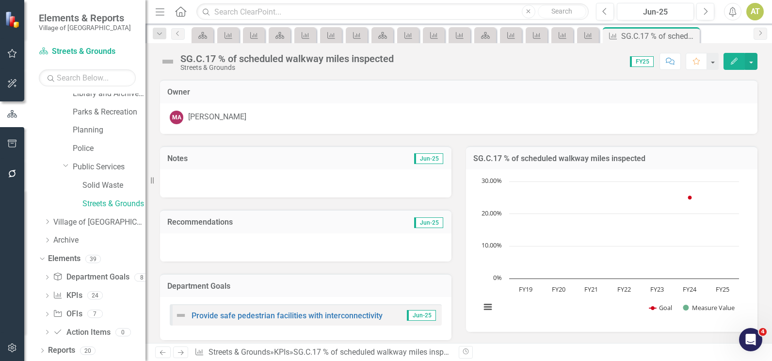
scroll to position [225, 0]
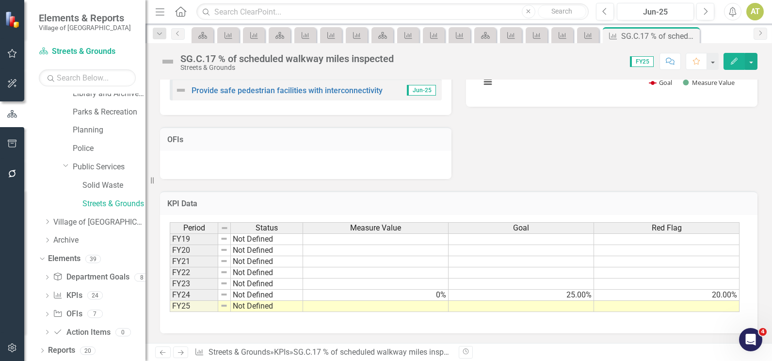
click at [176, 355] on link "Next" at bounding box center [181, 352] width 16 height 12
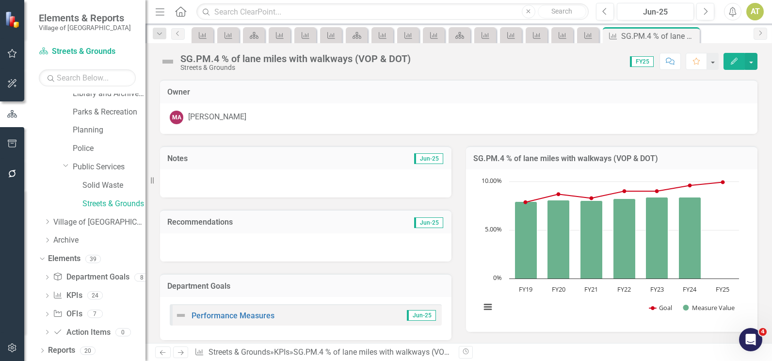
scroll to position [225, 0]
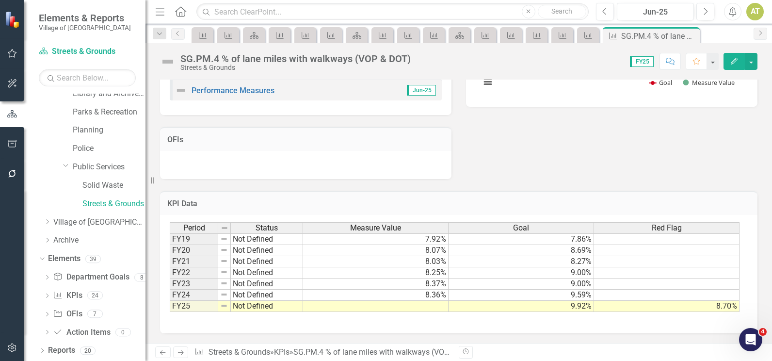
click at [370, 56] on div "SG.PM.4 % of lane miles with walkways (VOP & DOT)" at bounding box center [295, 58] width 230 height 11
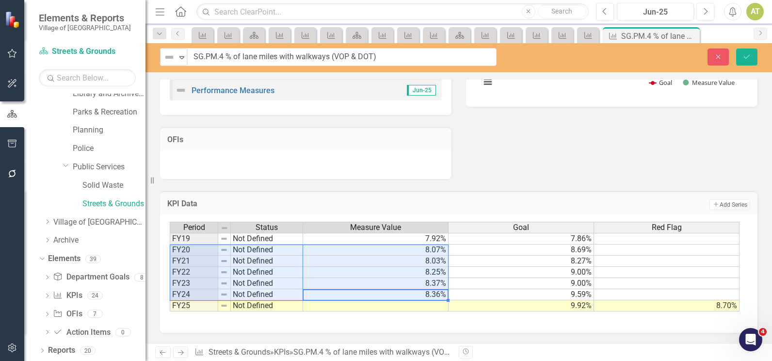
drag, startPoint x: 360, startPoint y: 293, endPoint x: 199, endPoint y: 253, distance: 166.0
click at [199, 253] on div "Period Status Measure Value Goal Red Flag FY19 Not Defined 7.92% 7.86% FY20 Not…" at bounding box center [455, 267] width 571 height 90
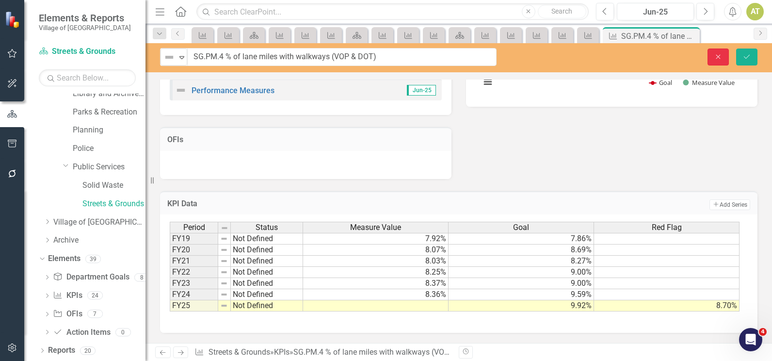
click at [724, 58] on button "Close" at bounding box center [718, 57] width 21 height 17
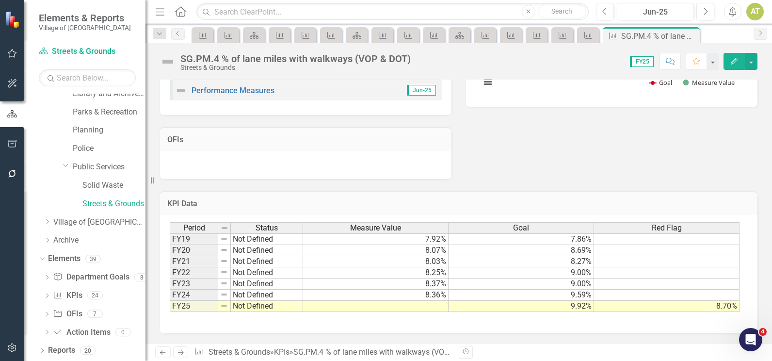
click at [180, 353] on icon "Next" at bounding box center [181, 352] width 8 height 6
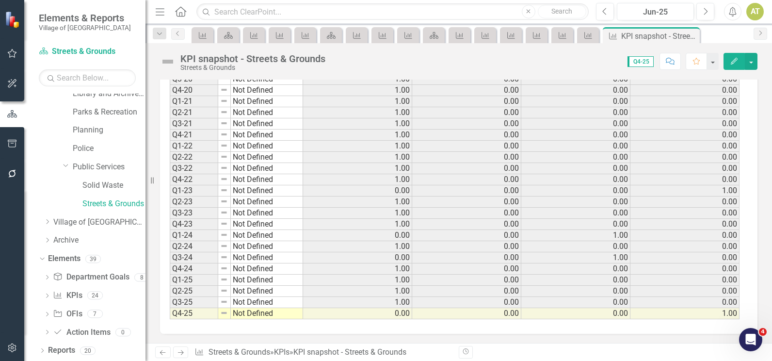
scroll to position [438, 0]
click at [182, 352] on icon "Next" at bounding box center [181, 352] width 8 height 6
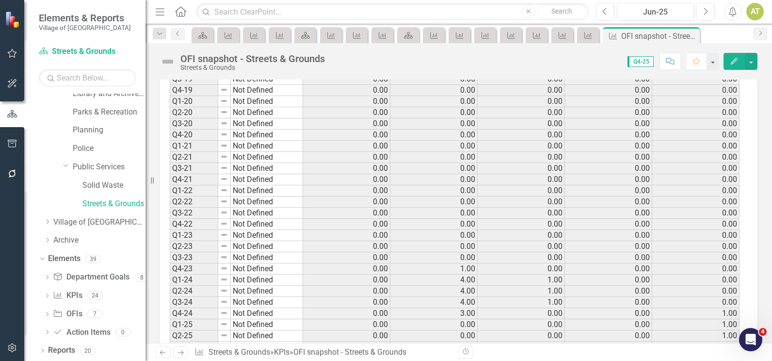
scroll to position [438, 0]
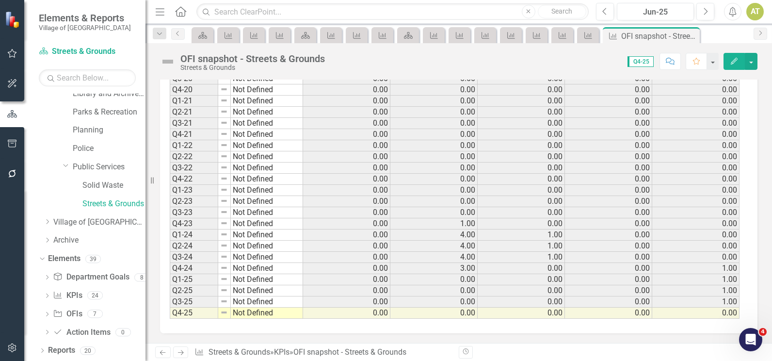
click at [183, 353] on icon at bounding box center [181, 352] width 6 height 5
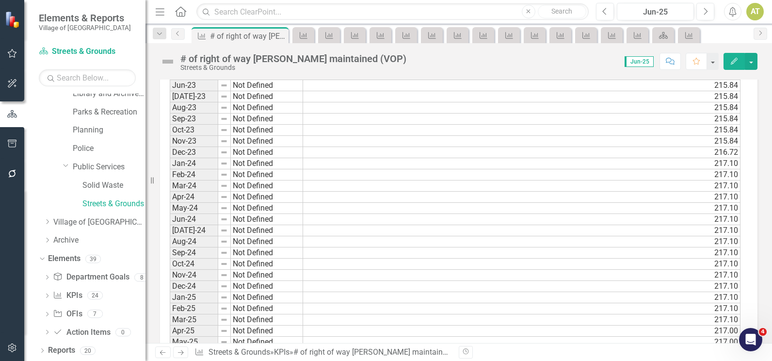
scroll to position [1005, 0]
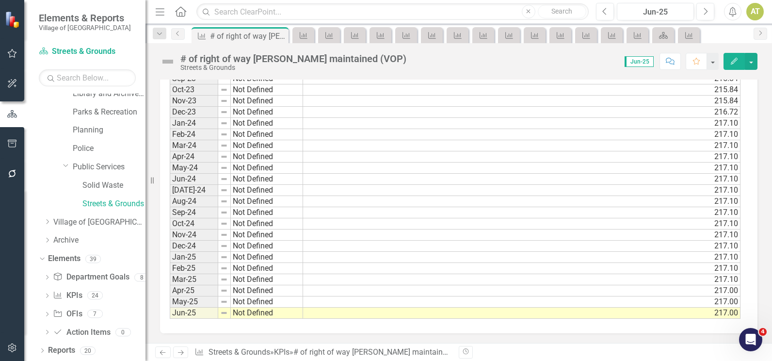
click at [495, 186] on td "217.10" at bounding box center [522, 190] width 438 height 11
click at [81, 291] on link "KPI KPIs" at bounding box center [67, 295] width 29 height 11
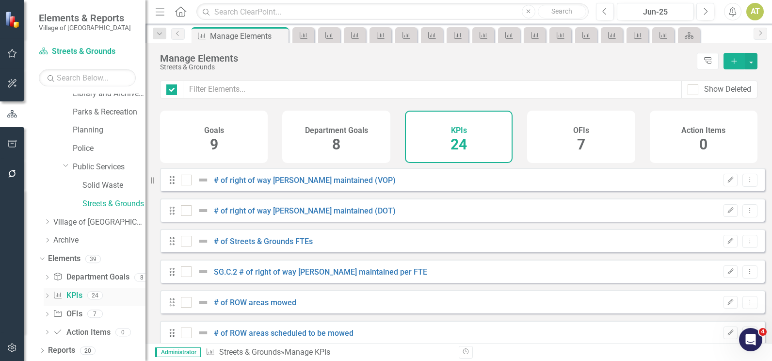
checkbox input "false"
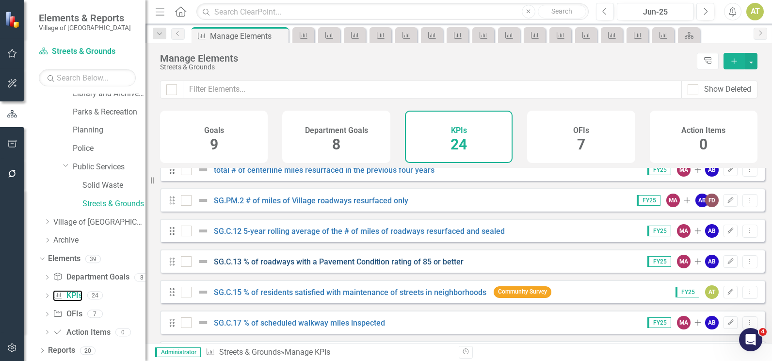
scroll to position [485, 0]
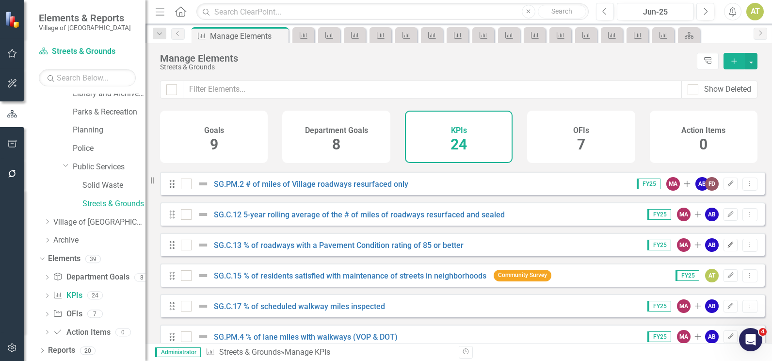
click at [727, 248] on icon "Edit" at bounding box center [730, 245] width 7 height 6
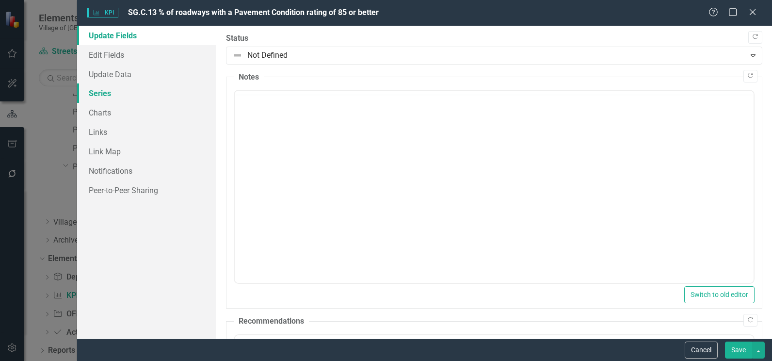
click at [127, 93] on link "Series" at bounding box center [146, 92] width 139 height 19
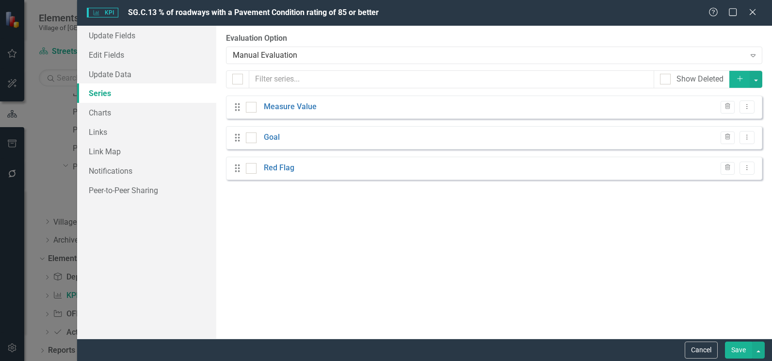
checkbox input "false"
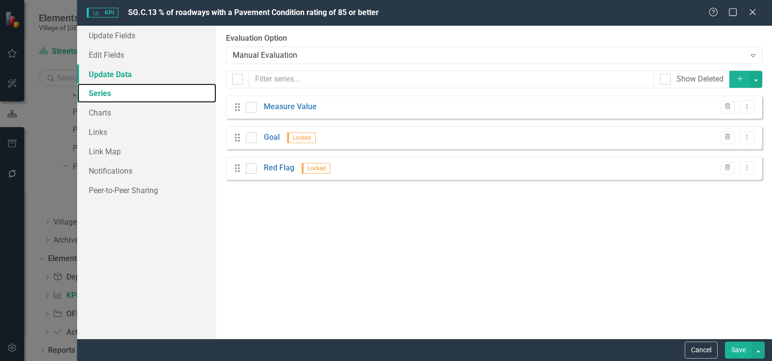
scroll to position [0, 0]
click at [122, 66] on link "Update Data" at bounding box center [146, 74] width 139 height 19
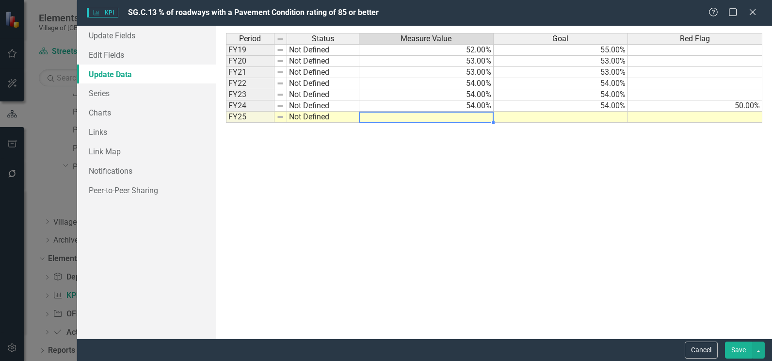
click at [476, 119] on td at bounding box center [427, 117] width 134 height 11
type textarea "52"
click at [740, 349] on button "Save" at bounding box center [738, 350] width 27 height 17
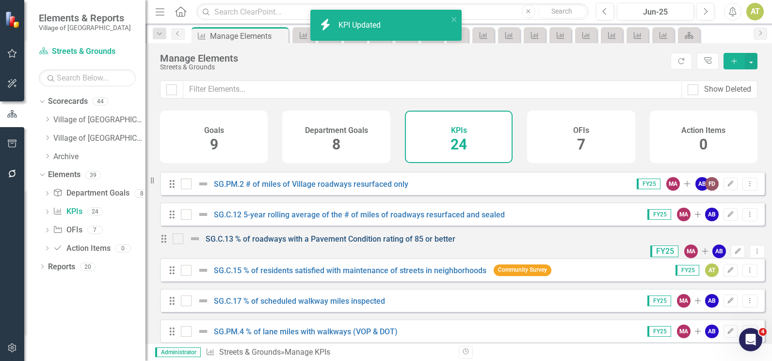
click at [301, 244] on link "SG.C.13 % of roadways with a Pavement Condition rating of 85 or better" at bounding box center [331, 238] width 250 height 9
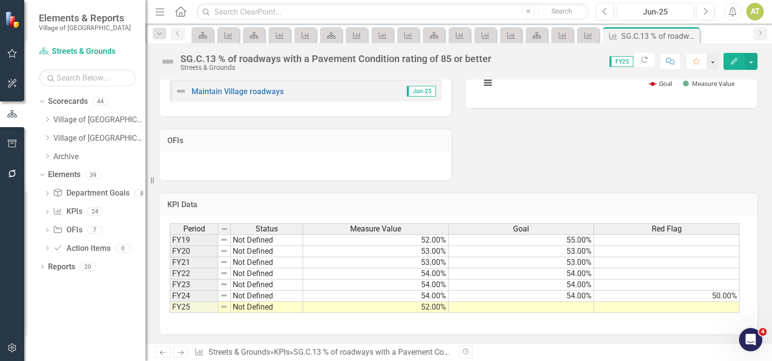
scroll to position [225, 0]
click at [78, 213] on link "KPI KPIs" at bounding box center [67, 211] width 29 height 11
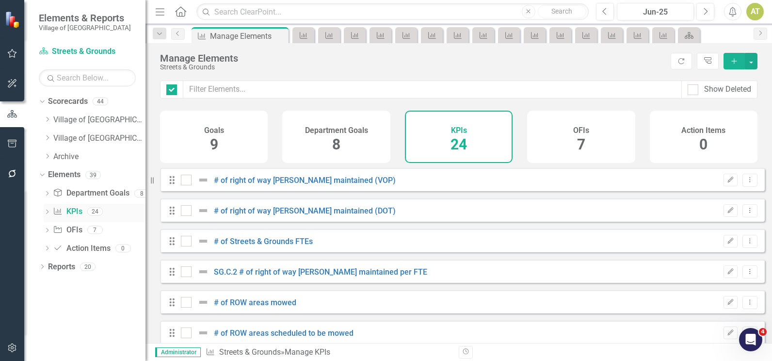
checkbox input "false"
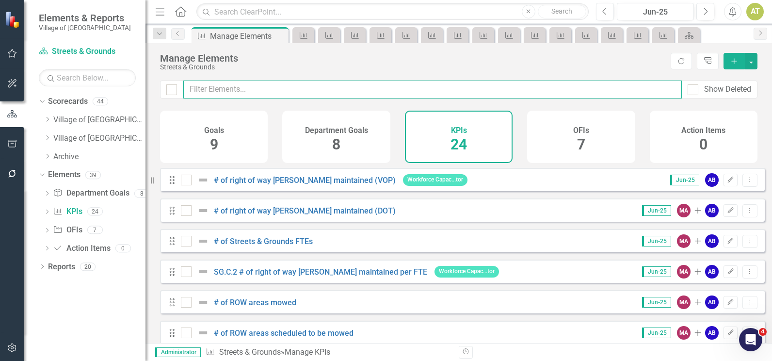
click at [293, 91] on input "text" at bounding box center [432, 90] width 499 height 18
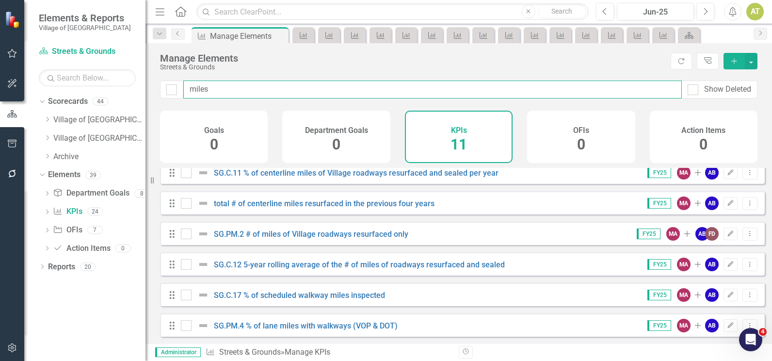
scroll to position [168, 0]
type input "miles"
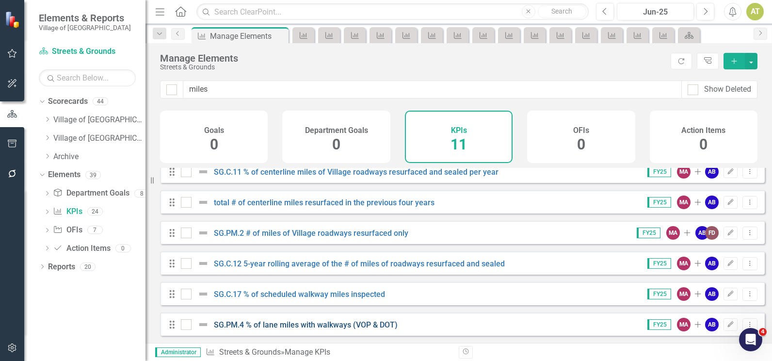
click at [299, 321] on link "SG.PM.4 % of lane miles with walkways (VOP & DOT)" at bounding box center [306, 324] width 184 height 9
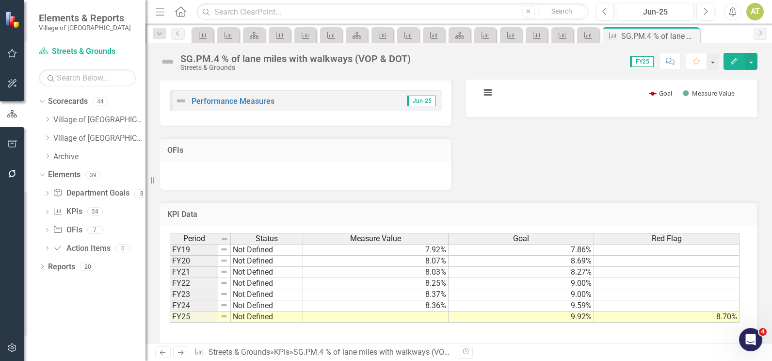
scroll to position [225, 0]
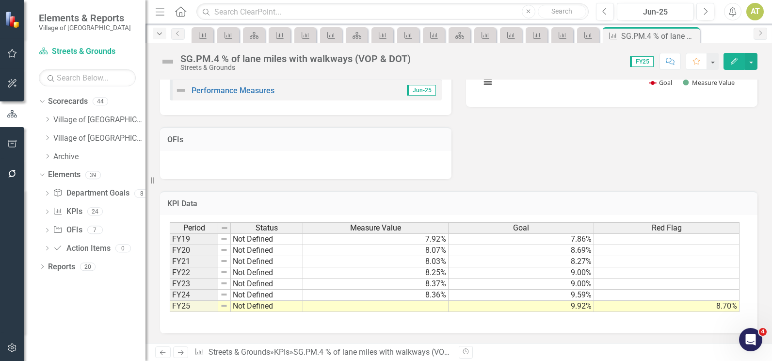
click at [162, 33] on icon "Dropdown" at bounding box center [159, 34] width 9 height 7
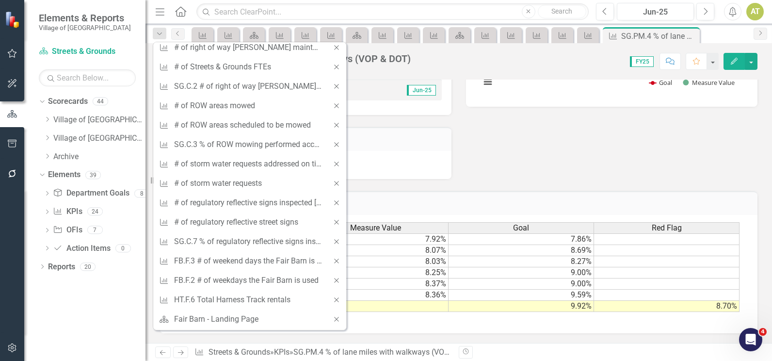
scroll to position [0, 0]
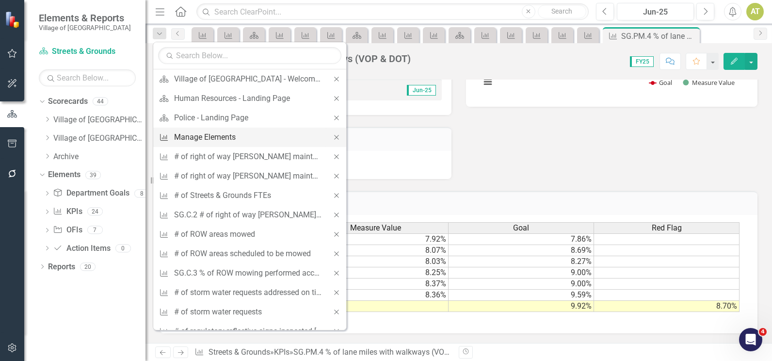
click at [210, 132] on div "Manage Elements" at bounding box center [248, 137] width 148 height 12
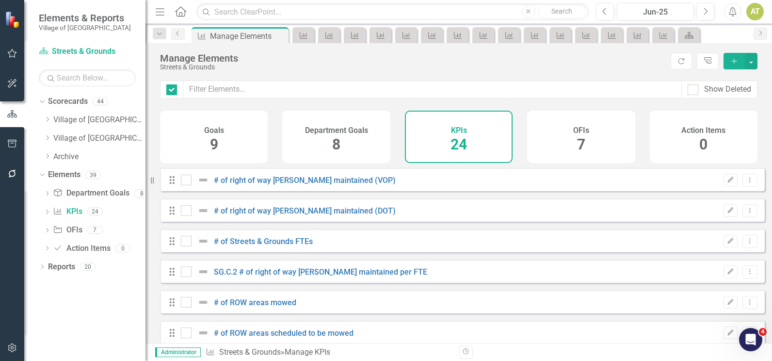
checkbox input "false"
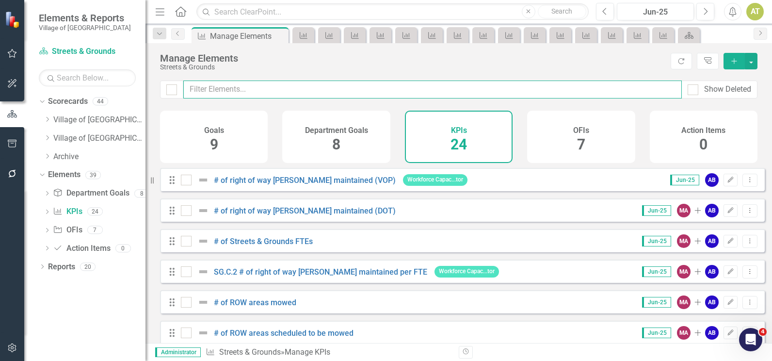
click at [275, 82] on input "text" at bounding box center [432, 90] width 499 height 18
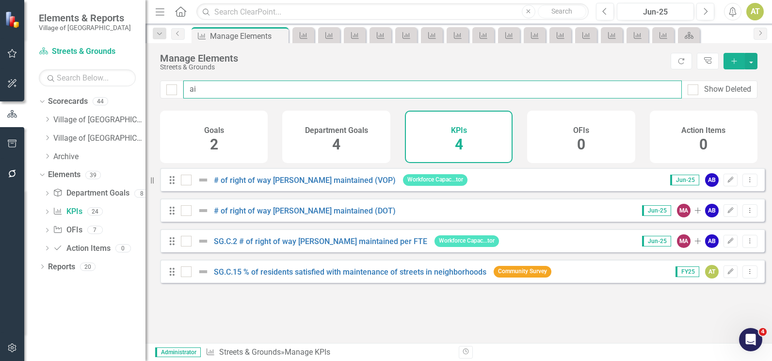
type input "a"
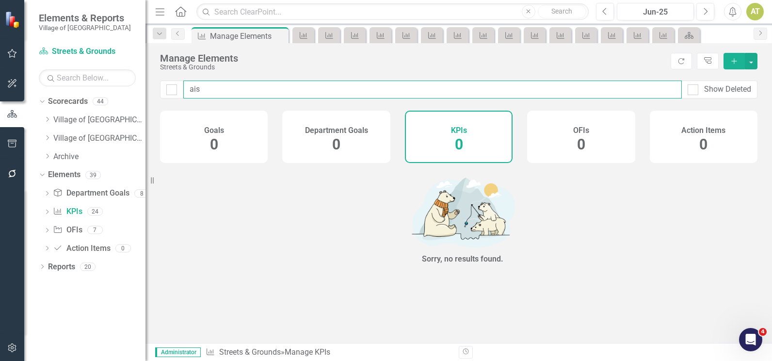
type input "ai"
checkbox input "false"
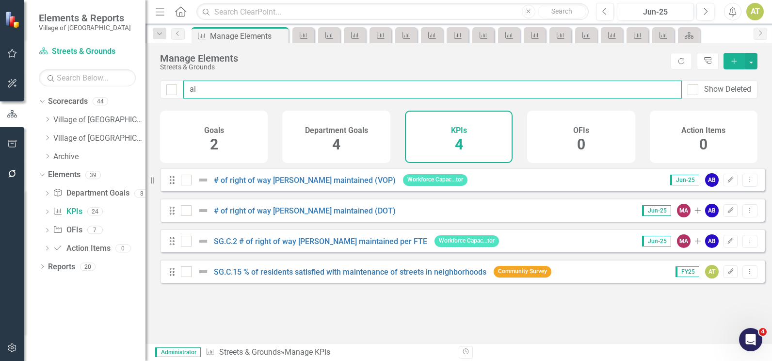
type input "a"
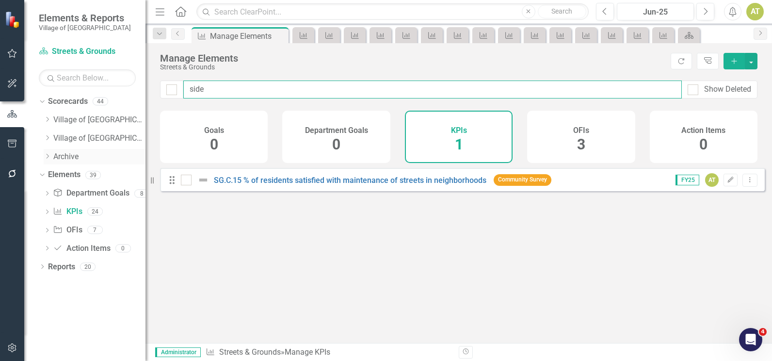
type input "side"
click at [64, 153] on link "Archive" at bounding box center [99, 156] width 92 height 11
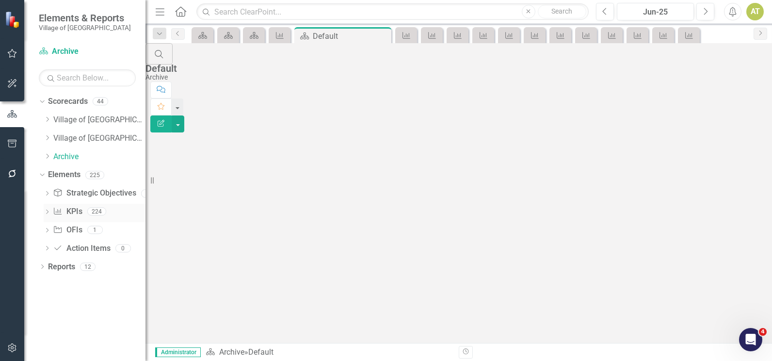
click at [74, 214] on link "KPI KPIs" at bounding box center [67, 211] width 29 height 11
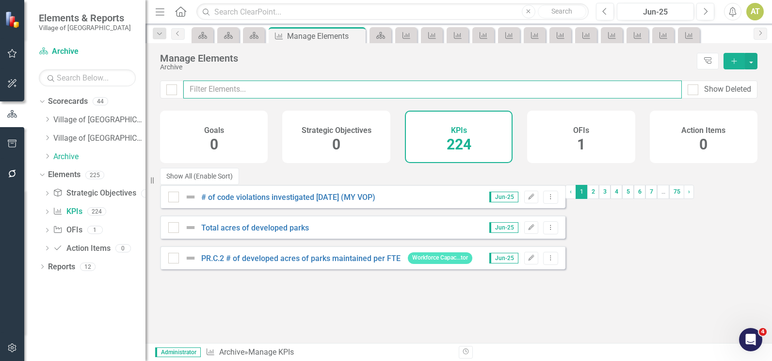
click at [317, 89] on input "text" at bounding box center [432, 90] width 499 height 18
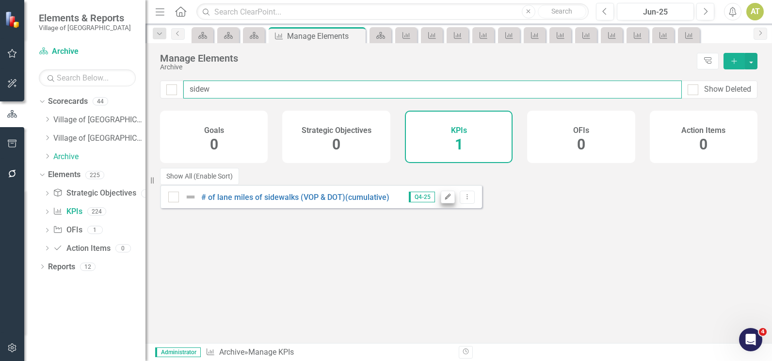
type input "sidew"
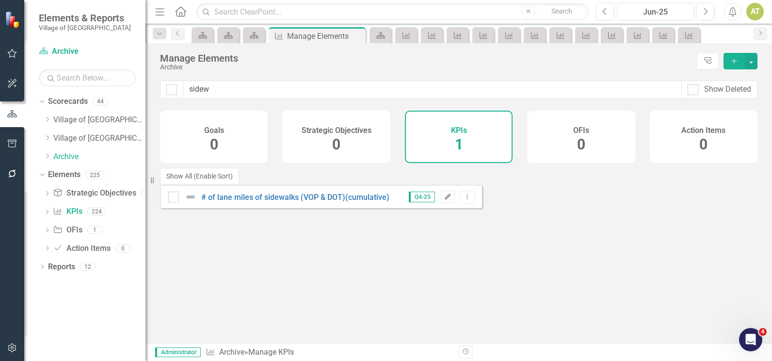
click at [452, 194] on icon "Edit" at bounding box center [447, 197] width 7 height 6
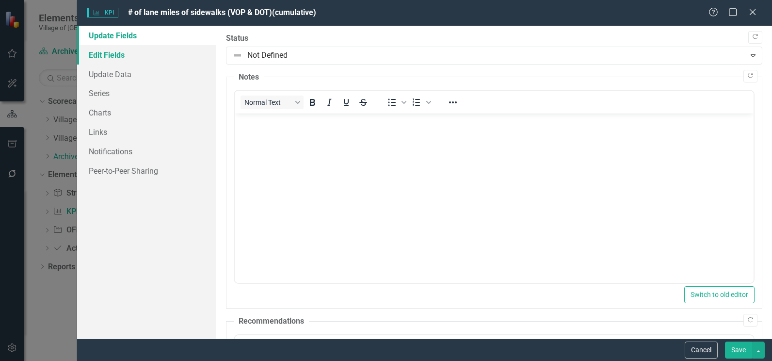
click at [111, 53] on link "Edit Fields" at bounding box center [146, 54] width 139 height 19
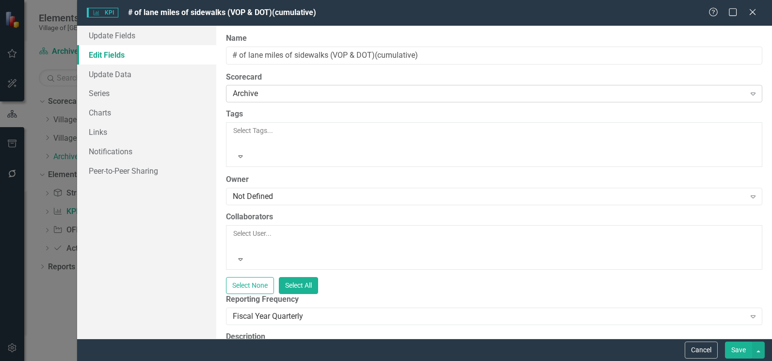
click at [273, 91] on div "Archive" at bounding box center [489, 93] width 513 height 11
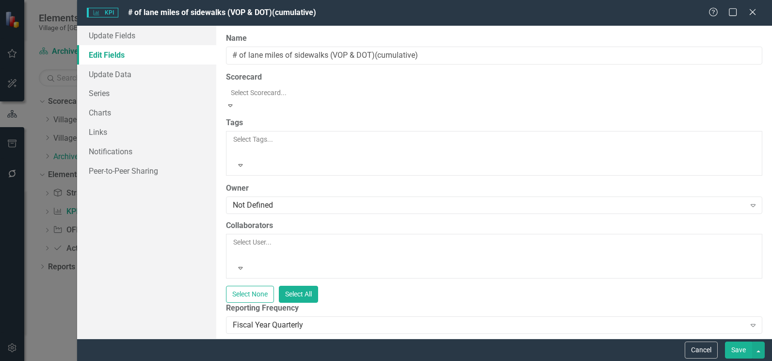
scroll to position [264, 0]
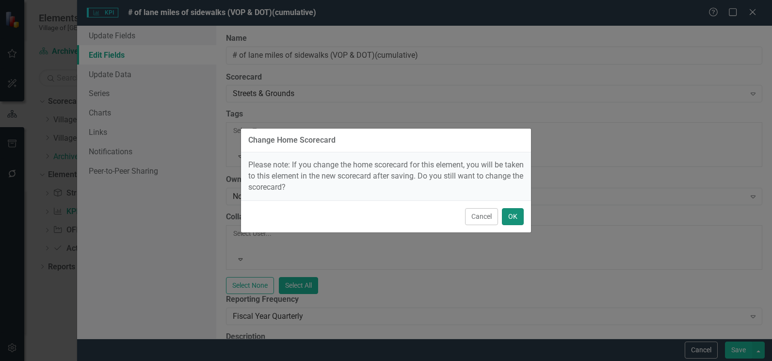
click at [511, 216] on button "OK" at bounding box center [513, 216] width 22 height 17
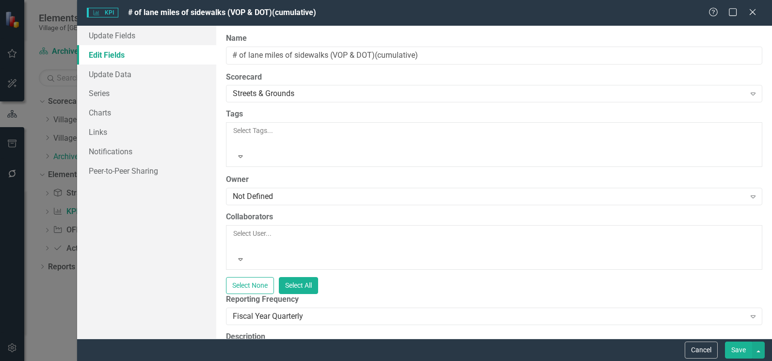
click at [733, 347] on button "Save" at bounding box center [738, 350] width 27 height 17
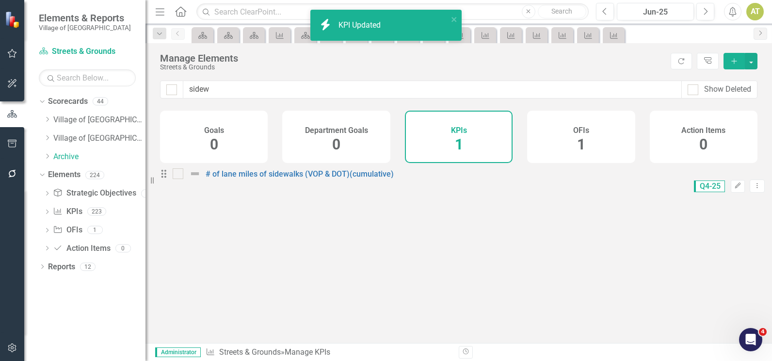
checkbox input "false"
click at [340, 179] on link "# of lane miles of sidewalks (VOP & DOT)(cumulative)" at bounding box center [300, 173] width 188 height 9
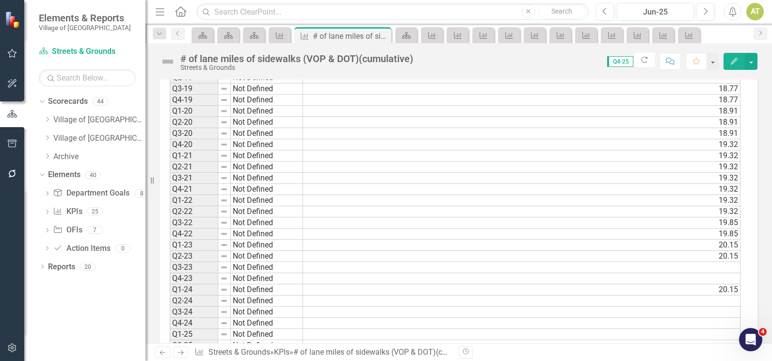
scroll to position [378, 0]
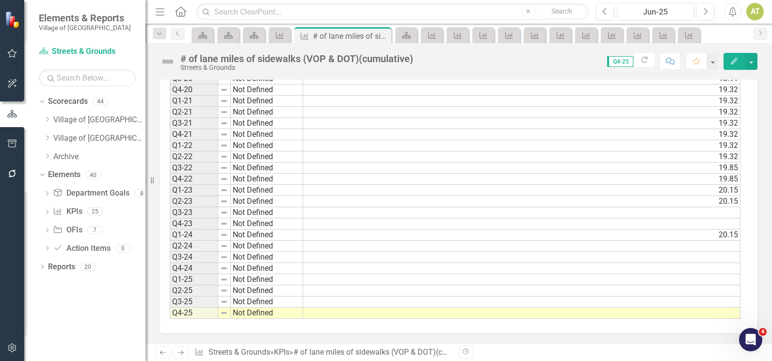
click at [328, 175] on td "19.85" at bounding box center [522, 179] width 438 height 11
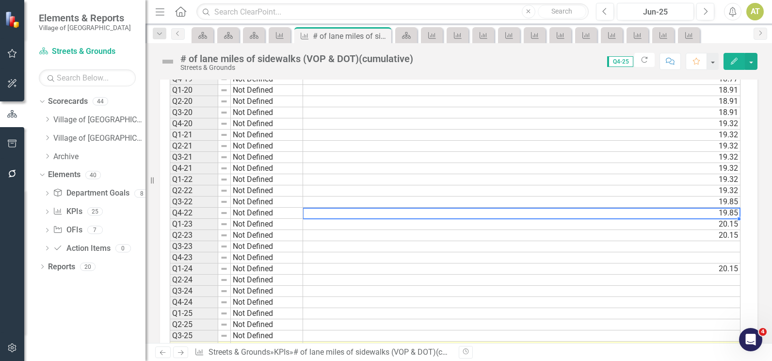
scroll to position [330, 0]
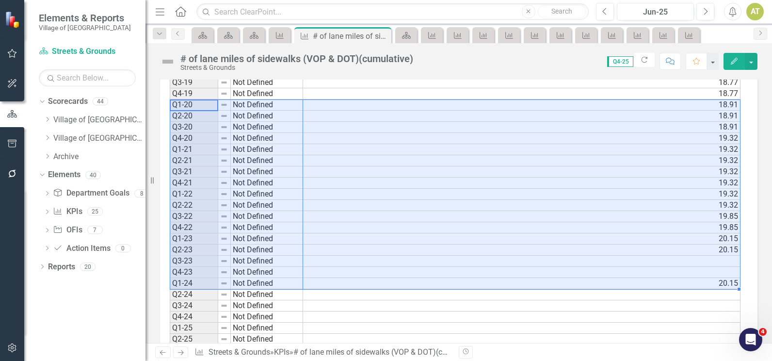
drag, startPoint x: 187, startPoint y: 104, endPoint x: 317, endPoint y: 282, distance: 220.6
click at [317, 282] on div "Period Status Measure Value Q1-19 Not Defined Q2-19 Not Defined Q3-19 Not Defin…" at bounding box center [455, 205] width 571 height 325
click at [278, 32] on icon "KPI" at bounding box center [280, 36] width 10 height 8
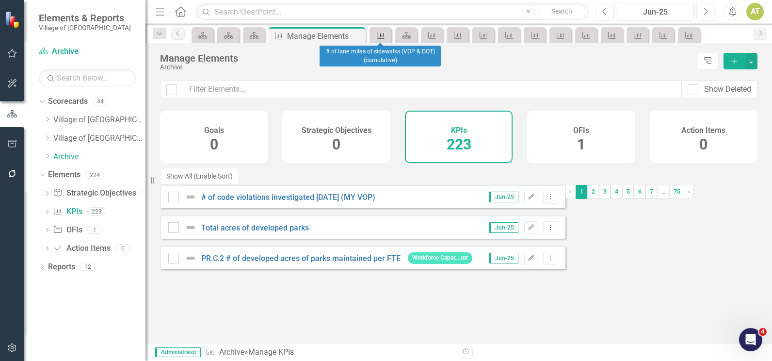
click at [386, 33] on icon "KPI" at bounding box center [381, 36] width 10 height 8
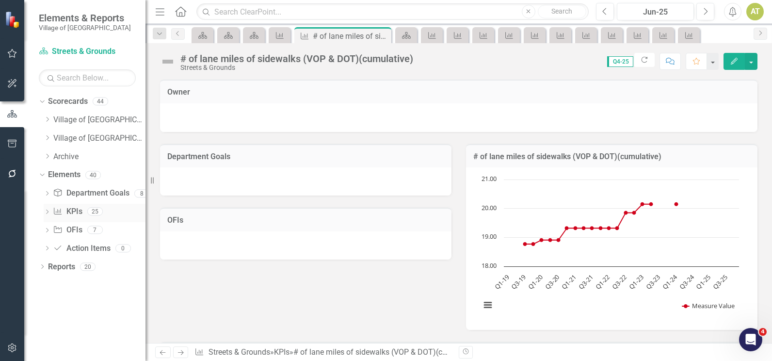
click at [74, 208] on link "KPI KPIs" at bounding box center [67, 211] width 29 height 11
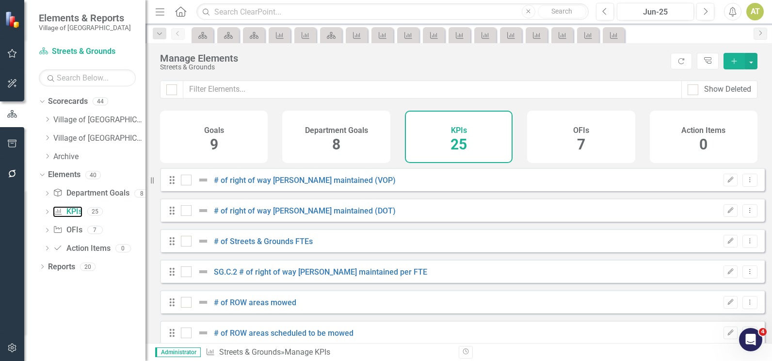
checkbox input "false"
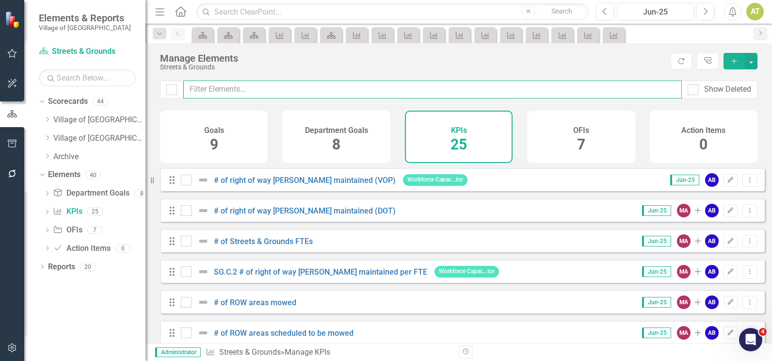
click at [235, 90] on input "text" at bounding box center [432, 90] width 499 height 18
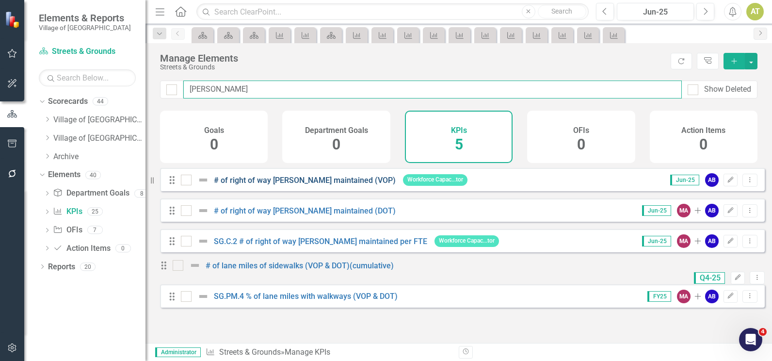
type input "lane miles"
click at [301, 185] on link "# of right of way [PERSON_NAME] maintained (VOP)" at bounding box center [305, 180] width 182 height 9
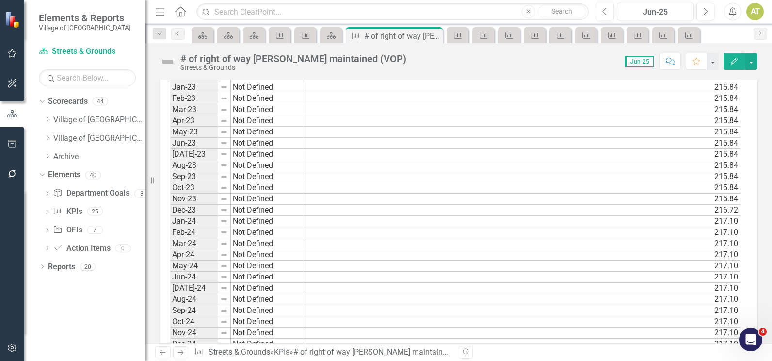
scroll to position [1005, 0]
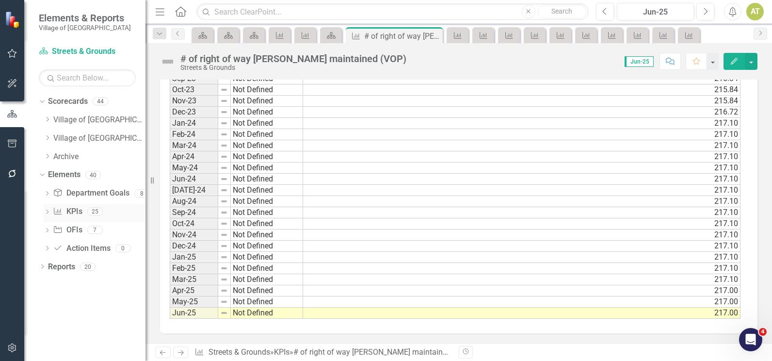
click at [74, 209] on link "KPI KPIs" at bounding box center [67, 211] width 29 height 11
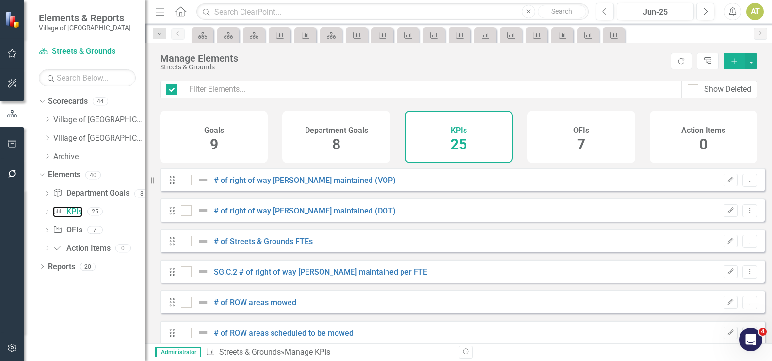
checkbox input "false"
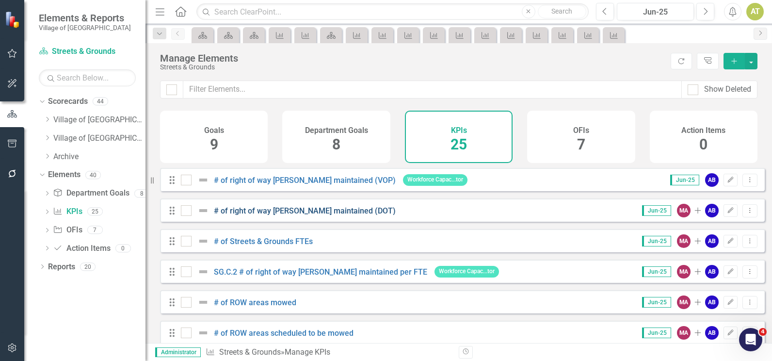
click at [322, 215] on link "# of right of way [PERSON_NAME] maintained (DOT)" at bounding box center [305, 210] width 182 height 9
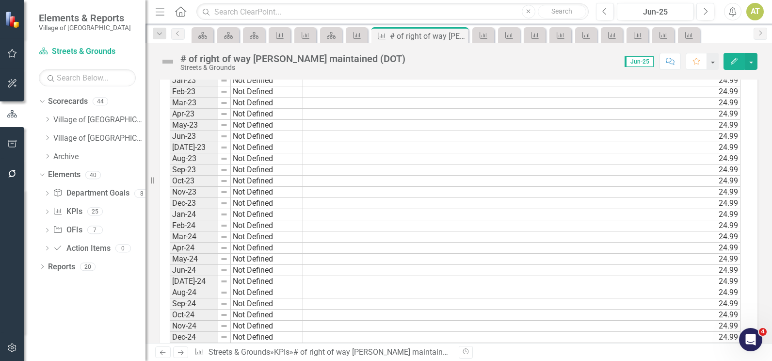
scroll to position [1005, 0]
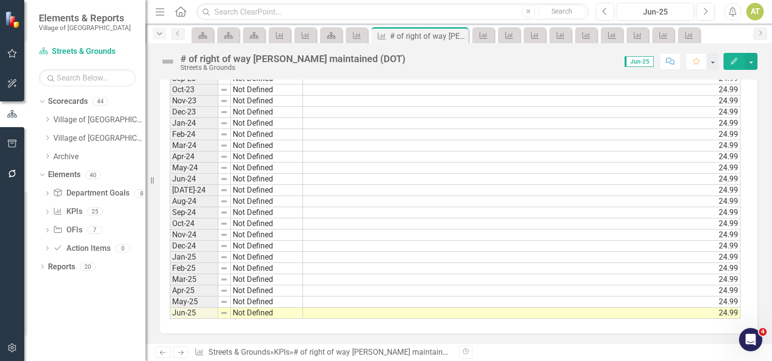
click at [159, 33] on icon "Dropdown" at bounding box center [159, 34] width 9 height 7
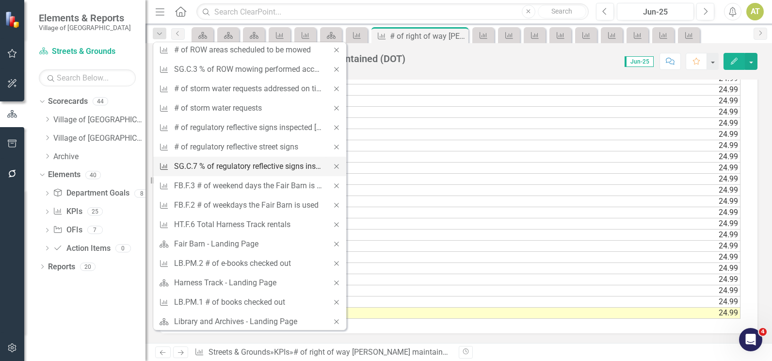
scroll to position [291, 0]
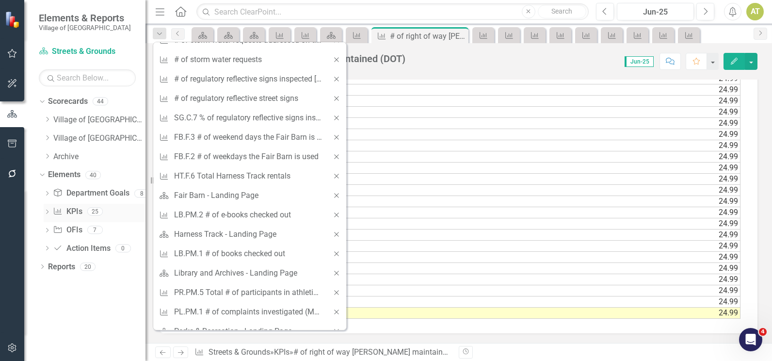
click at [80, 214] on link "KPI KPIs" at bounding box center [67, 211] width 29 height 11
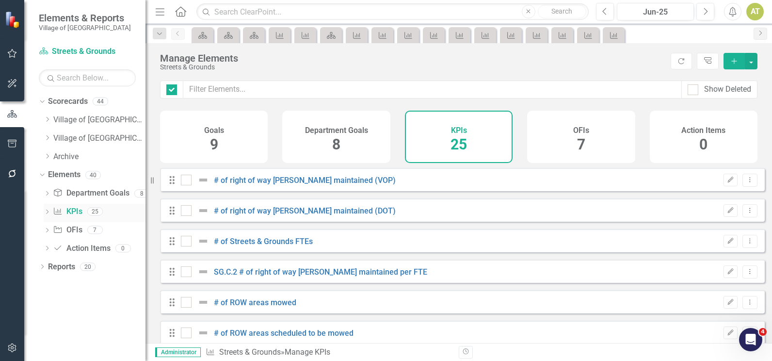
checkbox input "false"
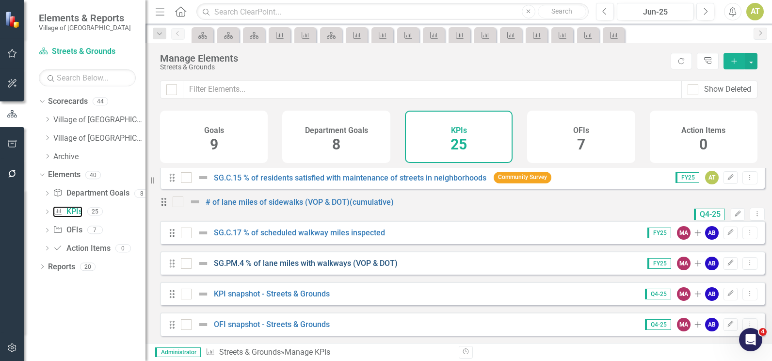
scroll to position [596, 0]
click at [265, 229] on link "SG.C.17 % of scheduled walkway miles inspected" at bounding box center [299, 232] width 171 height 9
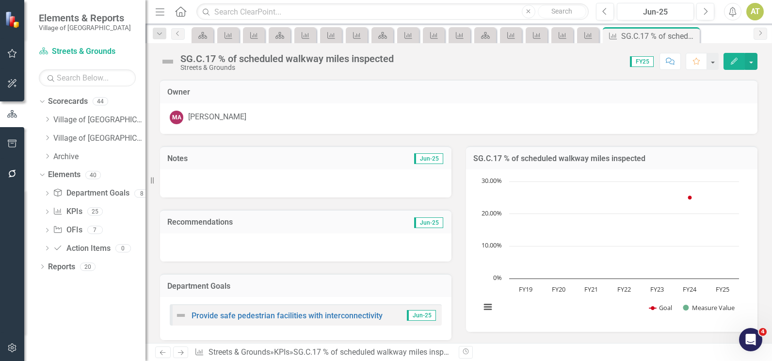
scroll to position [225, 0]
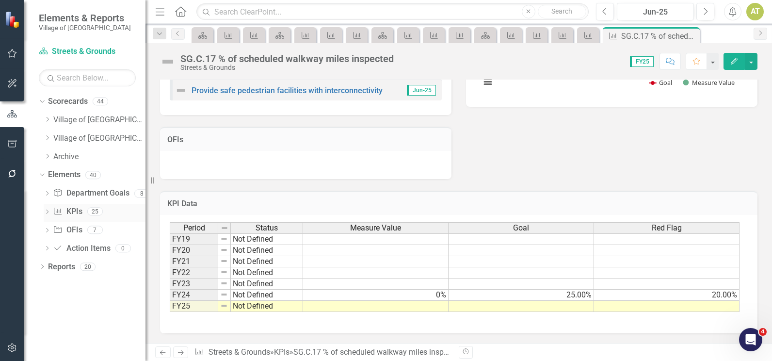
click at [84, 206] on div "KPI KPIs 25" at bounding box center [99, 213] width 93 height 18
click at [68, 215] on link "KPI KPIs" at bounding box center [67, 211] width 29 height 11
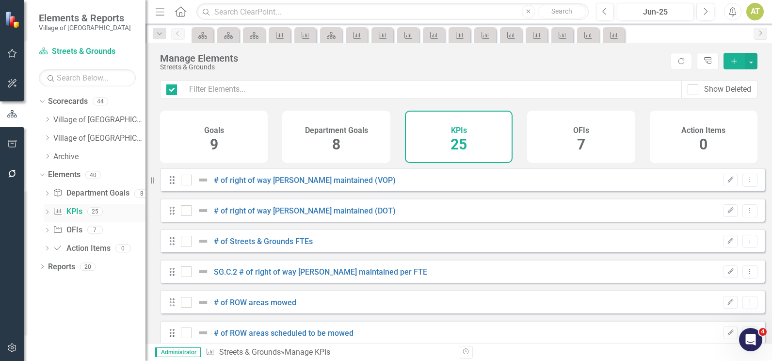
checkbox input "false"
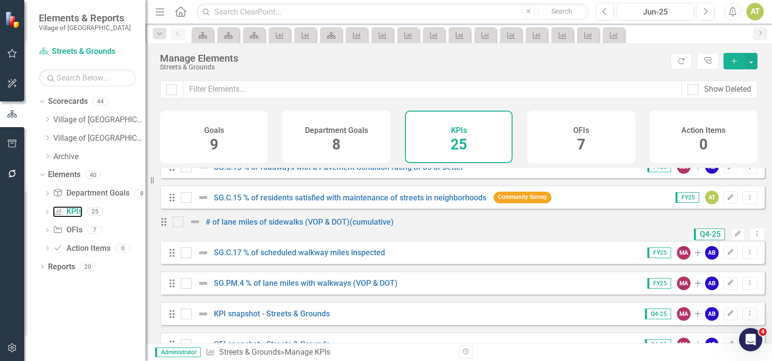
scroll to position [548, 0]
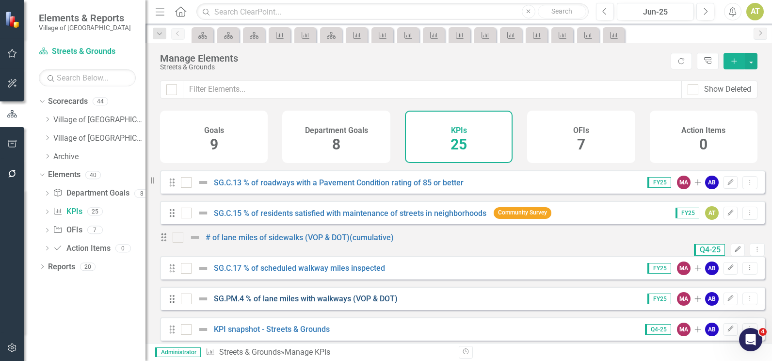
click at [304, 303] on link "SG.PM.4 % of lane miles with walkways (VOP & DOT)" at bounding box center [306, 298] width 184 height 9
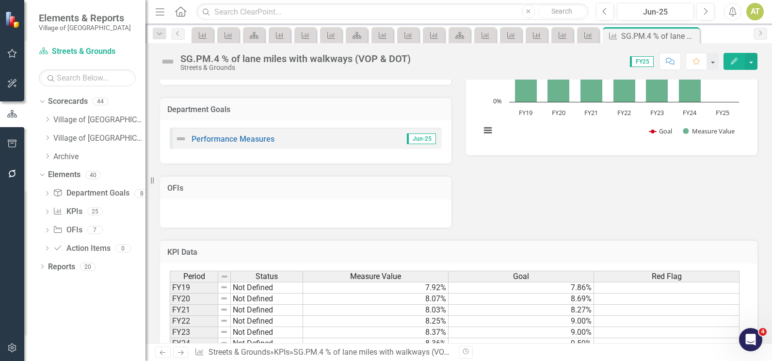
scroll to position [225, 0]
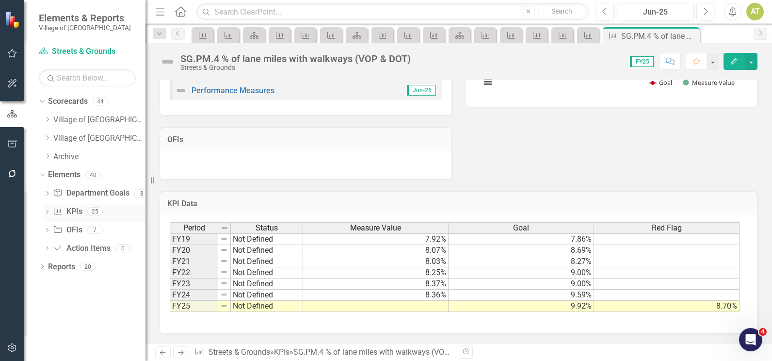
click at [73, 213] on link "KPI KPIs" at bounding box center [67, 211] width 29 height 11
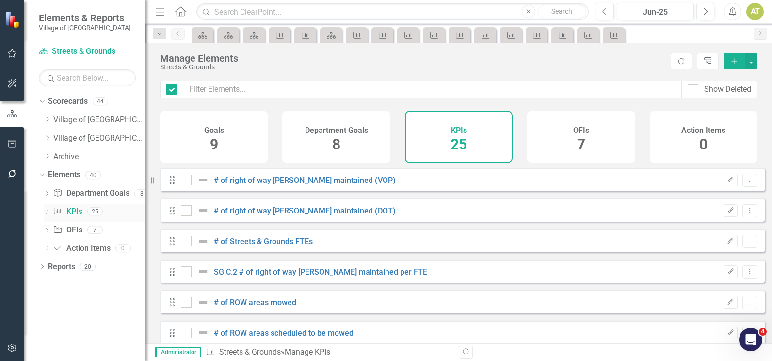
checkbox input "false"
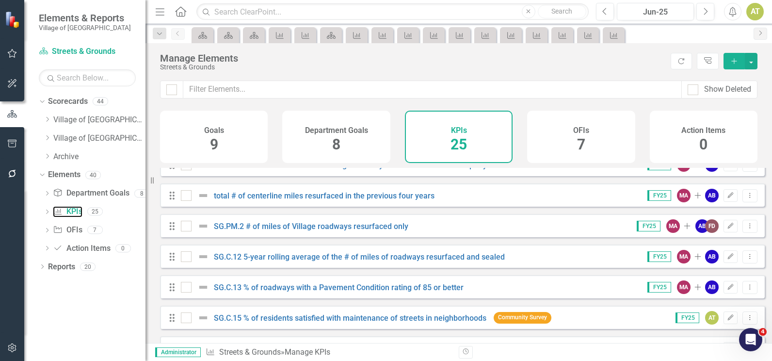
scroll to position [596, 0]
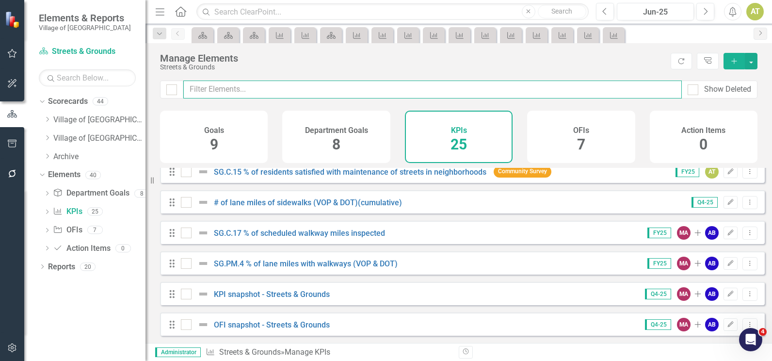
click at [261, 86] on input "text" at bounding box center [432, 90] width 499 height 18
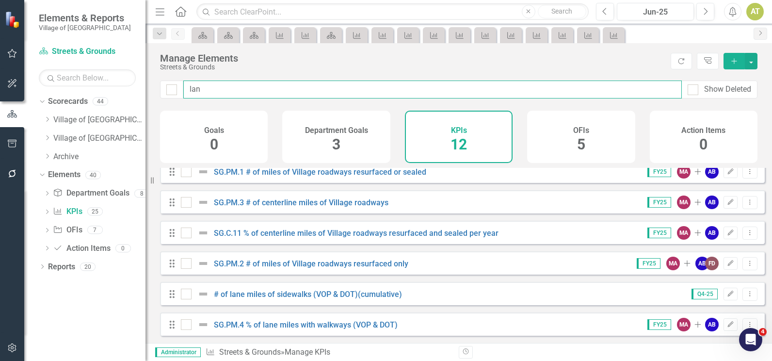
scroll to position [0, 0]
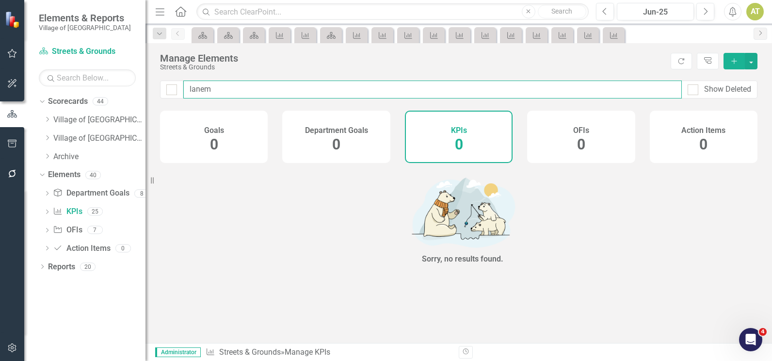
type input "lane"
checkbox input "false"
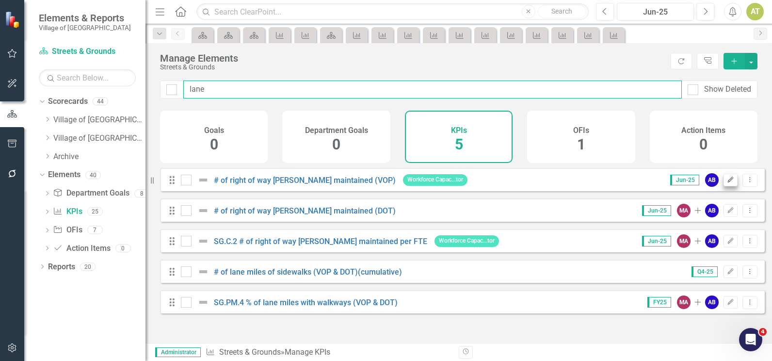
type input "lane"
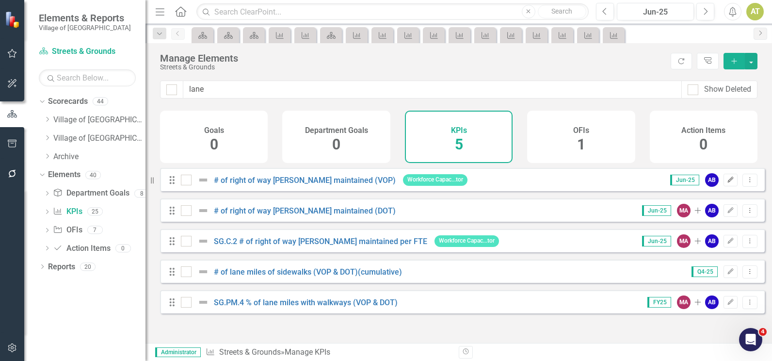
click at [729, 186] on button "Edit" at bounding box center [731, 180] width 14 height 13
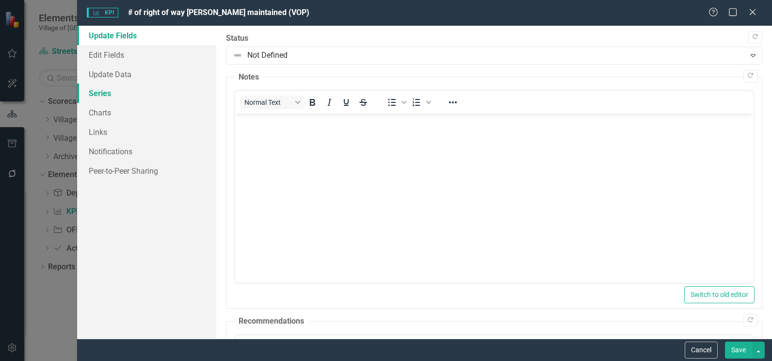
click at [107, 89] on link "Series" at bounding box center [146, 92] width 139 height 19
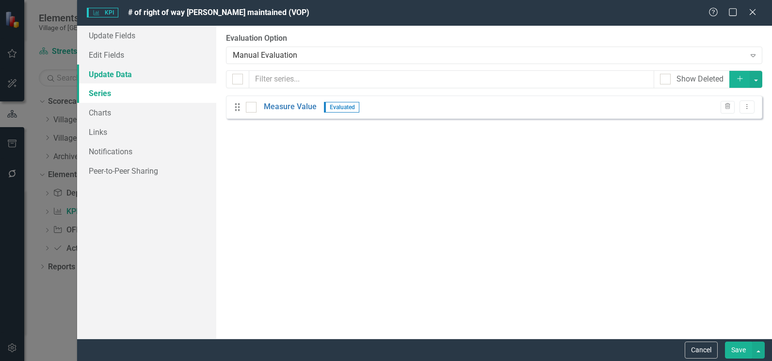
click at [107, 74] on link "Update Data" at bounding box center [146, 74] width 139 height 19
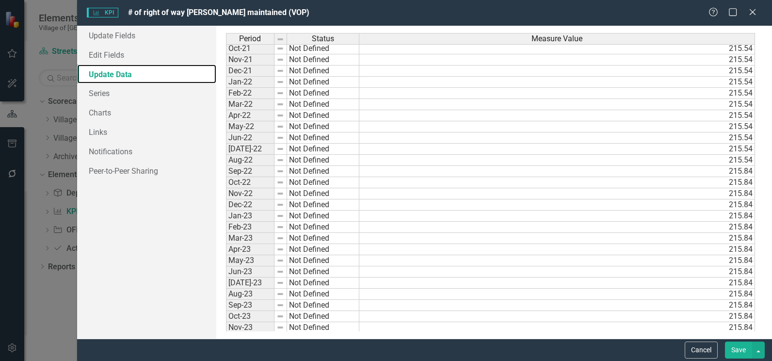
scroll to position [652, 0]
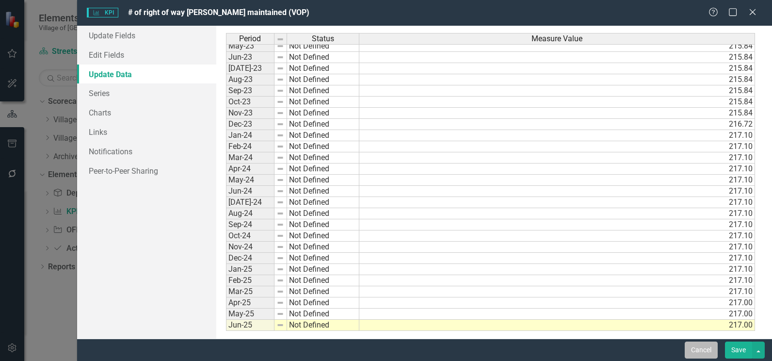
click at [700, 350] on button "Cancel" at bounding box center [701, 350] width 33 height 17
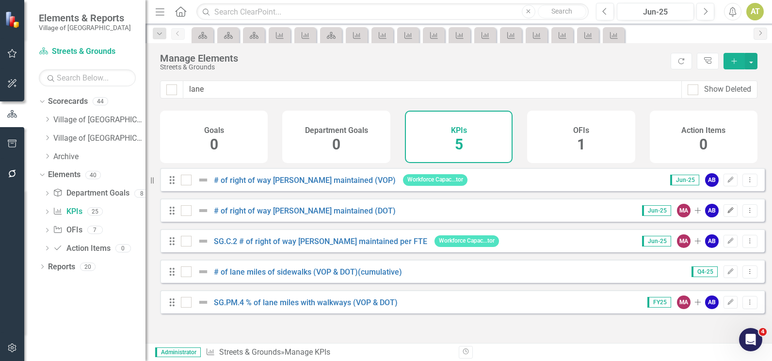
click at [727, 213] on icon "Edit" at bounding box center [730, 211] width 7 height 6
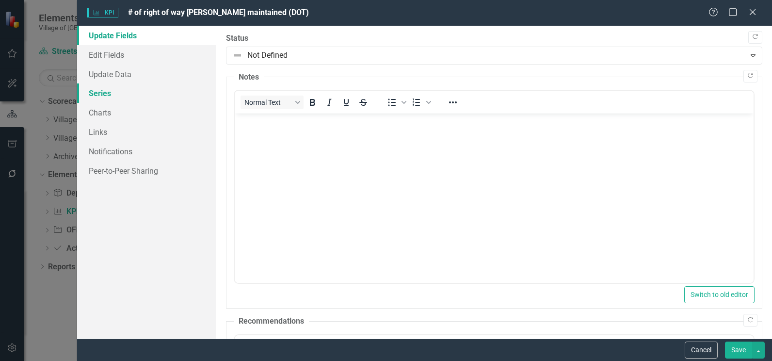
scroll to position [0, 0]
click at [107, 76] on link "Update Data" at bounding box center [146, 74] width 139 height 19
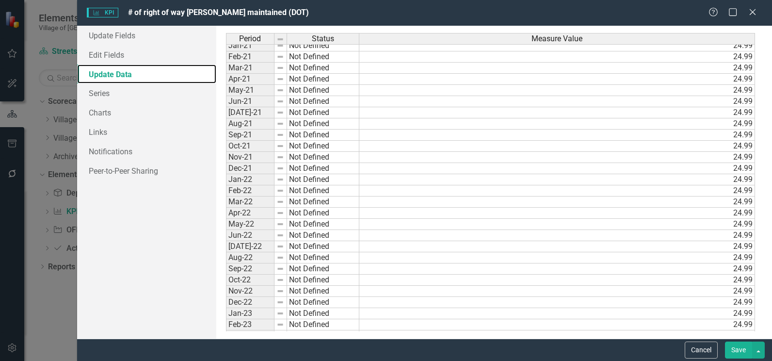
scroll to position [652, 0]
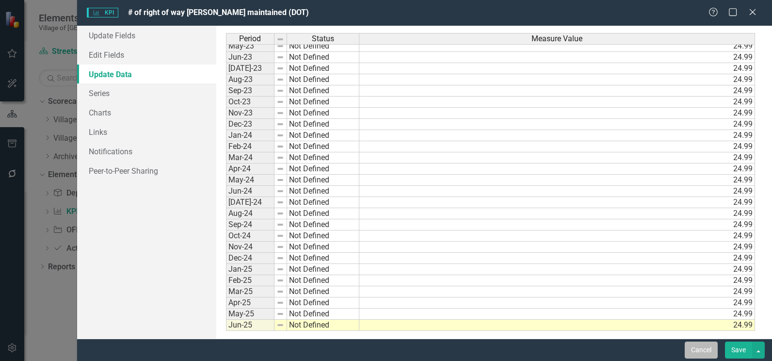
click at [703, 349] on button "Cancel" at bounding box center [701, 350] width 33 height 17
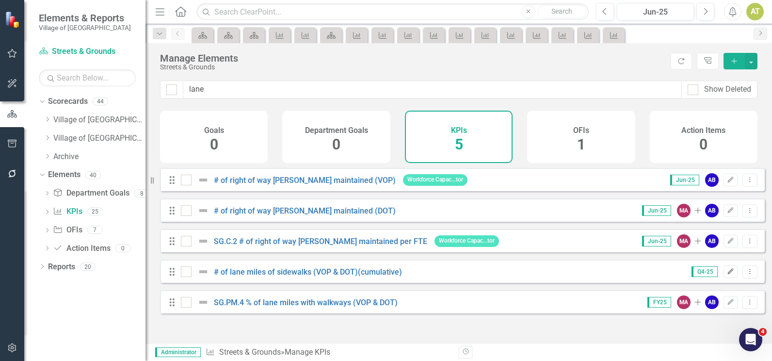
click at [727, 275] on icon "Edit" at bounding box center [730, 272] width 7 height 6
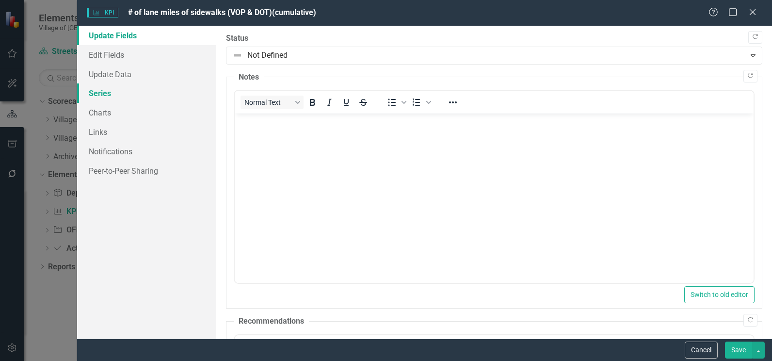
scroll to position [0, 0]
click at [147, 94] on link "Series" at bounding box center [146, 92] width 139 height 19
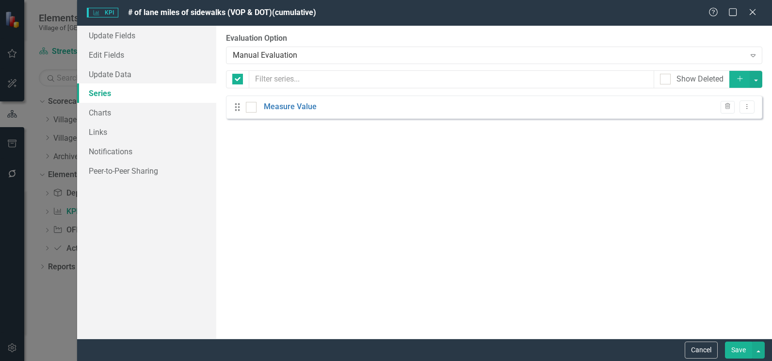
checkbox input "false"
click at [136, 75] on link "Update Data" at bounding box center [146, 74] width 139 height 19
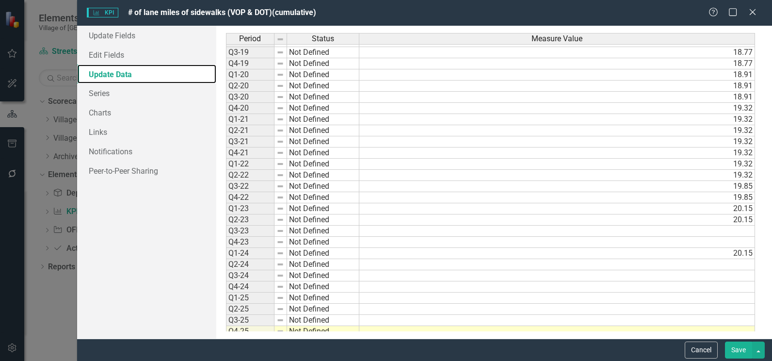
scroll to position [27, 0]
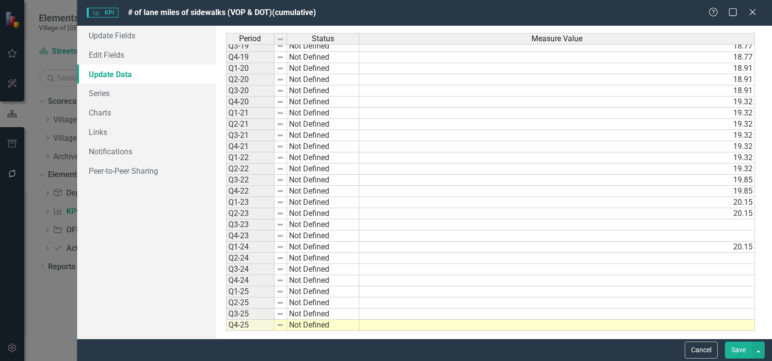
click at [209, 8] on span "# of lane miles of sidewalks (VOP & DOT)(cumulative)" at bounding box center [222, 12] width 188 height 9
click at [215, 11] on span "# of lane miles of sidewalks (VOP & DOT)(cumulative)" at bounding box center [222, 12] width 188 height 9
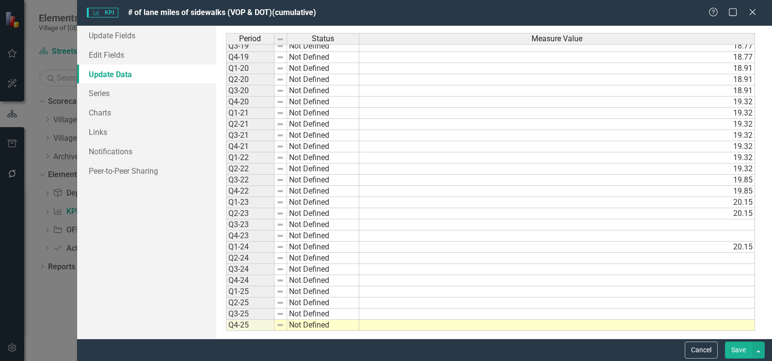
click at [215, 11] on span "# of lane miles of sidewalks (VOP & DOT)(cumulative)" at bounding box center [222, 12] width 188 height 9
click at [698, 354] on button "Cancel" at bounding box center [701, 350] width 33 height 17
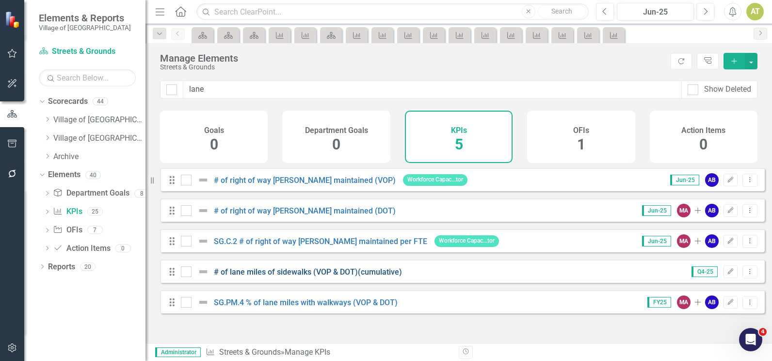
click at [286, 277] on link "# of lane miles of sidewalks (VOP & DOT)(cumulative)" at bounding box center [308, 271] width 188 height 9
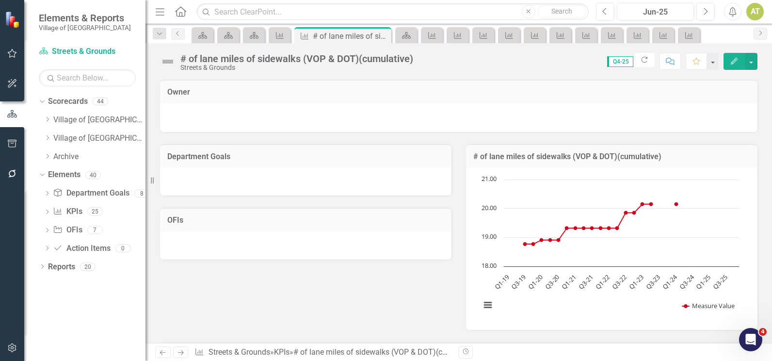
click at [214, 57] on div "# of lane miles of sidewalks (VOP & DOT)(cumulative)" at bounding box center [296, 58] width 233 height 11
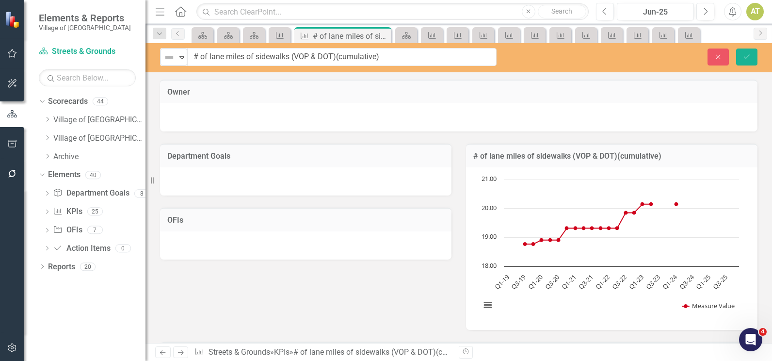
click at [214, 57] on input "# of lane miles of sidewalks (VOP & DOT)(cumulative)" at bounding box center [342, 57] width 310 height 18
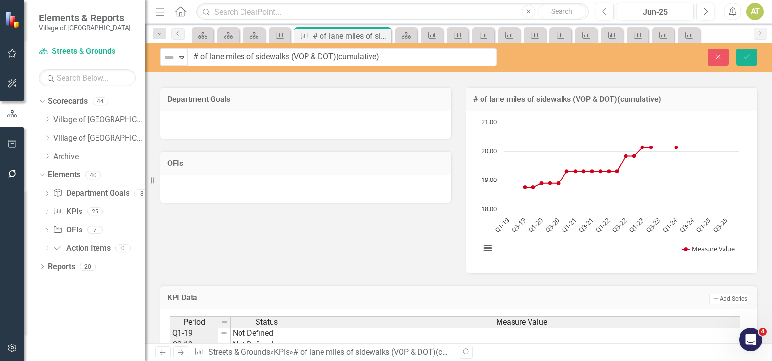
scroll to position [378, 0]
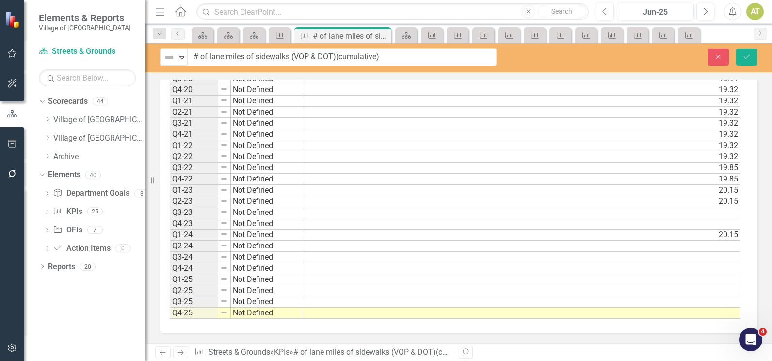
click at [404, 237] on td "20.15" at bounding box center [522, 234] width 438 height 11
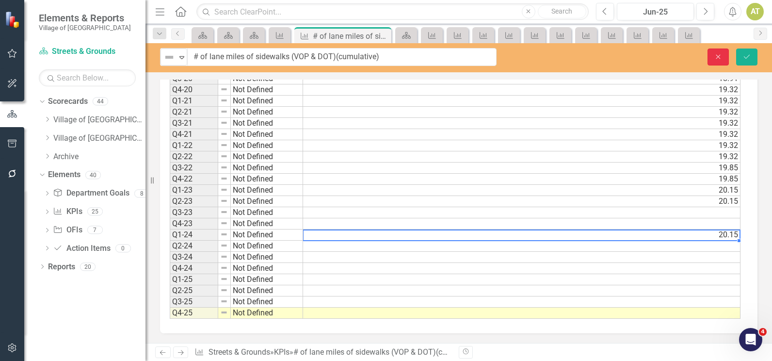
click at [719, 62] on button "Close" at bounding box center [718, 57] width 21 height 17
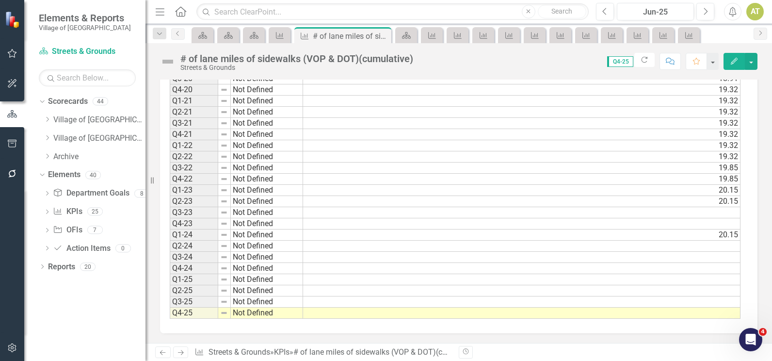
type textarea "20.15"
click at [47, 117] on icon at bounding box center [48, 119] width 2 height 5
click at [55, 172] on icon "Dropdown" at bounding box center [56, 175] width 7 height 6
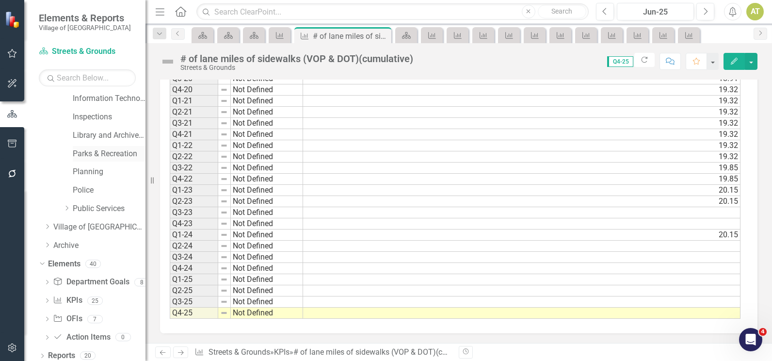
scroll to position [243, 0]
click at [65, 204] on div "Dropdown" at bounding box center [66, 208] width 7 height 8
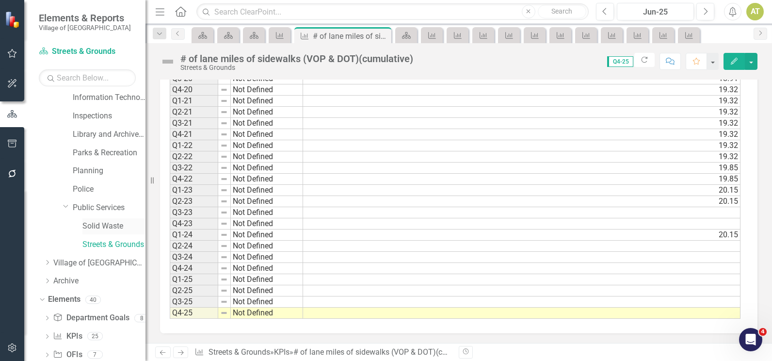
click at [92, 227] on link "Solid Waste" at bounding box center [113, 226] width 63 height 11
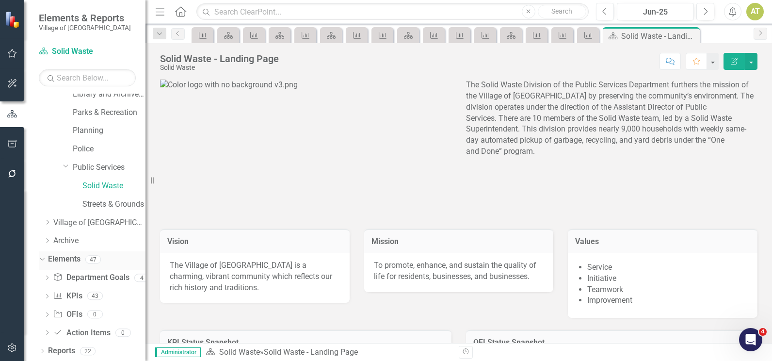
scroll to position [283, 0]
click at [72, 294] on link "KPI KPIs" at bounding box center [67, 295] width 29 height 11
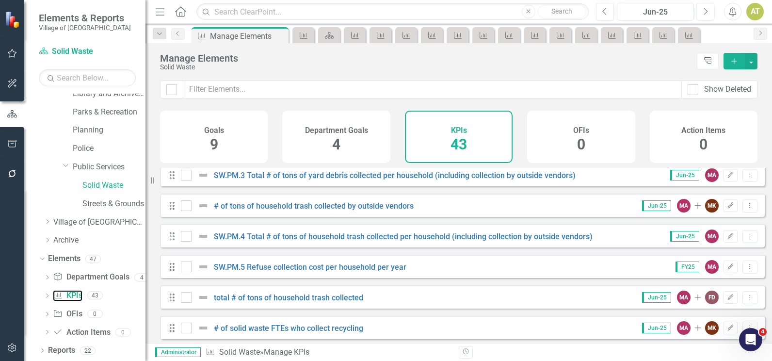
scroll to position [970, 0]
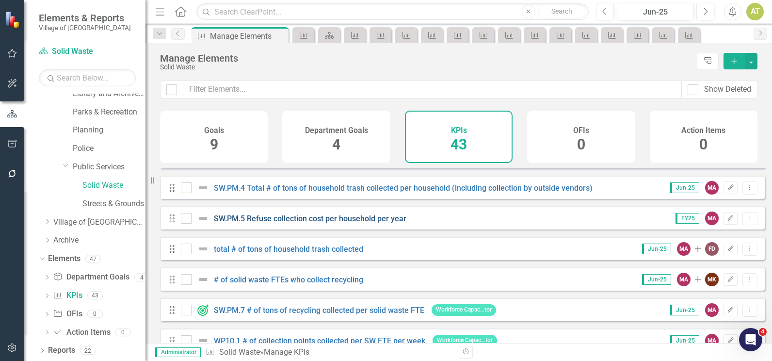
click at [333, 223] on link "SW.PM.5 Refuse collection cost per household per year" at bounding box center [310, 218] width 193 height 9
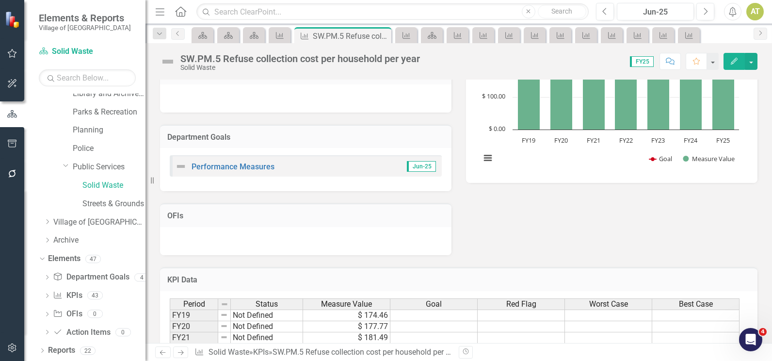
scroll to position [225, 0]
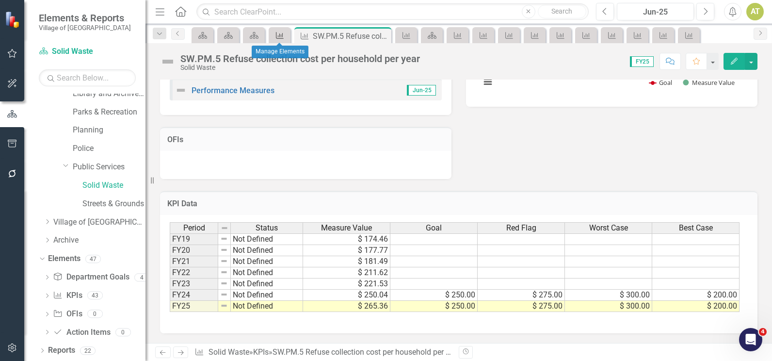
click at [283, 32] on icon "KPI" at bounding box center [280, 36] width 10 height 8
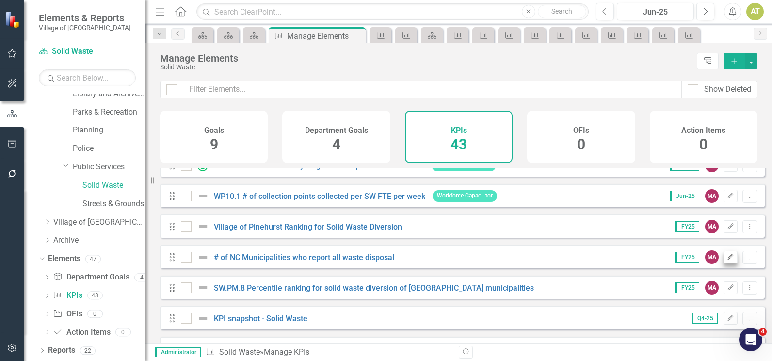
scroll to position [1098, 0]
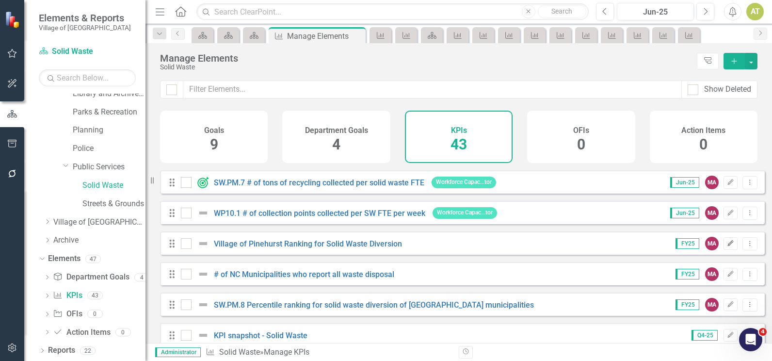
click at [727, 246] on icon "Edit" at bounding box center [730, 244] width 7 height 6
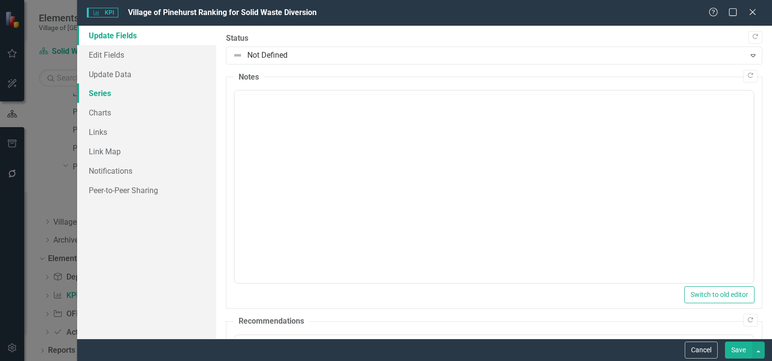
click at [129, 91] on link "Series" at bounding box center [146, 92] width 139 height 19
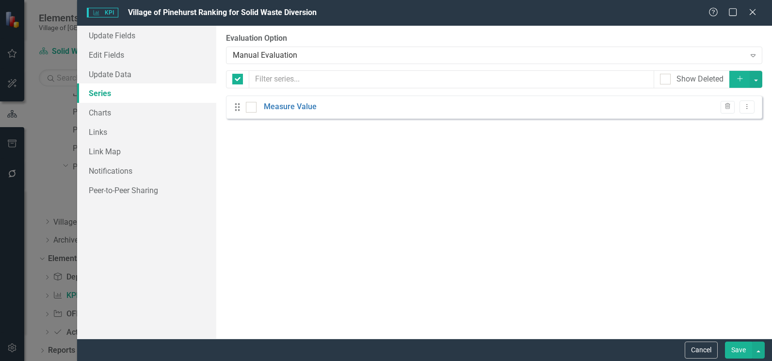
checkbox input "false"
click at [129, 80] on link "Update Data" at bounding box center [146, 74] width 139 height 19
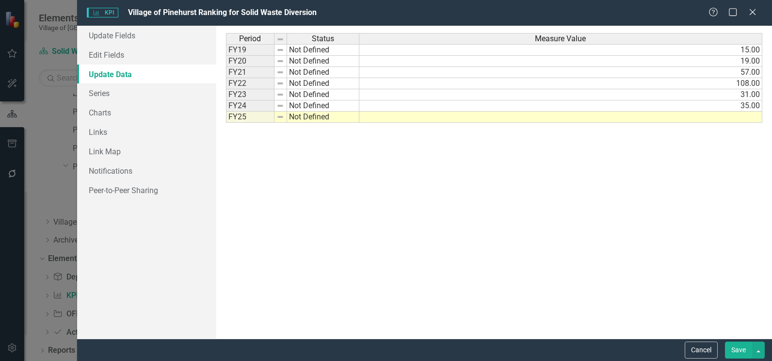
drag, startPoint x: 312, startPoint y: 12, endPoint x: 237, endPoint y: 0, distance: 76.6
click at [248, 4] on div "KPI KPI Village of [GEOGRAPHIC_DATA] Ranking for Solid Waste Diversion Help Max…" at bounding box center [424, 13] width 695 height 26
click at [139, 53] on link "Edit Fields" at bounding box center [146, 54] width 139 height 19
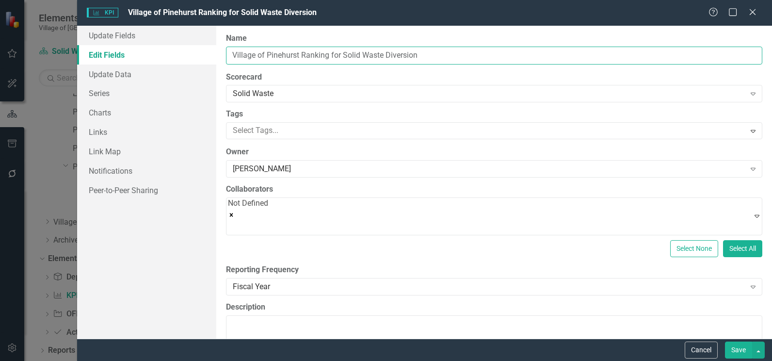
drag, startPoint x: 390, startPoint y: 54, endPoint x: 303, endPoint y: 54, distance: 87.3
click at [303, 54] on input "Village of Pinehurst Ranking for Solid Waste Diversion" at bounding box center [494, 56] width 537 height 18
click at [695, 346] on button "Cancel" at bounding box center [701, 350] width 33 height 17
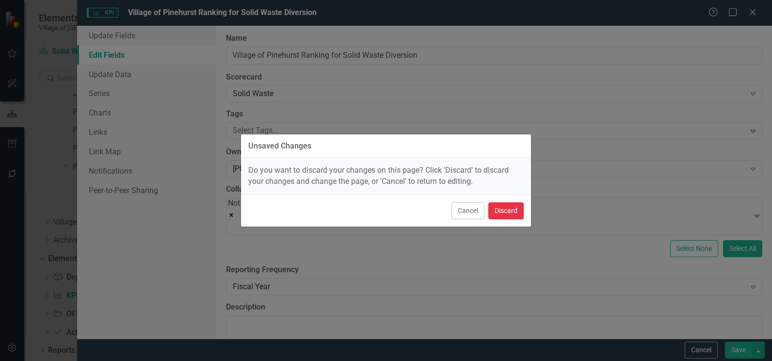
click at [511, 205] on button "Discard" at bounding box center [506, 210] width 35 height 17
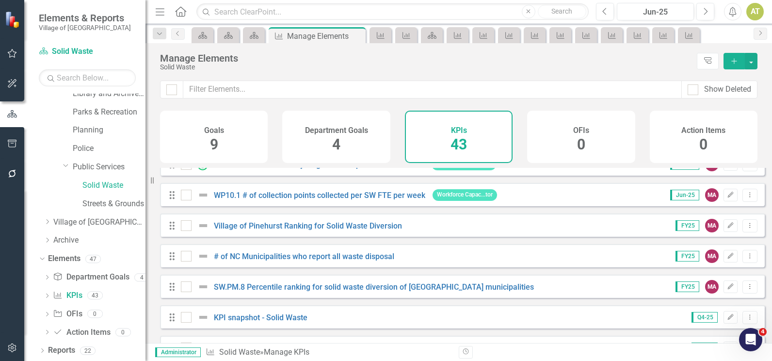
scroll to position [1146, 0]
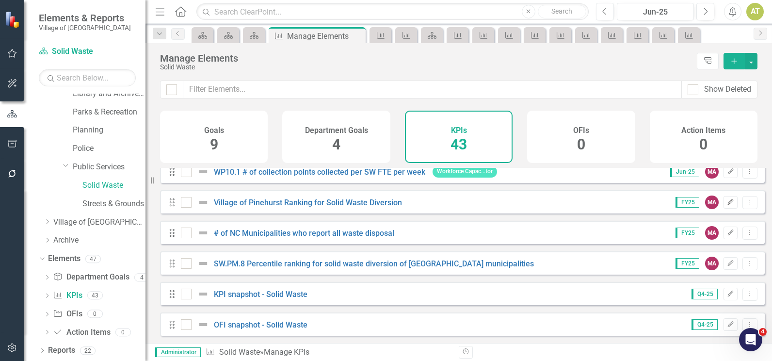
click at [727, 203] on icon "Edit" at bounding box center [730, 202] width 7 height 6
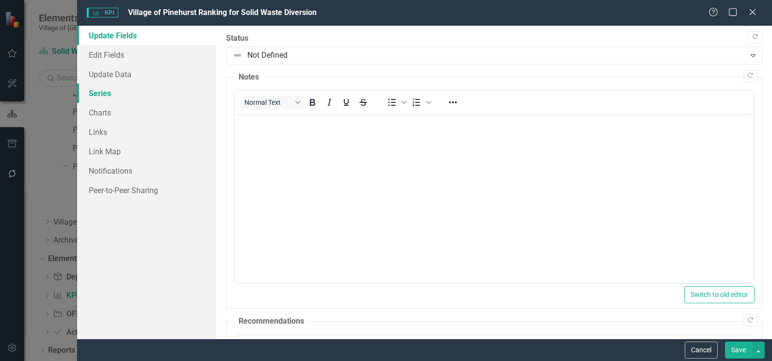
scroll to position [0, 0]
click at [137, 94] on link "Series" at bounding box center [146, 92] width 139 height 19
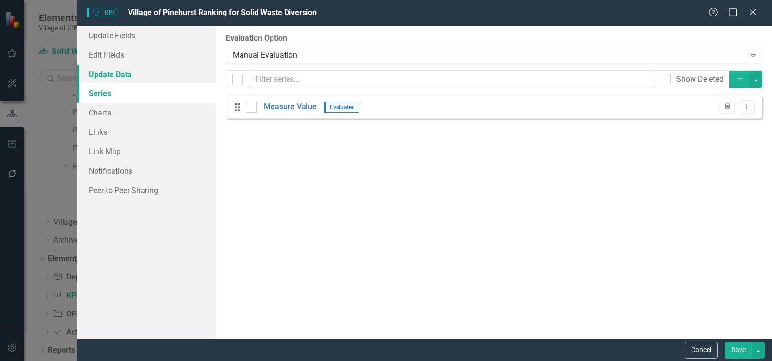
click at [134, 73] on link "Update Data" at bounding box center [146, 74] width 139 height 19
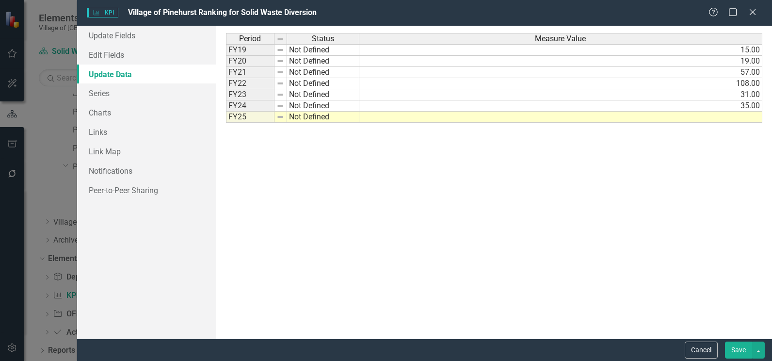
click at [255, 9] on span "Village of Pinehurst Ranking for Solid Waste Diversion" at bounding box center [222, 12] width 189 height 9
click at [145, 59] on link "Edit Fields" at bounding box center [146, 54] width 139 height 19
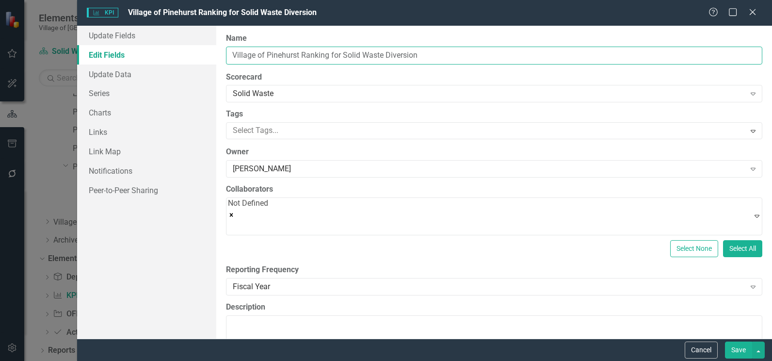
click at [299, 52] on input "Village of Pinehurst Ranking for Solid Waste Diversion" at bounding box center [494, 56] width 537 height 18
click at [169, 69] on link "Update Data" at bounding box center [146, 74] width 139 height 19
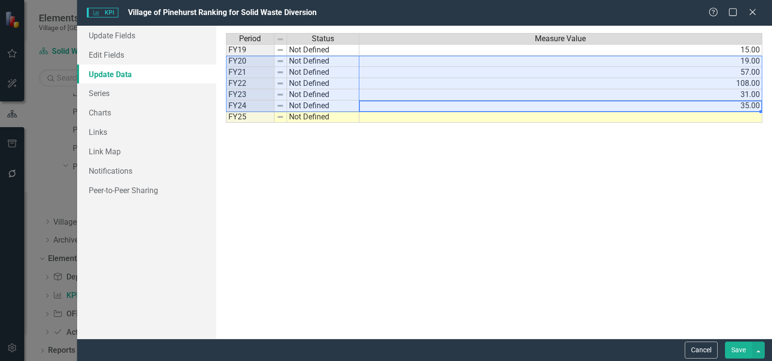
drag, startPoint x: 412, startPoint y: 105, endPoint x: 271, endPoint y: 58, distance: 148.7
click at [271, 58] on div "Period Status Measure Value FY19 Not Defined 15.00 FY20 Not Defined 19.00 FY21 …" at bounding box center [494, 182] width 537 height 298
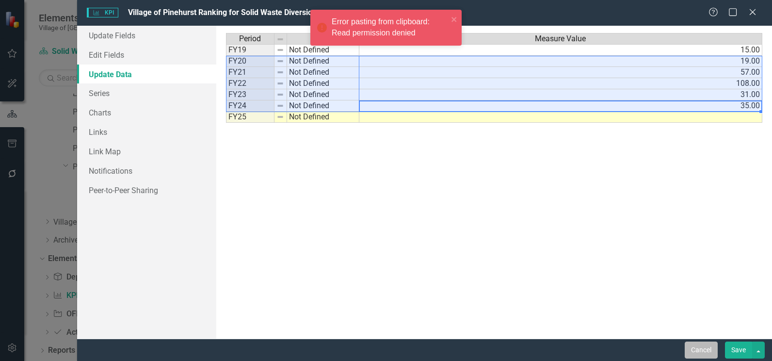
click at [694, 352] on button "Cancel" at bounding box center [701, 350] width 33 height 17
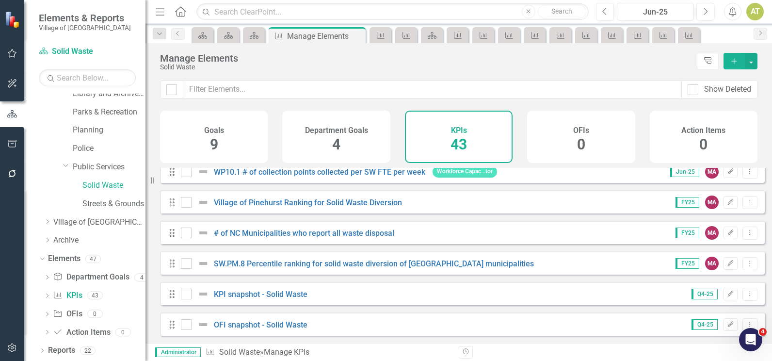
click at [379, 269] on div "SW.PM.8 Percentile ranking for solid waste diversion of [GEOGRAPHIC_DATA] munic…" at bounding box center [359, 264] width 356 height 12
click at [724, 263] on button "Edit" at bounding box center [731, 263] width 14 height 13
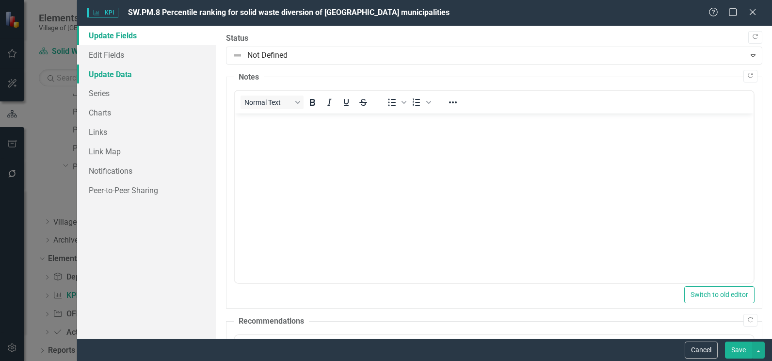
click at [113, 74] on link "Update Data" at bounding box center [146, 74] width 139 height 19
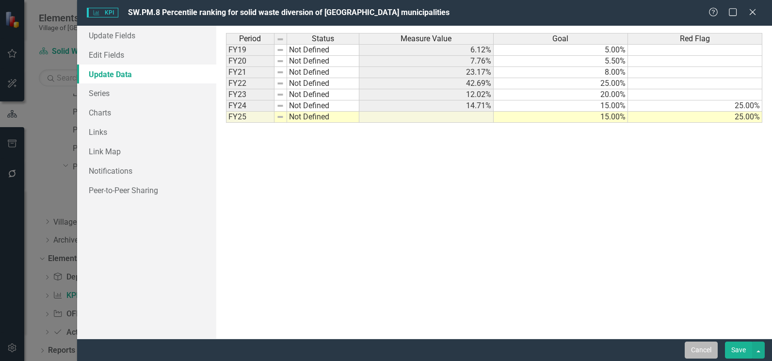
click at [688, 350] on button "Cancel" at bounding box center [701, 350] width 33 height 17
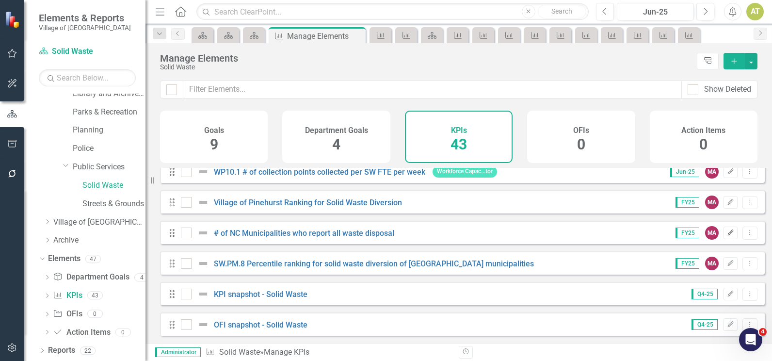
click at [728, 232] on icon "button" at bounding box center [731, 232] width 6 height 6
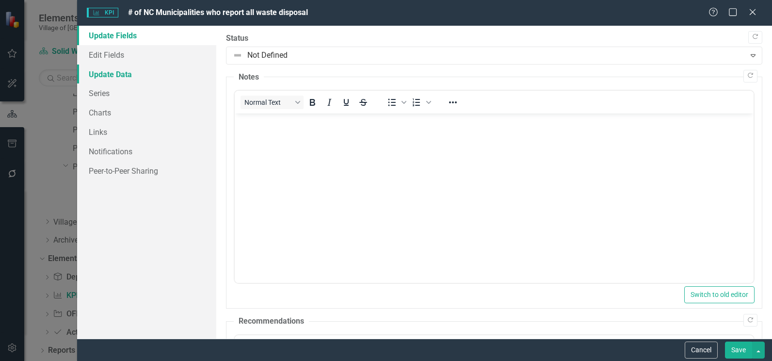
click at [96, 75] on link "Update Data" at bounding box center [146, 74] width 139 height 19
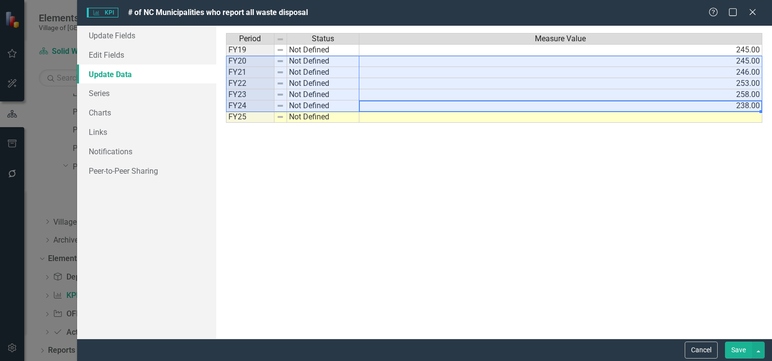
drag, startPoint x: 665, startPoint y: 106, endPoint x: 254, endPoint y: 64, distance: 413.1
click at [254, 64] on div "Period Status Measure Value FY19 Not Defined 245.00 FY20 Not Defined 245.00 FY2…" at bounding box center [494, 182] width 537 height 298
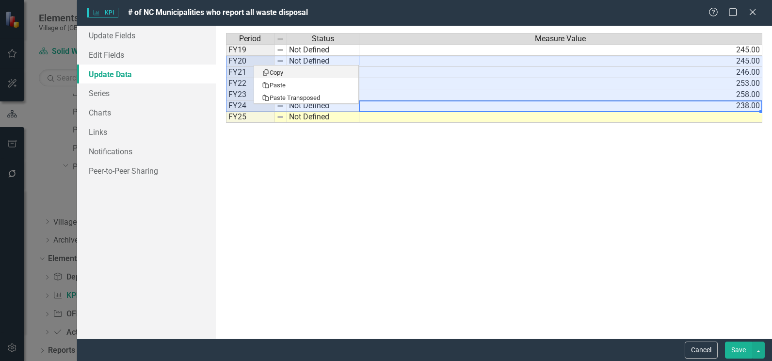
drag, startPoint x: 267, startPoint y: 71, endPoint x: 62, endPoint y: 120, distance: 211.0
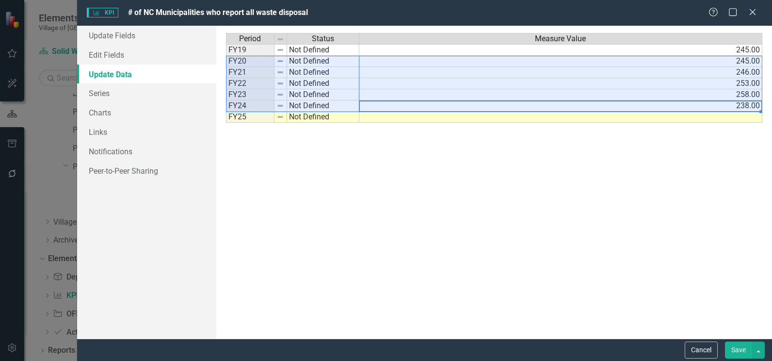
click at [256, 8] on span "# of NC Municipalities who report all waste disposal" at bounding box center [218, 12] width 180 height 9
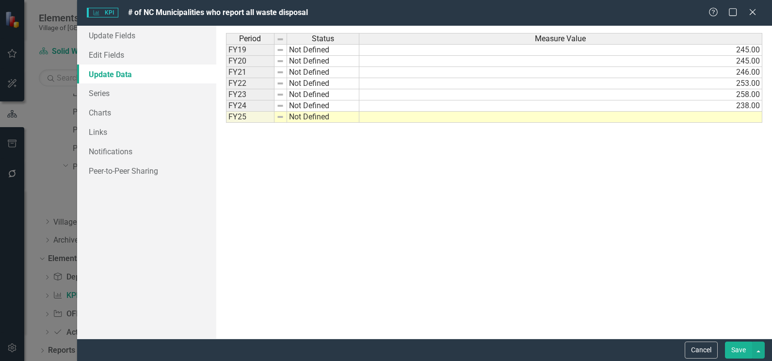
click at [256, 8] on span "# of NC Municipalities who report all waste disposal" at bounding box center [218, 12] width 180 height 9
click at [143, 47] on link "Edit Fields" at bounding box center [146, 54] width 139 height 19
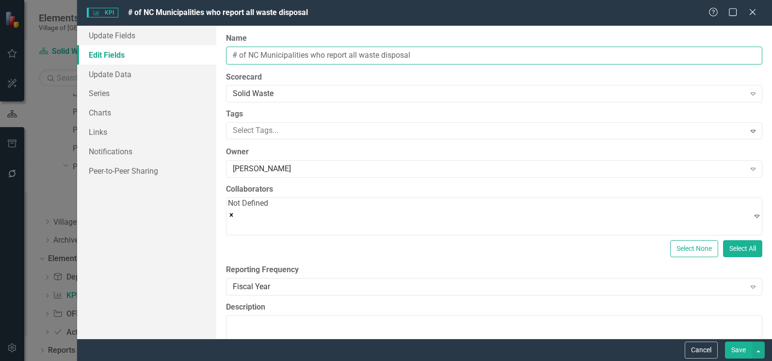
click at [271, 52] on input "# of NC Municipalities who report all waste disposal" at bounding box center [494, 56] width 537 height 18
click at [688, 358] on button "Cancel" at bounding box center [701, 350] width 33 height 17
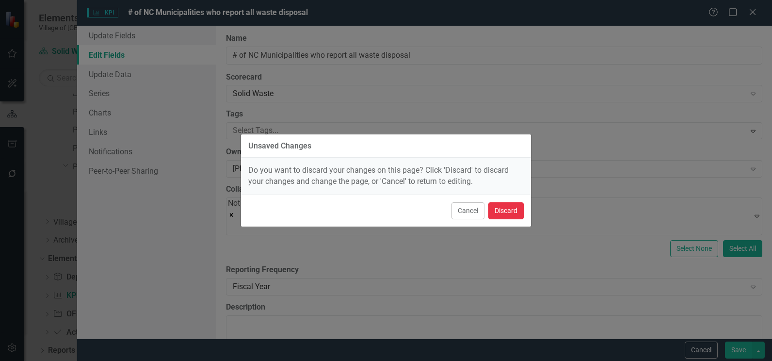
click at [498, 213] on button "Discard" at bounding box center [506, 210] width 35 height 17
